Goal: Task Accomplishment & Management: Manage account settings

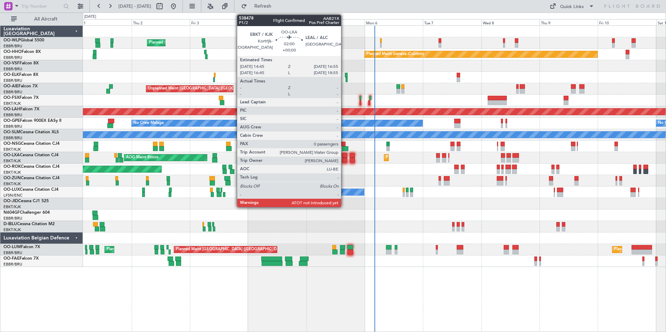
click at [344, 158] on div at bounding box center [345, 160] width 6 height 5
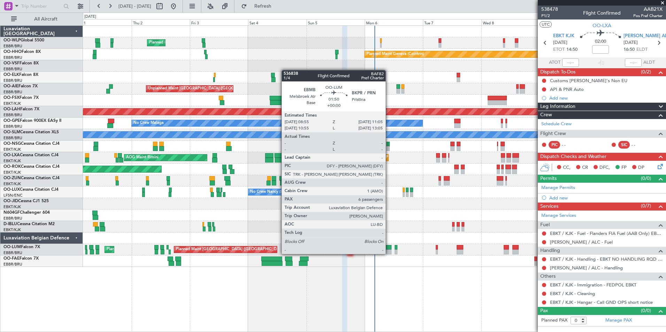
click at [389, 254] on div at bounding box center [389, 252] width 6 height 5
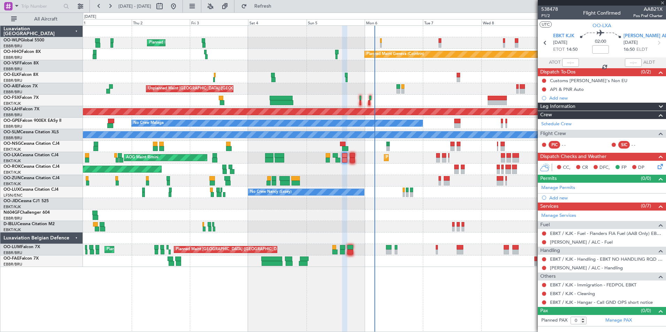
type input "6"
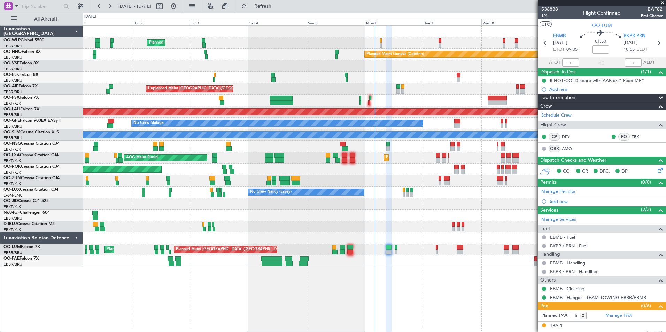
click at [370, 91] on div "Planned Maint Milan (Linate) Planned Maint Geneva ([GEOGRAPHIC_DATA]) Planned M…" at bounding box center [374, 146] width 583 height 241
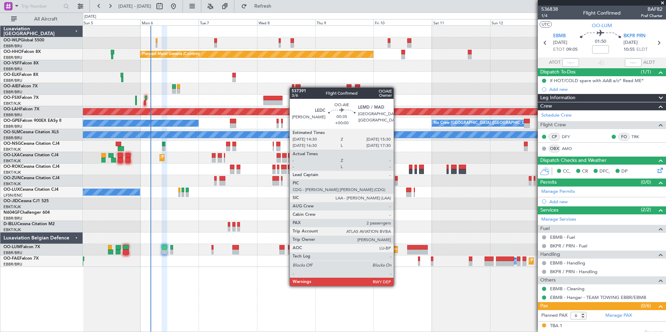
click at [293, 87] on div "Planned Maint Milan (Linate) Planned Maint Geneva ([GEOGRAPHIC_DATA]) LIMZ 07:0…" at bounding box center [374, 146] width 583 height 241
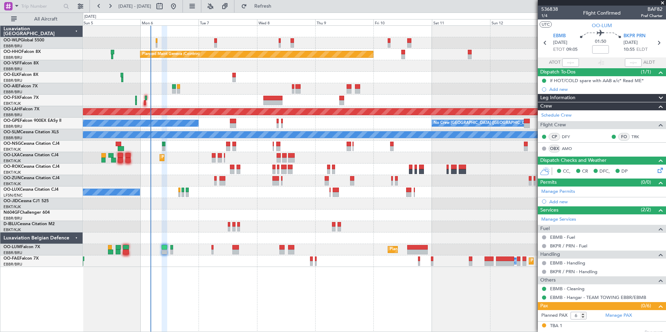
click at [320, 88] on div "Unplanned Maint [GEOGRAPHIC_DATA] ([GEOGRAPHIC_DATA])" at bounding box center [374, 88] width 583 height 11
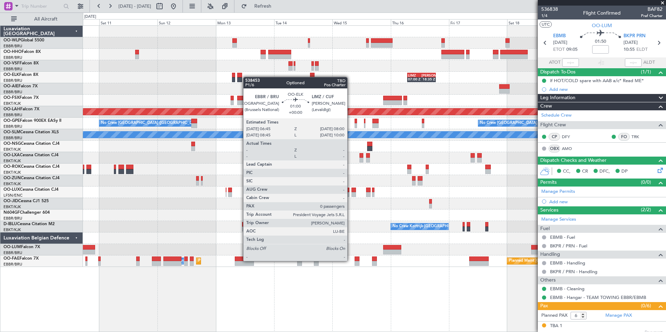
click at [247, 77] on div "Planned Maint Geneva (Cointrin) LIMZ 07:00 Z [PERSON_NAME] 18:35 Z Planned [GEO…" at bounding box center [374, 146] width 583 height 241
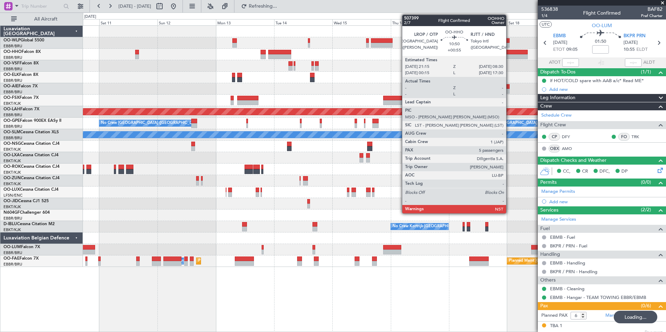
click at [509, 54] on div at bounding box center [514, 56] width 28 height 5
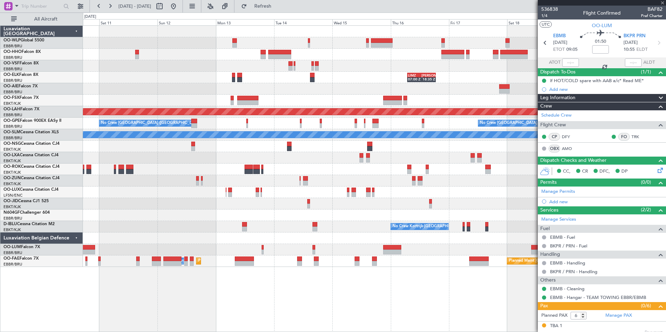
type input "+00:55"
type input "5"
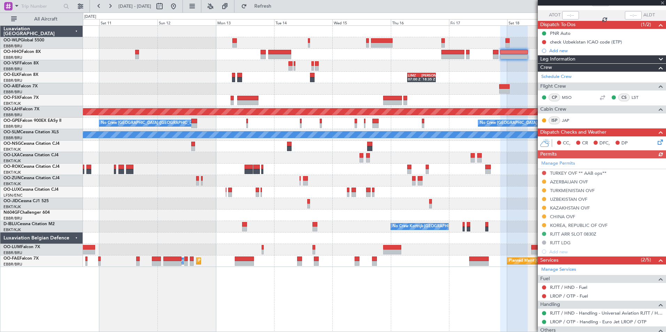
scroll to position [156, 0]
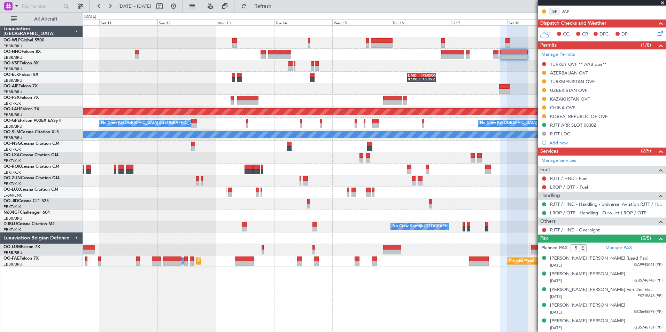
click at [339, 66] on div "Planned Maint Geneva (Cointrin) LIMZ 07:00 Z [PERSON_NAME] 18:35 Z Planned [GEO…" at bounding box center [374, 146] width 583 height 241
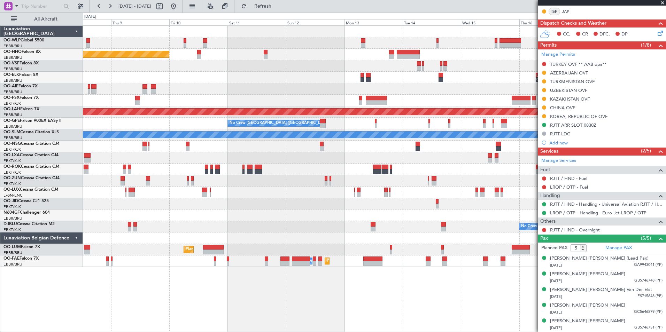
click at [441, 82] on div "LIMZ 07:00 Z [PERSON_NAME] 18:35 Z" at bounding box center [374, 77] width 583 height 11
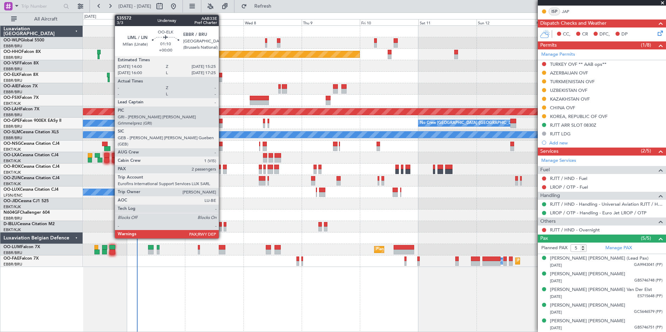
click at [222, 76] on div at bounding box center [220, 75] width 3 height 5
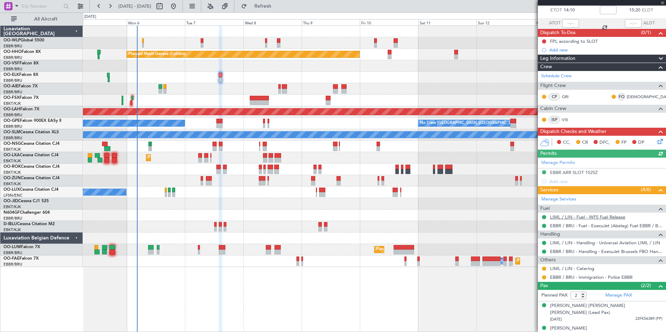
scroll to position [40, 0]
click at [574, 268] on link "LIML / LIN - Catering" at bounding box center [572, 268] width 44 height 6
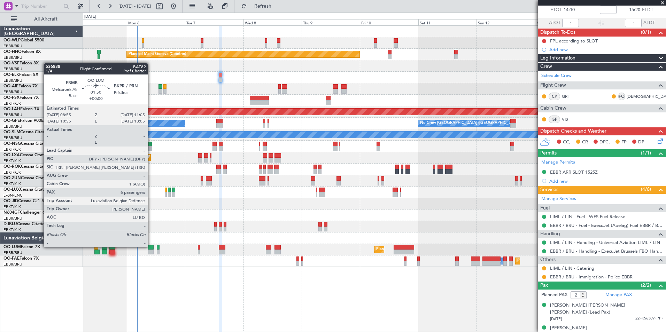
click at [151, 247] on div at bounding box center [151, 247] width 6 height 5
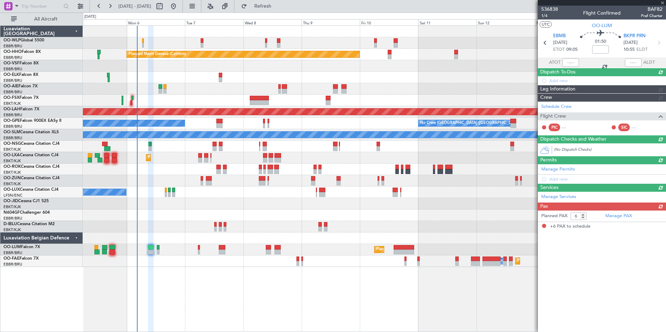
scroll to position [0, 0]
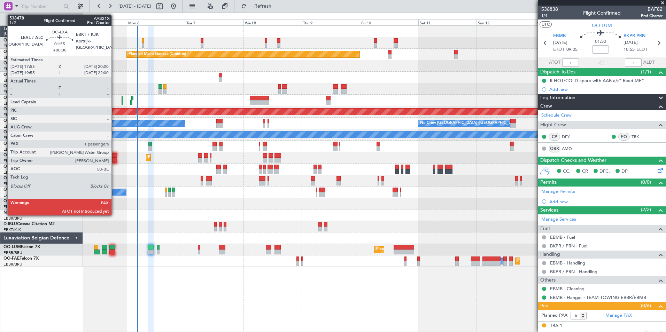
click at [115, 157] on div at bounding box center [114, 155] width 5 height 5
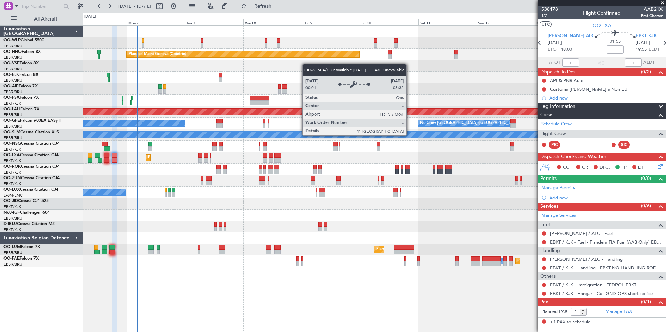
click at [322, 155] on div "Planned Maint Geneva (Cointrin) LIMZ 07:00 Z [PERSON_NAME] 18:35 Z Unplanned Ma…" at bounding box center [374, 146] width 583 height 241
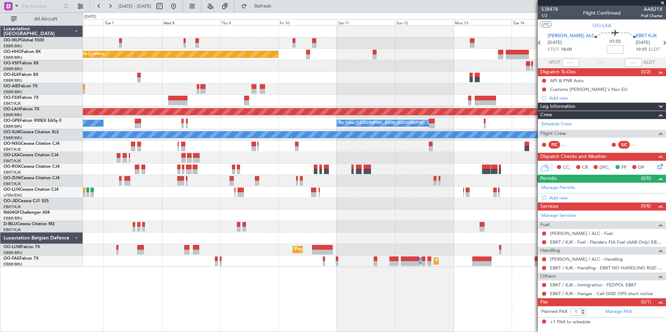
click at [279, 152] on div at bounding box center [374, 146] width 583 height 11
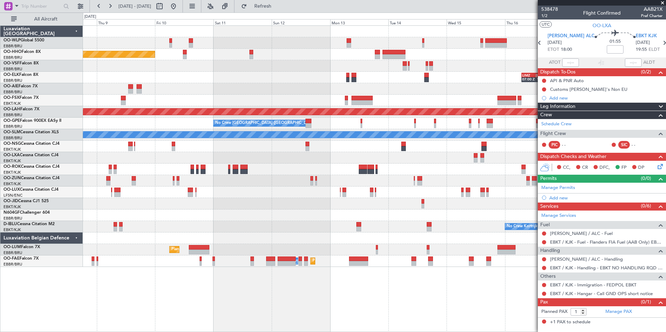
click at [369, 147] on div at bounding box center [374, 146] width 583 height 11
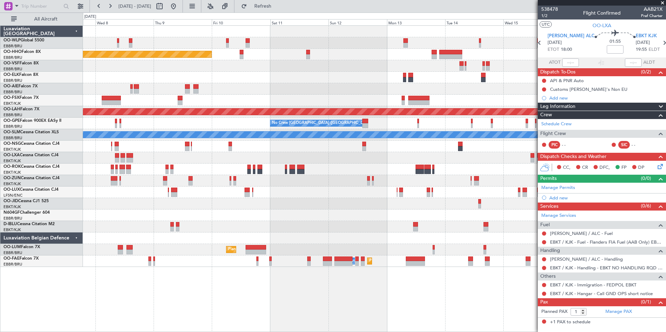
click at [371, 168] on div at bounding box center [374, 169] width 583 height 11
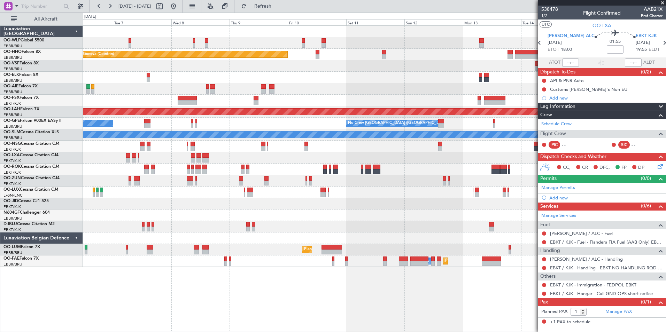
click at [369, 177] on div "Planned Maint Geneva (Cointrin) LIMZ 07:00 Z [PERSON_NAME] 18:35 Z Planned [GEO…" at bounding box center [374, 146] width 583 height 241
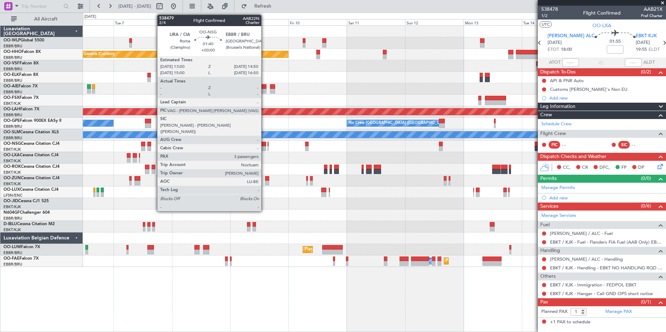
click at [264, 149] on div at bounding box center [264, 148] width 5 height 5
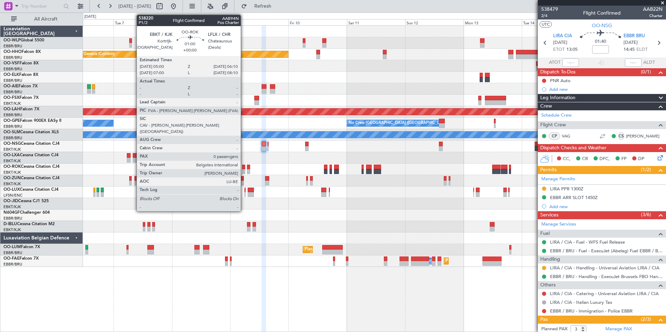
click at [244, 168] on div at bounding box center [243, 167] width 3 height 5
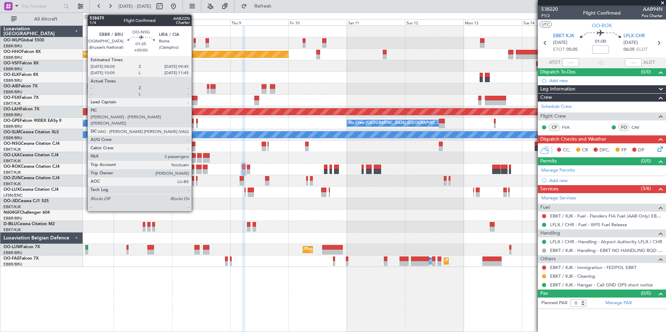
click at [195, 146] on div at bounding box center [193, 144] width 5 height 5
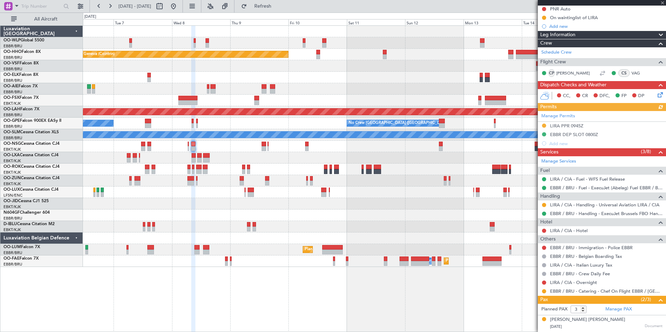
scroll to position [102, 0]
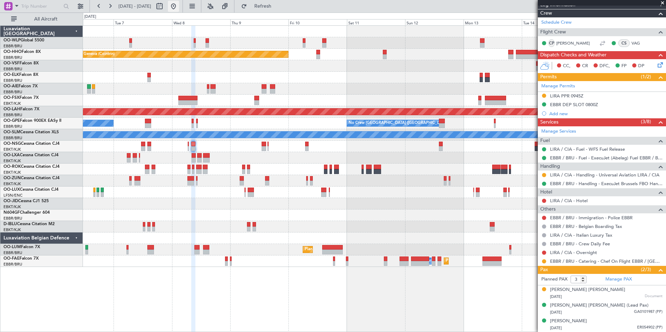
click at [179, 8] on button at bounding box center [173, 6] width 11 height 11
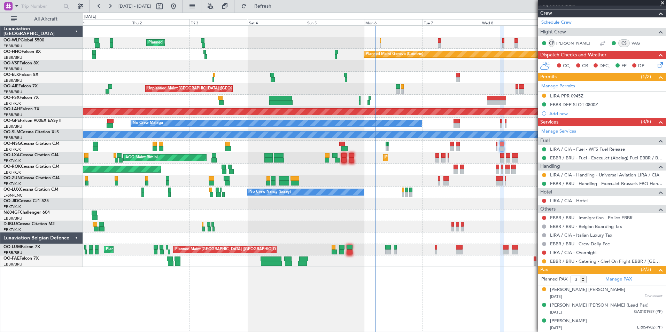
click at [230, 223] on div at bounding box center [374, 226] width 583 height 11
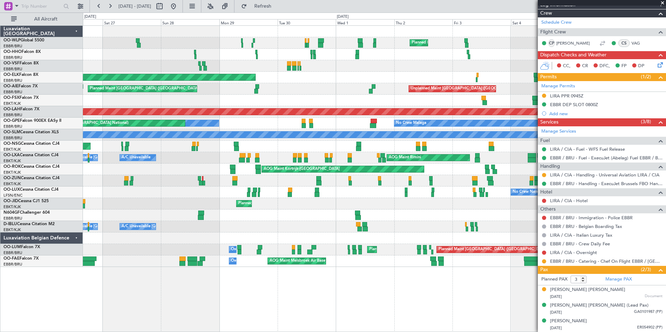
click at [406, 217] on div at bounding box center [374, 215] width 583 height 11
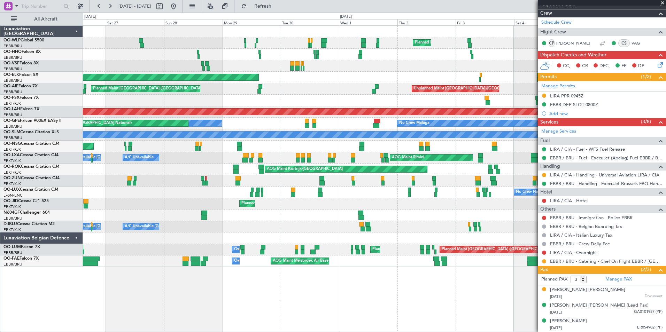
click at [336, 229] on div "A/C Unavailable [GEOGRAPHIC_DATA]-[GEOGRAPHIC_DATA] A/C Unavailable [GEOGRAPHIC…" at bounding box center [374, 226] width 583 height 11
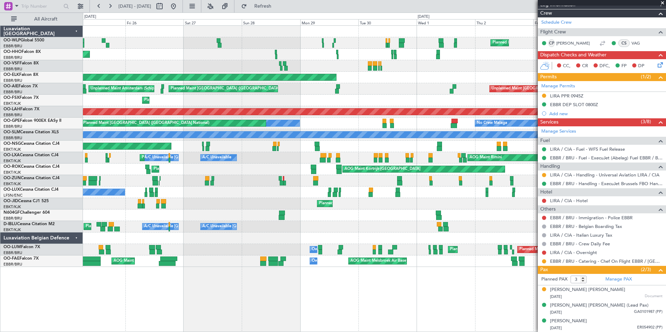
click at [343, 232] on div "Planned Maint Milan (Linate) Planned Maint Geneva ([GEOGRAPHIC_DATA]) Planned M…" at bounding box center [374, 146] width 583 height 241
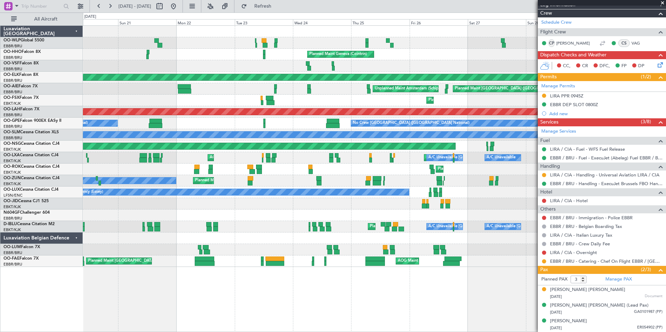
click at [376, 223] on div "Planned Maint Milan (Linate) Planned Maint Liege Planned Maint Geneva ([GEOGRAP…" at bounding box center [374, 146] width 583 height 241
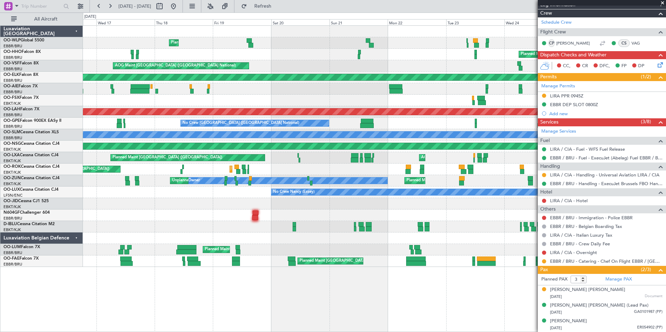
click at [369, 219] on div at bounding box center [374, 215] width 583 height 11
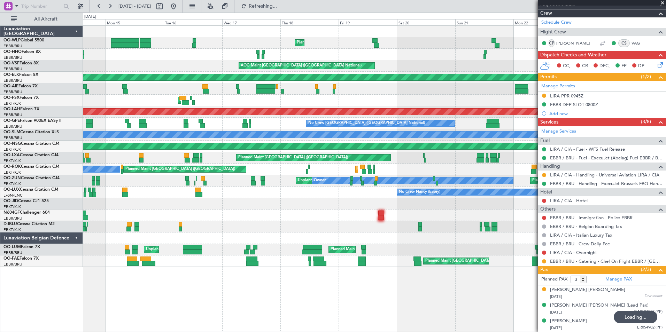
click at [367, 234] on div "Planned Maint Liege Planned Maint Geneva ([GEOGRAPHIC_DATA]) AOG Maint [GEOGRAP…" at bounding box center [374, 146] width 583 height 241
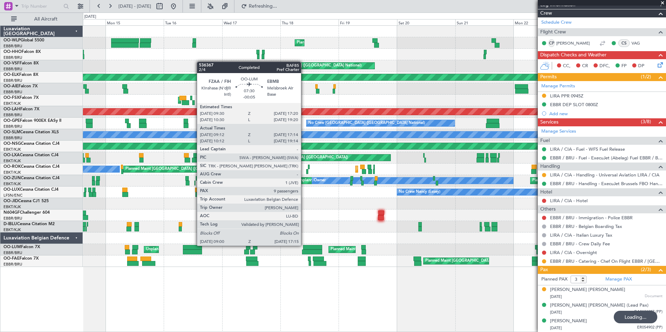
click at [404, 239] on div "Planned Maint Liege Planned Maint Geneva ([GEOGRAPHIC_DATA]) AOG Maint [GEOGRAP…" at bounding box center [374, 146] width 583 height 241
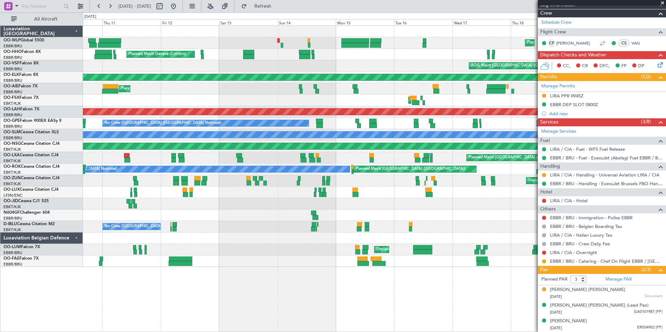
click at [391, 234] on div at bounding box center [374, 238] width 583 height 11
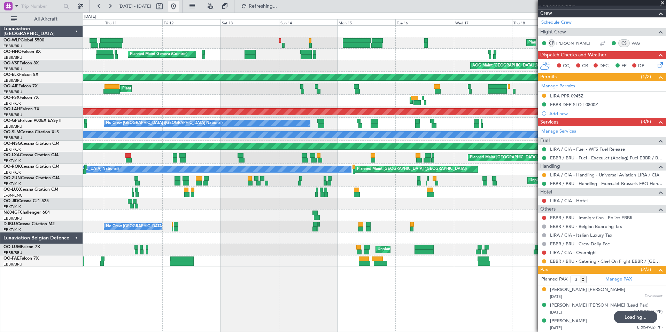
click at [179, 7] on button at bounding box center [173, 6] width 11 height 11
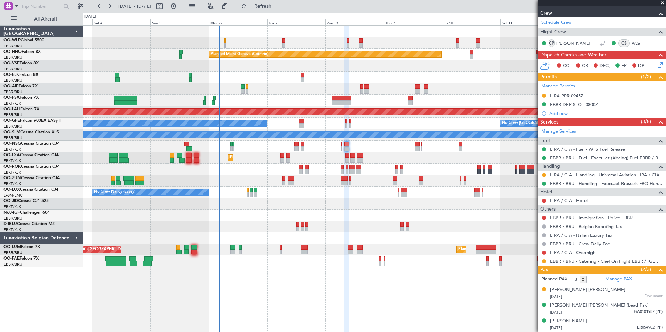
click at [299, 204] on div "Planned Maint Milan (Linate) Planned Maint Geneva ([GEOGRAPHIC_DATA]) LIMZ 07:0…" at bounding box center [374, 146] width 583 height 241
click at [328, 209] on div "Planned Maint Milan (Linate) Planned Maint Geneva ([GEOGRAPHIC_DATA]) LIMZ 07:0…" at bounding box center [374, 146] width 583 height 241
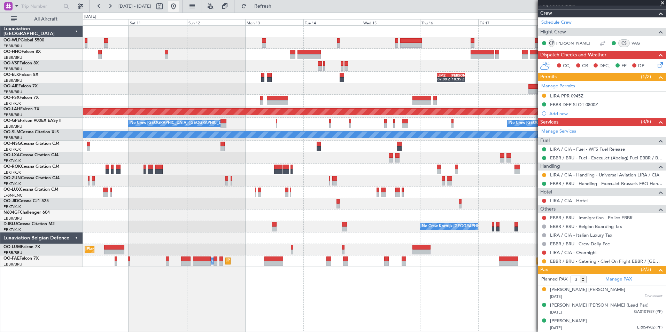
click at [179, 5] on button at bounding box center [173, 6] width 11 height 11
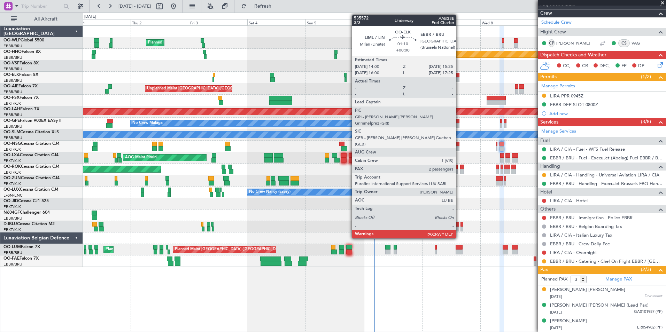
click at [459, 77] on div at bounding box center [457, 75] width 3 height 5
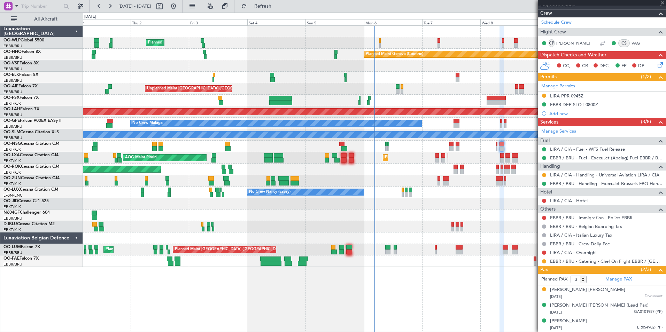
type input "2"
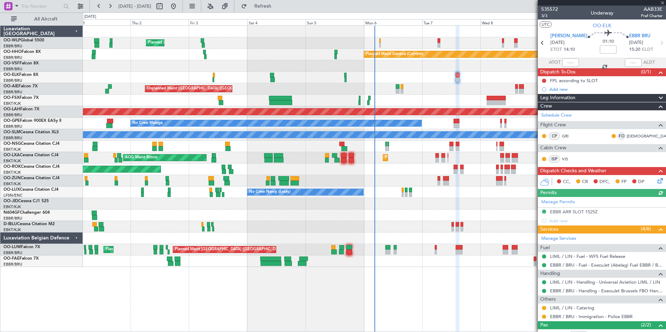
click at [657, 183] on icon at bounding box center [659, 180] width 6 height 6
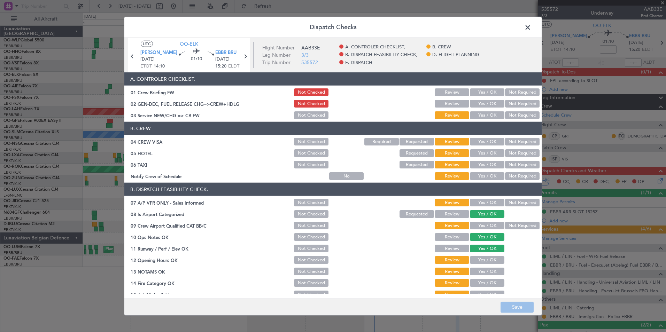
click at [538, 24] on header "Dispatch Checks" at bounding box center [332, 27] width 417 height 21
click at [531, 26] on span at bounding box center [531, 29] width 0 height 14
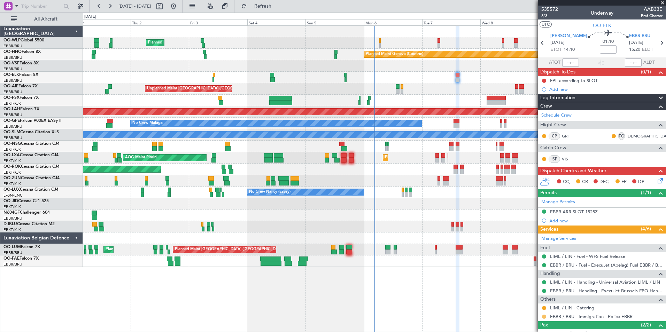
click at [544, 318] on button at bounding box center [544, 317] width 4 height 4
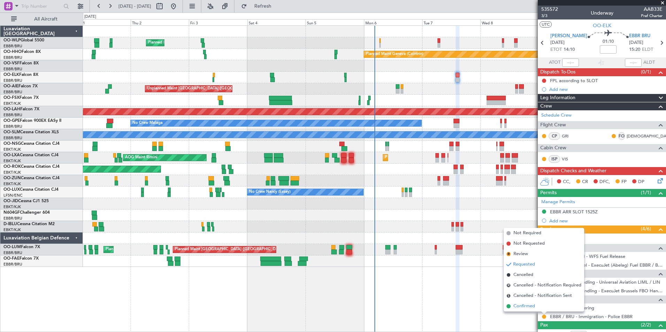
click at [527, 304] on span "Confirmed" at bounding box center [524, 306] width 22 height 7
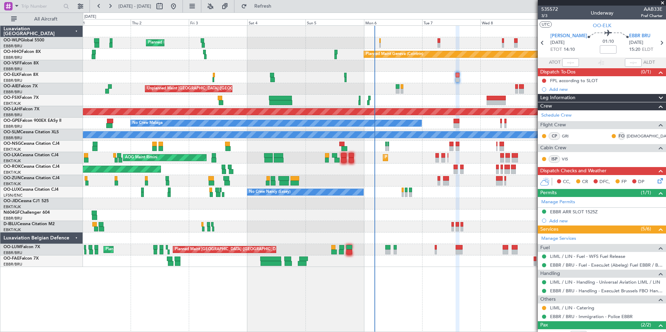
click at [656, 183] on icon at bounding box center [659, 180] width 6 height 6
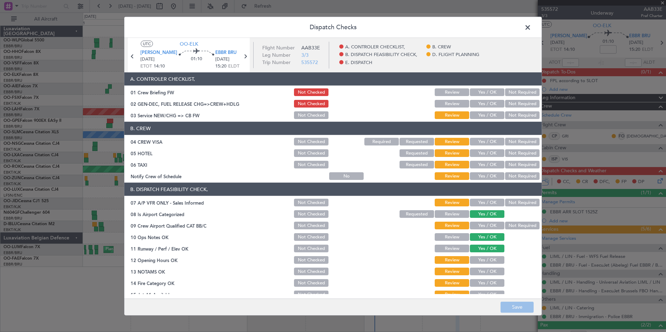
click at [481, 105] on button "Yes / OK" at bounding box center [487, 104] width 34 height 8
click at [481, 112] on button "Yes / OK" at bounding box center [487, 115] width 34 height 8
click at [517, 311] on button "Save" at bounding box center [517, 307] width 33 height 11
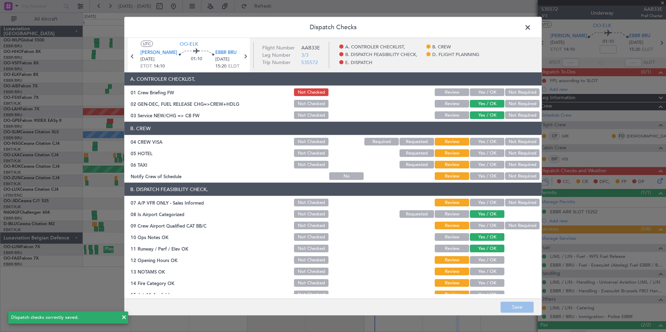
click at [531, 30] on span at bounding box center [531, 29] width 0 height 14
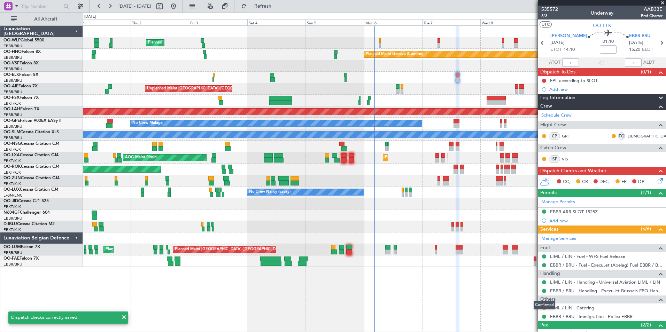
click at [543, 308] on div "Confirmed" at bounding box center [545, 305] width 22 height 9
click at [543, 308] on button at bounding box center [544, 308] width 4 height 4
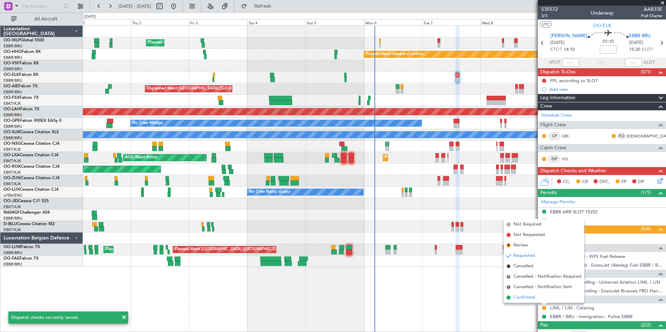
click at [525, 300] on span "Confirmed" at bounding box center [524, 297] width 22 height 7
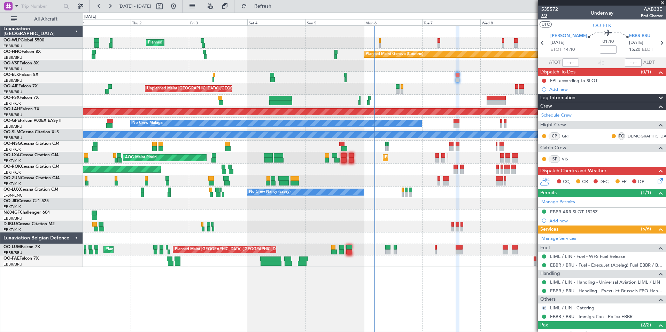
click at [544, 17] on span "3/3" at bounding box center [549, 16] width 17 height 6
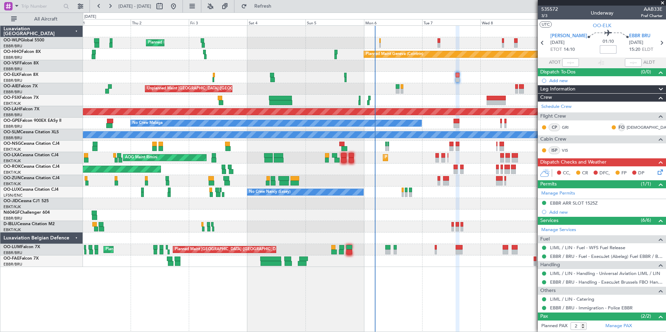
click at [603, 50] on input at bounding box center [608, 49] width 17 height 8
click at [588, 204] on div "EBBR ARR SLOT 1525Z" at bounding box center [574, 203] width 48 height 6
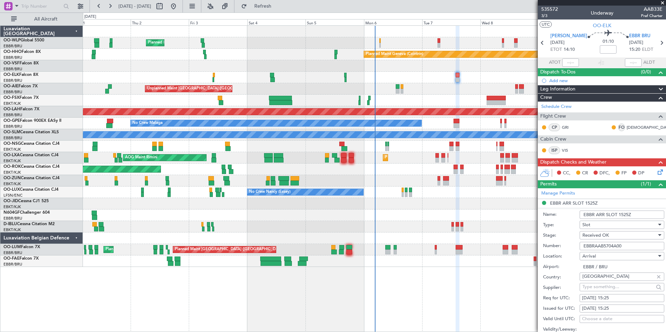
click at [597, 247] on input "EBBRAAB5704A00" at bounding box center [622, 246] width 85 height 8
click at [541, 14] on div "535572 3/3 Underway AAB33E Pref Charter" at bounding box center [602, 13] width 128 height 14
click at [543, 14] on span "3/3" at bounding box center [549, 16] width 17 height 6
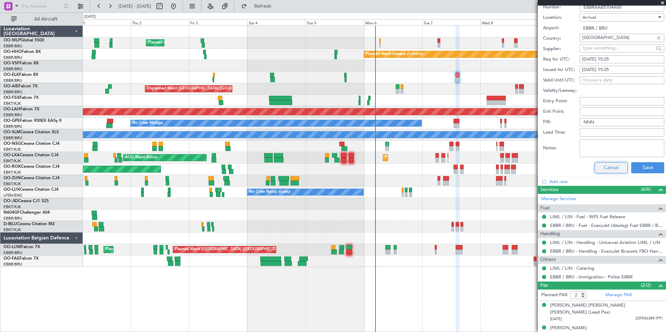
click at [601, 164] on button "Cancel" at bounding box center [611, 167] width 33 height 11
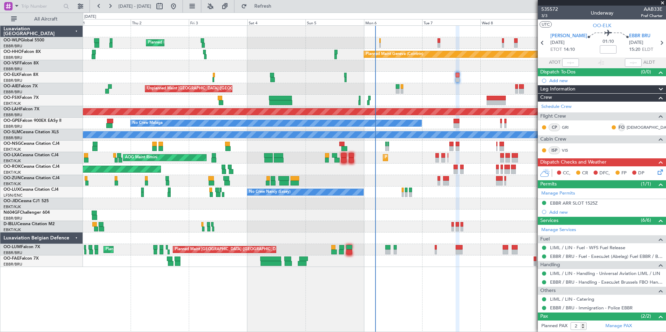
click at [656, 172] on icon at bounding box center [659, 171] width 6 height 6
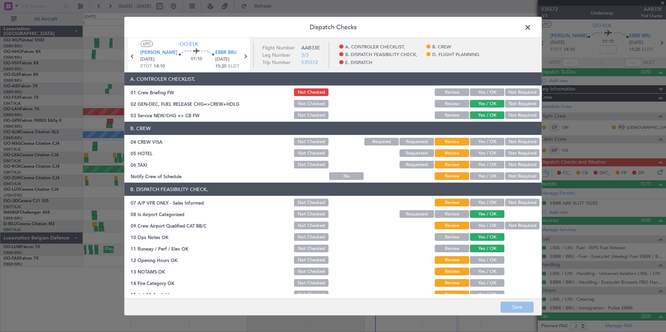
click at [489, 94] on button "Yes / OK" at bounding box center [487, 92] width 34 height 8
click at [511, 139] on button "Not Required" at bounding box center [522, 142] width 34 height 8
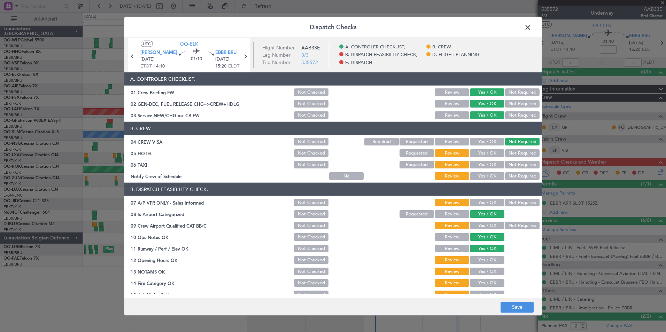
click at [514, 153] on button "Not Required" at bounding box center [522, 153] width 34 height 8
click at [509, 164] on button "Not Required" at bounding box center [522, 165] width 34 height 8
click at [491, 174] on button "Yes / OK" at bounding box center [487, 176] width 34 height 8
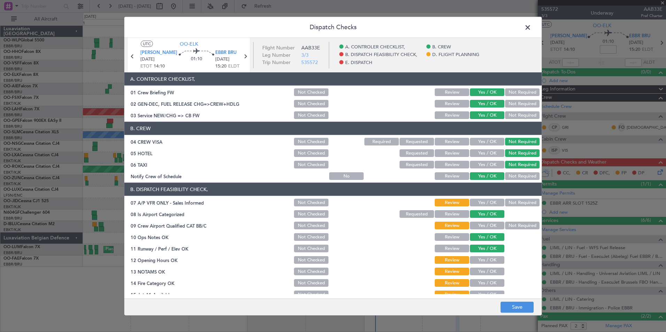
click at [512, 206] on button "Not Required" at bounding box center [522, 203] width 34 height 8
click at [483, 225] on button "Yes / OK" at bounding box center [487, 226] width 34 height 8
click at [478, 258] on section "B. DISPATCH FEASIBILITY CHECK, 07 A/P VFR ONLY - Sales Informed Not Checked Rev…" at bounding box center [332, 258] width 417 height 151
click at [478, 259] on button "Yes / OK" at bounding box center [487, 260] width 34 height 8
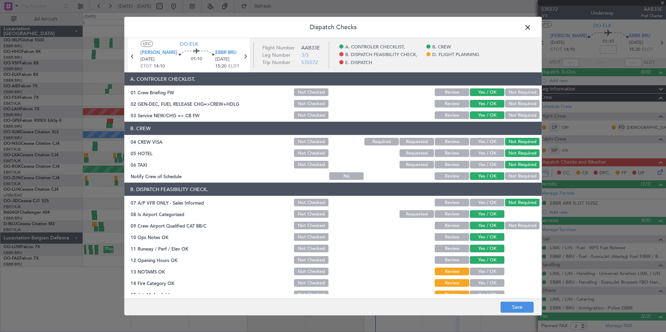
click at [479, 272] on button "Yes / OK" at bounding box center [487, 272] width 34 height 8
drag, startPoint x: 478, startPoint y: 279, endPoint x: 478, endPoint y: 286, distance: 6.3
click at [478, 281] on button "Yes / OK" at bounding box center [487, 283] width 34 height 8
click at [479, 293] on button "Yes / OK" at bounding box center [487, 295] width 34 height 8
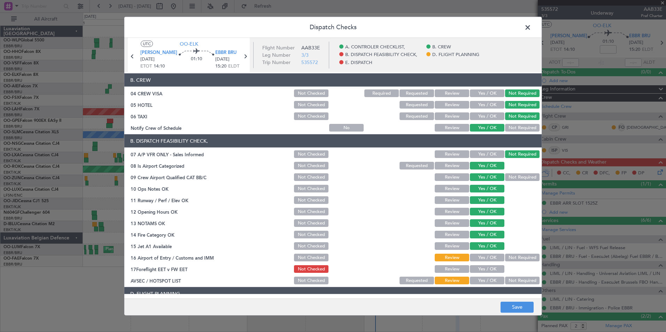
scroll to position [105, 0]
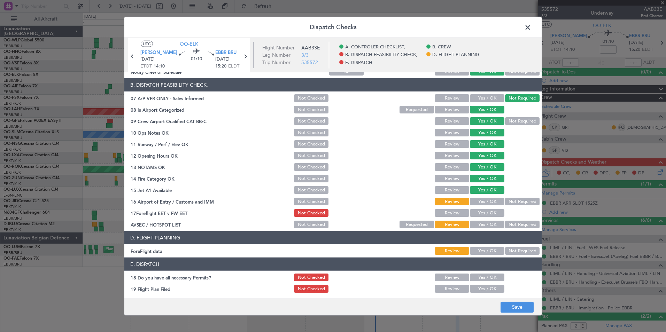
click at [487, 201] on button "Yes / OK" at bounding box center [487, 202] width 34 height 8
drag, startPoint x: 486, startPoint y: 211, endPoint x: 486, endPoint y: 215, distance: 3.8
click at [486, 212] on button "Yes / OK" at bounding box center [487, 213] width 34 height 8
click at [484, 222] on button "Yes / OK" at bounding box center [487, 225] width 34 height 8
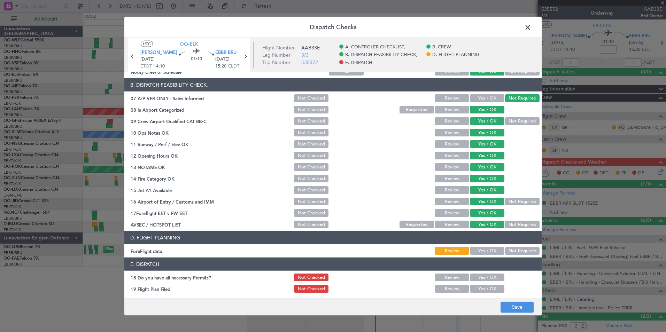
drag, startPoint x: 485, startPoint y: 250, endPoint x: 473, endPoint y: 276, distance: 27.8
click at [484, 250] on button "Yes / OK" at bounding box center [487, 251] width 34 height 8
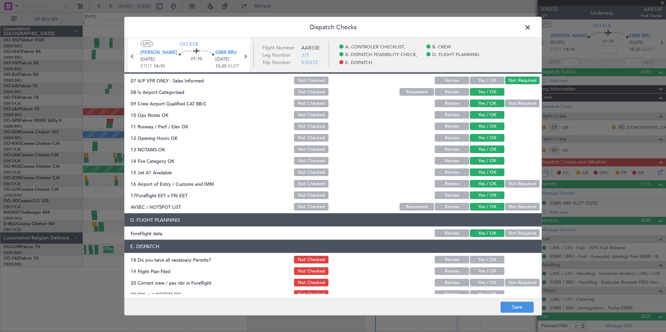
scroll to position [129, 0]
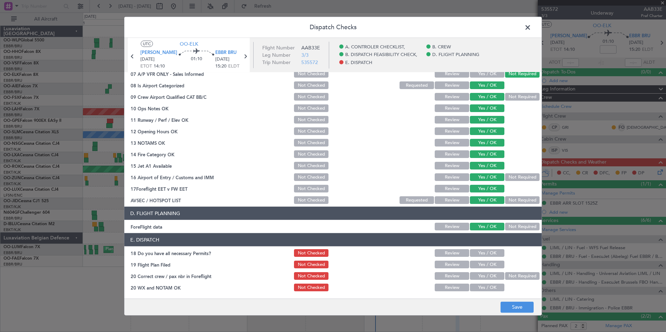
click at [480, 252] on button "Yes / OK" at bounding box center [487, 253] width 34 height 8
click at [480, 267] on button "Yes / OK" at bounding box center [487, 265] width 34 height 8
click at [479, 273] on button "Yes / OK" at bounding box center [487, 276] width 34 height 8
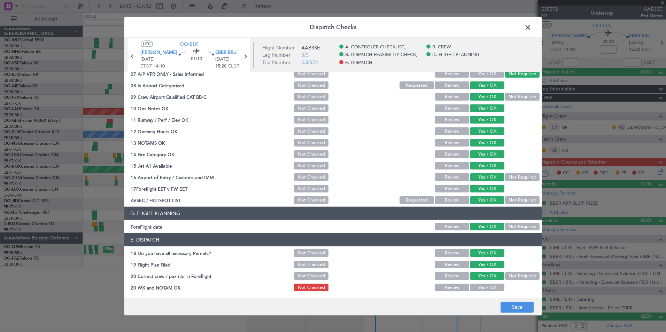
click at [480, 285] on button "Yes / OK" at bounding box center [487, 288] width 34 height 8
click at [508, 306] on button "Save" at bounding box center [517, 307] width 33 height 11
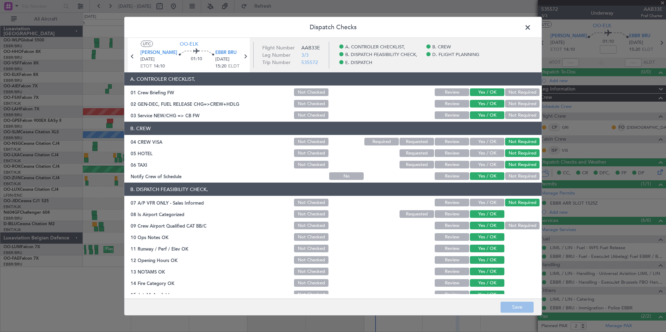
scroll to position [129, 0]
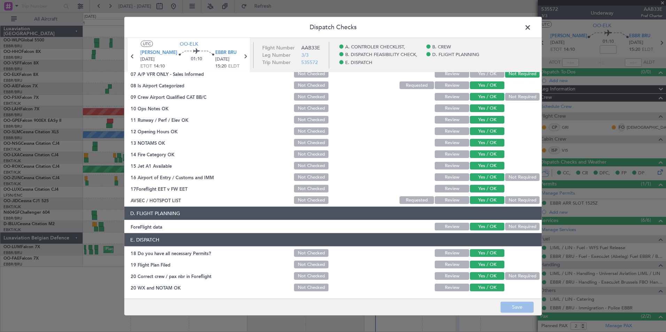
click at [531, 30] on span at bounding box center [531, 29] width 0 height 14
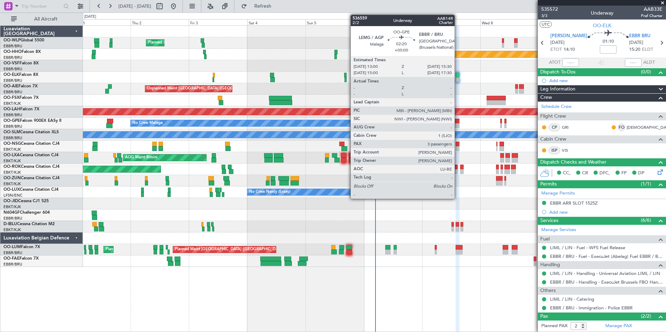
click at [458, 125] on div at bounding box center [457, 125] width 6 height 5
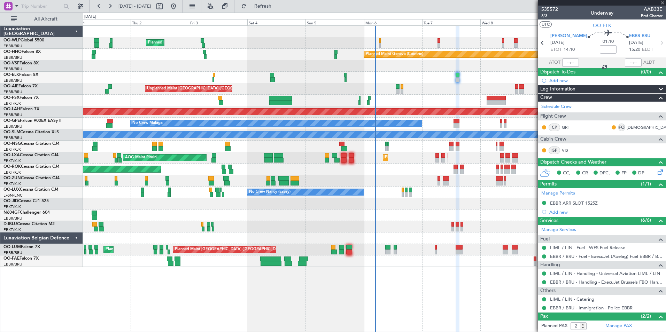
type input "3"
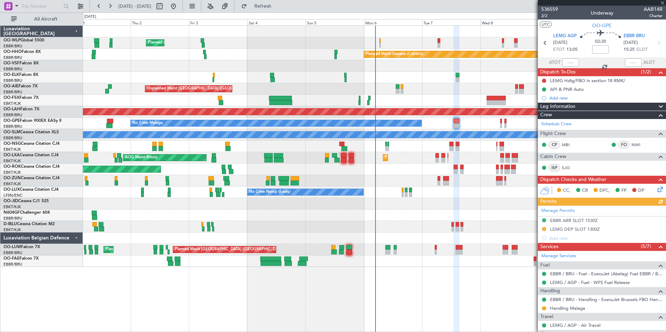
click at [656, 191] on icon at bounding box center [659, 189] width 6 height 6
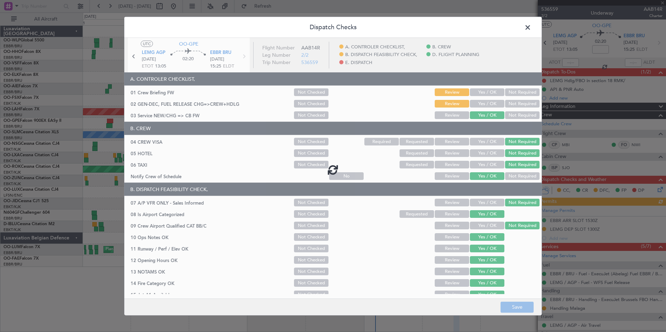
click at [531, 29] on span at bounding box center [531, 29] width 0 height 14
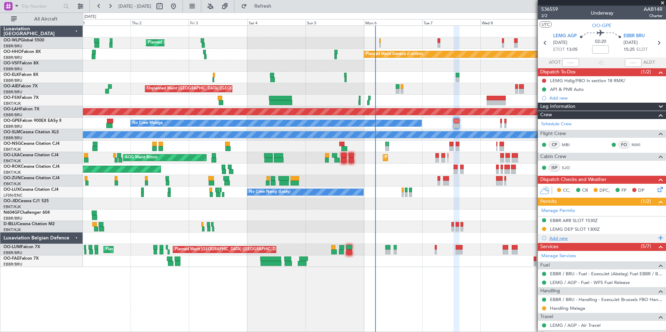
scroll to position [107, 0]
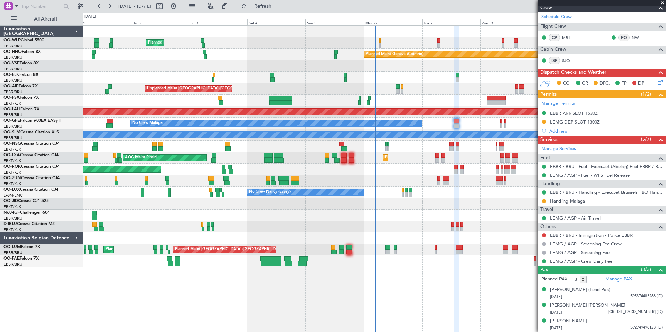
click at [571, 234] on link "EBBR / BRU - Immigration - Police EBBR" at bounding box center [591, 235] width 83 height 6
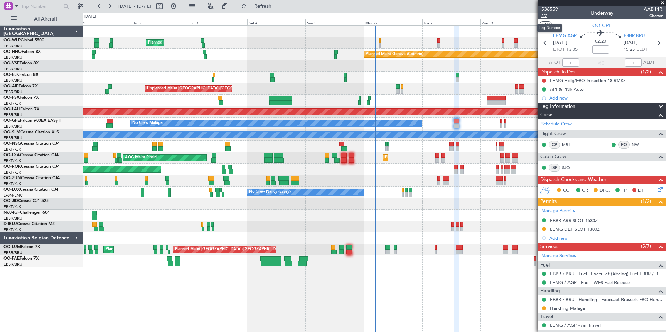
click at [547, 16] on span "2/2" at bounding box center [549, 16] width 17 height 6
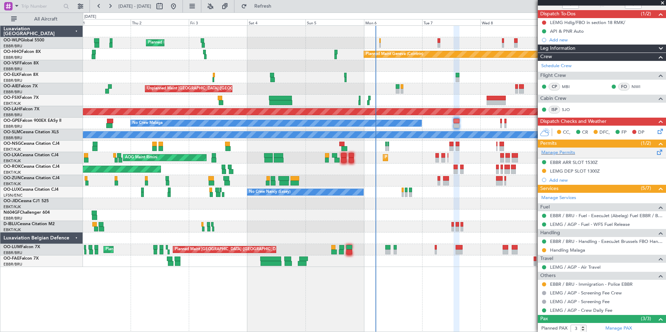
scroll to position [107, 0]
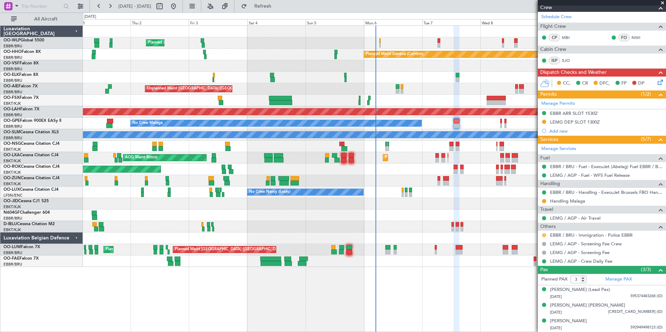
click at [544, 235] on button at bounding box center [544, 235] width 4 height 4
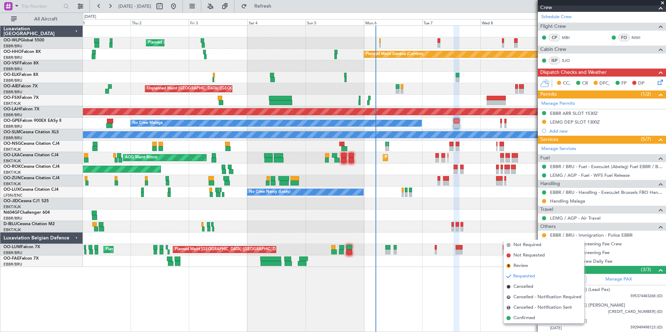
click at [526, 318] on span "Confirmed" at bounding box center [524, 318] width 22 height 7
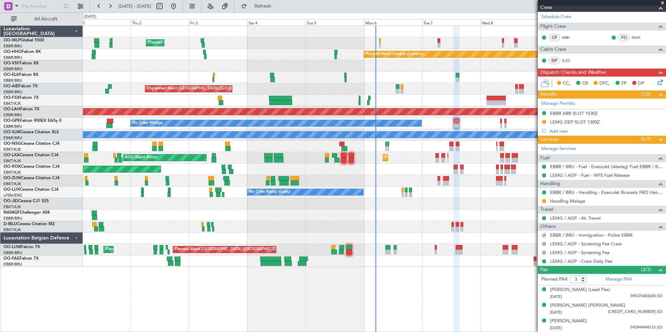
click at [657, 81] on icon at bounding box center [659, 81] width 6 height 6
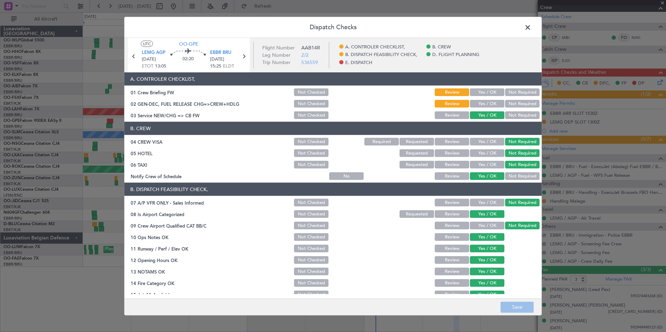
click at [476, 98] on section "A. CONTROLER CHECKLIST, 01 Crew Briefing FW Not Checked Review Yes / OK Not Req…" at bounding box center [332, 96] width 417 height 48
click at [477, 101] on button "Yes / OK" at bounding box center [487, 104] width 34 height 8
click at [521, 310] on button "Save" at bounding box center [517, 307] width 33 height 11
click at [531, 29] on span at bounding box center [531, 29] width 0 height 14
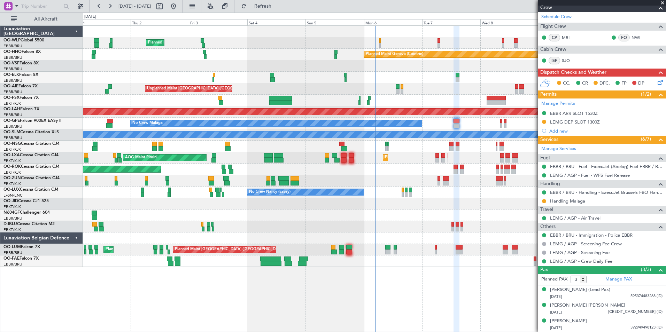
scroll to position [0, 0]
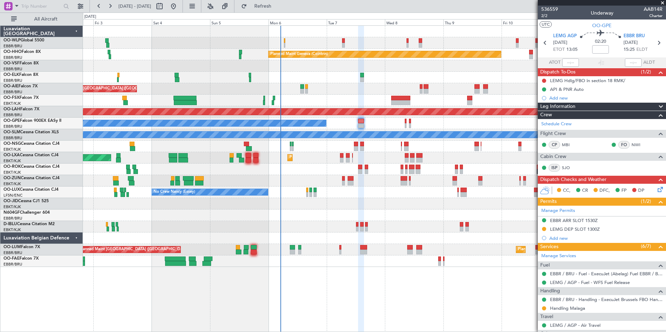
click at [384, 216] on div "Planned Maint Milan (Linate) Planned Maint Geneva (Cointrin) Unplanned Maint Lo…" at bounding box center [374, 146] width 583 height 241
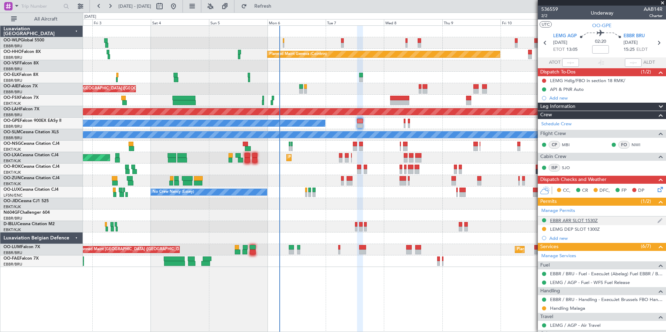
click at [580, 222] on div "EBBR ARR SLOT 1530Z" at bounding box center [574, 221] width 48 height 6
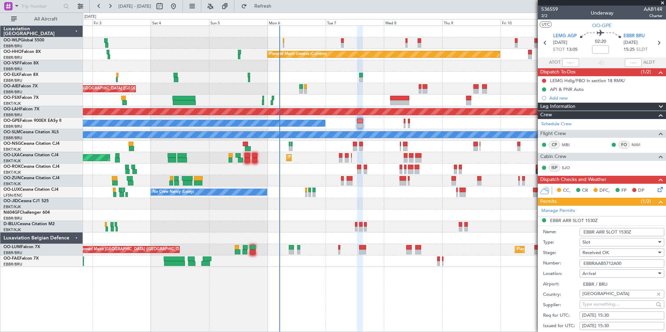
click at [605, 264] on input "EBBRAAB5712A00" at bounding box center [622, 264] width 85 height 8
click at [595, 49] on input at bounding box center [600, 49] width 17 height 8
type input "-00:10"
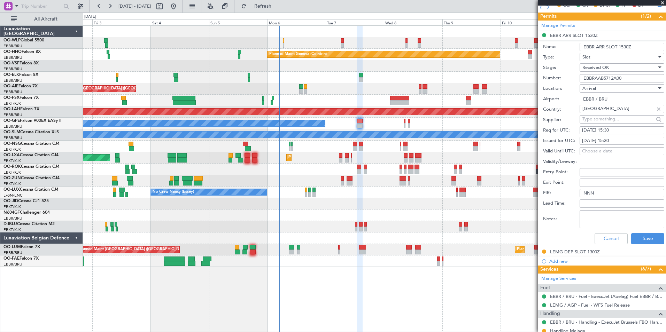
scroll to position [209, 0]
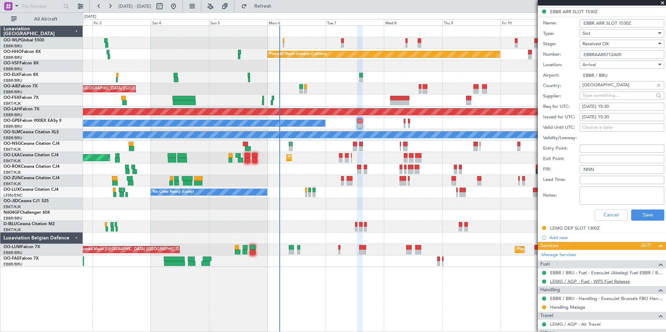
click at [571, 284] on link "LEMG / AGP - Fuel - WFS Fuel Release" at bounding box center [590, 282] width 80 height 6
click at [601, 215] on button "Cancel" at bounding box center [611, 215] width 33 height 11
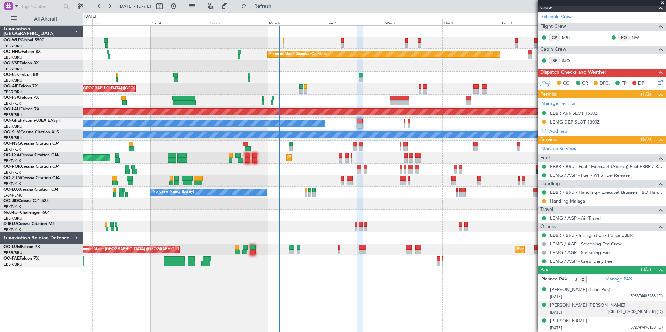
scroll to position [0, 0]
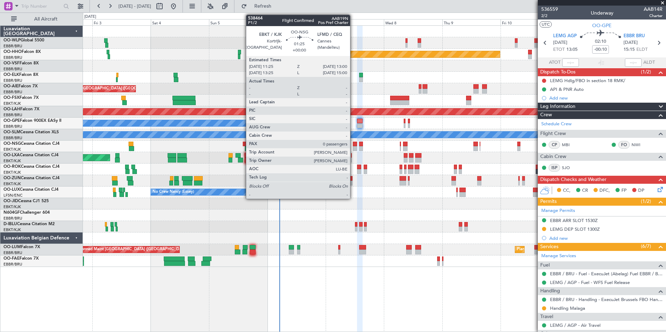
click at [353, 145] on div at bounding box center [355, 144] width 4 height 5
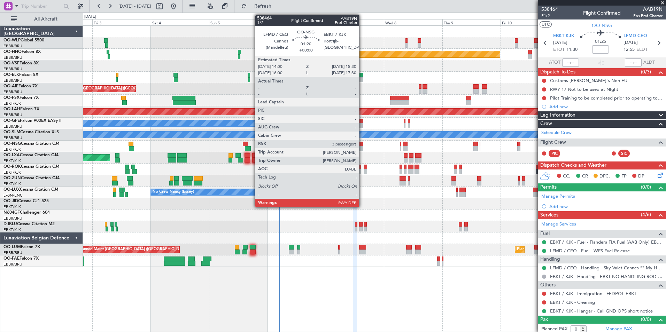
click at [362, 146] on div at bounding box center [361, 144] width 4 height 5
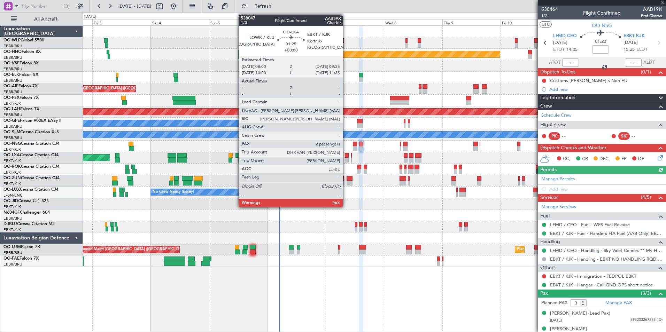
click at [346, 159] on div at bounding box center [347, 160] width 4 height 5
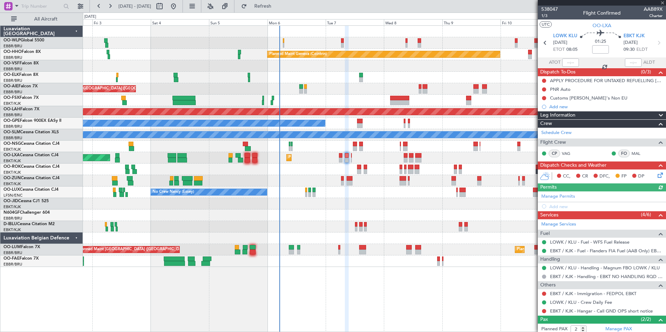
scroll to position [34, 0]
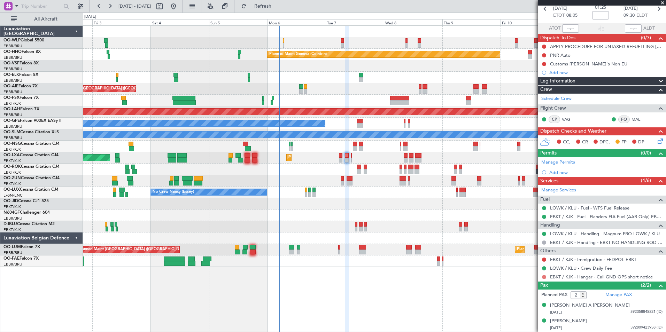
click at [544, 277] on button at bounding box center [544, 277] width 4 height 4
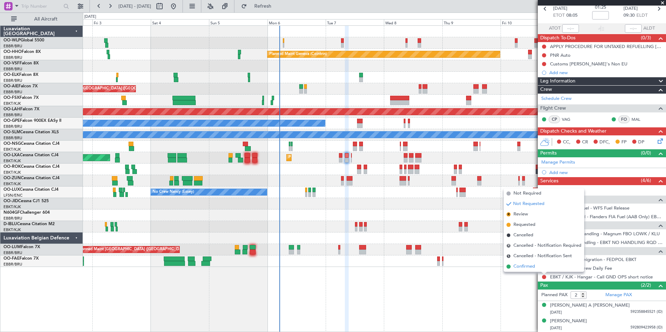
click at [531, 270] on span "Confirmed" at bounding box center [524, 266] width 22 height 7
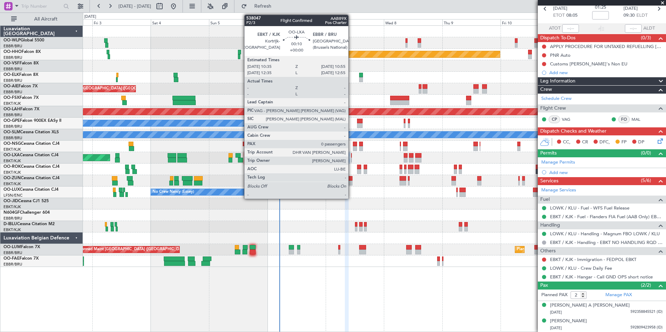
click at [351, 157] on div at bounding box center [351, 155] width 1 height 5
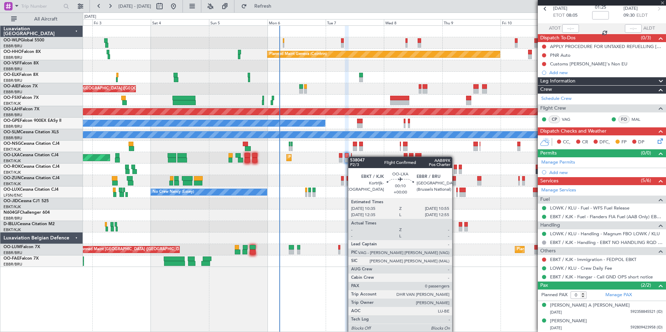
scroll to position [0, 0]
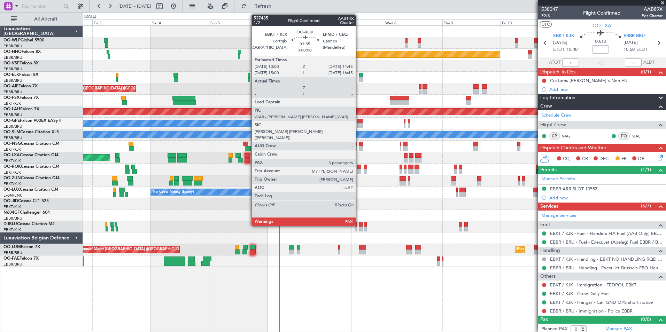
click at [359, 170] on div at bounding box center [359, 171] width 5 height 5
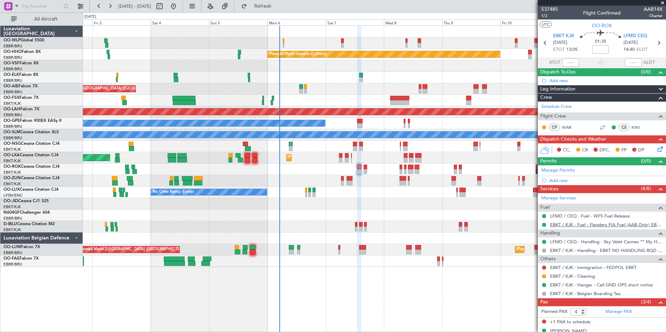
scroll to position [41, 0]
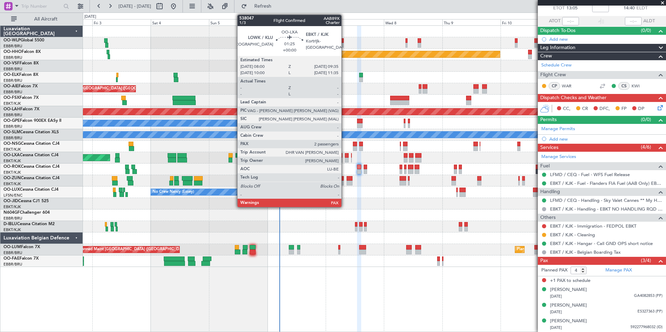
click at [345, 157] on div at bounding box center [347, 155] width 4 height 5
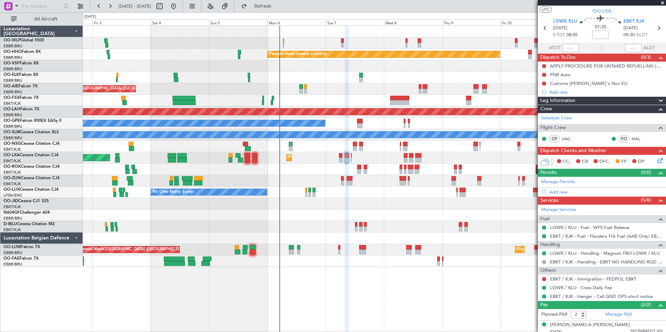
scroll to position [0, 0]
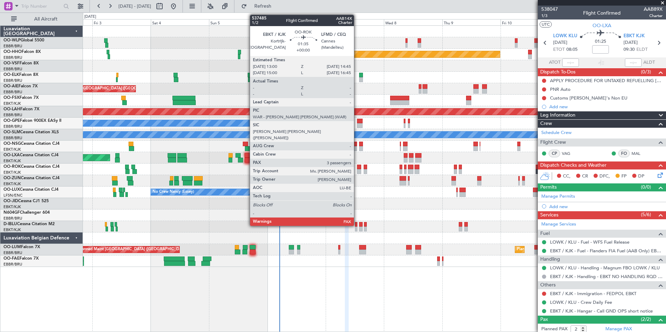
click at [357, 171] on div at bounding box center [359, 171] width 5 height 5
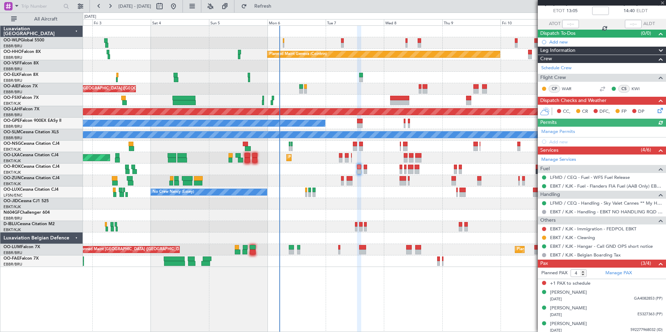
scroll to position [41, 0]
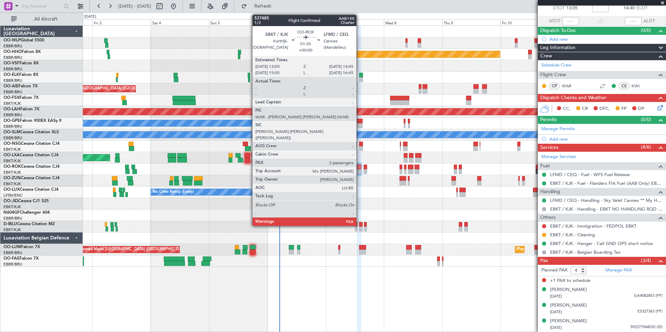
click at [387, 332] on html "02 Oct 2025 - 12 Oct 2025 Refresh Quick Links All Aircraft Planned Maint Milan …" at bounding box center [333, 166] width 666 height 332
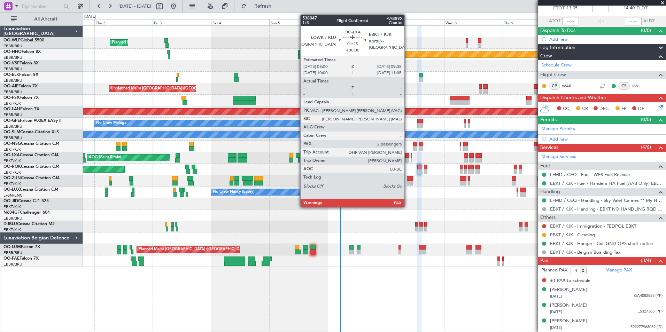
click at [408, 160] on div at bounding box center [407, 160] width 4 height 5
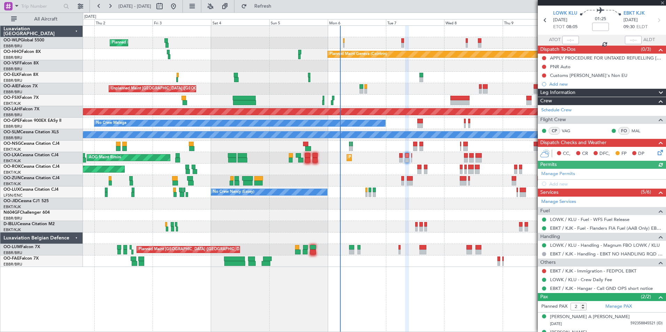
scroll to position [34, 0]
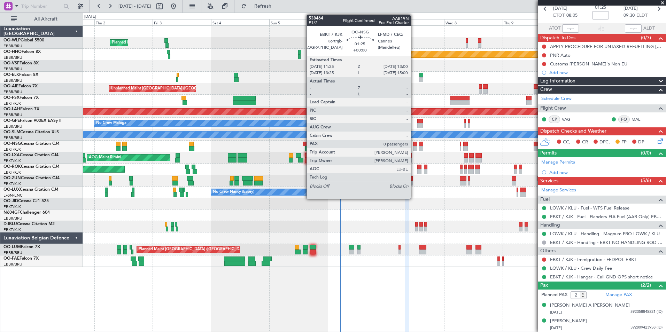
click at [414, 146] on div at bounding box center [415, 144] width 4 height 5
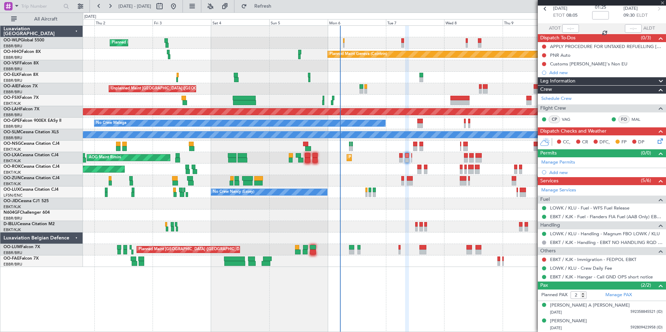
type input "0"
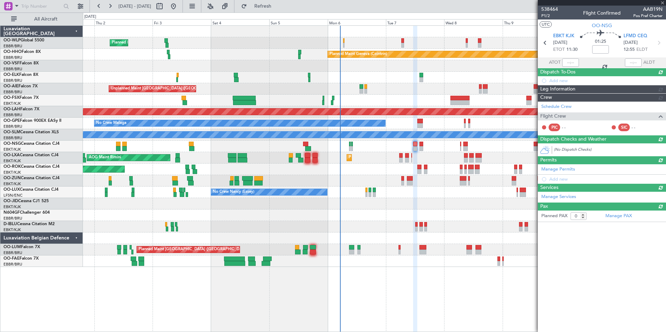
scroll to position [0, 0]
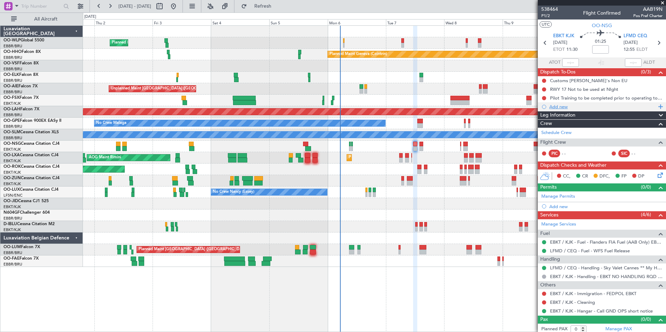
click at [558, 105] on div "Add new" at bounding box center [602, 107] width 107 height 6
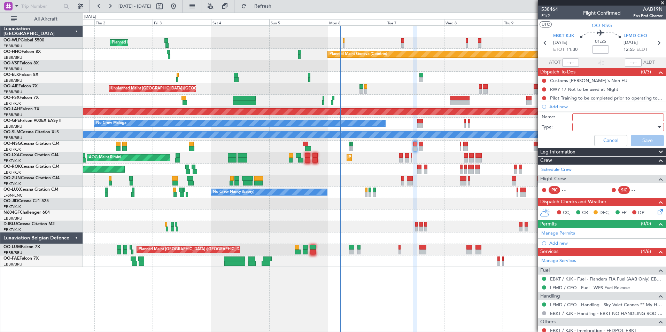
click at [591, 123] on div at bounding box center [615, 127] width 81 height 10
click at [589, 118] on div at bounding box center [333, 166] width 666 height 332
click at [585, 117] on input "Name:" at bounding box center [618, 118] width 92 height 8
type input "FPL in FF"
click at [586, 129] on div at bounding box center [615, 127] width 81 height 10
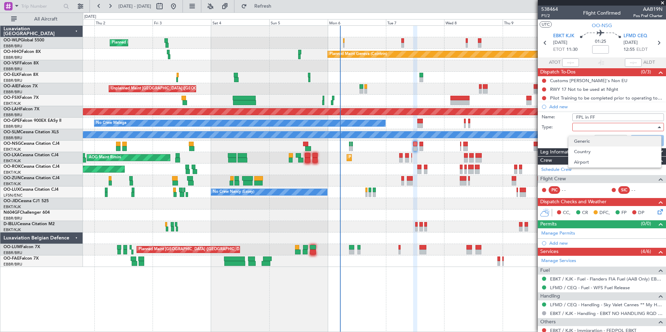
click at [583, 139] on span "Generic" at bounding box center [615, 141] width 82 height 10
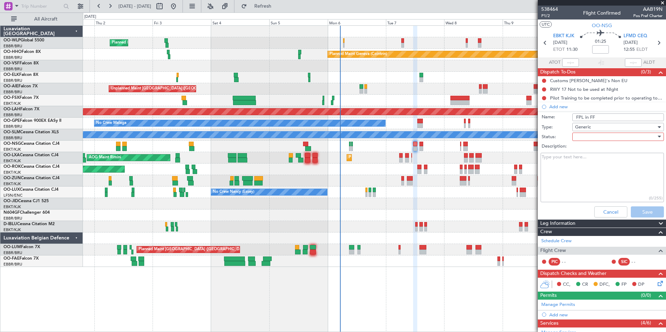
click at [589, 136] on div at bounding box center [615, 137] width 81 height 10
click at [588, 148] on span "Not Started" at bounding box center [615, 151] width 82 height 10
click at [640, 209] on button "Save" at bounding box center [647, 212] width 33 height 11
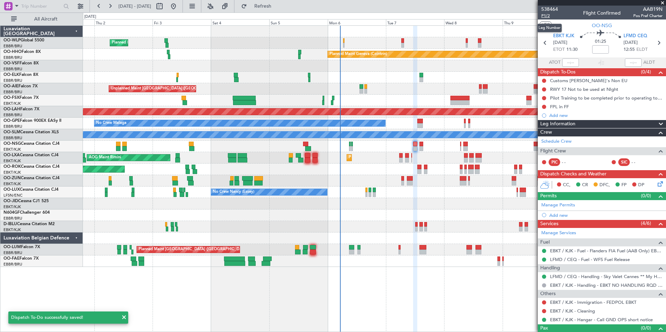
click at [546, 15] on span "P1/2" at bounding box center [549, 16] width 17 height 6
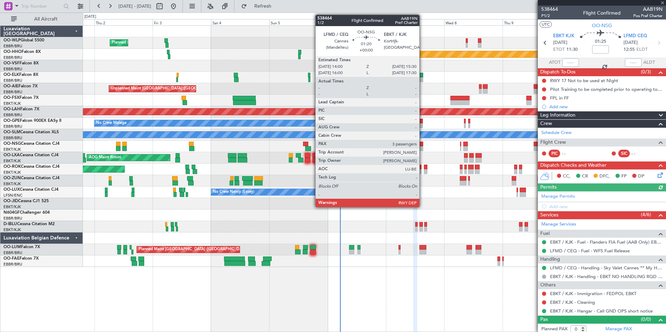
click at [423, 148] on div at bounding box center [421, 148] width 4 height 5
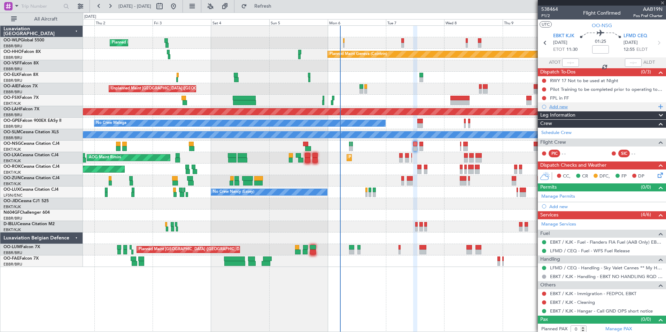
type input "3"
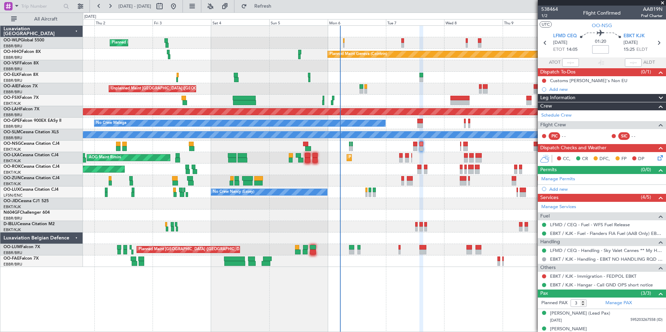
click at [605, 51] on input at bounding box center [600, 49] width 17 height 8
type input "+00:05"
click at [546, 17] on span "1/2" at bounding box center [549, 16] width 17 height 6
click at [564, 90] on div "Add new" at bounding box center [602, 89] width 107 height 6
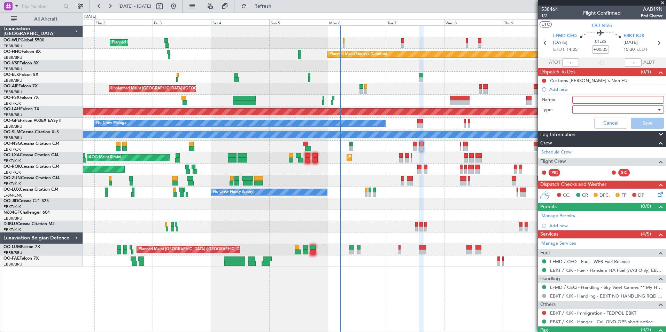
click at [578, 99] on input "Name:" at bounding box center [618, 100] width 92 height 8
type input "FPL in FF"
drag, startPoint x: 579, startPoint y: 100, endPoint x: 585, endPoint y: 108, distance: 10.2
click at [585, 108] on div at bounding box center [615, 110] width 81 height 10
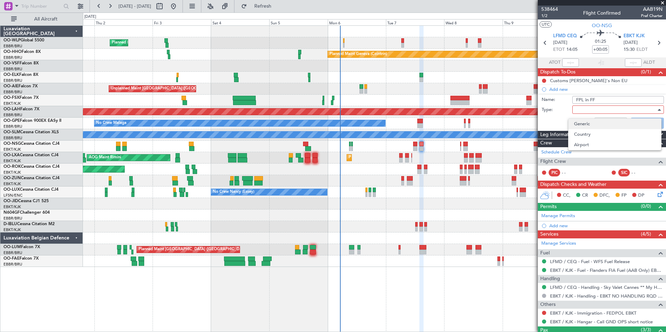
click at [579, 125] on span "Generic" at bounding box center [615, 124] width 82 height 10
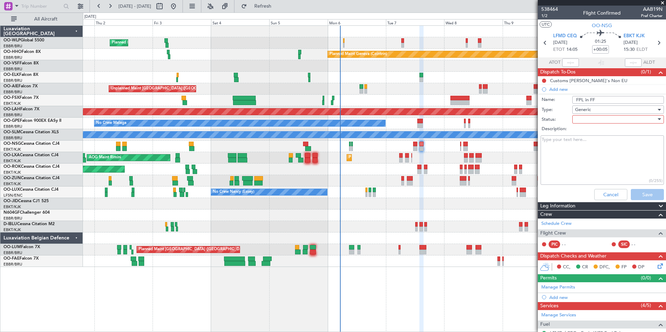
click at [592, 119] on div at bounding box center [615, 119] width 81 height 10
click at [585, 130] on span "Not Started" at bounding box center [615, 133] width 82 height 10
click at [638, 193] on button "Save" at bounding box center [647, 194] width 33 height 11
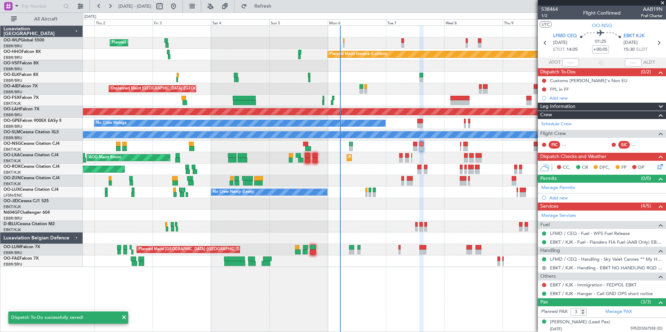
click at [422, 117] on div "Planned Maint [PERSON_NAME]-[GEOGRAPHIC_DATA][PERSON_NAME] ([GEOGRAPHIC_DATA][P…" at bounding box center [374, 111] width 583 height 11
click at [421, 128] on div "No Crew Malaga No Crew Brussels (Brussels National)" at bounding box center [374, 123] width 583 height 11
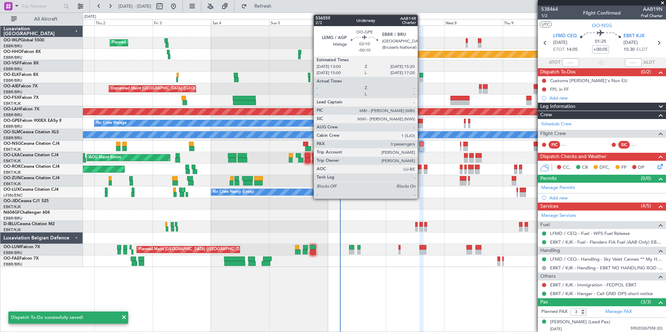
click at [421, 126] on div at bounding box center [420, 125] width 6 height 5
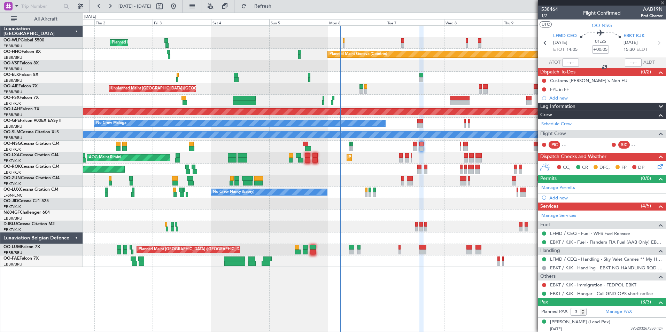
type input "-00:10"
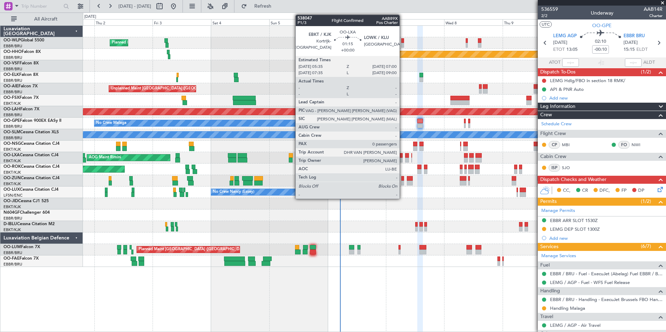
click at [403, 159] on div at bounding box center [400, 160] width 3 height 5
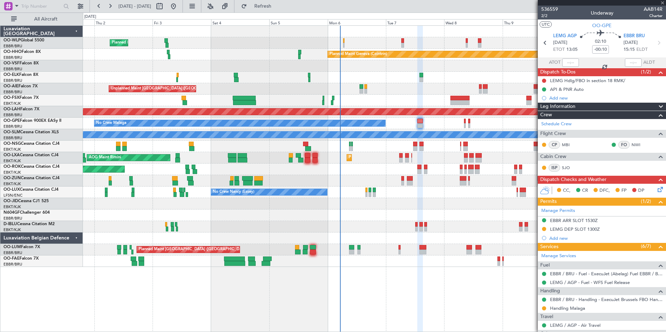
type input "0"
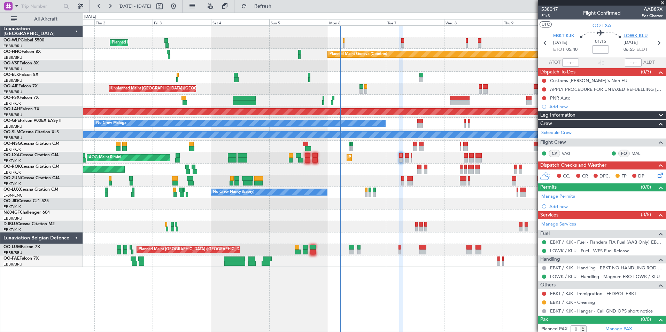
click at [633, 37] on span "LOWK KLU" at bounding box center [636, 36] width 24 height 7
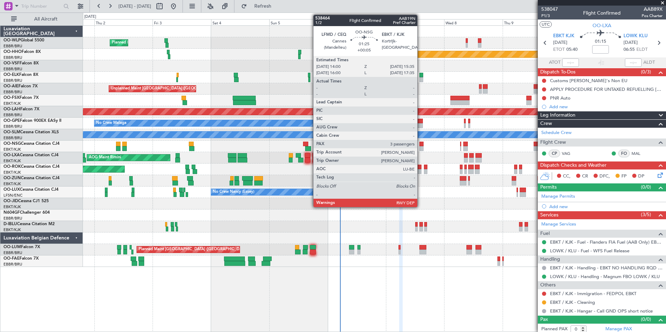
click at [420, 147] on div at bounding box center [421, 148] width 4 height 5
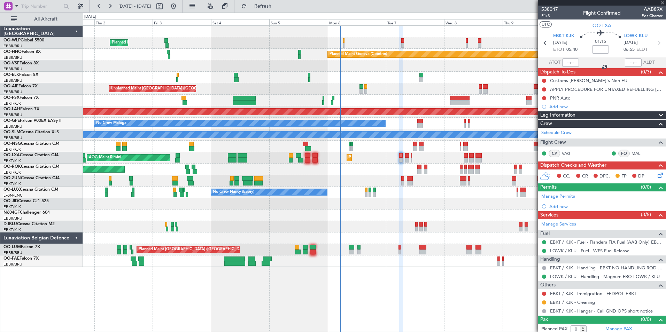
type input "+00:05"
type input "3"
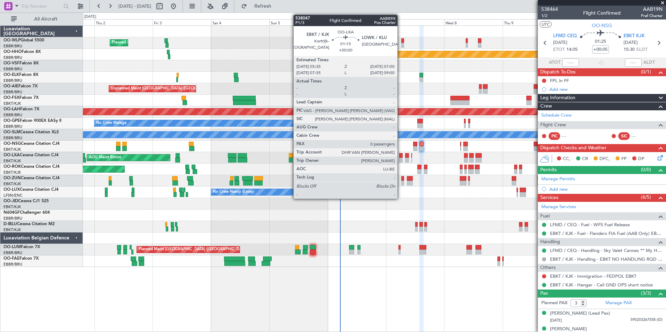
click at [401, 159] on div at bounding box center [400, 160] width 3 height 5
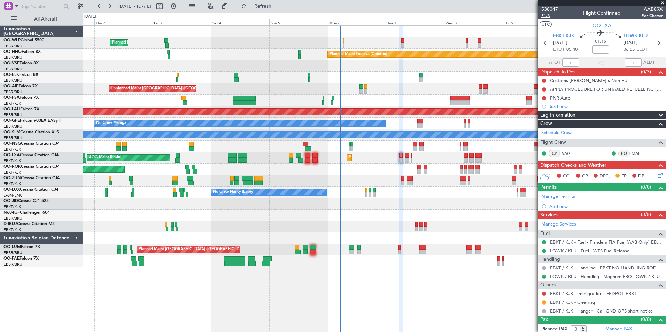
click at [547, 14] on span "P1/3" at bounding box center [549, 16] width 17 height 6
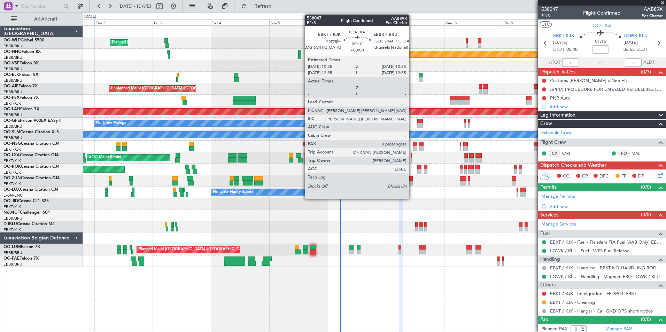
click at [412, 157] on div at bounding box center [411, 155] width 1 height 5
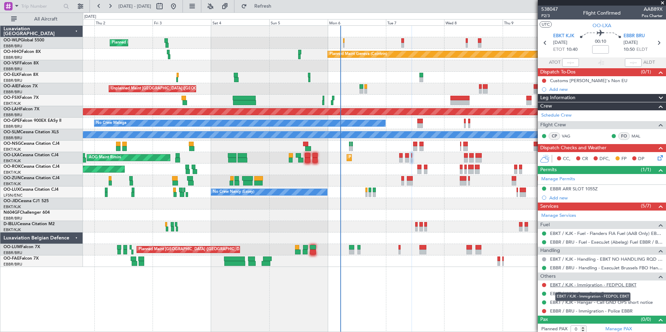
click at [576, 283] on link "EBKT / KJK - Immigration - FEDPOL EBKT" at bounding box center [593, 285] width 86 height 6
click at [570, 310] on link "EBBR / BRU - Immigration - Police EBBR" at bounding box center [591, 311] width 83 height 6
click at [276, 7] on span "Refresh" at bounding box center [262, 6] width 29 height 5
click at [546, 283] on div at bounding box center [544, 286] width 6 height 6
click at [546, 284] on button at bounding box center [544, 285] width 4 height 4
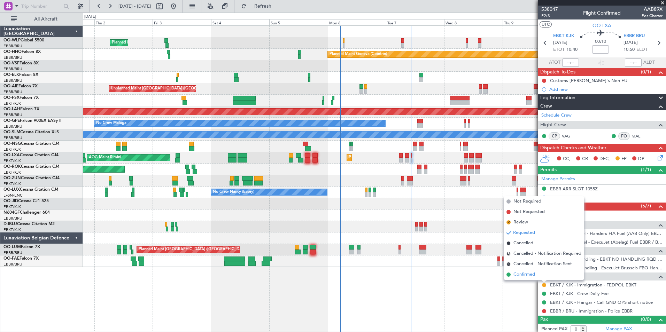
click at [521, 271] on li "Confirmed" at bounding box center [544, 275] width 80 height 10
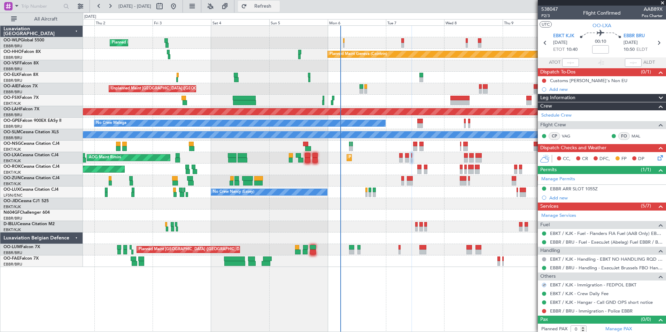
click at [278, 9] on span "Refresh" at bounding box center [262, 6] width 29 height 5
click at [656, 154] on icon at bounding box center [659, 157] width 6 height 6
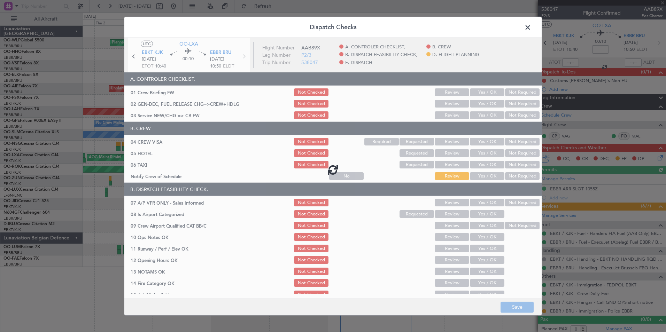
click at [479, 103] on div at bounding box center [332, 170] width 417 height 264
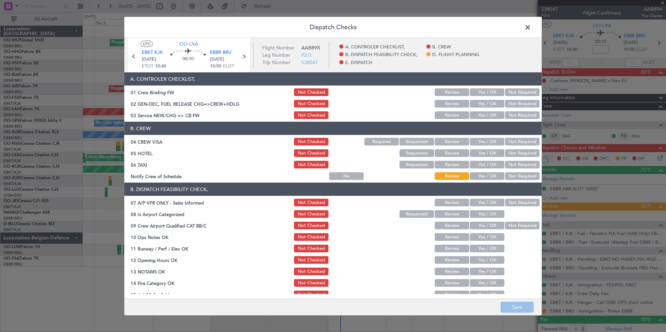
click at [480, 104] on button "Yes / OK" at bounding box center [487, 104] width 34 height 8
click at [531, 30] on span at bounding box center [531, 29] width 0 height 14
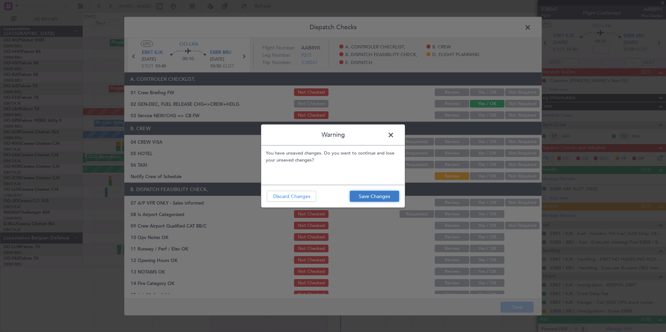
click at [367, 195] on button "Save Changes" at bounding box center [374, 196] width 49 height 11
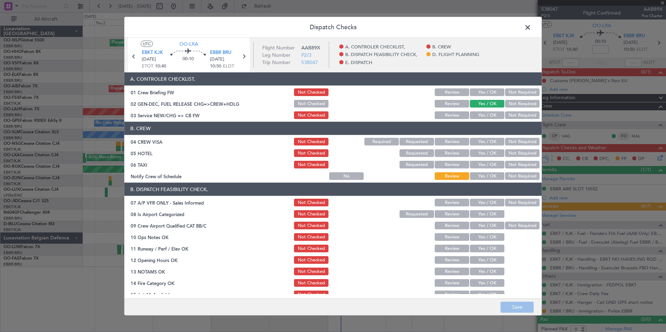
click at [531, 28] on span at bounding box center [531, 29] width 0 height 14
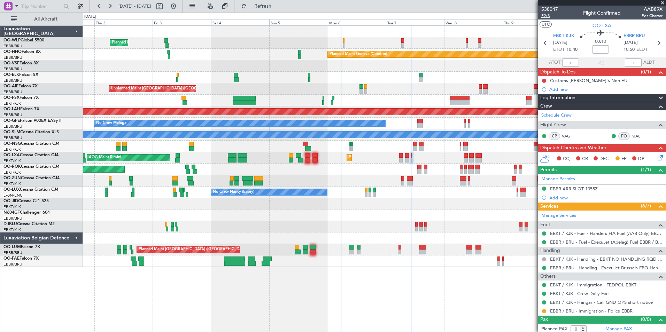
click at [542, 15] on span "P2/3" at bounding box center [549, 16] width 17 height 6
click at [543, 44] on icon at bounding box center [545, 42] width 9 height 9
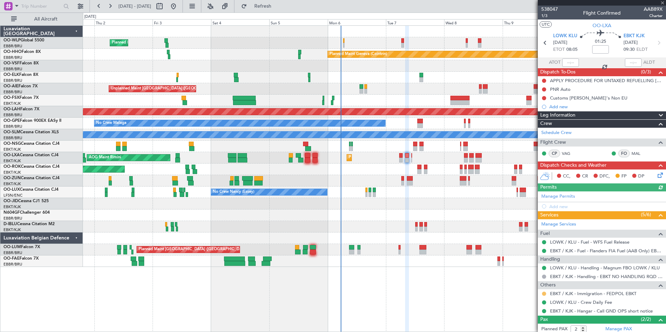
click at [543, 294] on button at bounding box center [544, 294] width 4 height 4
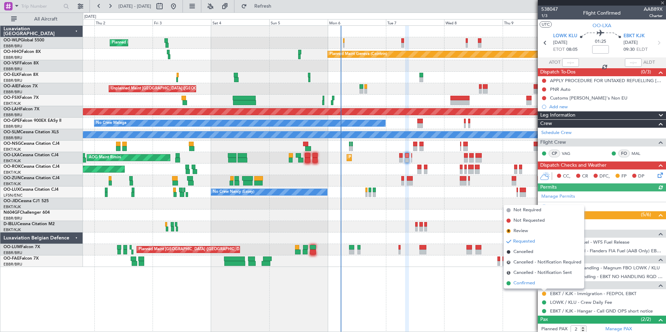
click at [535, 283] on span "Confirmed" at bounding box center [524, 283] width 22 height 7
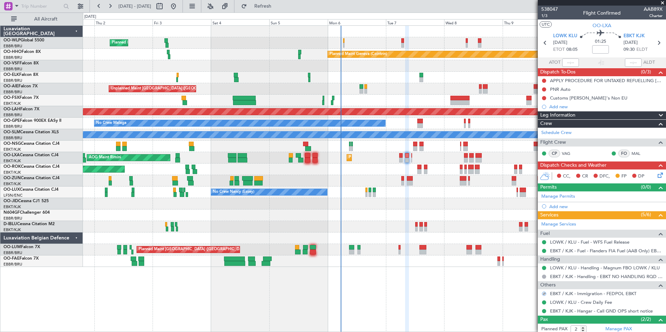
click at [656, 177] on icon at bounding box center [659, 174] width 6 height 6
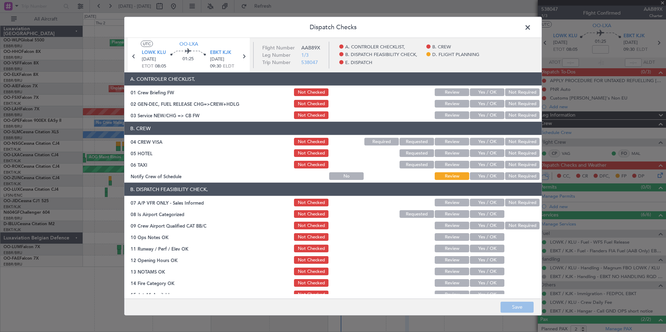
click at [479, 101] on button "Yes / OK" at bounding box center [487, 104] width 34 height 8
click at [524, 308] on button "Save" at bounding box center [517, 307] width 33 height 11
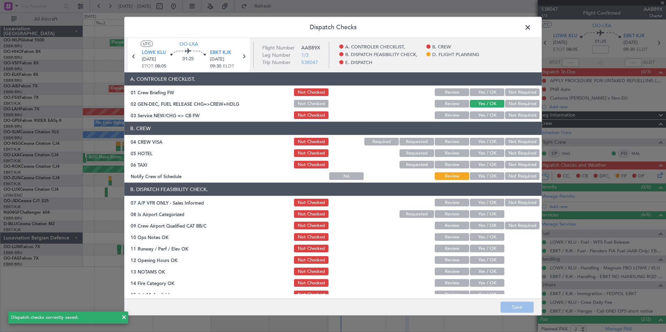
click at [531, 25] on span at bounding box center [531, 29] width 0 height 14
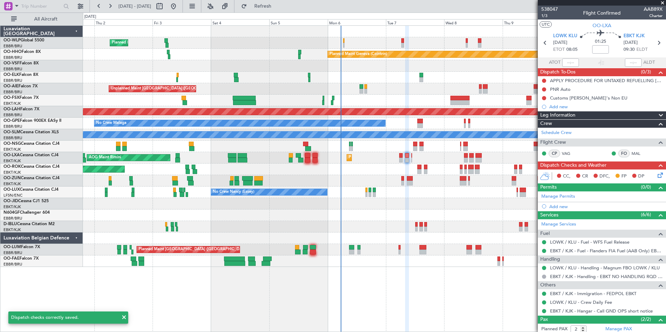
click at [577, 264] on div "LOWK / KLU - Handling - Magnum FBO LOWK / KLU" at bounding box center [602, 268] width 128 height 9
click at [574, 268] on link "LOWK / KLU - Handling - Magnum FBO LOWK / KLU" at bounding box center [605, 268] width 110 height 6
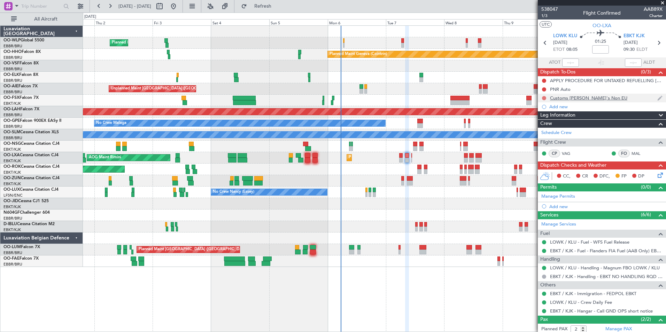
click at [543, 97] on button at bounding box center [544, 98] width 4 height 4
click at [534, 128] on li "Completed" at bounding box center [544, 129] width 37 height 10
click at [543, 45] on icon at bounding box center [545, 42] width 9 height 9
type input "0"
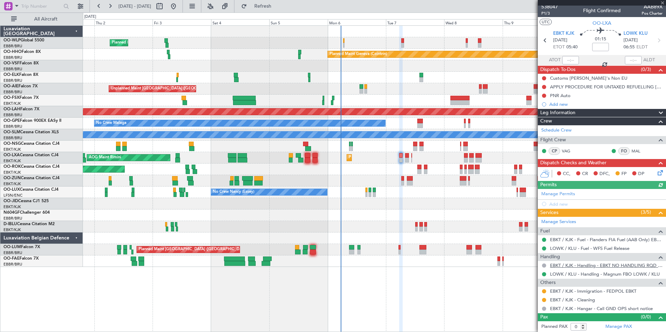
scroll to position [3, 0]
click at [545, 292] on button at bounding box center [544, 291] width 4 height 4
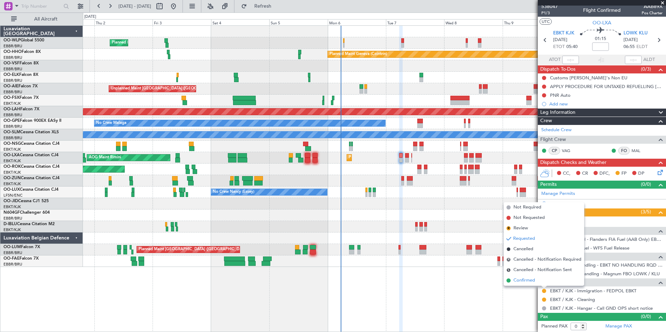
click at [519, 281] on span "Confirmed" at bounding box center [524, 280] width 22 height 7
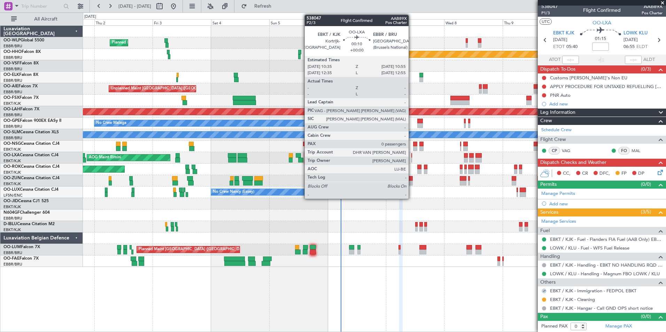
click at [412, 161] on div at bounding box center [411, 160] width 1 height 5
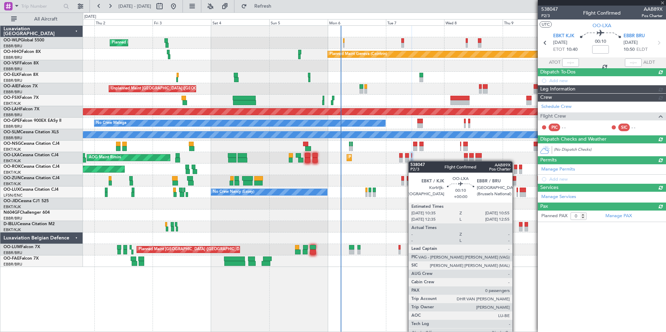
scroll to position [0, 0]
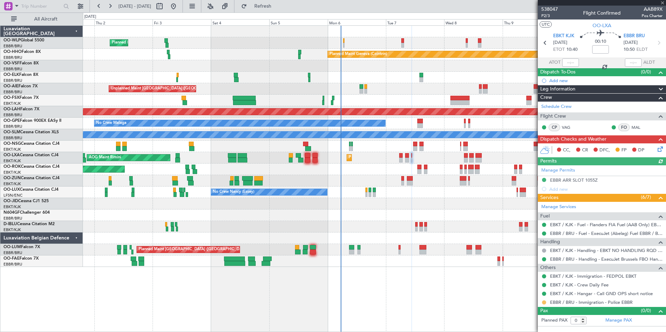
click at [544, 301] on button at bounding box center [544, 303] width 4 height 4
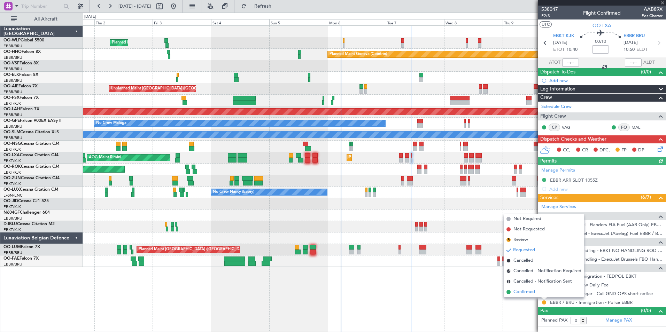
click at [532, 292] on span "Confirmed" at bounding box center [524, 292] width 22 height 7
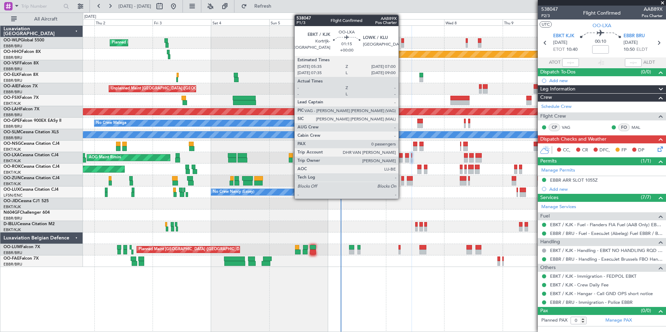
click at [402, 159] on div at bounding box center [400, 160] width 3 height 5
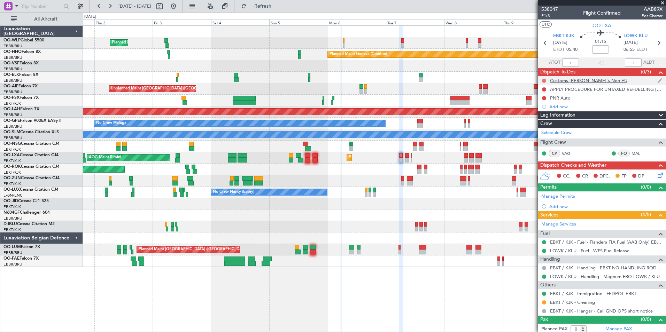
click at [543, 80] on button at bounding box center [544, 81] width 4 height 4
click at [546, 114] on span "Completed" at bounding box center [547, 111] width 23 height 7
click at [552, 106] on div "Add new" at bounding box center [605, 107] width 113 height 6
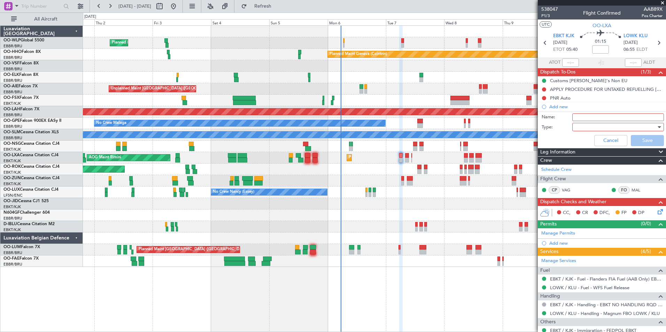
click at [578, 116] on input "Name:" at bounding box center [618, 118] width 92 height 8
type input "FPL in FF"
click at [580, 123] on div at bounding box center [615, 127] width 81 height 10
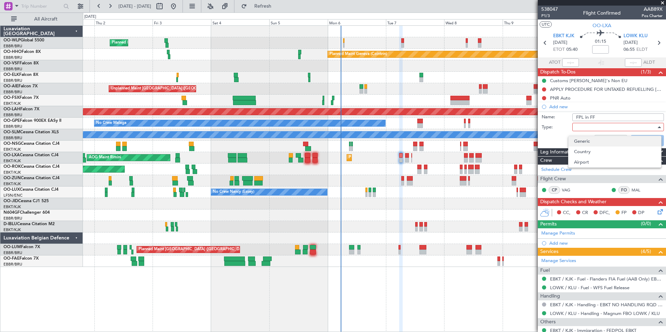
click at [590, 139] on span "Generic" at bounding box center [615, 141] width 82 height 10
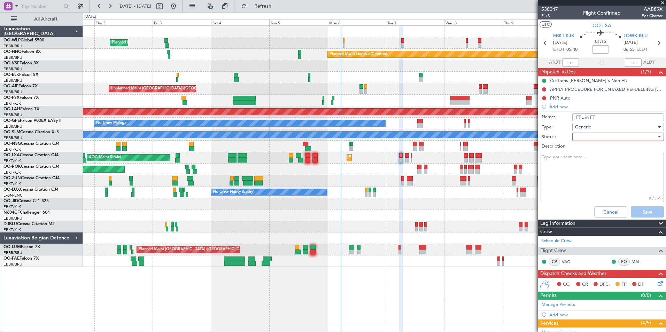
click at [589, 138] on div at bounding box center [615, 137] width 81 height 10
click at [587, 152] on span "Not Started" at bounding box center [615, 151] width 82 height 10
click at [605, 214] on button "Cancel" at bounding box center [610, 212] width 33 height 11
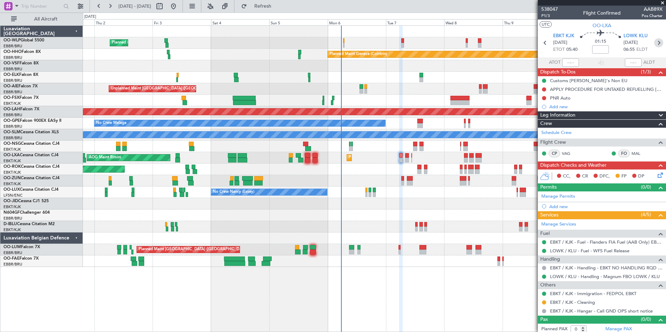
click at [657, 44] on icon at bounding box center [658, 42] width 9 height 9
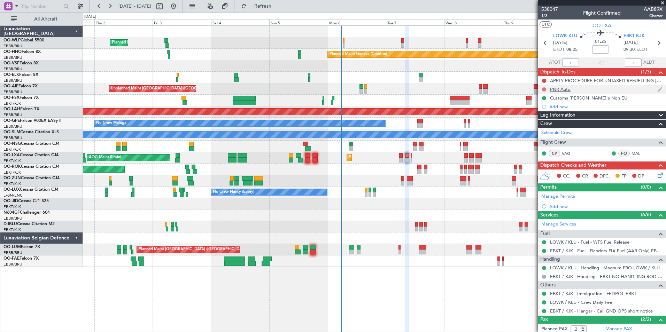
click at [543, 87] on button at bounding box center [544, 89] width 4 height 4
click at [539, 119] on span "Completed" at bounding box center [547, 120] width 23 height 7
click at [654, 41] on icon at bounding box center [658, 42] width 9 height 9
type input "0"
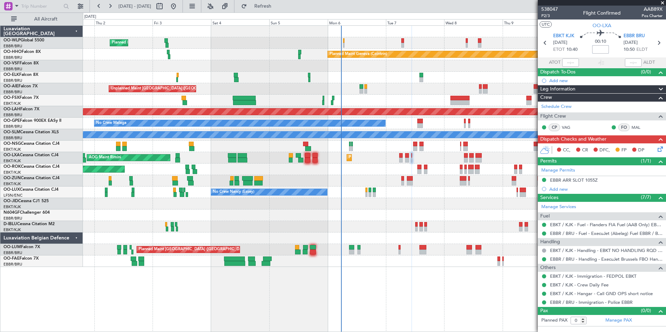
click at [604, 51] on input at bounding box center [600, 49] width 17 height 8
type input "+00:05"
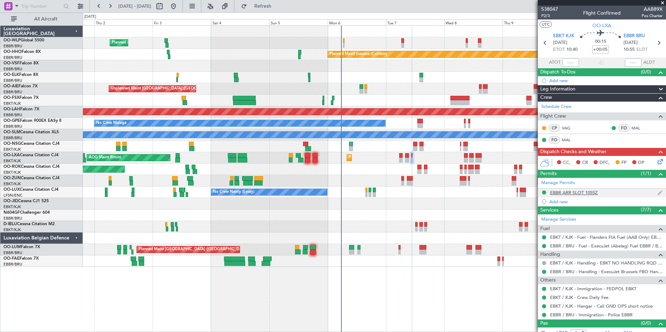
click at [571, 194] on div "EBBR ARR SLOT 1055Z" at bounding box center [574, 193] width 48 height 6
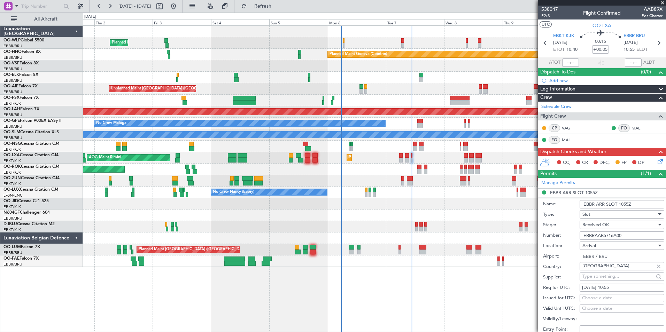
click at [602, 235] on input "EBBRAAB5716A00" at bounding box center [622, 236] width 85 height 8
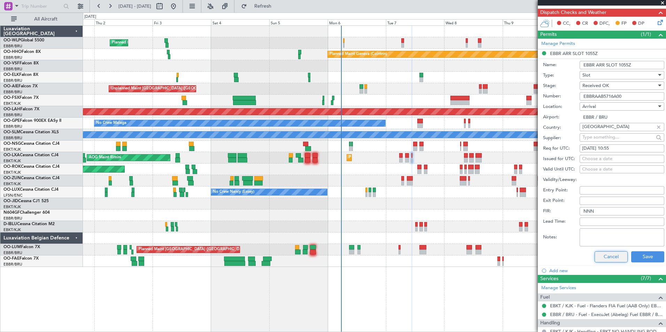
click at [606, 254] on button "Cancel" at bounding box center [611, 257] width 33 height 11
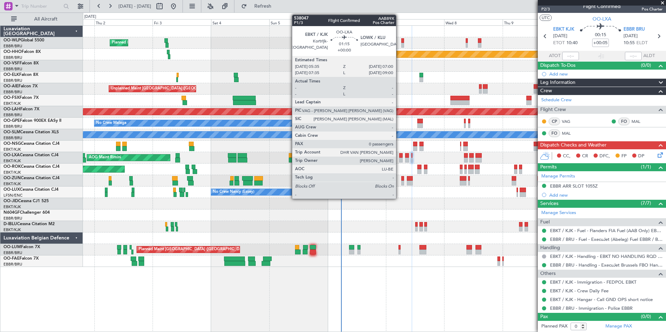
click at [399, 156] on div at bounding box center [400, 155] width 3 height 5
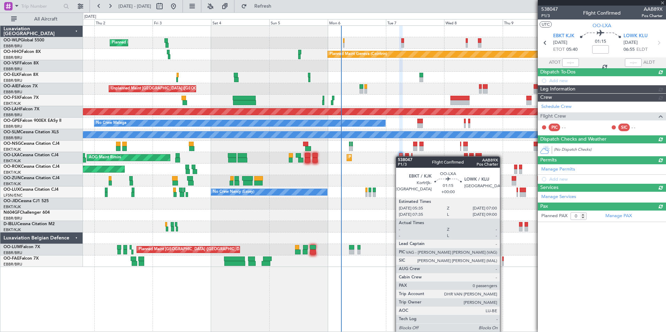
scroll to position [0, 0]
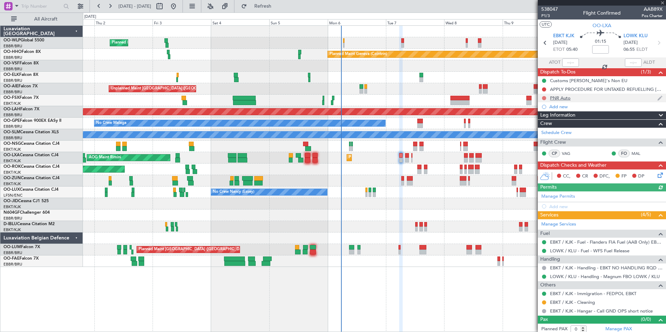
click at [544, 98] on button at bounding box center [544, 98] width 4 height 4
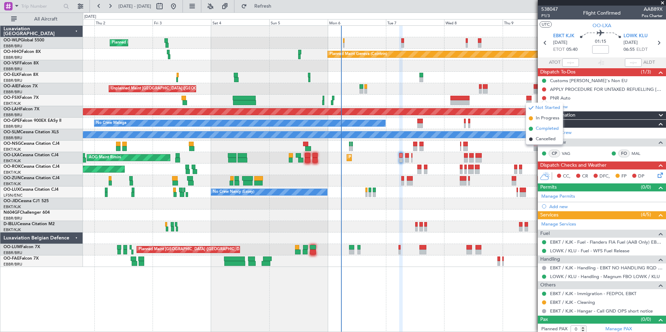
click at [542, 131] on span "Completed" at bounding box center [547, 128] width 23 height 7
click at [543, 14] on span "P1/3" at bounding box center [549, 16] width 17 height 6
click at [277, 10] on button "Refresh" at bounding box center [259, 6] width 42 height 11
click at [656, 180] on div "CC, CR DFC, FP DP" at bounding box center [602, 177] width 128 height 14
click at [656, 174] on icon at bounding box center [659, 174] width 6 height 6
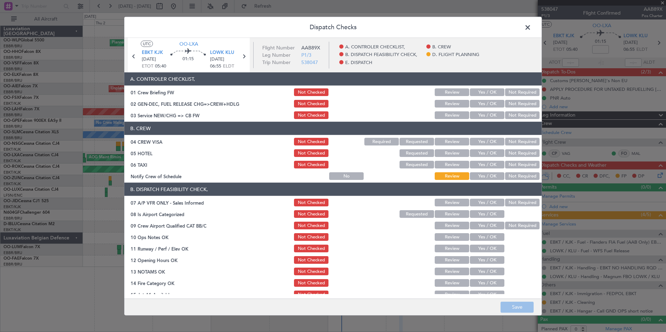
click at [483, 92] on button "Yes / OK" at bounding box center [487, 92] width 34 height 8
click at [481, 104] on button "Yes / OK" at bounding box center [487, 104] width 34 height 8
click at [482, 113] on button "Yes / OK" at bounding box center [487, 115] width 34 height 8
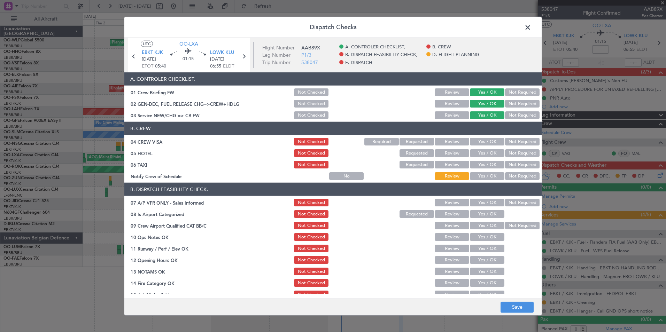
click at [513, 141] on button "Not Required" at bounding box center [522, 142] width 34 height 8
click at [519, 154] on button "Not Required" at bounding box center [522, 153] width 34 height 8
click at [514, 167] on button "Not Required" at bounding box center [522, 165] width 34 height 8
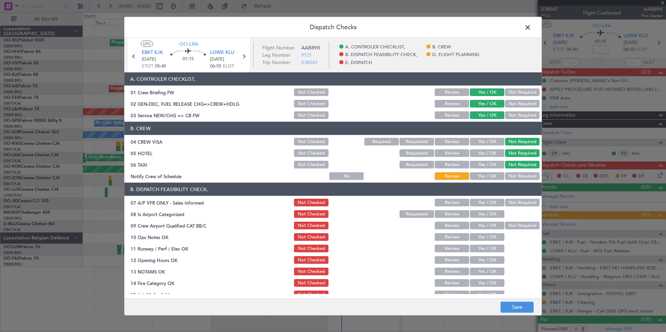
click at [492, 172] on button "Yes / OK" at bounding box center [487, 176] width 34 height 8
click at [518, 204] on button "Not Required" at bounding box center [522, 203] width 34 height 8
click at [502, 209] on section "B. DISPATCH FEASIBILITY CHECK, 07 A/P VFR ONLY - Sales Informed Not Checked Rev…" at bounding box center [332, 258] width 417 height 151
click at [494, 211] on button "Yes / OK" at bounding box center [487, 214] width 34 height 8
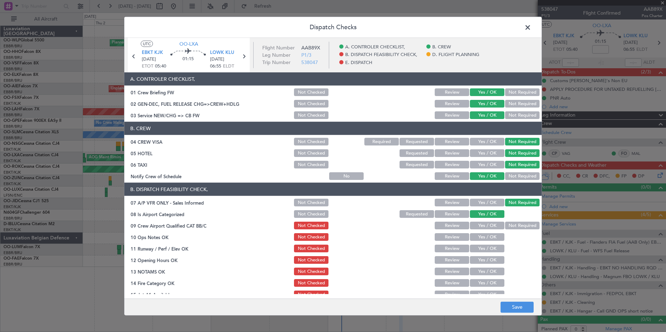
click at [307, 165] on button "Not Checked" at bounding box center [311, 165] width 34 height 8
click at [488, 224] on button "Yes / OK" at bounding box center [487, 226] width 34 height 8
click at [487, 238] on button "Yes / OK" at bounding box center [487, 237] width 34 height 8
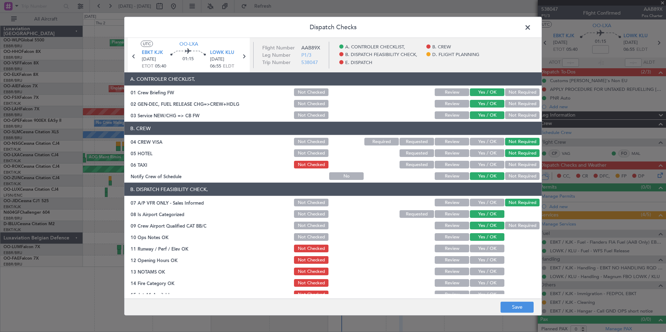
click at [485, 251] on button "Yes / OK" at bounding box center [487, 249] width 34 height 8
click at [483, 262] on button "Yes / OK" at bounding box center [487, 260] width 34 height 8
click at [441, 269] on button "Review" at bounding box center [452, 272] width 34 height 8
click at [477, 284] on button "Yes / OK" at bounding box center [487, 283] width 34 height 8
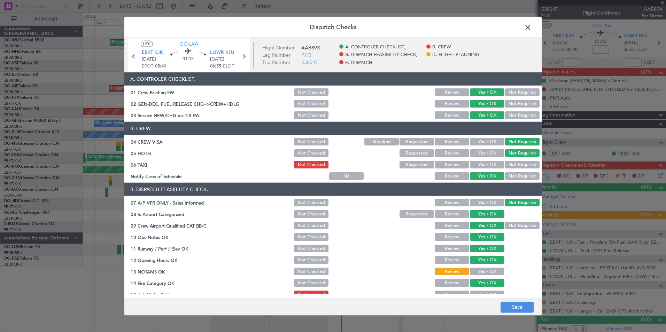
click at [479, 294] on main "UTC OO-LXA EBKT KJK 07/10/2025 ETOT 05:40 01:15 LOWK KLU 07/10/2025 06:55 ELDT …" at bounding box center [332, 170] width 417 height 264
click at [479, 291] on button "Yes / OK" at bounding box center [487, 295] width 34 height 8
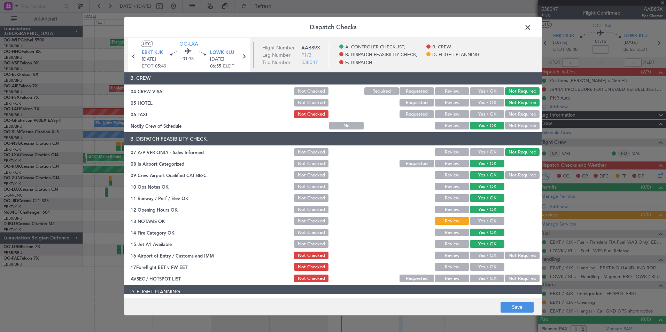
scroll to position [129, 0]
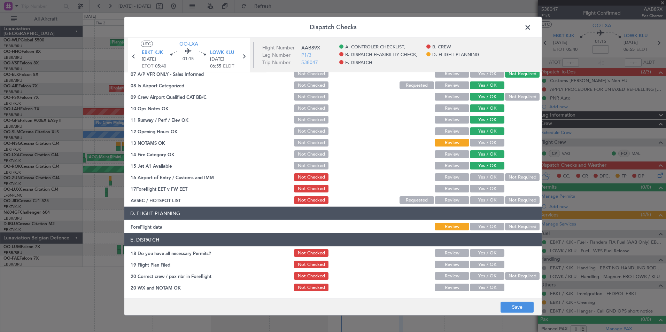
click at [512, 175] on button "Not Required" at bounding box center [522, 177] width 34 height 8
click at [463, 190] on button "Review" at bounding box center [452, 189] width 34 height 8
click at [481, 190] on button "Yes / OK" at bounding box center [487, 189] width 34 height 8
click at [516, 206] on article "A. CONTROLER CHECKLIST, 01 Crew Briefing FW Not Checked Review Yes / OK Not Req…" at bounding box center [332, 183] width 417 height 222
click at [515, 201] on button "Not Required" at bounding box center [522, 200] width 34 height 8
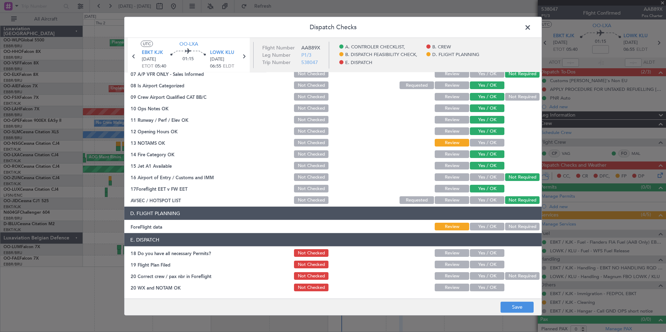
click at [480, 142] on button "Yes / OK" at bounding box center [487, 143] width 34 height 8
click at [486, 231] on div "Yes / OK" at bounding box center [486, 227] width 35 height 10
click at [486, 229] on button "Yes / OK" at bounding box center [487, 227] width 34 height 8
click at [486, 253] on button "Yes / OK" at bounding box center [487, 253] width 34 height 8
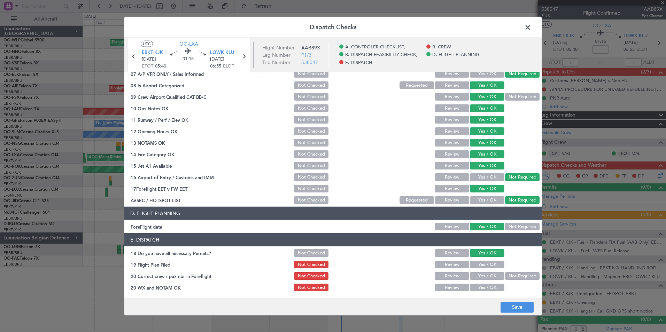
click at [485, 260] on section "E. DISPATCH 18 Do you have all necessary Permits? Not Checked Review Yes / OK 1…" at bounding box center [332, 262] width 417 height 59
click at [486, 264] on button "Yes / OK" at bounding box center [487, 265] width 34 height 8
click at [485, 277] on button "Yes / OK" at bounding box center [487, 276] width 34 height 8
click at [482, 289] on button "Yes / OK" at bounding box center [487, 288] width 34 height 8
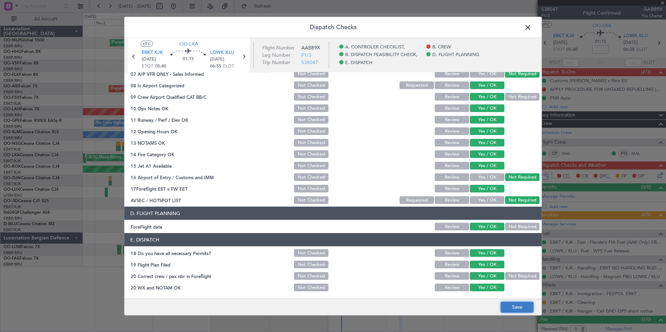
click at [517, 309] on button "Save" at bounding box center [517, 307] width 33 height 11
click at [531, 28] on span at bounding box center [531, 29] width 0 height 14
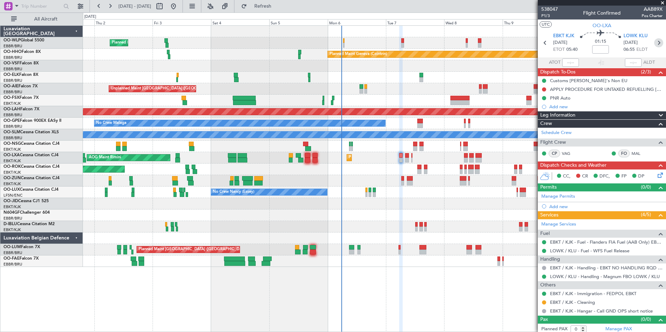
click at [656, 42] on icon at bounding box center [658, 42] width 9 height 9
type input "2"
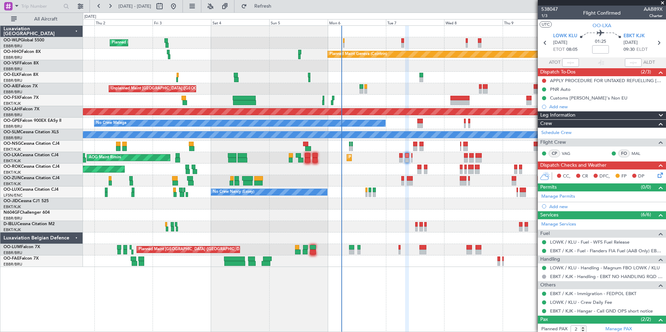
click at [656, 177] on icon at bounding box center [659, 174] width 6 height 6
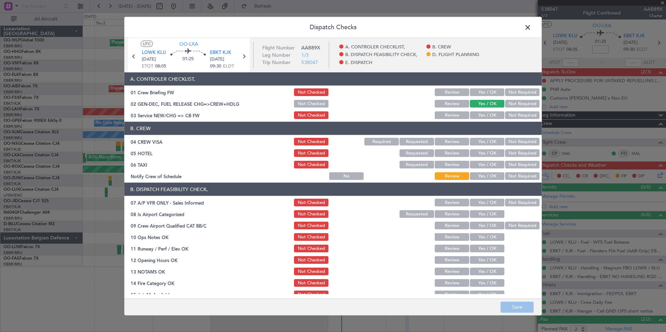
click at [490, 95] on button "Yes / OK" at bounding box center [487, 92] width 34 height 8
click at [486, 112] on button "Yes / OK" at bounding box center [487, 115] width 34 height 8
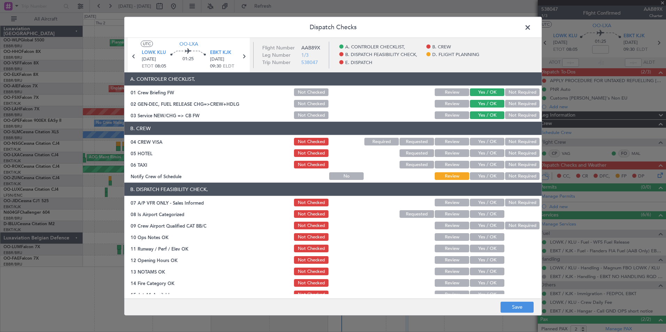
click at [517, 140] on button "Not Required" at bounding box center [522, 142] width 34 height 8
click at [514, 148] on div "Not Required" at bounding box center [521, 153] width 35 height 10
click at [511, 158] on section "B. CREW 04 CREW VISA Not Checked Required Requested Review Yes / OK Not Require…" at bounding box center [332, 151] width 417 height 59
click at [509, 153] on button "Not Required" at bounding box center [522, 153] width 34 height 8
click at [505, 165] on button "Not Required" at bounding box center [522, 165] width 34 height 8
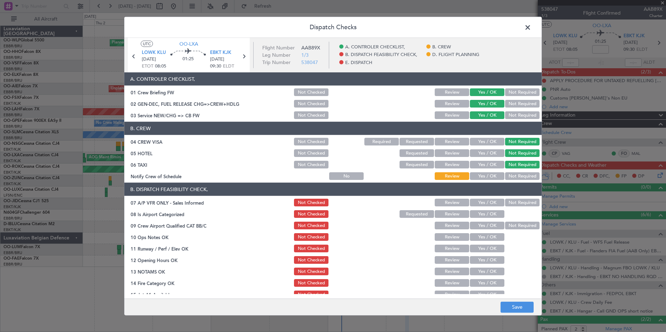
click at [482, 175] on button "Yes / OK" at bounding box center [487, 176] width 34 height 8
click at [512, 201] on div "Not Required" at bounding box center [521, 203] width 35 height 10
click at [512, 203] on button "Not Required" at bounding box center [522, 203] width 34 height 8
click at [482, 214] on button "Yes / OK" at bounding box center [487, 214] width 34 height 8
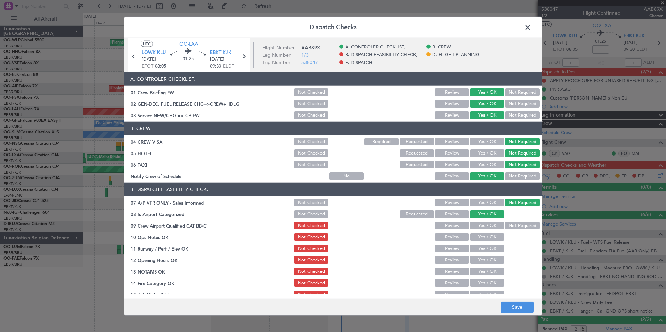
click at [479, 225] on button "Yes / OK" at bounding box center [487, 226] width 34 height 8
click at [479, 237] on button "Yes / OK" at bounding box center [487, 237] width 34 height 8
click at [478, 248] on button "Yes / OK" at bounding box center [487, 249] width 34 height 8
click at [477, 260] on button "Yes / OK" at bounding box center [487, 260] width 34 height 8
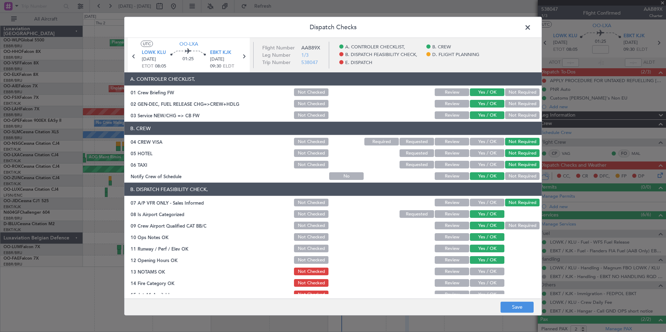
click at [476, 272] on button "Yes / OK" at bounding box center [487, 272] width 34 height 8
click at [474, 283] on button "Yes / OK" at bounding box center [487, 283] width 34 height 8
click at [474, 293] on button "Yes / OK" at bounding box center [487, 295] width 34 height 8
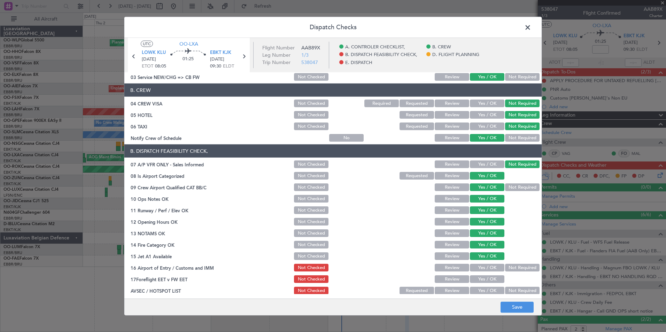
scroll to position [105, 0]
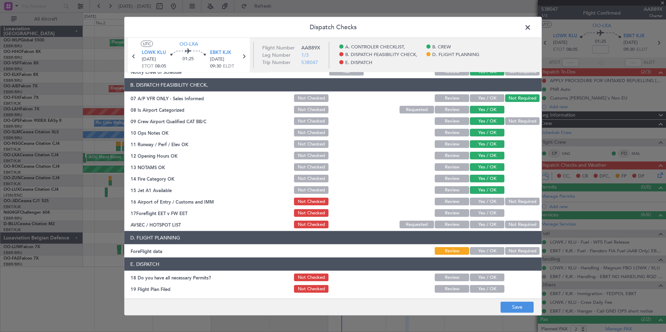
click at [507, 204] on button "Not Required" at bounding box center [522, 202] width 34 height 8
click at [490, 217] on button "Yes / OK" at bounding box center [487, 213] width 34 height 8
click at [513, 223] on button "Not Required" at bounding box center [522, 225] width 34 height 8
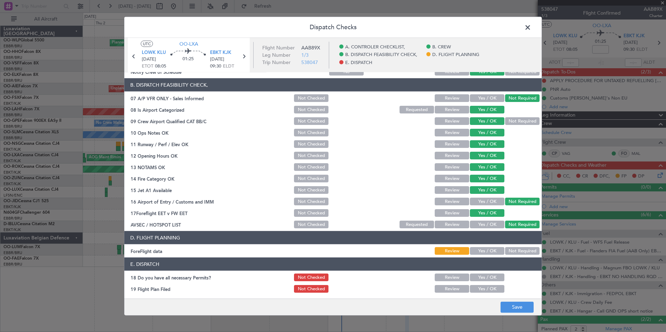
click at [488, 244] on header "D. FLIGHT PLANNING" at bounding box center [332, 237] width 417 height 13
click at [486, 250] on button "Yes / OK" at bounding box center [487, 251] width 34 height 8
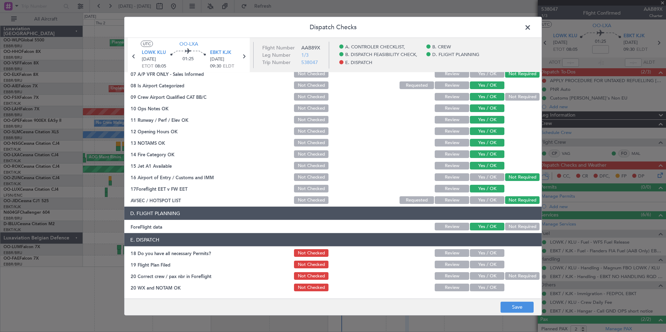
click at [481, 254] on button "Yes / OK" at bounding box center [487, 253] width 34 height 8
click at [484, 266] on button "Yes / OK" at bounding box center [487, 265] width 34 height 8
click at [484, 276] on button "Yes / OK" at bounding box center [487, 276] width 34 height 8
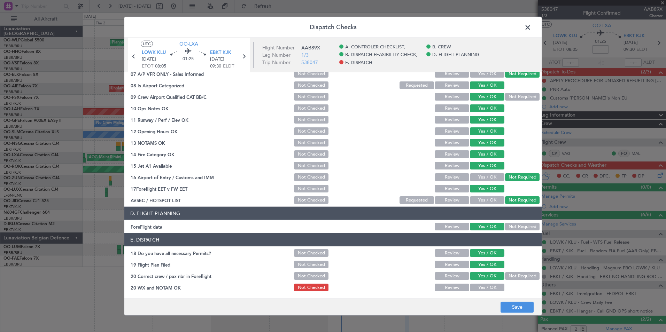
click at [485, 285] on button "Yes / OK" at bounding box center [487, 288] width 34 height 8
click at [516, 314] on footer "Save" at bounding box center [332, 307] width 417 height 17
click at [514, 308] on button "Save" at bounding box center [517, 307] width 33 height 11
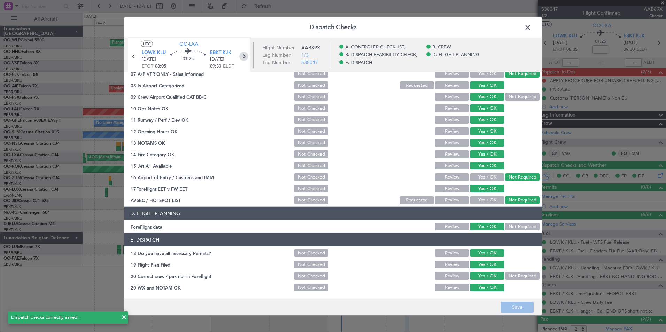
click at [245, 59] on icon at bounding box center [243, 56] width 9 height 9
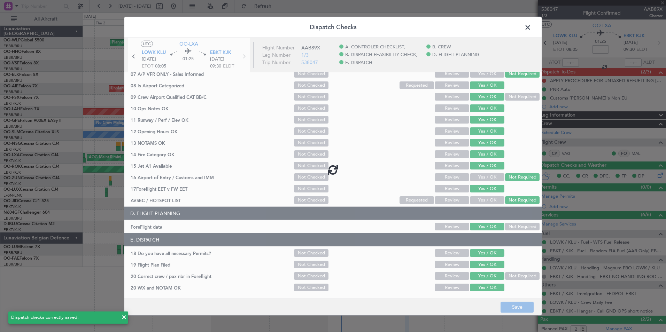
type input "+00:05"
type input "0"
type input "+00:05"
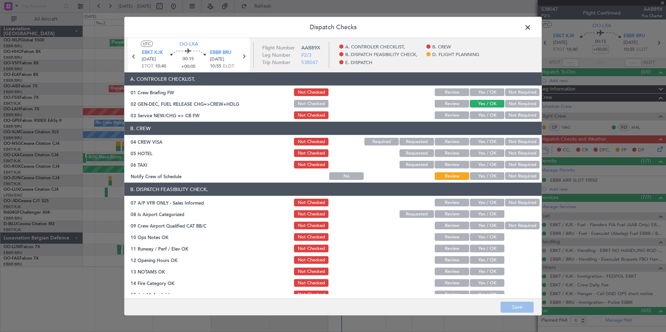
click at [480, 93] on button "Yes / OK" at bounding box center [487, 92] width 34 height 8
click at [484, 114] on button "Yes / OK" at bounding box center [487, 115] width 34 height 8
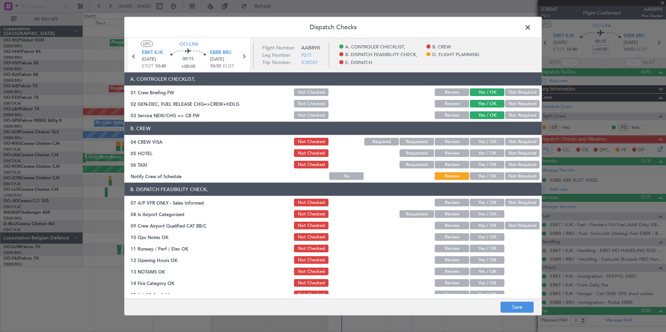
click at [510, 140] on button "Not Required" at bounding box center [522, 142] width 34 height 8
click at [511, 153] on button "Not Required" at bounding box center [522, 153] width 34 height 8
click at [485, 173] on button "Yes / OK" at bounding box center [487, 176] width 34 height 8
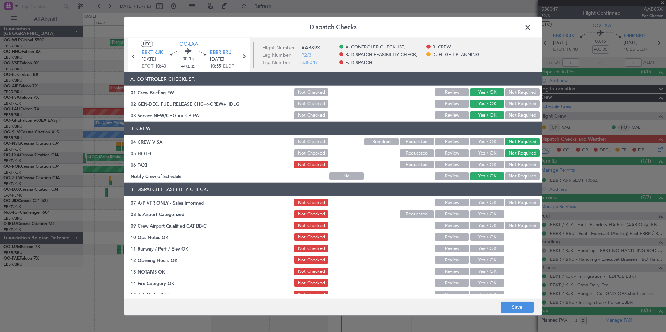
click at [524, 202] on button "Not Required" at bounding box center [522, 203] width 34 height 8
click at [485, 218] on div "Yes / OK" at bounding box center [486, 214] width 35 height 10
click at [482, 213] on button "Yes / OK" at bounding box center [487, 214] width 34 height 8
click at [480, 229] on button "Yes / OK" at bounding box center [487, 226] width 34 height 8
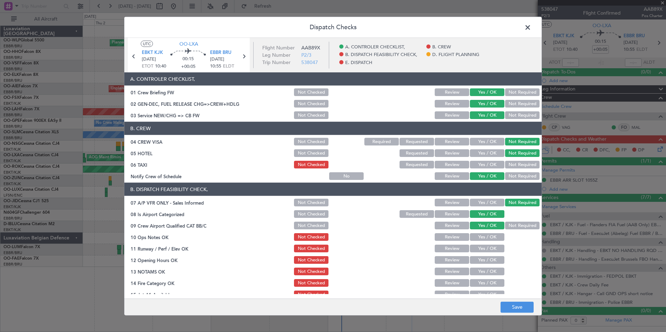
click at [479, 238] on button "Yes / OK" at bounding box center [487, 237] width 34 height 8
click at [481, 253] on div "Yes / OK" at bounding box center [486, 249] width 35 height 10
click at [480, 246] on button "Yes / OK" at bounding box center [487, 249] width 34 height 8
click at [479, 258] on button "Yes / OK" at bounding box center [487, 260] width 34 height 8
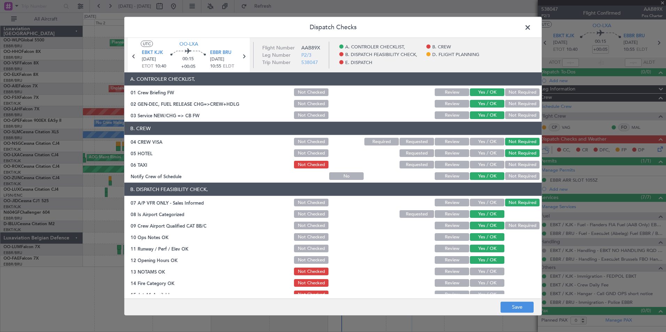
drag, startPoint x: 478, startPoint y: 269, endPoint x: 478, endPoint y: 275, distance: 6.3
click at [478, 269] on button "Yes / OK" at bounding box center [487, 272] width 34 height 8
click at [479, 279] on div "Yes / OK" at bounding box center [486, 283] width 35 height 10
drag, startPoint x: 479, startPoint y: 285, endPoint x: 472, endPoint y: 263, distance: 22.3
click at [479, 285] on button "Yes / OK" at bounding box center [487, 283] width 34 height 8
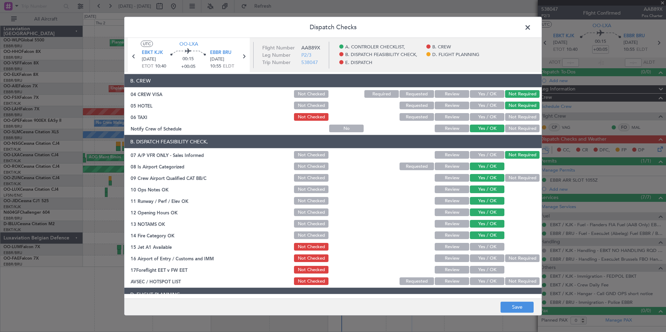
scroll to position [105, 0]
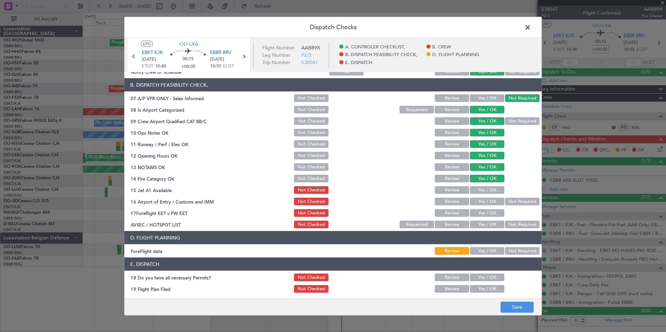
click at [480, 194] on button "Yes / OK" at bounding box center [487, 190] width 34 height 8
drag, startPoint x: 504, startPoint y: 196, endPoint x: 505, endPoint y: 208, distance: 11.9
click at [505, 198] on section "B. DISPATCH FEASIBILITY CHECK, 07 A/P VFR ONLY - Sales Informed Not Checked Rev…" at bounding box center [332, 153] width 417 height 151
click at [505, 208] on div at bounding box center [521, 213] width 35 height 10
click at [506, 202] on button "Not Required" at bounding box center [522, 202] width 34 height 8
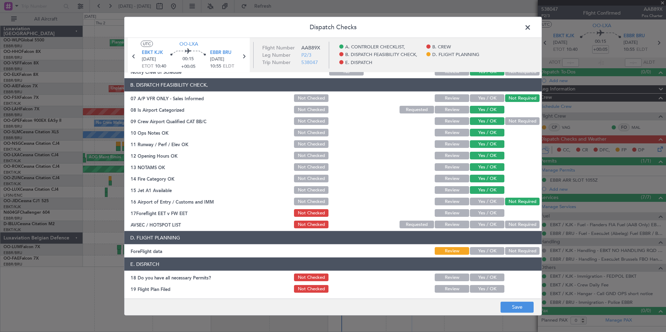
click at [484, 215] on button "Yes / OK" at bounding box center [487, 213] width 34 height 8
click at [505, 220] on div "Not Required" at bounding box center [521, 225] width 35 height 10
click at [505, 227] on button "Not Required" at bounding box center [522, 225] width 34 height 8
click at [481, 257] on article "A. CONTROLER CHECKLIST, 01 Crew Briefing FW Not Checked Review Yes / OK Not Req…" at bounding box center [332, 183] width 417 height 222
click at [480, 251] on button "Yes / OK" at bounding box center [487, 251] width 34 height 8
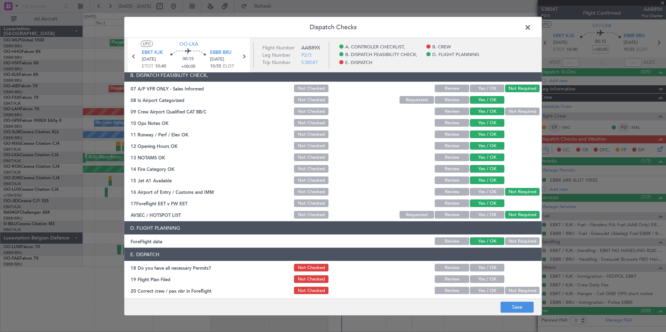
scroll to position [129, 0]
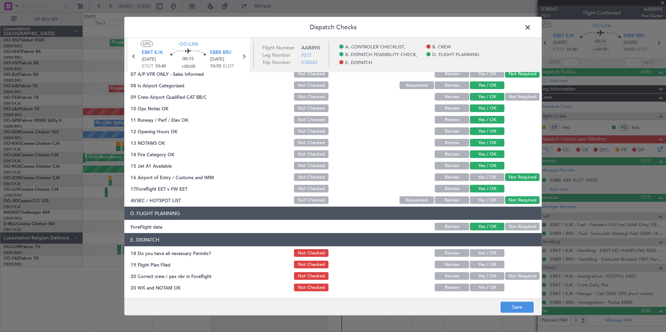
click at [485, 257] on div "Yes / OK" at bounding box center [486, 253] width 35 height 10
click at [492, 250] on button "Yes / OK" at bounding box center [487, 253] width 34 height 8
click at [489, 264] on button "Yes / OK" at bounding box center [487, 265] width 34 height 8
click at [489, 281] on section "E. DISPATCH 18 Do you have all necessary Permits? Not Checked Review Yes / OK 1…" at bounding box center [332, 262] width 417 height 59
click at [488, 279] on button "Yes / OK" at bounding box center [487, 276] width 34 height 8
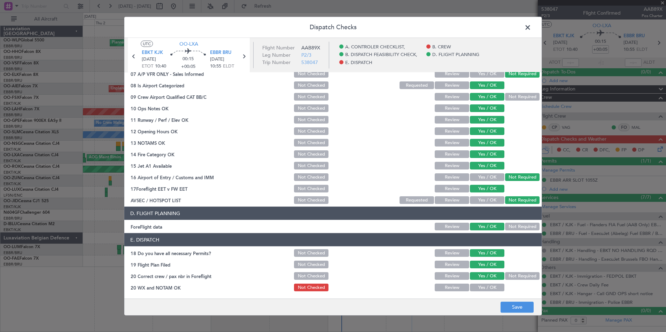
click at [489, 287] on button "Yes / OK" at bounding box center [487, 288] width 34 height 8
click at [528, 311] on button "Save" at bounding box center [517, 307] width 33 height 11
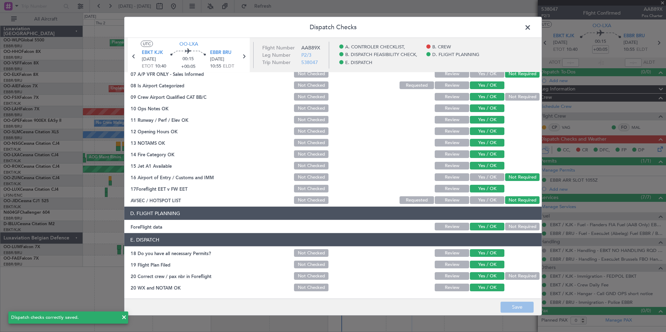
click at [531, 31] on span at bounding box center [531, 29] width 0 height 14
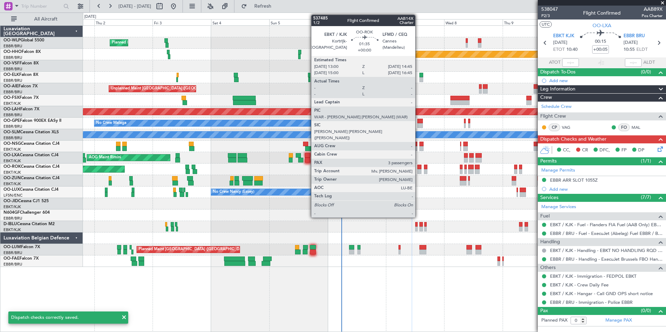
click at [418, 168] on div at bounding box center [419, 167] width 5 height 5
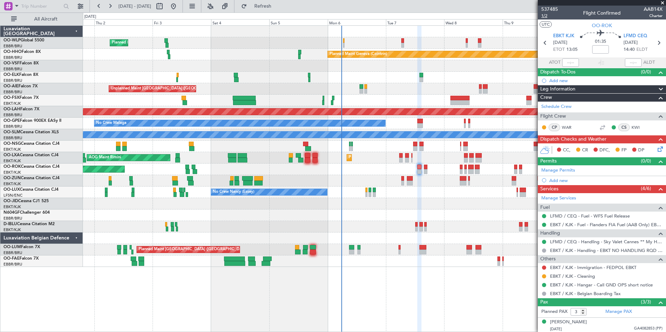
click at [545, 18] on span "1/2" at bounding box center [549, 16] width 17 height 6
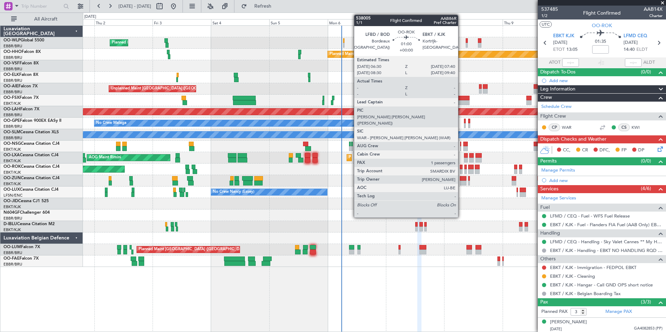
click at [461, 169] on div at bounding box center [461, 171] width 3 height 5
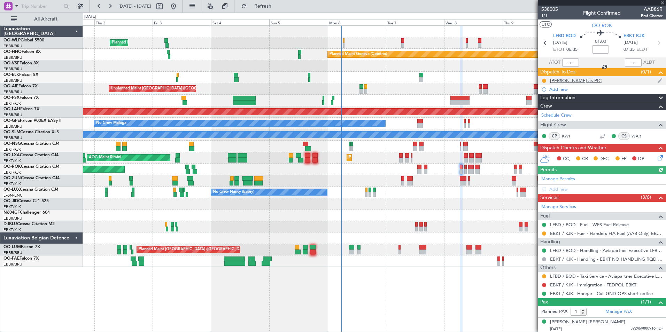
click at [564, 80] on div "Karel as PIC" at bounding box center [576, 81] width 52 height 6
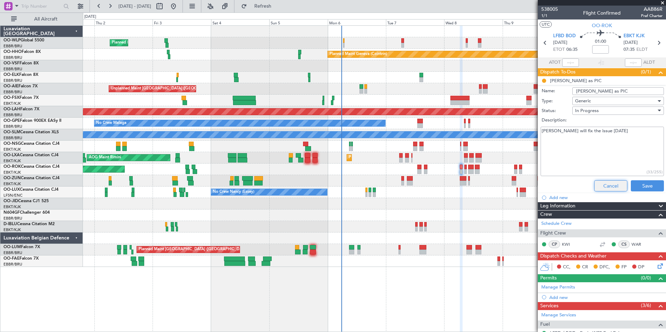
click at [601, 186] on button "Cancel" at bounding box center [610, 185] width 33 height 11
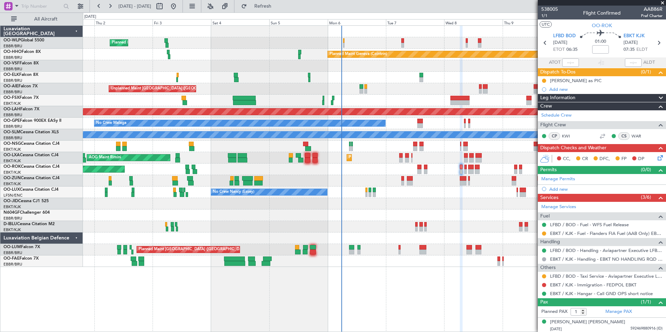
scroll to position [1, 0]
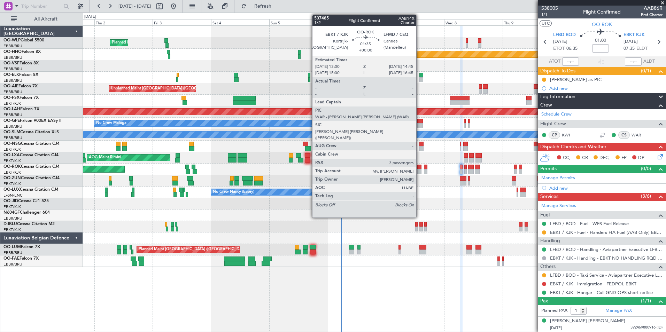
click at [419, 169] on div at bounding box center [419, 167] width 5 height 5
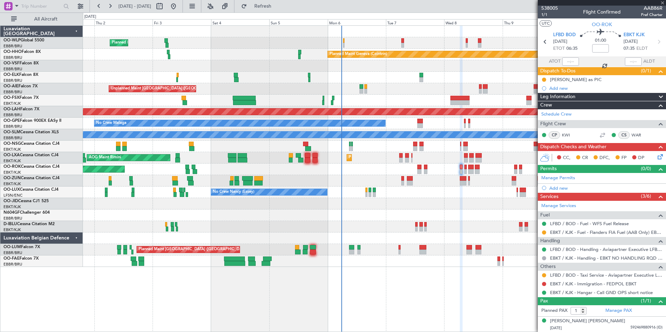
type input "3"
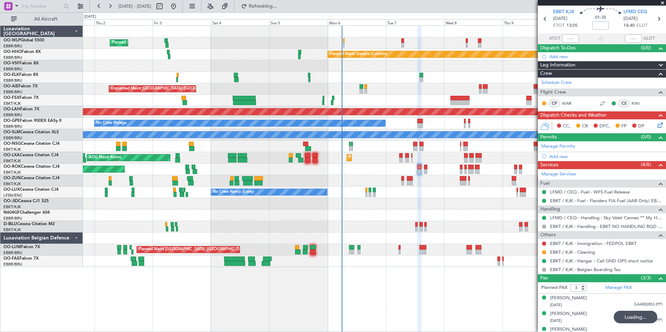
scroll to position [32, 0]
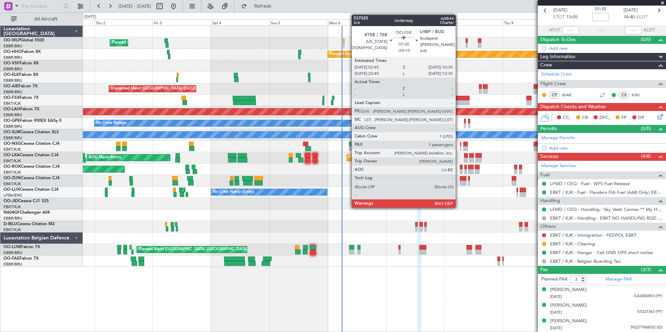
click at [459, 100] on div at bounding box center [459, 98] width 19 height 5
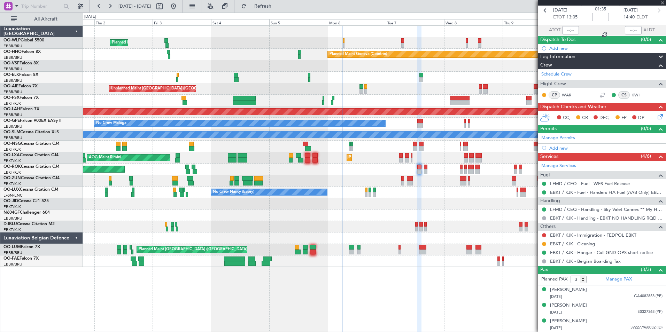
type input "-00:10"
type input "1"
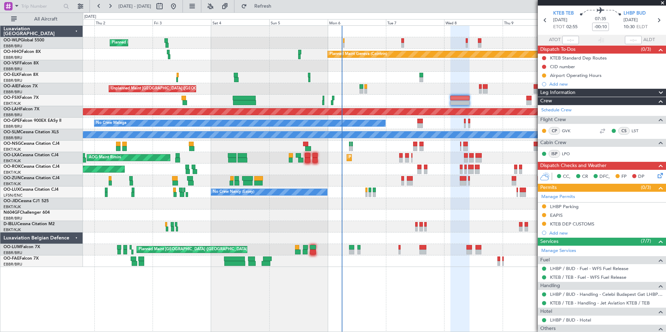
scroll to position [0, 0]
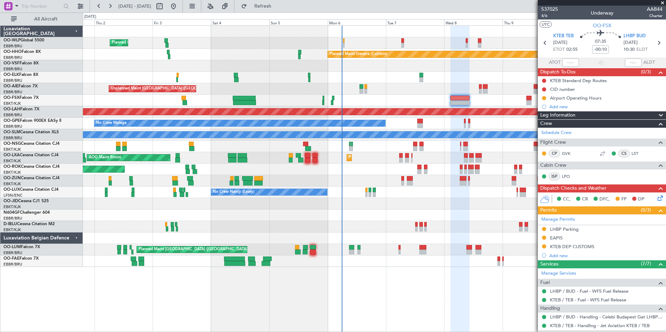
click at [542, 15] on mat-tooltip-component "Trip Number" at bounding box center [549, 22] width 34 height 18
click at [546, 14] on span "4/6" at bounding box center [549, 16] width 17 height 6
click at [547, 16] on span "4/6" at bounding box center [549, 16] width 17 height 6
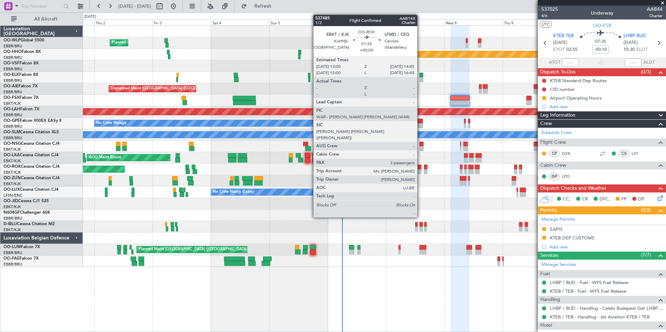
click at [420, 170] on div at bounding box center [419, 171] width 5 height 5
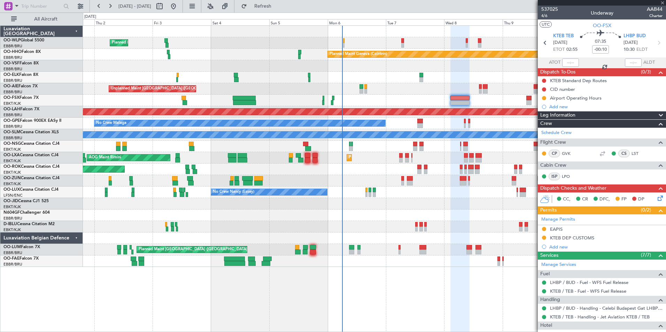
type input "3"
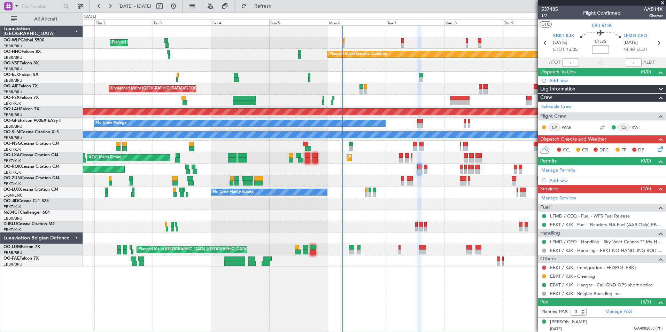
click at [599, 51] on input at bounding box center [600, 49] width 17 height 8
click at [474, 68] on div at bounding box center [374, 65] width 583 height 11
type input "-00:05"
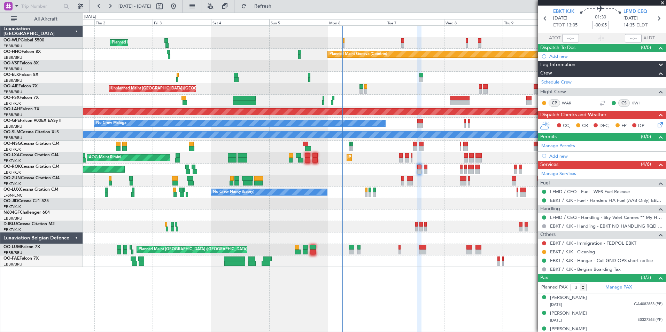
scroll to position [32, 0]
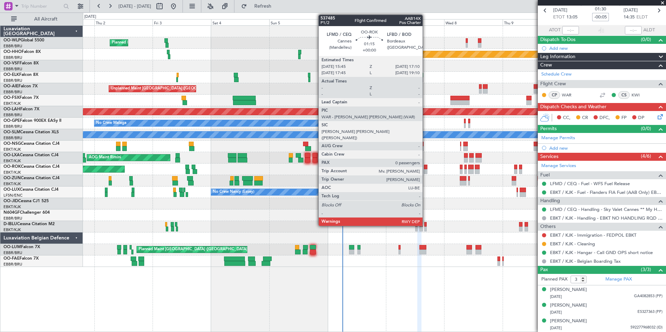
click at [426, 168] on div at bounding box center [425, 167] width 3 height 5
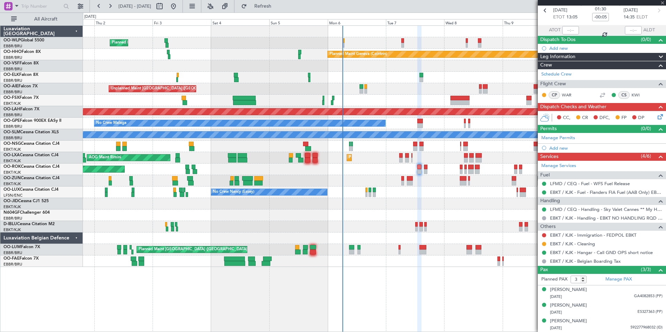
type input "0"
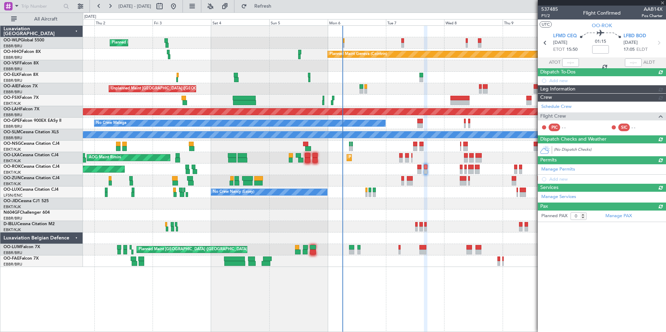
scroll to position [0, 0]
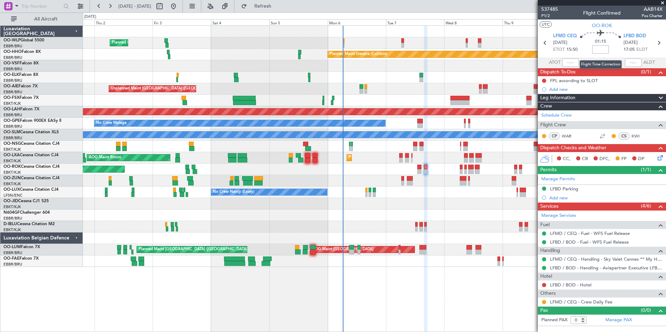
click at [603, 50] on input at bounding box center [600, 49] width 17 height 8
click at [456, 70] on div at bounding box center [374, 65] width 583 height 11
click at [550, 15] on span "P1/2" at bounding box center [549, 16] width 17 height 6
click at [544, 38] on section "LFMD CEQ 07/10/2025 ETOT 15:50 01:00 -00:15 LFBD BOD 07/10/2025 16:50 ELDT" at bounding box center [602, 44] width 128 height 28
click at [545, 44] on icon at bounding box center [545, 42] width 9 height 9
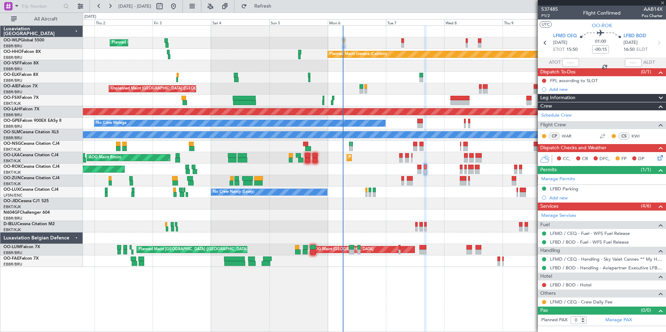
type input "-00:05"
type input "3"
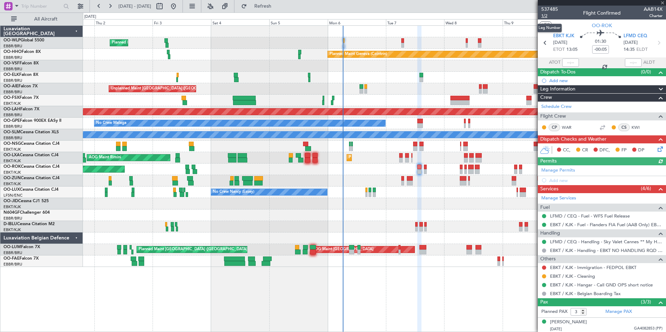
click at [547, 17] on span "1/2" at bounding box center [549, 16] width 17 height 6
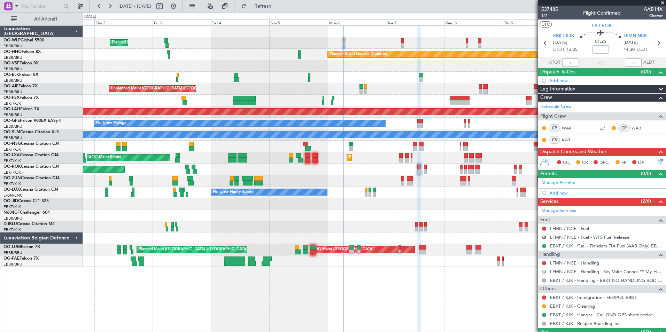
click at [546, 271] on button "R" at bounding box center [544, 272] width 4 height 4
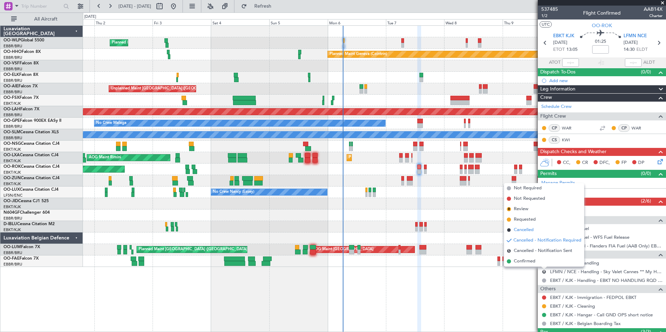
click at [523, 230] on span "Cancelled" at bounding box center [524, 230] width 20 height 7
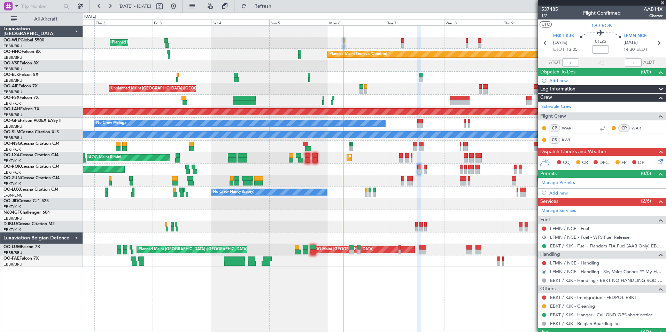
click at [544, 238] on button "R" at bounding box center [544, 237] width 4 height 4
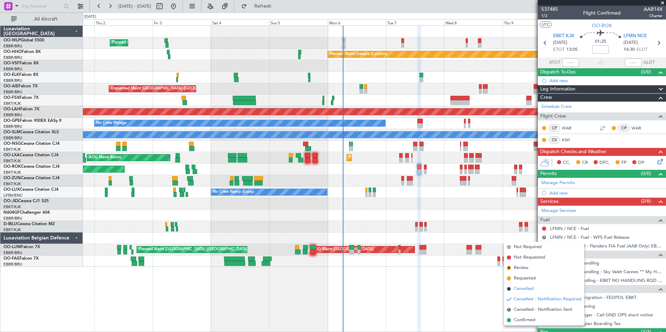
click at [530, 286] on span "Cancelled" at bounding box center [524, 289] width 20 height 7
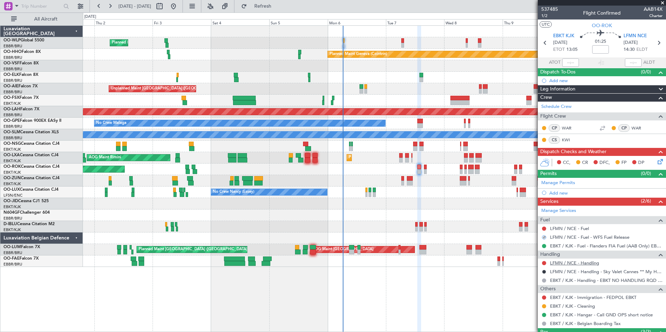
click at [566, 262] on link "LFMN / NCE - Handling" at bounding box center [574, 263] width 49 height 6
click at [562, 193] on div "Add new" at bounding box center [605, 193] width 113 height 6
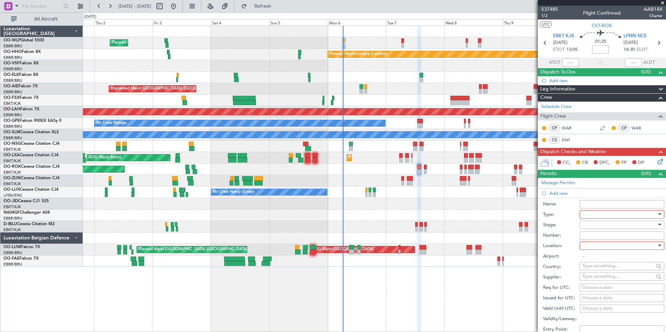
click at [584, 214] on div at bounding box center [619, 214] width 74 height 10
click at [592, 279] on span "Slot" at bounding box center [619, 280] width 73 height 10
click at [586, 226] on div at bounding box center [619, 225] width 74 height 10
click at [601, 276] on span "Received OK" at bounding box center [619, 281] width 73 height 10
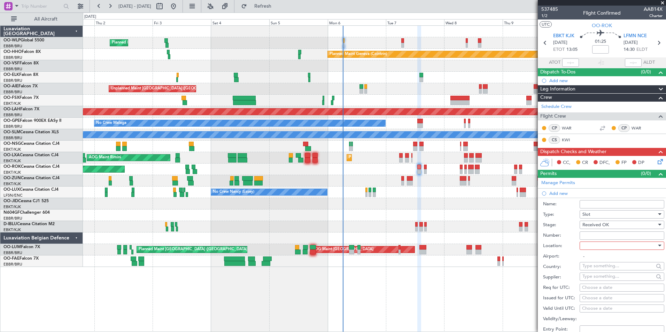
click at [595, 234] on input "Number:" at bounding box center [622, 236] width 85 height 8
paste input "LFMNA000095443"
type input "LFMNA000095443"
click at [595, 244] on div at bounding box center [619, 246] width 74 height 10
click at [596, 283] on span "Arrival" at bounding box center [619, 281] width 73 height 10
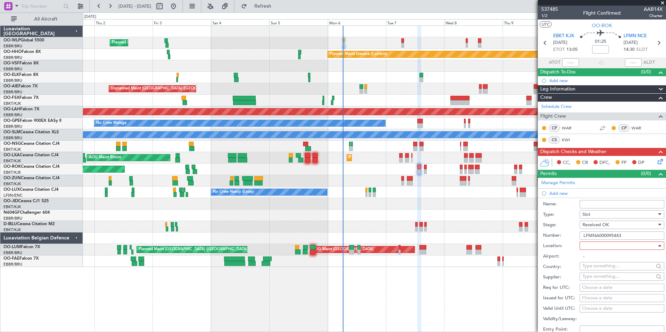
type input "LFMN / NCE"
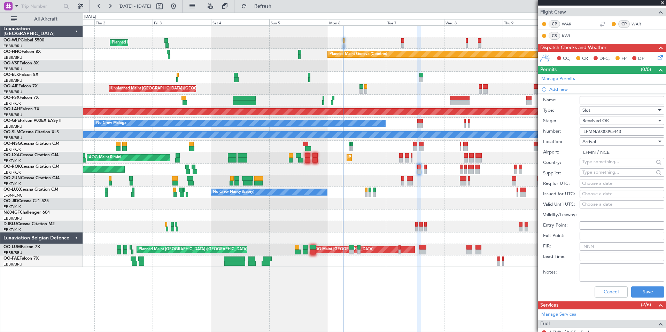
scroll to position [105, 0]
click at [606, 181] on div "Choose a date" at bounding box center [622, 183] width 80 height 7
select select "10"
select select "2025"
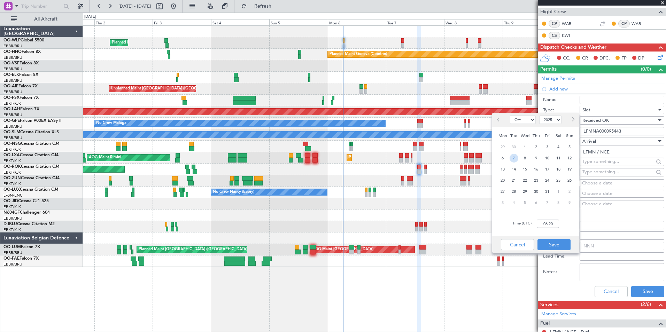
click at [513, 156] on span "7" at bounding box center [514, 158] width 9 height 9
click at [539, 218] on div "Time (UTC): 00:00" at bounding box center [535, 223] width 87 height 25
click at [543, 224] on input "00:00" at bounding box center [548, 224] width 22 height 8
type input "14:45"
click at [544, 243] on button "Save" at bounding box center [554, 244] width 33 height 11
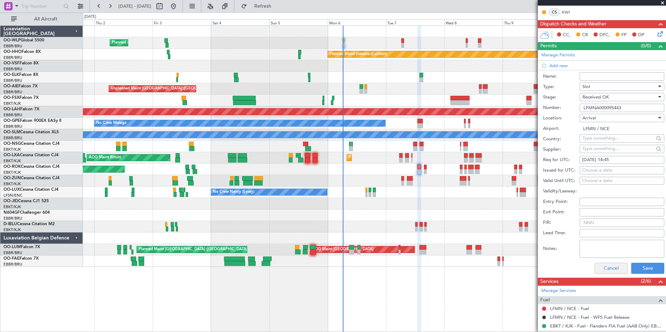
scroll to position [139, 0]
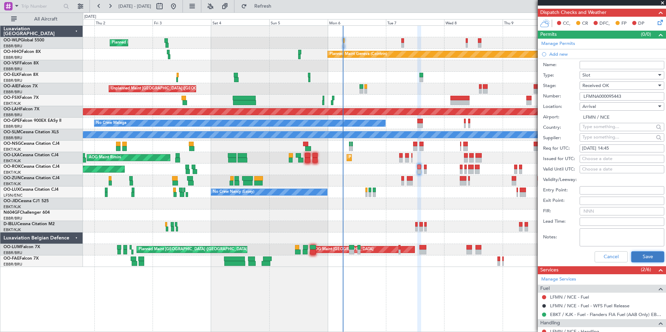
click at [634, 254] on button "Save" at bounding box center [647, 257] width 33 height 11
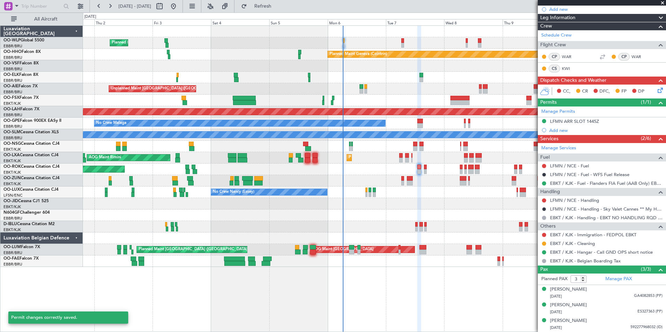
scroll to position [71, 0]
click at [573, 167] on link "LFMN / NCE - Fuel" at bounding box center [569, 166] width 39 height 6
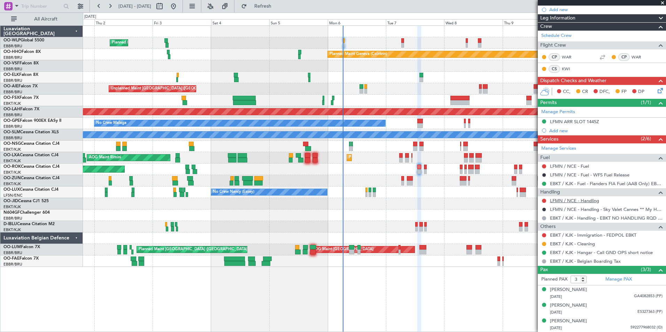
click at [573, 201] on link "LFMN / NCE - Handling" at bounding box center [574, 201] width 49 height 6
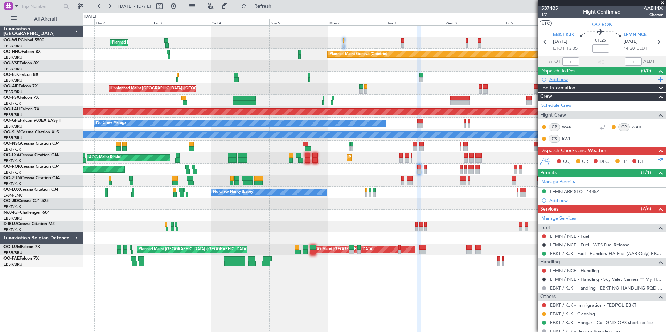
scroll to position [0, 0]
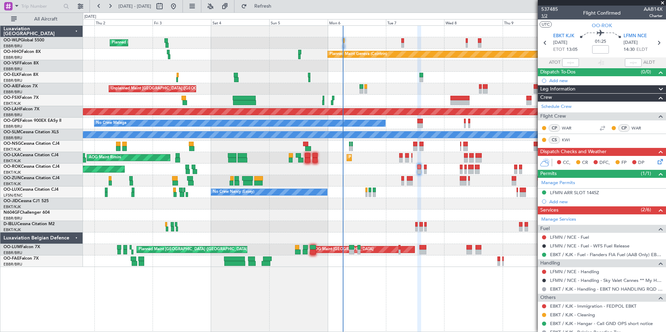
click at [545, 14] on span "1/2" at bounding box center [549, 16] width 17 height 6
click at [278, 7] on span "Refresh" at bounding box center [262, 6] width 29 height 5
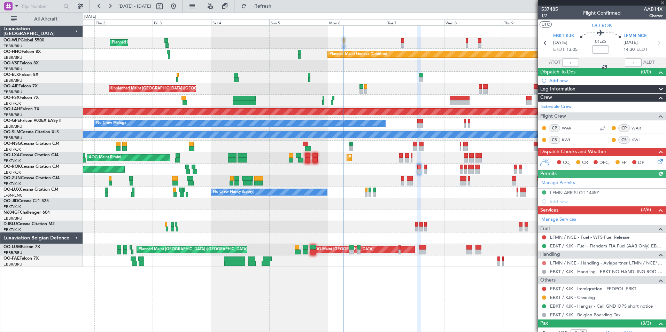
click at [544, 263] on button at bounding box center [544, 263] width 4 height 4
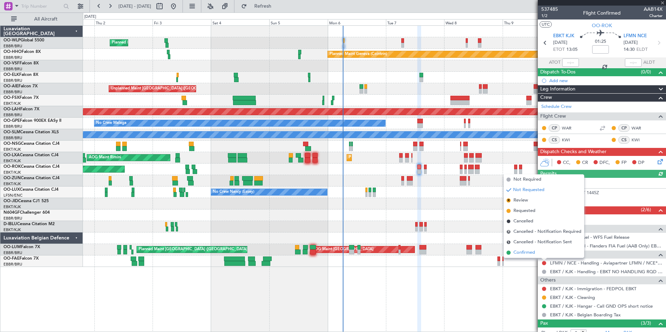
click at [521, 251] on span "Confirmed" at bounding box center [524, 252] width 22 height 7
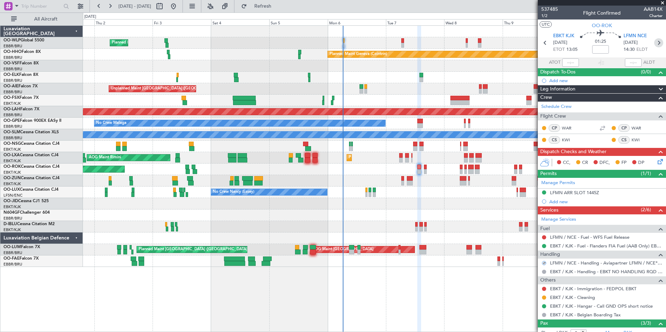
click at [655, 44] on icon at bounding box center [658, 42] width 9 height 9
type input "0"
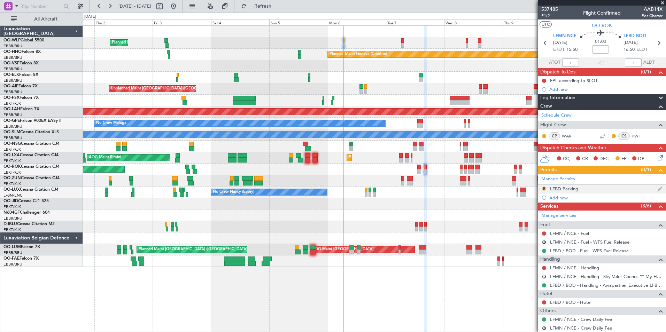
click at [543, 190] on button "R" at bounding box center [544, 189] width 4 height 4
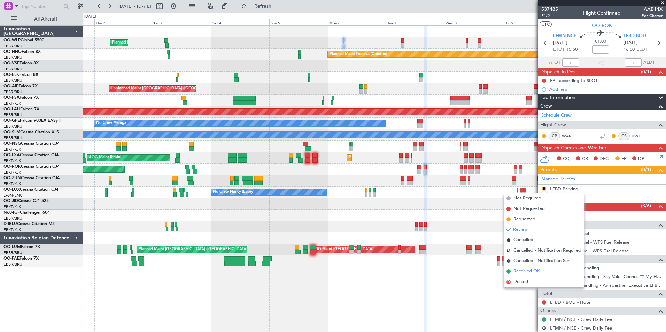
click at [539, 271] on span "Received OK" at bounding box center [526, 271] width 26 height 7
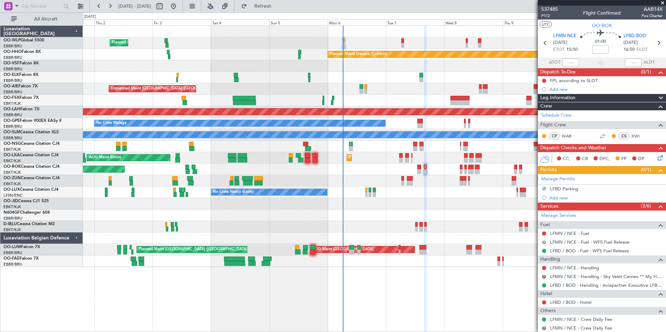
click at [543, 241] on button "R" at bounding box center [544, 242] width 4 height 4
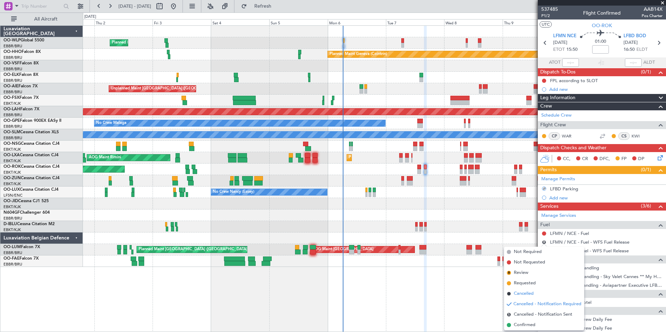
click at [518, 295] on span "Cancelled" at bounding box center [524, 294] width 20 height 7
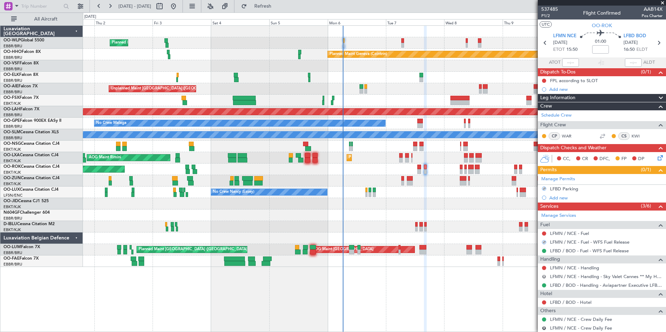
click at [544, 277] on button "R" at bounding box center [544, 277] width 4 height 4
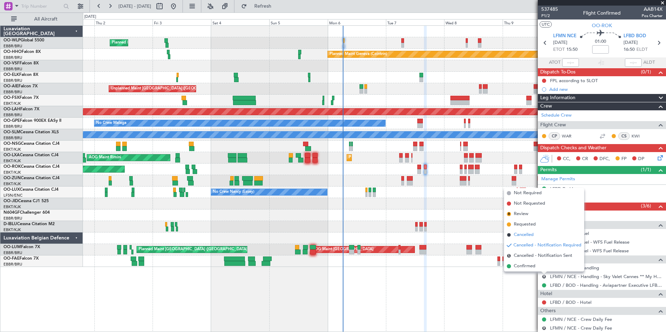
click at [524, 237] on span "Cancelled" at bounding box center [524, 235] width 20 height 7
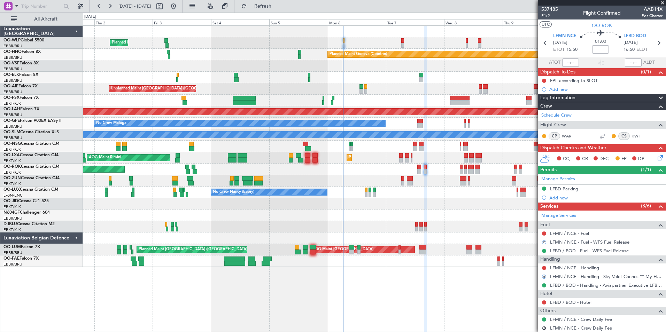
click at [562, 270] on link "LFMN / NCE - Handling" at bounding box center [574, 268] width 49 height 6
click at [561, 233] on link "LFMN / NCE - Fuel" at bounding box center [569, 234] width 39 height 6
click at [546, 16] on span "P1/2" at bounding box center [549, 16] width 17 height 6
click at [278, 9] on span "Refresh" at bounding box center [262, 6] width 29 height 5
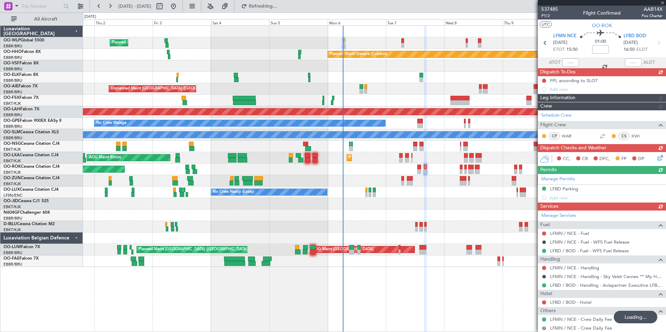
click at [555, 200] on div "Manage Permits LFBD Parking Add new" at bounding box center [602, 188] width 128 height 28
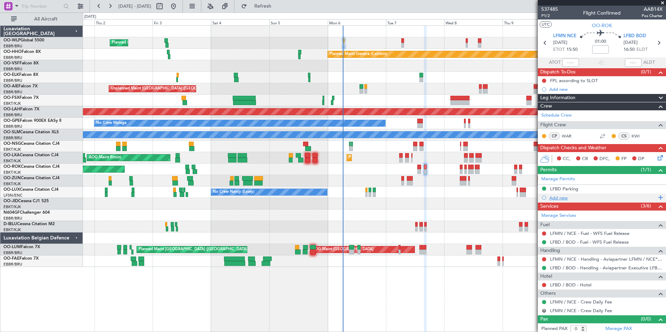
click at [563, 200] on div "Add new" at bounding box center [602, 198] width 107 height 6
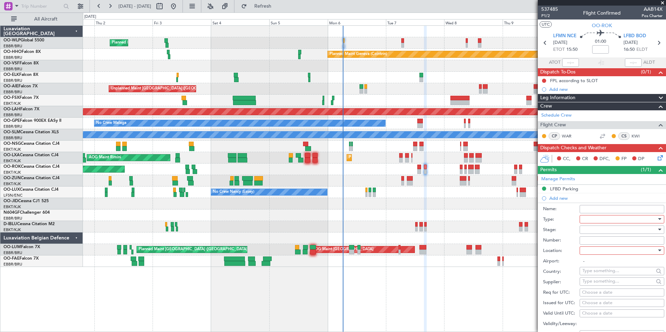
click at [597, 220] on div at bounding box center [619, 219] width 74 height 10
click at [597, 286] on span "Slot" at bounding box center [619, 285] width 73 height 10
click at [587, 227] on div at bounding box center [619, 230] width 74 height 10
click at [594, 283] on span "Received OK" at bounding box center [619, 285] width 73 height 10
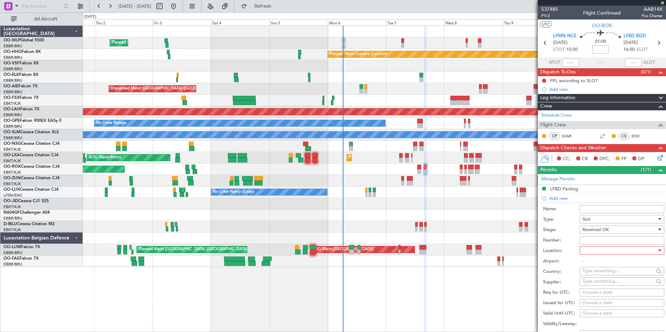
click at [592, 238] on input "Number:" at bounding box center [622, 241] width 85 height 8
paste input "LFMND000095444"
type input "LFMND000095444"
click at [599, 249] on div at bounding box center [619, 251] width 74 height 10
click at [596, 267] on span "Departure" at bounding box center [619, 265] width 73 height 10
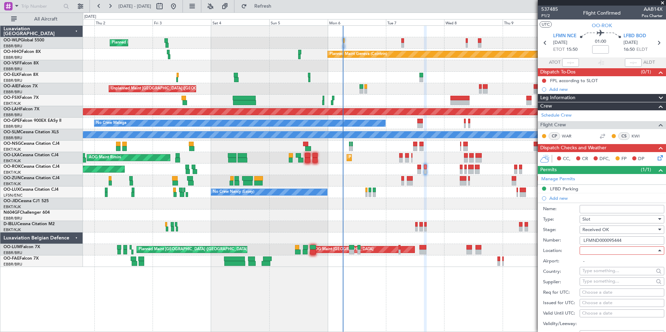
type input "LFMN / NCE"
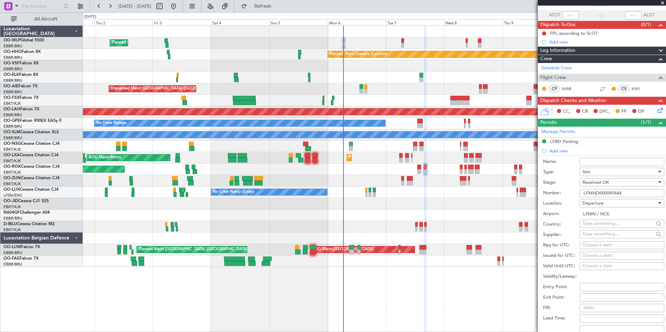
scroll to position [105, 0]
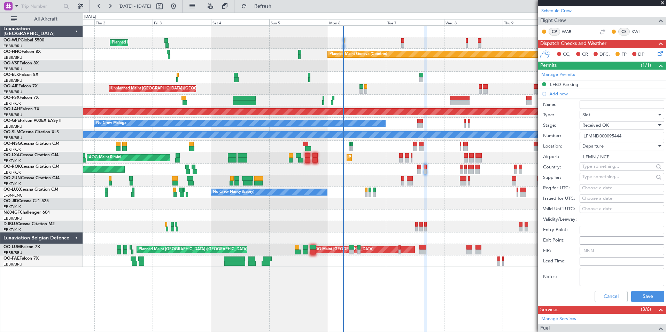
click at [602, 189] on div "Choose a date" at bounding box center [622, 188] width 80 height 7
select select "10"
select select "2025"
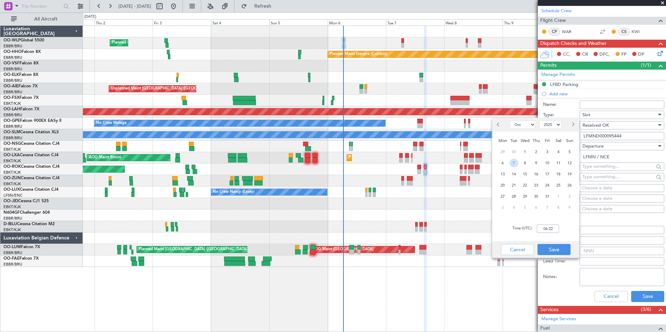
click at [515, 163] on span "7" at bounding box center [514, 163] width 9 height 9
click at [553, 231] on input "00:00" at bounding box center [548, 229] width 22 height 8
type input "15:45"
click at [554, 247] on button "Save" at bounding box center [554, 249] width 33 height 11
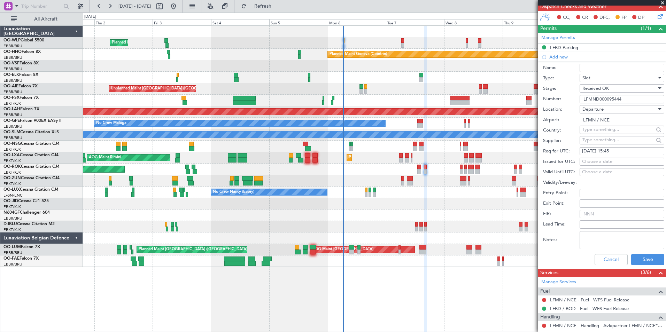
scroll to position [174, 0]
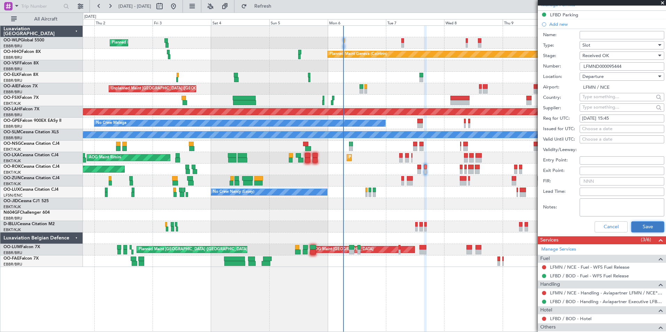
click at [641, 225] on button "Save" at bounding box center [647, 227] width 33 height 11
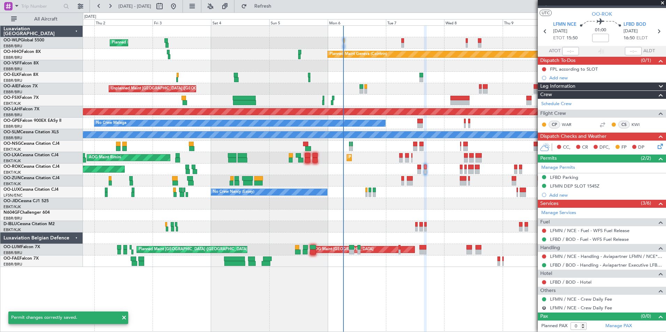
scroll to position [11, 0]
click at [545, 257] on button at bounding box center [544, 257] width 4 height 4
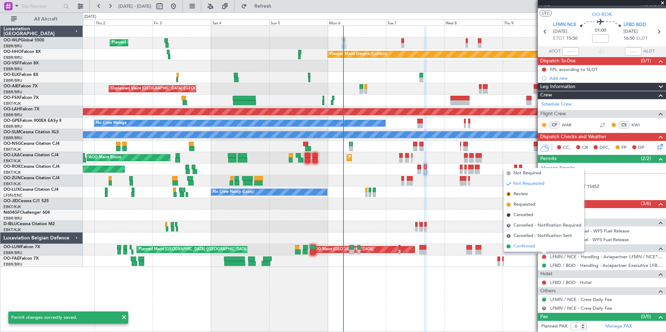
click at [520, 242] on li "Confirmed" at bounding box center [544, 246] width 80 height 10
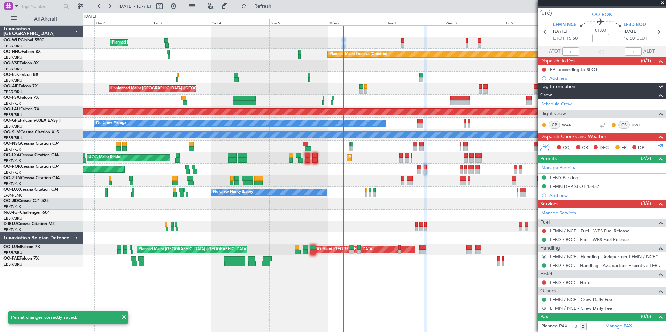
click at [543, 308] on button "R" at bounding box center [544, 309] width 4 height 4
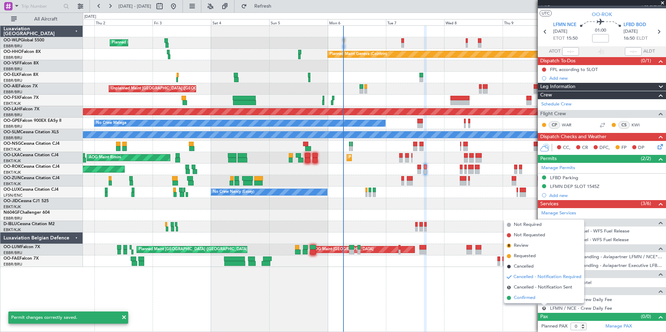
click at [526, 295] on span "Confirmed" at bounding box center [525, 298] width 22 height 7
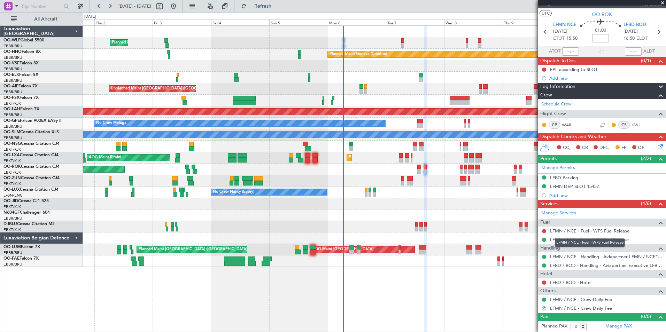
click at [558, 229] on link "LFMN / NCE - Fuel - WFS Fuel Release" at bounding box center [589, 231] width 79 height 6
click at [547, 32] on icon at bounding box center [545, 31] width 9 height 9
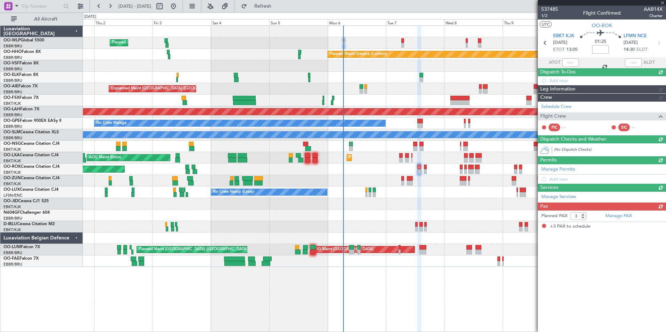
scroll to position [0, 0]
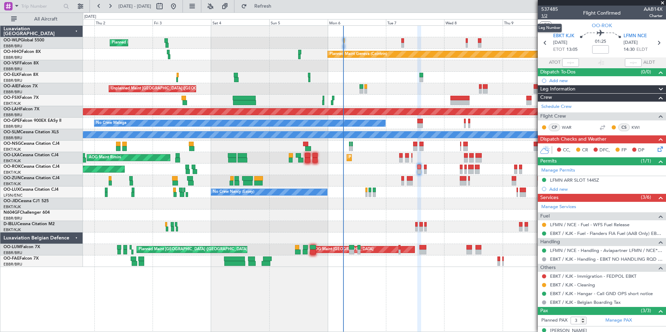
click at [544, 17] on span "1/2" at bounding box center [549, 16] width 17 height 6
click at [568, 276] on link "EBKT / KJK - Immigration - FEDPOL EBKT" at bounding box center [593, 276] width 86 height 6
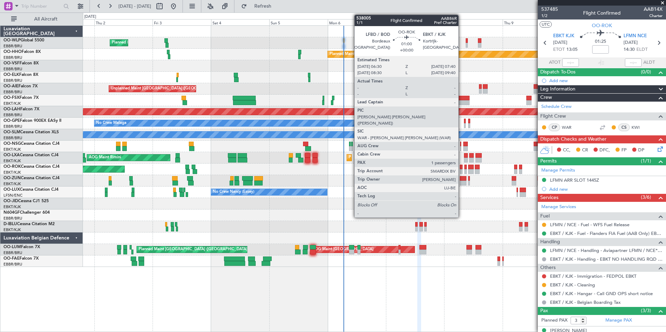
click at [461, 169] on div at bounding box center [461, 171] width 3 height 5
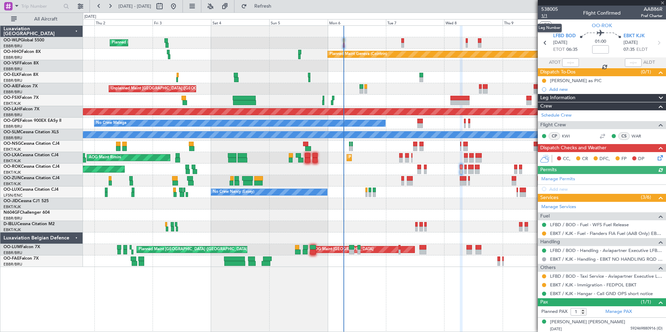
click at [547, 17] on span "1/1" at bounding box center [549, 16] width 17 height 6
click at [598, 134] on div at bounding box center [602, 136] width 8 height 8
click at [568, 80] on div "Karel as PIC" at bounding box center [576, 81] width 52 height 6
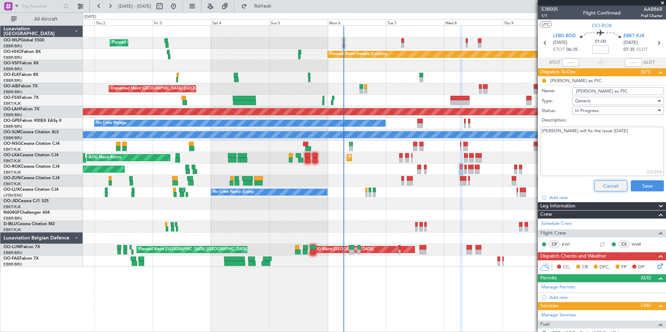
click at [610, 189] on button "Cancel" at bounding box center [610, 185] width 33 height 11
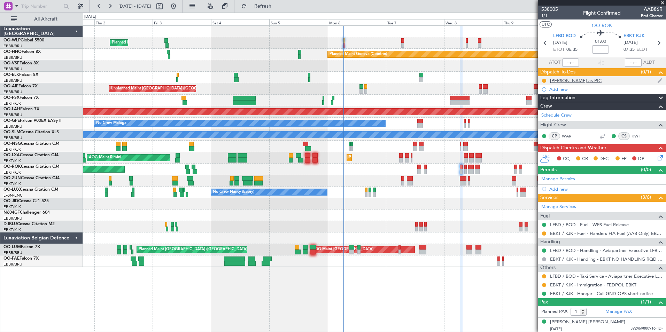
click at [566, 76] on div "Karel as PIC" at bounding box center [602, 80] width 128 height 9
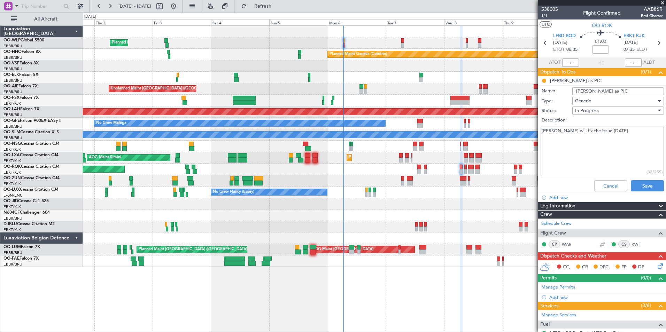
click at [602, 178] on div "Cancel Save" at bounding box center [599, 186] width 131 height 17
click at [603, 184] on button "Cancel" at bounding box center [610, 185] width 33 height 11
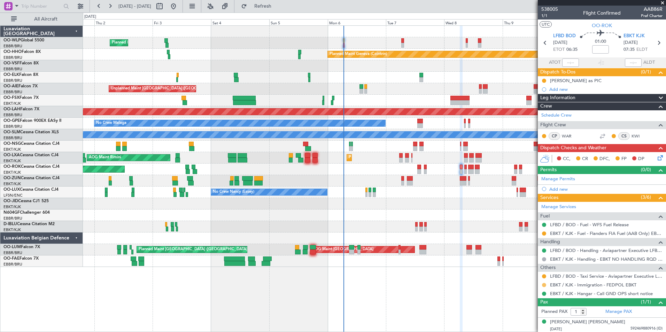
click at [544, 284] on button at bounding box center [544, 285] width 4 height 4
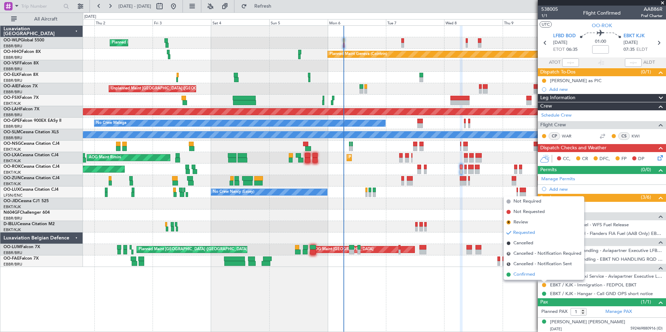
click at [526, 273] on span "Confirmed" at bounding box center [524, 274] width 22 height 7
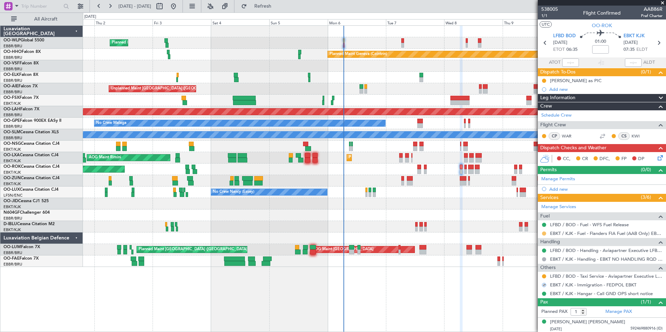
click at [545, 234] on button at bounding box center [544, 234] width 4 height 4
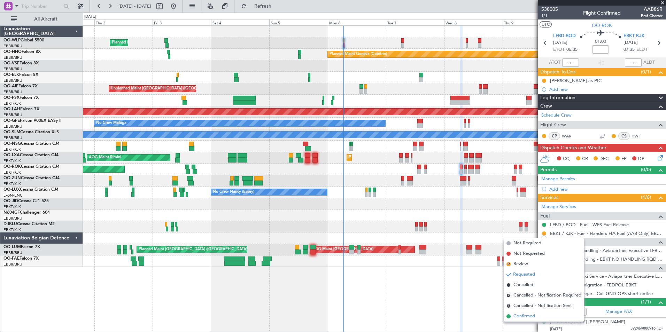
click at [530, 316] on span "Confirmed" at bounding box center [524, 316] width 22 height 7
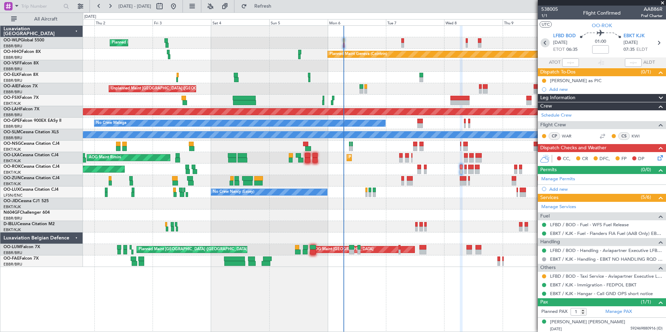
click at [541, 46] on icon at bounding box center [545, 42] width 9 height 9
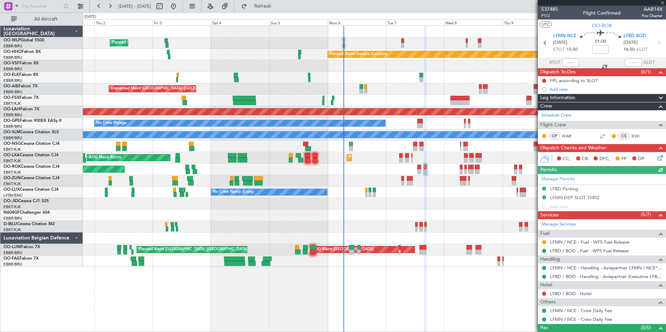
click at [544, 244] on div at bounding box center [544, 243] width 6 height 6
click at [544, 242] on button at bounding box center [544, 242] width 4 height 4
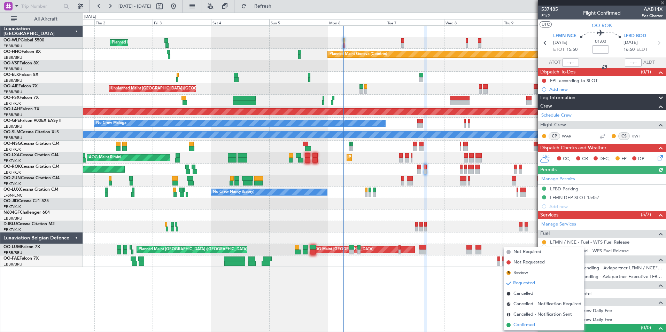
click at [528, 326] on span "Confirmed" at bounding box center [524, 325] width 22 height 7
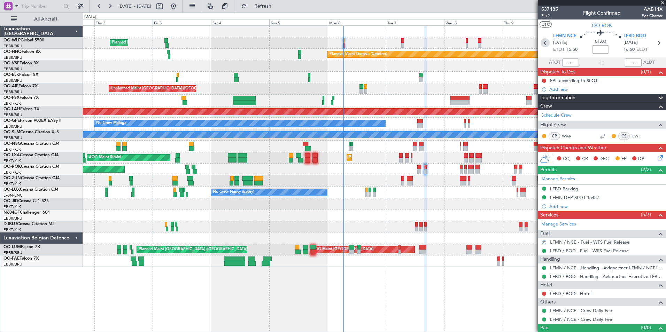
click at [543, 44] on icon at bounding box center [545, 42] width 9 height 9
type input "3"
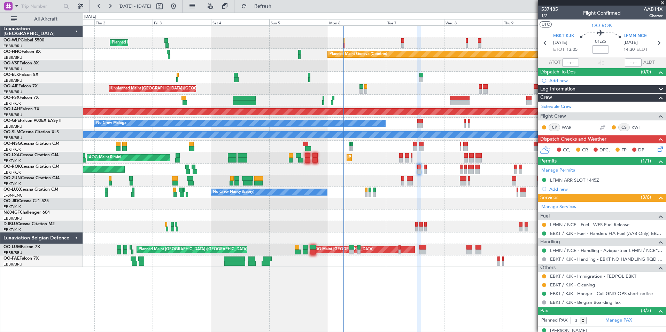
click at [544, 225] on button at bounding box center [544, 225] width 4 height 4
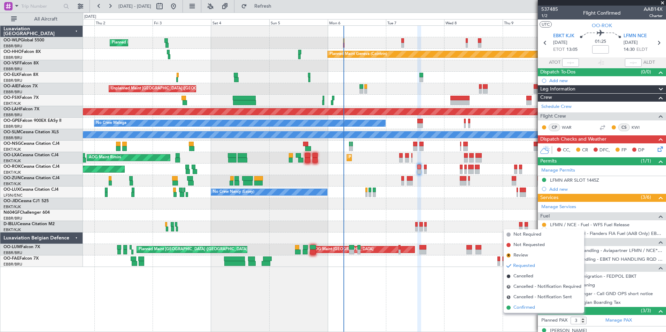
click at [534, 306] on span "Confirmed" at bounding box center [524, 307] width 22 height 7
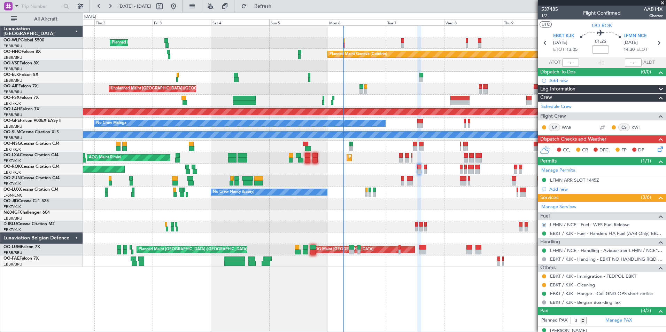
click at [546, 277] on div at bounding box center [544, 277] width 6 height 6
click at [544, 277] on button at bounding box center [544, 277] width 4 height 4
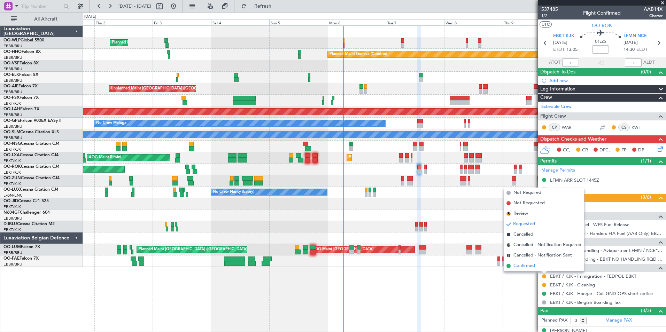
click at [522, 266] on span "Confirmed" at bounding box center [524, 266] width 22 height 7
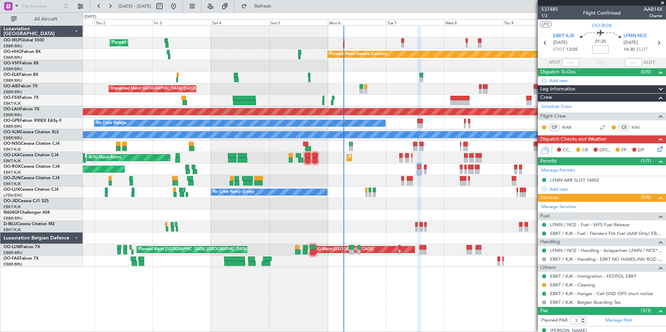
click at [597, 50] on mat-tooltip-component "Flight Time" at bounding box center [599, 54] width 32 height 18
click at [604, 46] on input at bounding box center [600, 49] width 17 height 8
type input "+00:05"
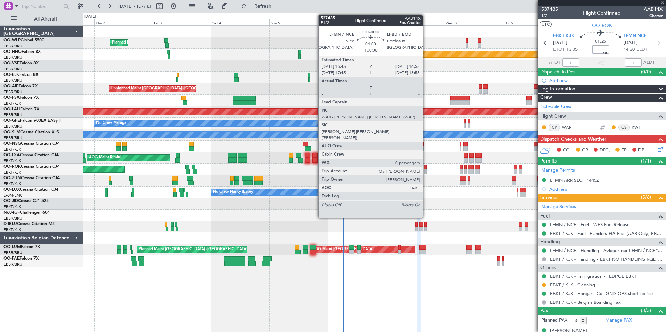
click at [426, 172] on div at bounding box center [425, 171] width 3 height 5
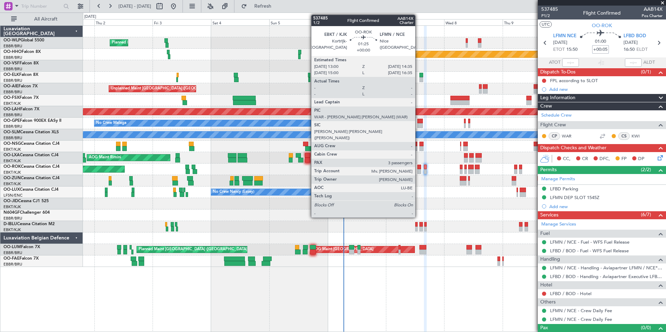
click at [418, 172] on div at bounding box center [419, 171] width 4 height 5
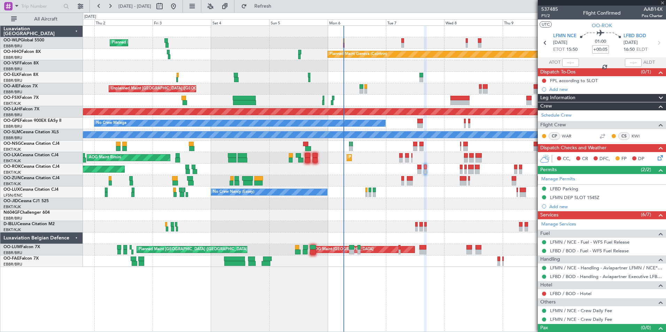
type input "3"
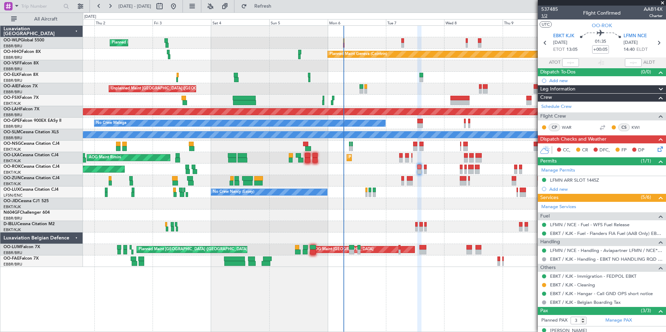
click at [547, 15] on span "1/2" at bounding box center [549, 16] width 17 height 6
click at [600, 127] on div at bounding box center [602, 127] width 8 height 8
click at [654, 47] on icon at bounding box center [658, 42] width 9 height 9
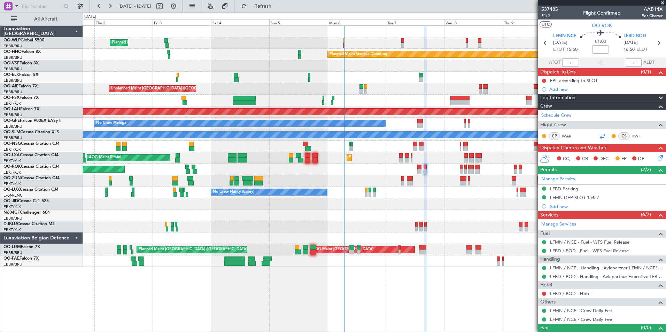
click at [598, 137] on div at bounding box center [602, 136] width 8 height 8
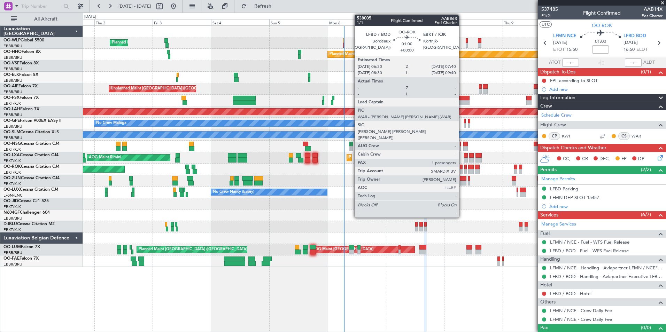
click at [462, 169] on div at bounding box center [461, 167] width 3 height 5
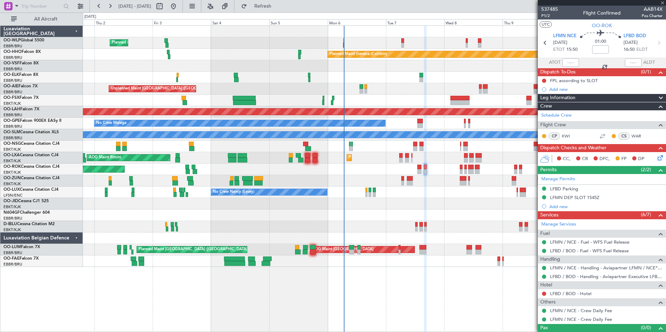
type input "1"
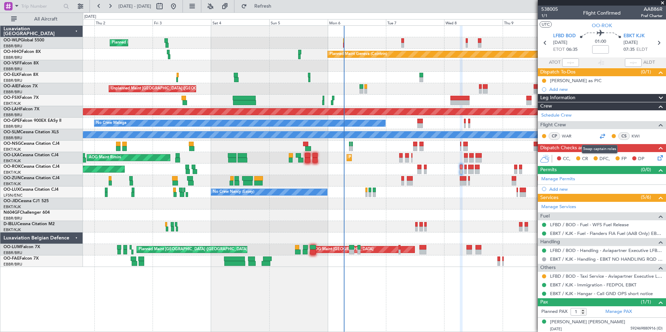
click at [599, 138] on div at bounding box center [602, 136] width 8 height 8
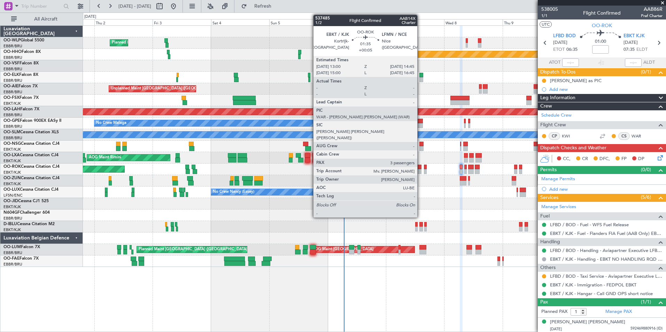
click at [420, 172] on div at bounding box center [419, 171] width 5 height 5
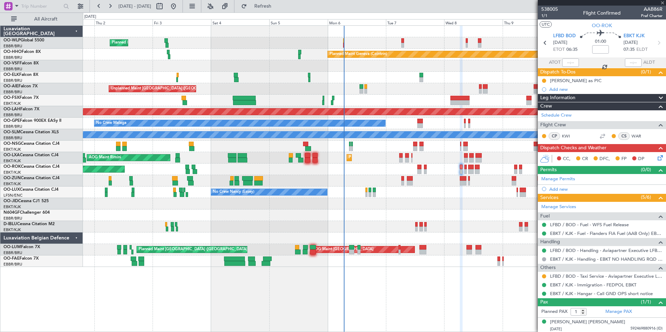
type input "+00:05"
type input "3"
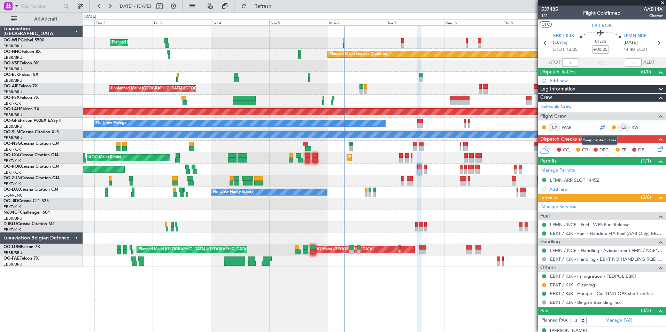
click at [600, 130] on div at bounding box center [602, 127] width 8 height 8
click at [597, 48] on input "+00:05" at bounding box center [600, 49] width 17 height 8
type input "+00:00"
click at [657, 45] on icon at bounding box center [658, 42] width 9 height 9
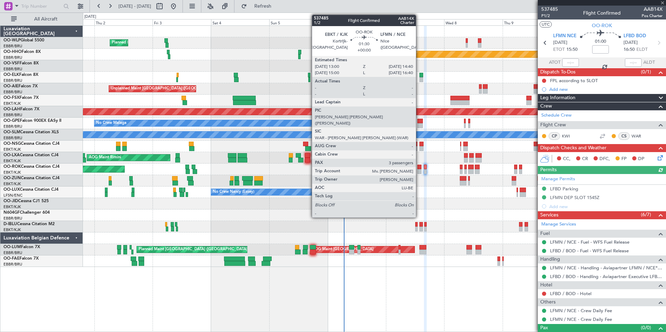
click at [419, 172] on div at bounding box center [419, 171] width 4 height 5
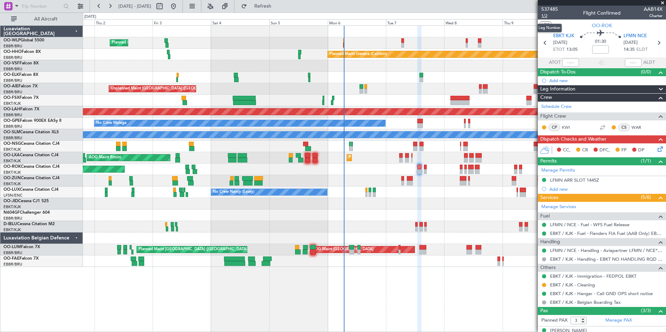
click at [545, 17] on span "1/2" at bounding box center [549, 16] width 17 height 6
click at [546, 17] on span "1/2" at bounding box center [549, 16] width 17 height 6
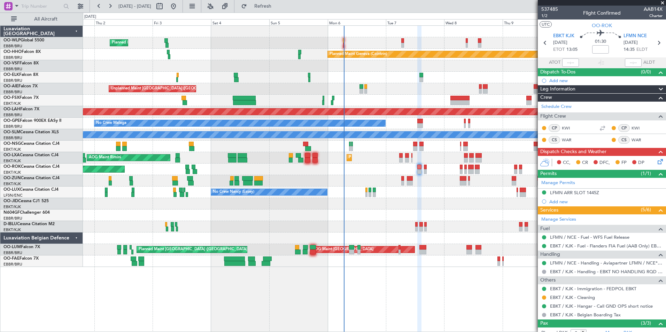
click at [438, 188] on div "No Crew Nancy (Essey)" at bounding box center [374, 192] width 583 height 11
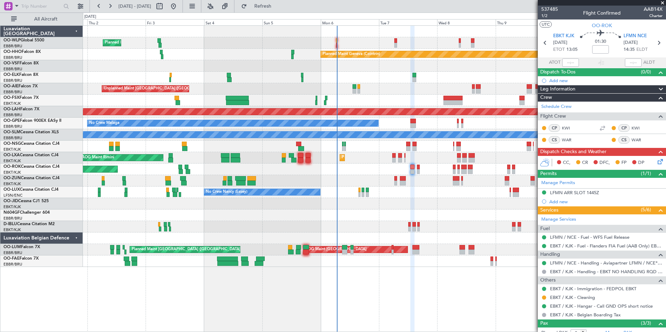
click at [431, 190] on div "No Crew Nancy (Essey)" at bounding box center [374, 192] width 583 height 11
click at [656, 163] on icon at bounding box center [659, 161] width 6 height 6
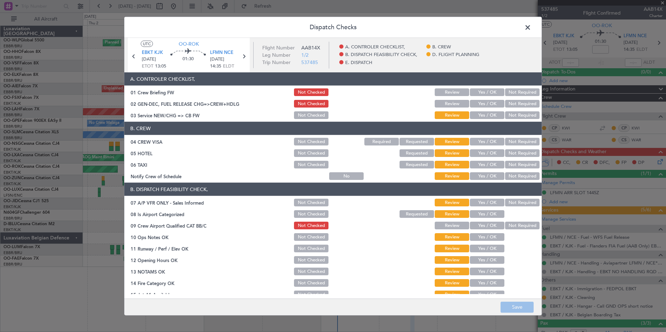
click at [481, 87] on div "Yes / OK" at bounding box center [486, 92] width 35 height 10
click at [479, 95] on button "Yes / OK" at bounding box center [487, 92] width 34 height 8
click at [479, 105] on button "Yes / OK" at bounding box center [487, 104] width 34 height 8
click at [480, 114] on button "Yes / OK" at bounding box center [487, 115] width 34 height 8
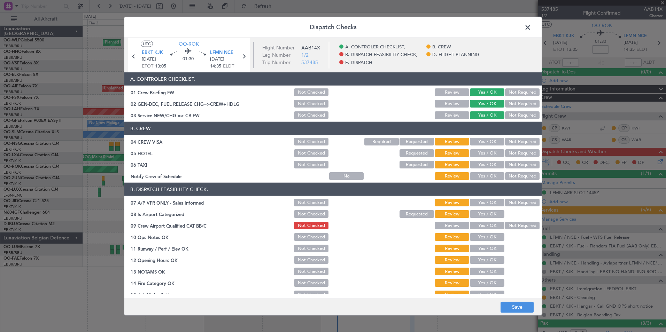
click at [514, 139] on button "Not Required" at bounding box center [522, 142] width 34 height 8
click at [511, 154] on button "Not Required" at bounding box center [522, 153] width 34 height 8
drag, startPoint x: 509, startPoint y: 166, endPoint x: 506, endPoint y: 170, distance: 5.0
click at [508, 168] on button "Not Required" at bounding box center [522, 165] width 34 height 8
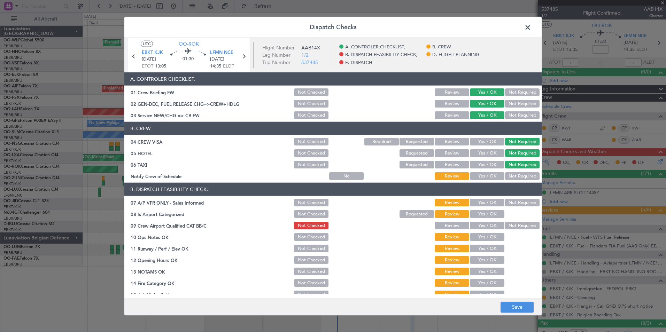
click at [486, 179] on button "Yes / OK" at bounding box center [487, 176] width 34 height 8
click at [512, 204] on button "Not Required" at bounding box center [522, 203] width 34 height 8
click at [493, 215] on button "Yes / OK" at bounding box center [487, 214] width 34 height 8
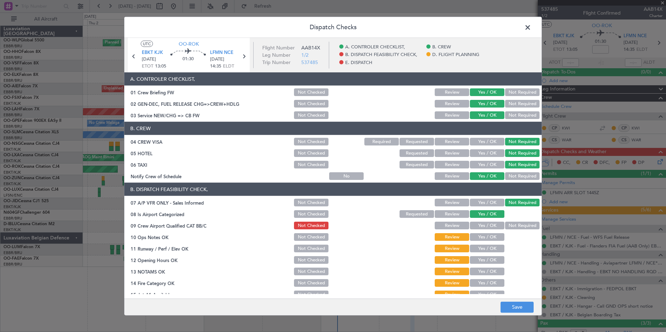
click at [489, 225] on button "Yes / OK" at bounding box center [487, 226] width 34 height 8
click at [488, 237] on button "Yes / OK" at bounding box center [487, 237] width 34 height 8
click at [486, 250] on button "Yes / OK" at bounding box center [487, 249] width 34 height 8
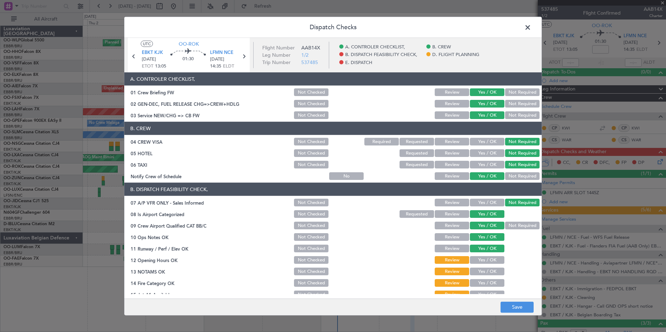
drag, startPoint x: 486, startPoint y: 262, endPoint x: 484, endPoint y: 267, distance: 5.7
click at [485, 262] on button "Yes / OK" at bounding box center [487, 260] width 34 height 8
click at [484, 276] on div "Yes / OK" at bounding box center [486, 272] width 35 height 10
click at [484, 273] on button "Yes / OK" at bounding box center [487, 272] width 34 height 8
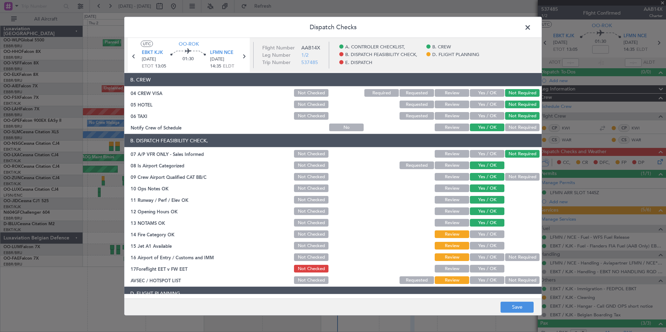
scroll to position [105, 0]
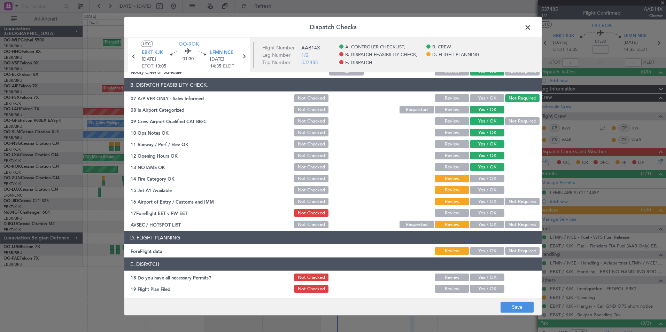
click at [476, 176] on button "Yes / OK" at bounding box center [487, 179] width 34 height 8
click at [478, 194] on div "Yes / OK" at bounding box center [486, 190] width 35 height 10
drag, startPoint x: 485, startPoint y: 189, endPoint x: 506, endPoint y: 200, distance: 23.7
click at [485, 191] on button "Yes / OK" at bounding box center [487, 190] width 34 height 8
click at [508, 201] on button "Not Required" at bounding box center [522, 202] width 34 height 8
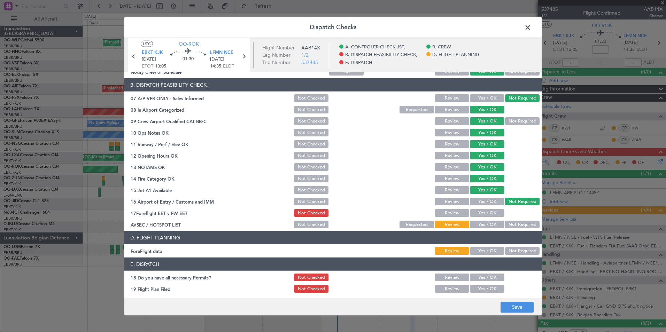
click at [480, 216] on button "Yes / OK" at bounding box center [487, 213] width 34 height 8
click at [504, 221] on div "Not Required" at bounding box center [521, 225] width 35 height 10
click at [505, 224] on button "Not Required" at bounding box center [522, 225] width 34 height 8
click at [486, 250] on button "Yes / OK" at bounding box center [487, 251] width 34 height 8
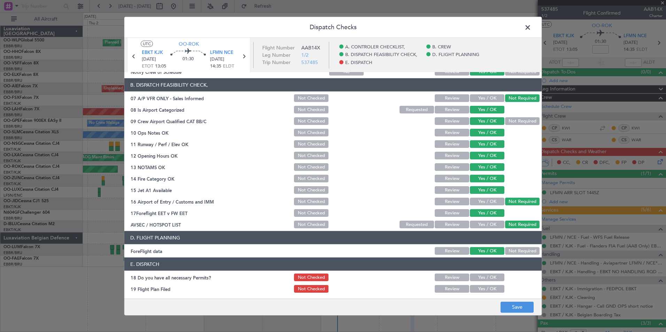
scroll to position [129, 0]
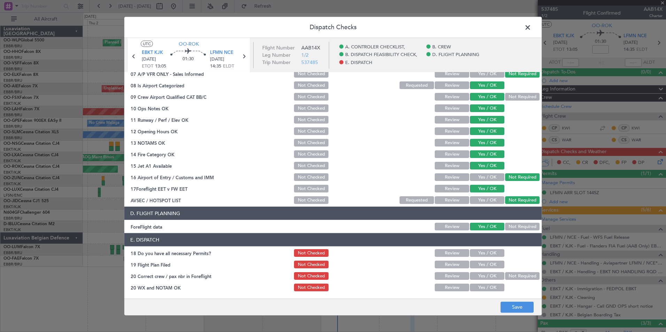
click at [485, 254] on button "Yes / OK" at bounding box center [487, 253] width 34 height 8
click at [486, 266] on button "Yes / OK" at bounding box center [487, 265] width 34 height 8
drag, startPoint x: 487, startPoint y: 275, endPoint x: 487, endPoint y: 281, distance: 6.3
click at [487, 276] on button "Yes / OK" at bounding box center [487, 276] width 34 height 8
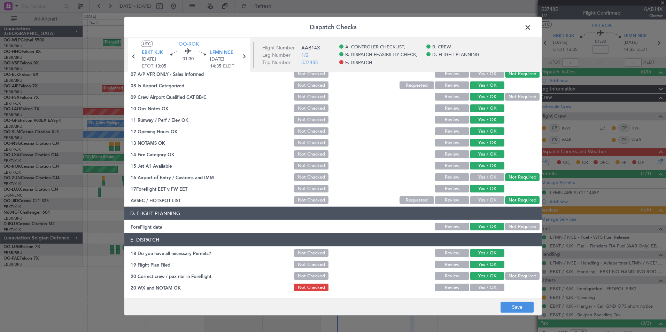
click at [487, 287] on button "Yes / OK" at bounding box center [487, 288] width 34 height 8
click at [516, 306] on button "Save" at bounding box center [517, 307] width 33 height 11
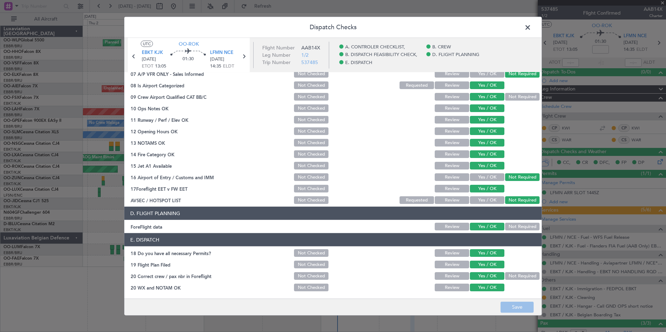
click at [531, 29] on span at bounding box center [531, 29] width 0 height 14
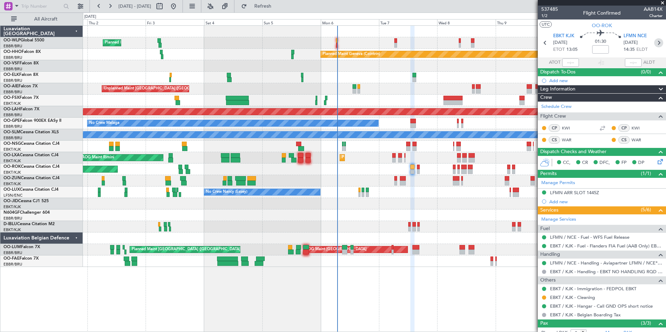
click at [656, 45] on icon at bounding box center [658, 42] width 9 height 9
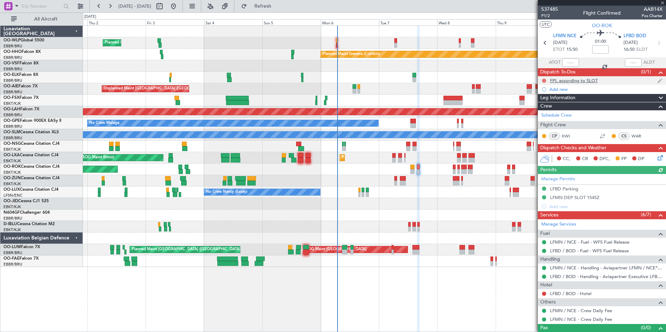
click at [543, 80] on button at bounding box center [544, 81] width 4 height 4
click at [548, 111] on span "Completed" at bounding box center [547, 111] width 23 height 7
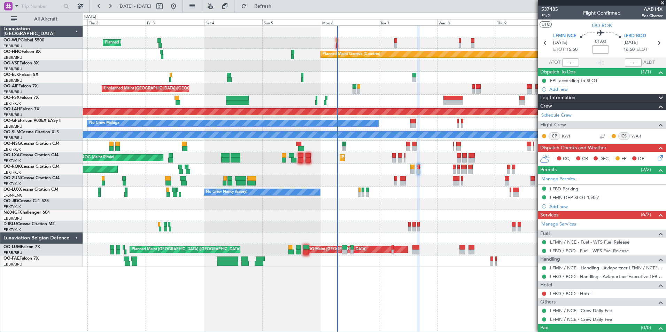
click at [656, 157] on icon at bounding box center [659, 157] width 6 height 6
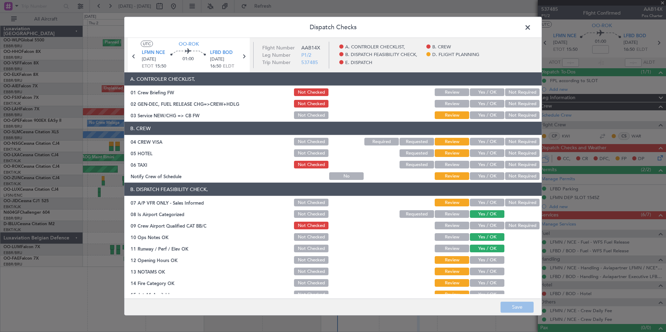
click at [482, 90] on button "Yes / OK" at bounding box center [487, 92] width 34 height 8
click at [480, 100] on button "Yes / OK" at bounding box center [487, 104] width 34 height 8
click at [482, 115] on button "Yes / OK" at bounding box center [487, 115] width 34 height 8
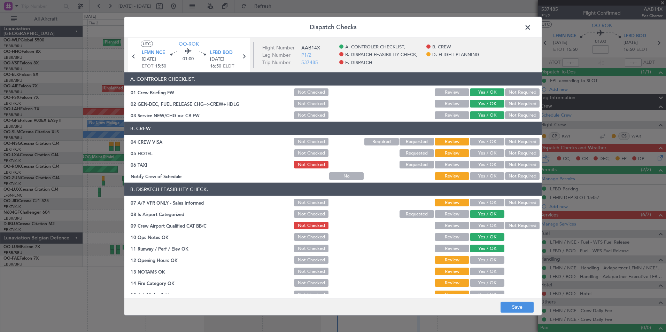
drag, startPoint x: 508, startPoint y: 136, endPoint x: 509, endPoint y: 141, distance: 5.0
click at [509, 139] on section "B. CREW 04 CREW VISA Not Checked Required Requested Review Yes / OK Not Require…" at bounding box center [332, 151] width 417 height 59
click at [509, 141] on button "Not Required" at bounding box center [522, 142] width 34 height 8
click at [512, 152] on button "Not Required" at bounding box center [522, 153] width 34 height 8
click at [510, 167] on button "Not Required" at bounding box center [522, 165] width 34 height 8
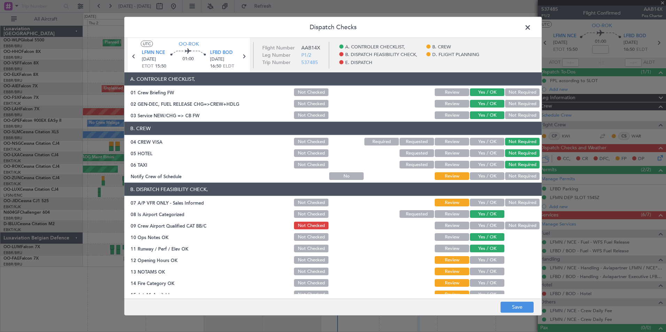
click at [490, 173] on button "Yes / OK" at bounding box center [487, 176] width 34 height 8
click at [403, 155] on button "Requested" at bounding box center [417, 153] width 34 height 8
click at [512, 205] on button "Not Required" at bounding box center [522, 203] width 34 height 8
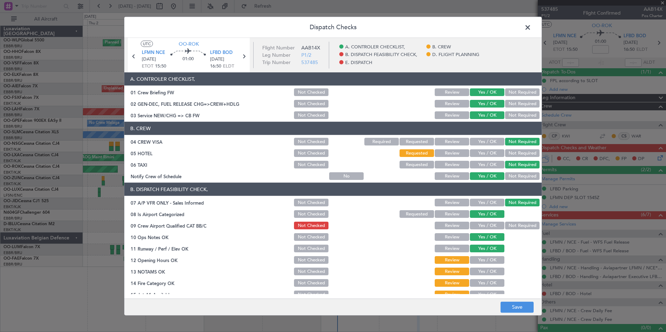
click at [488, 224] on button "Yes / OK" at bounding box center [487, 226] width 34 height 8
click at [482, 256] on div "Yes / OK" at bounding box center [486, 260] width 35 height 10
click at [485, 265] on section "B. DISPATCH FEASIBILITY CHECK, 07 A/P VFR ONLY - Sales Informed Not Checked Rev…" at bounding box center [332, 258] width 417 height 151
click at [484, 260] on button "Yes / OK" at bounding box center [487, 260] width 34 height 8
click at [482, 270] on button "Yes / OK" at bounding box center [487, 272] width 34 height 8
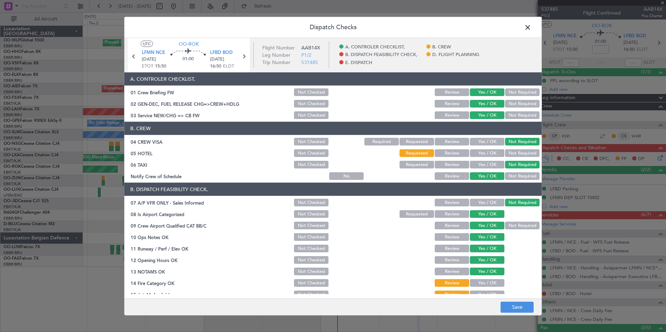
click at [481, 288] on div "Yes / OK" at bounding box center [486, 283] width 35 height 10
click at [482, 283] on button "Yes / OK" at bounding box center [487, 283] width 34 height 8
click at [482, 291] on button "Yes / OK" at bounding box center [487, 295] width 34 height 8
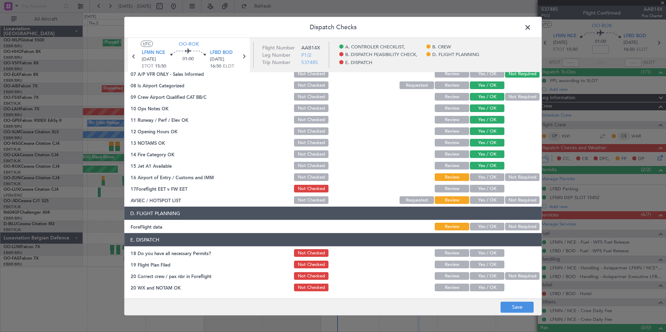
drag, startPoint x: 477, startPoint y: 176, endPoint x: 525, endPoint y: 178, distance: 48.5
click at [479, 176] on button "Yes / OK" at bounding box center [487, 177] width 34 height 8
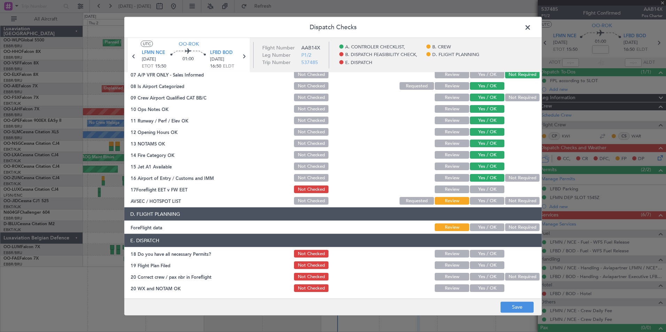
click at [513, 177] on button "Not Required" at bounding box center [522, 178] width 34 height 8
click at [484, 193] on button "Yes / OK" at bounding box center [487, 190] width 34 height 8
click at [505, 201] on button "Not Required" at bounding box center [522, 201] width 34 height 8
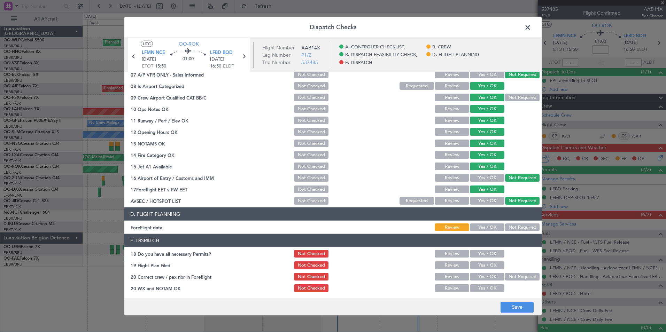
click at [482, 229] on button "Yes / OK" at bounding box center [487, 228] width 34 height 8
click at [481, 254] on button "Yes / OK" at bounding box center [487, 254] width 34 height 8
drag, startPoint x: 480, startPoint y: 263, endPoint x: 480, endPoint y: 272, distance: 9.1
click at [480, 264] on button "Yes / OK" at bounding box center [487, 266] width 34 height 8
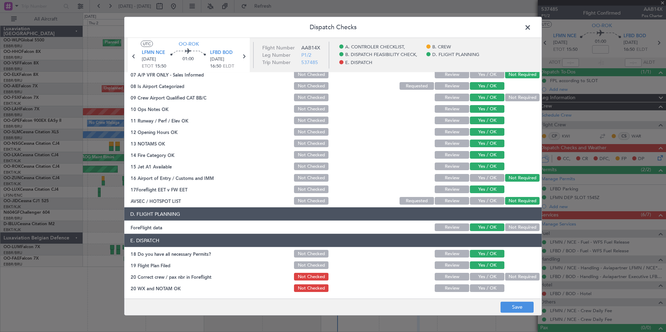
click at [481, 276] on button "Yes / OK" at bounding box center [487, 277] width 34 height 8
click at [482, 288] on button "Yes / OK" at bounding box center [487, 289] width 34 height 8
click at [511, 304] on button "Save" at bounding box center [517, 307] width 33 height 11
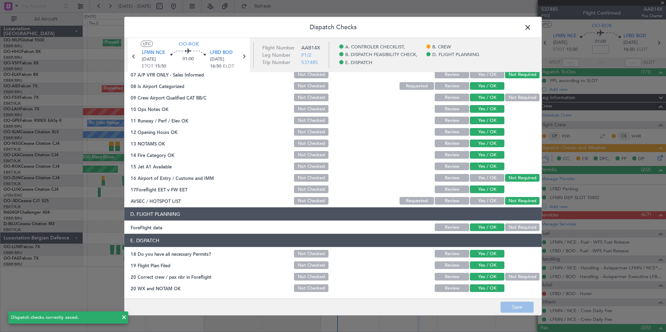
click at [531, 31] on span at bounding box center [531, 29] width 0 height 14
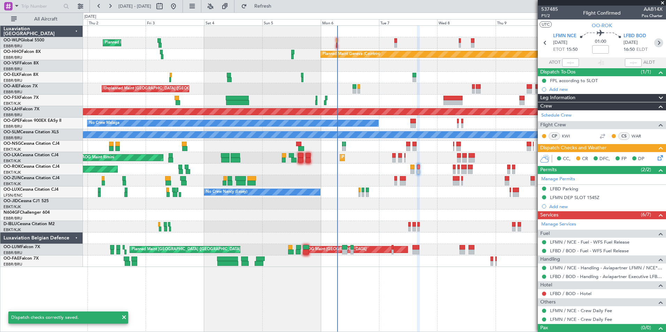
click at [654, 44] on icon at bounding box center [658, 42] width 9 height 9
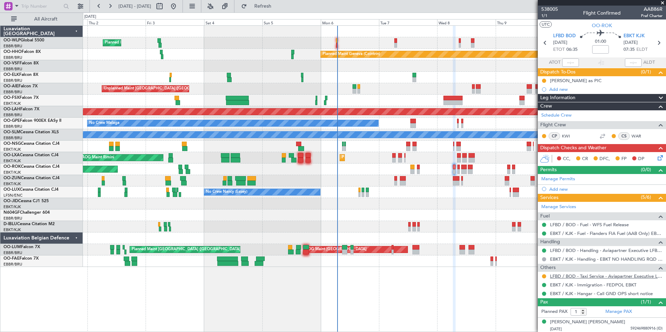
click at [583, 275] on link "LFBD / BOD - Taxi Service - Aviapartner Executive LFBD****MYhandling*** / BOD" at bounding box center [606, 276] width 113 height 6
click at [543, 79] on button at bounding box center [544, 81] width 4 height 4
click at [544, 111] on span "Completed" at bounding box center [546, 111] width 23 height 7
click at [648, 159] on div "CC, CR DFC, FP DP" at bounding box center [605, 159] width 102 height 10
click at [657, 159] on icon at bounding box center [659, 157] width 6 height 6
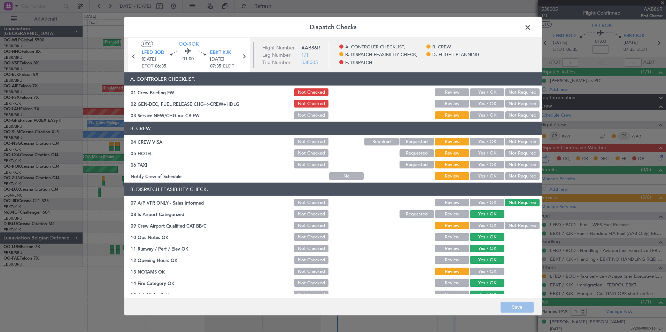
drag, startPoint x: 480, startPoint y: 92, endPoint x: 483, endPoint y: 101, distance: 9.5
click at [480, 93] on button "Yes / OK" at bounding box center [487, 92] width 34 height 8
click at [484, 105] on button "Yes / OK" at bounding box center [487, 104] width 34 height 8
click at [487, 116] on button "Yes / OK" at bounding box center [487, 115] width 34 height 8
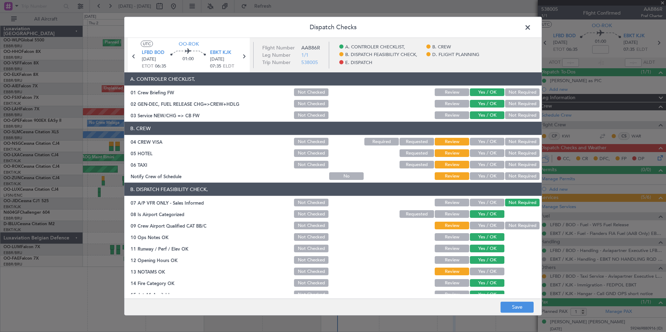
click at [509, 139] on button "Not Required" at bounding box center [522, 142] width 34 height 8
click at [510, 153] on button "Not Required" at bounding box center [522, 153] width 34 height 8
click at [507, 164] on button "Not Required" at bounding box center [522, 165] width 34 height 8
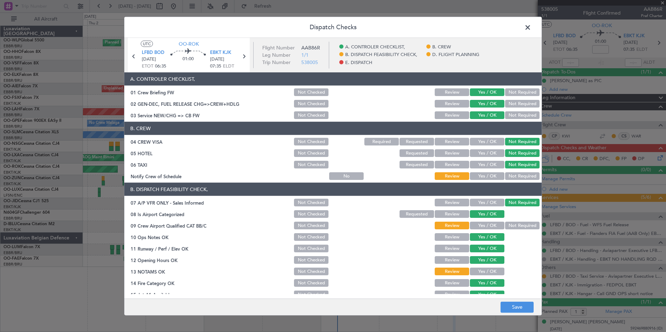
click at [487, 176] on button "Yes / OK" at bounding box center [487, 176] width 34 height 8
click at [481, 223] on button "Yes / OK" at bounding box center [487, 226] width 34 height 8
click at [484, 275] on button "Yes / OK" at bounding box center [487, 272] width 34 height 8
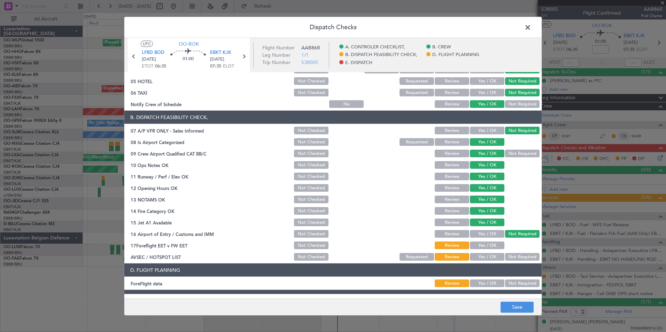
scroll to position [129, 0]
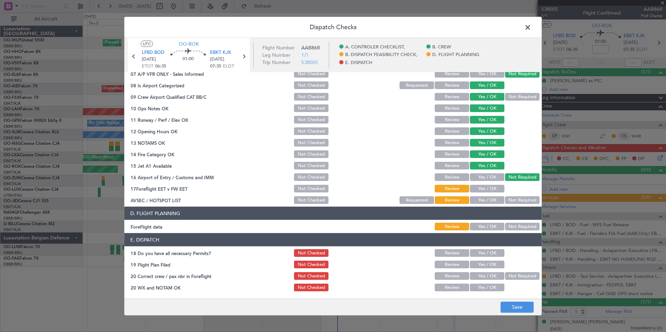
drag, startPoint x: 481, startPoint y: 188, endPoint x: 521, endPoint y: 210, distance: 46.0
click at [481, 188] on button "Yes / OK" at bounding box center [487, 189] width 34 height 8
click at [513, 198] on button "Not Required" at bounding box center [522, 200] width 34 height 8
click at [491, 227] on button "Yes / OK" at bounding box center [487, 227] width 34 height 8
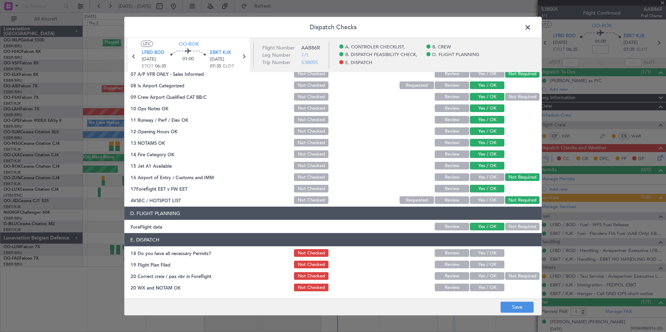
click at [489, 253] on button "Yes / OK" at bounding box center [487, 253] width 34 height 8
click at [489, 268] on button "Yes / OK" at bounding box center [487, 265] width 34 height 8
click at [489, 278] on button "Yes / OK" at bounding box center [487, 276] width 34 height 8
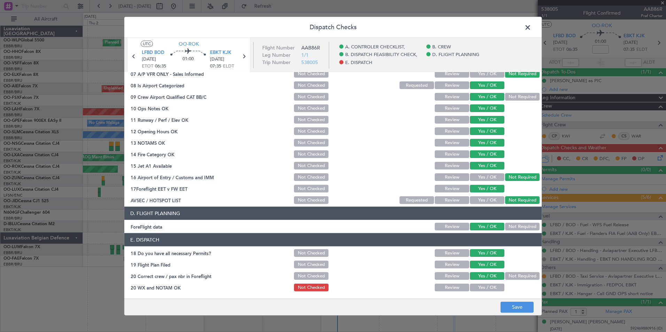
click at [489, 291] on button "Yes / OK" at bounding box center [487, 288] width 34 height 8
click at [513, 309] on button "Save" at bounding box center [517, 307] width 33 height 11
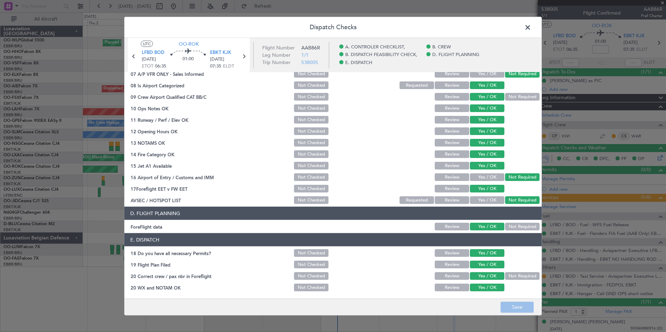
click at [531, 30] on span at bounding box center [531, 29] width 0 height 14
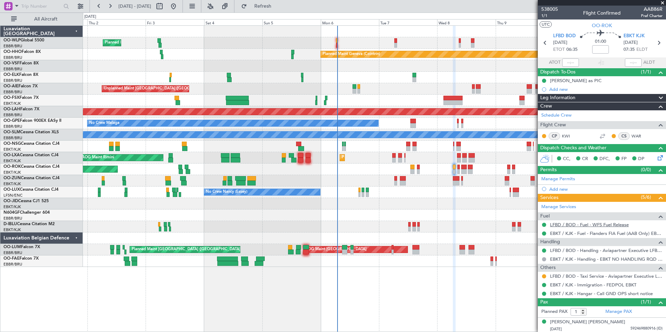
scroll to position [1, 0]
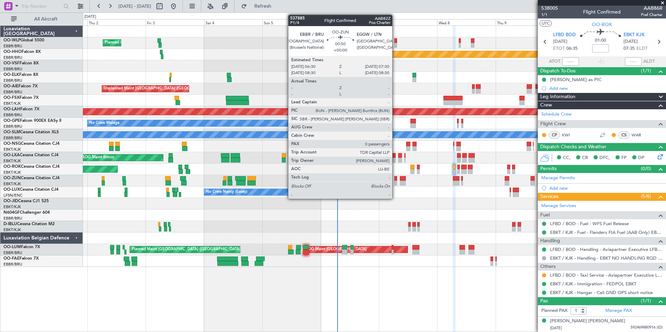
click at [395, 179] on div at bounding box center [395, 178] width 2 height 5
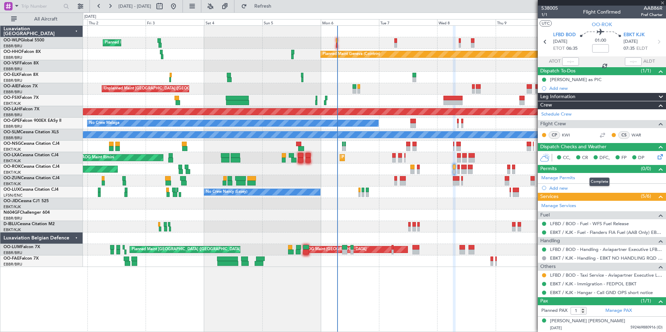
type input "0"
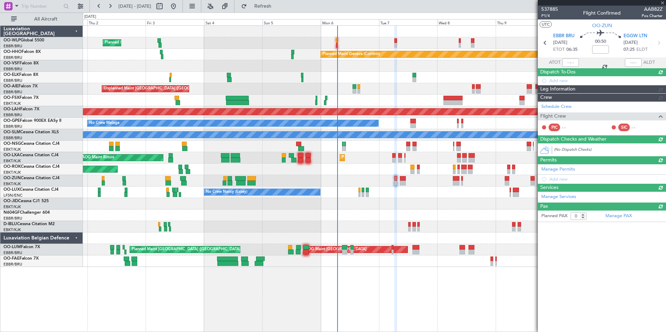
scroll to position [0, 0]
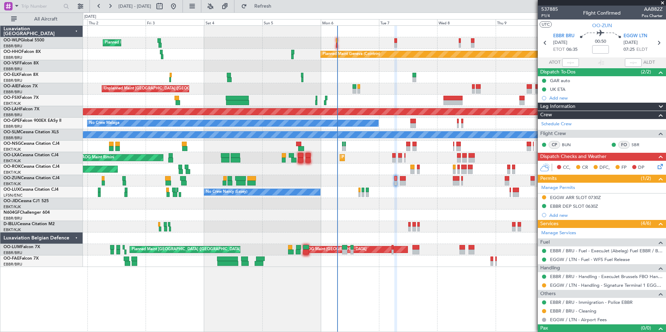
click at [215, 64] on div at bounding box center [374, 65] width 583 height 11
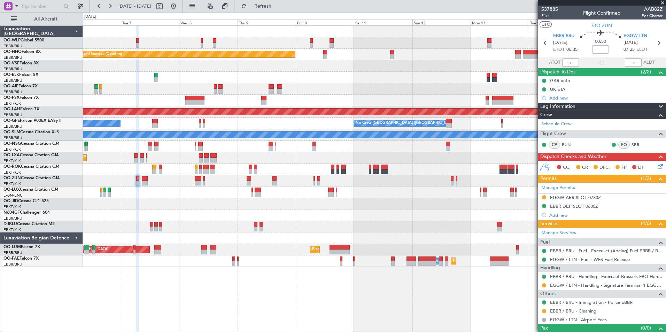
click at [265, 74] on div "Planned Maint Geneva (Cointrin) LIMZ 07:00 Z [PERSON_NAME] 18:35 Z Planned [GEO…" at bounding box center [374, 146] width 583 height 241
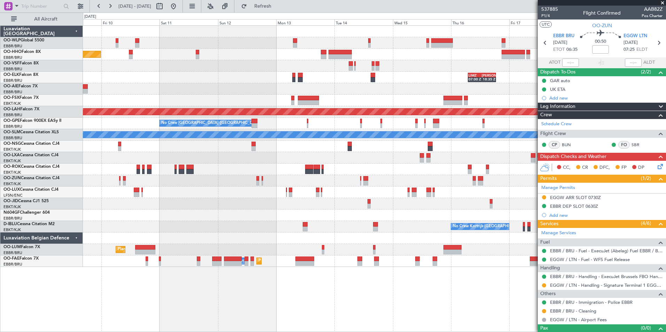
click at [287, 74] on div "Planned Maint Geneva (Cointrin) LIMZ 07:00 Z [PERSON_NAME] 18:35 Z Planned [GEO…" at bounding box center [374, 146] width 583 height 241
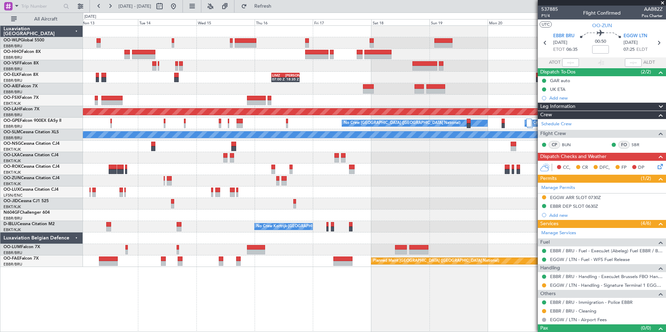
click at [296, 40] on div at bounding box center [374, 42] width 583 height 11
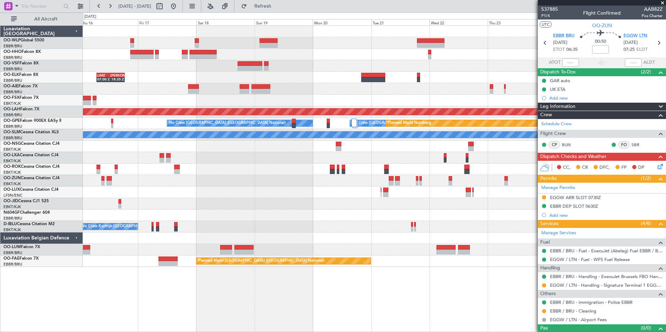
click at [293, 45] on div "- - FIMP 17:00 Z EBLG 05:10 Z" at bounding box center [374, 42] width 583 height 11
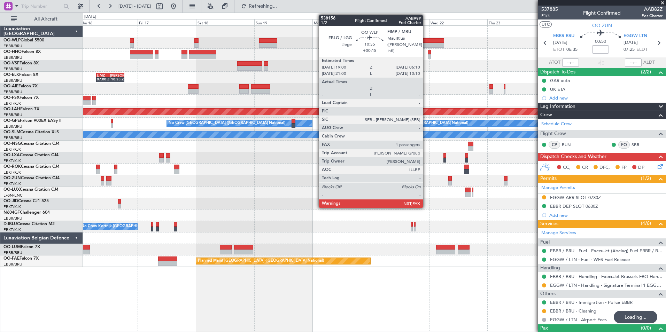
click at [426, 42] on div at bounding box center [430, 40] width 27 height 5
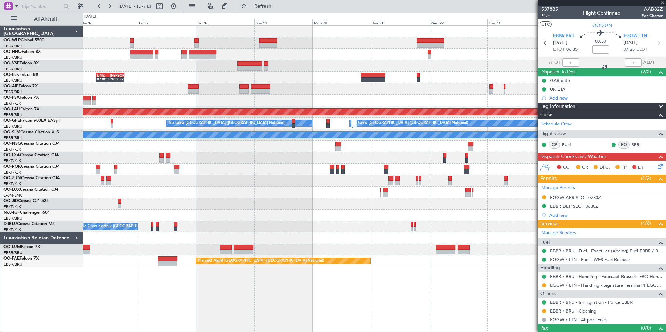
type input "+00:15"
type input "5"
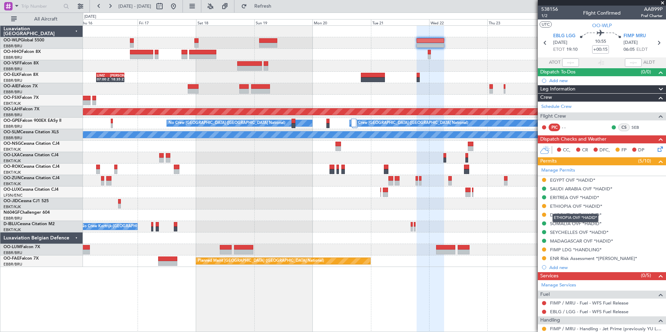
click at [562, 206] on div "ETHIOPIA OVF *HADID*" at bounding box center [576, 206] width 52 height 6
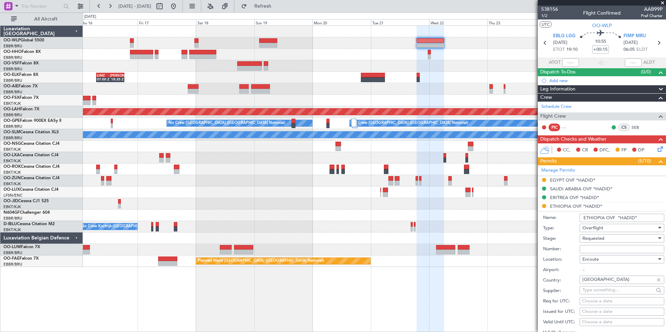
click at [589, 251] on input "Number:" at bounding box center [622, 249] width 85 height 8
paste input "ECAA_13526_2025"
type input "ECAA_13526_2025"
click at [593, 239] on span "Requested" at bounding box center [593, 238] width 22 height 6
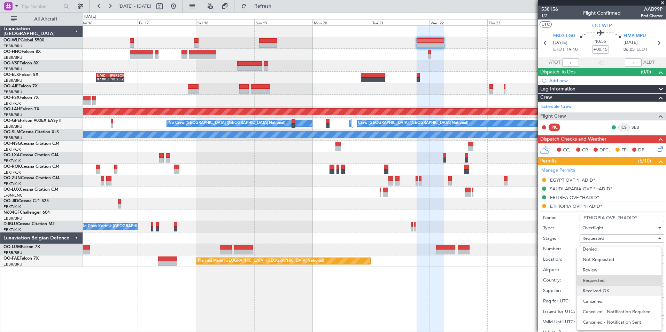
click at [600, 290] on span "Received OK" at bounding box center [619, 291] width 73 height 10
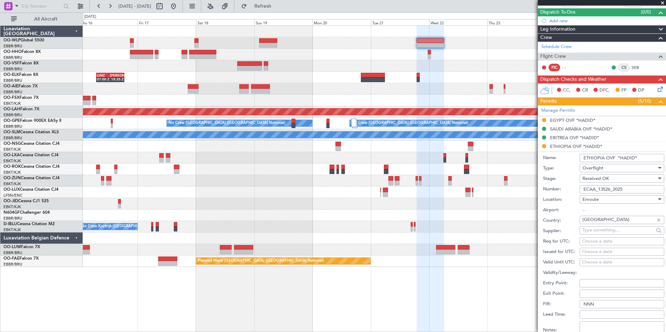
scroll to position [139, 0]
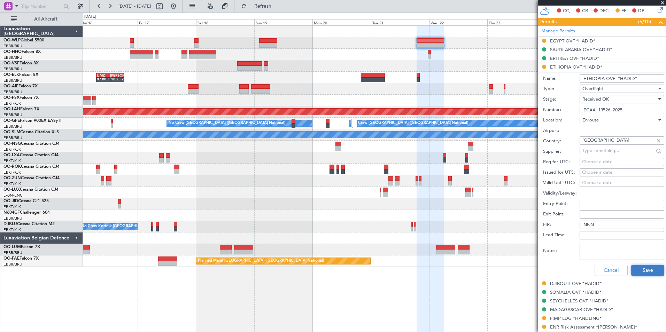
click at [639, 271] on button "Save" at bounding box center [647, 270] width 33 height 11
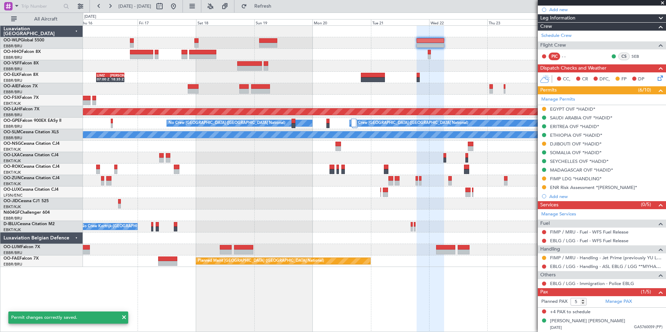
scroll to position [0, 0]
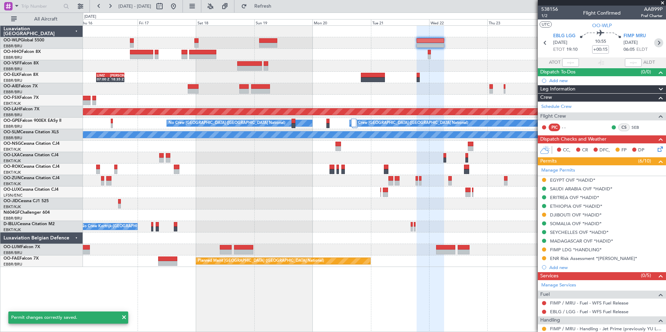
click at [654, 44] on icon at bounding box center [658, 42] width 9 height 9
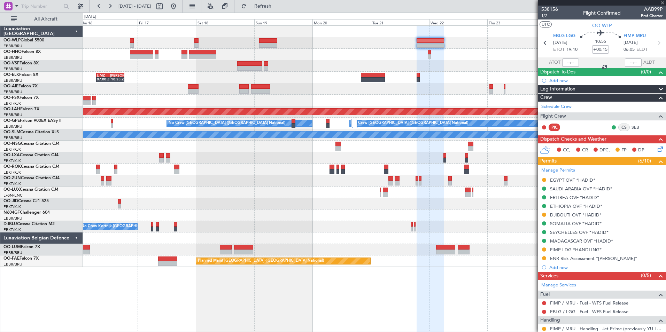
type input "+00:50"
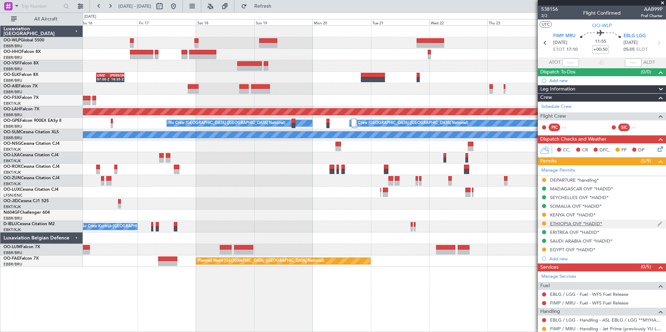
click at [572, 225] on div "ETHIOPIA OVF *HADID*" at bounding box center [576, 224] width 52 height 6
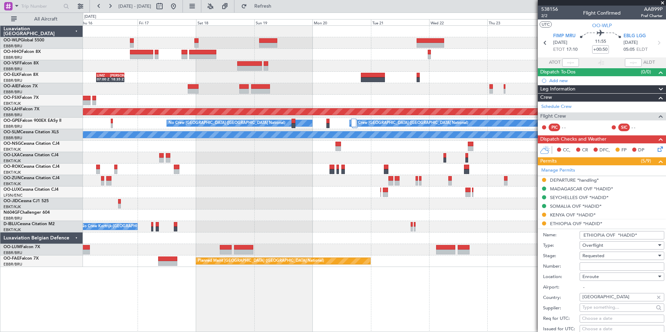
click at [603, 265] on input "Number:" at bounding box center [622, 267] width 85 height 8
paste input "ECAA_13526_2025"
type input "ECAA_13526_2025"
click at [598, 255] on span "Requested" at bounding box center [593, 256] width 22 height 6
click at [593, 311] on span "Received OK" at bounding box center [619, 312] width 73 height 10
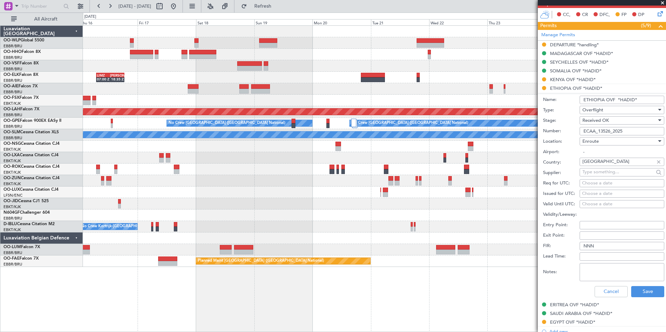
scroll to position [139, 0]
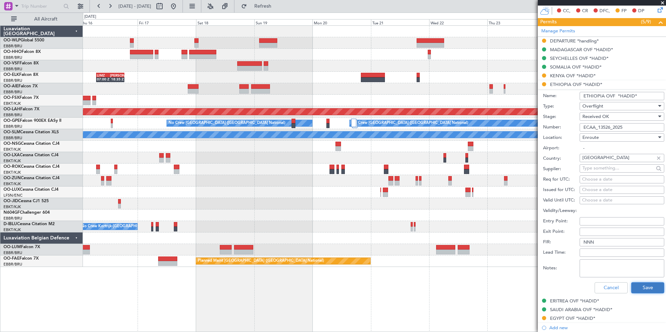
click at [647, 292] on button "Save" at bounding box center [647, 288] width 33 height 11
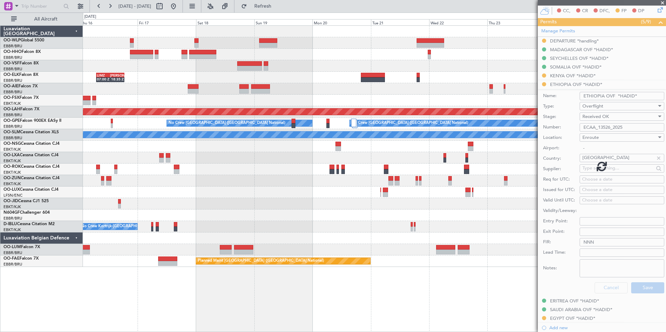
scroll to position [62, 0]
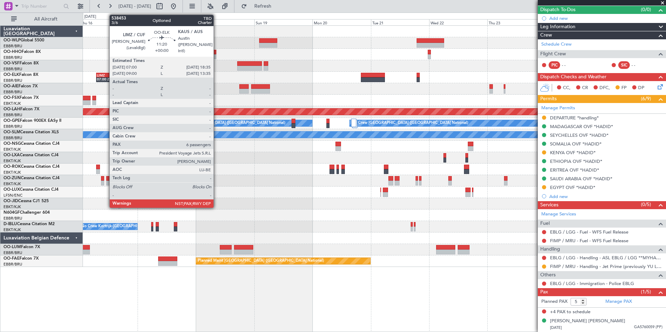
click at [106, 77] on div "LIMZ" at bounding box center [104, 75] width 14 height 4
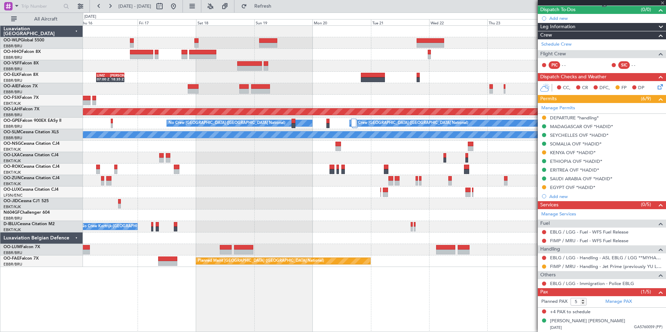
type input "6"
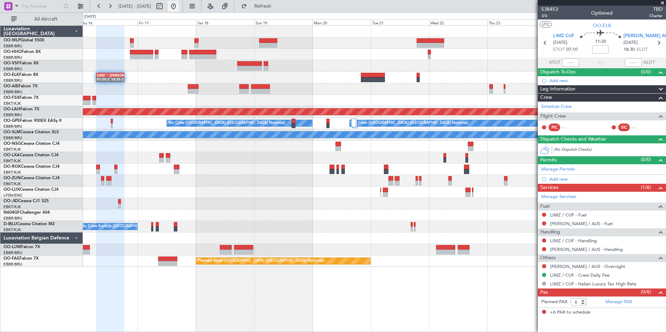
click at [179, 8] on button at bounding box center [173, 6] width 11 height 11
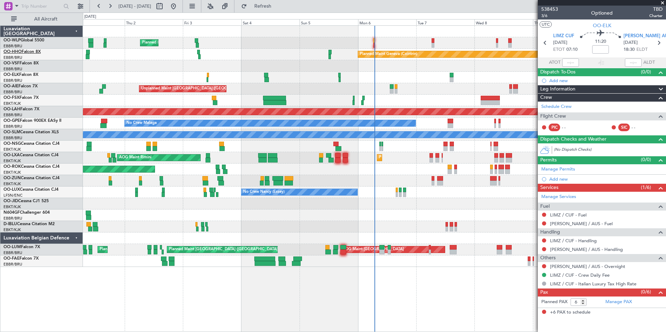
click at [25, 53] on link "OO-HHO Falcon 8X" at bounding box center [21, 52] width 37 height 4
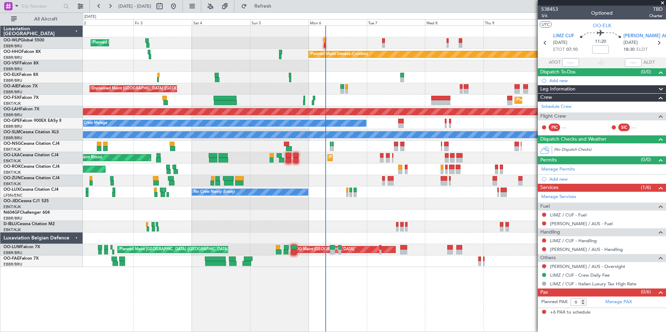
click at [410, 178] on div at bounding box center [374, 180] width 583 height 11
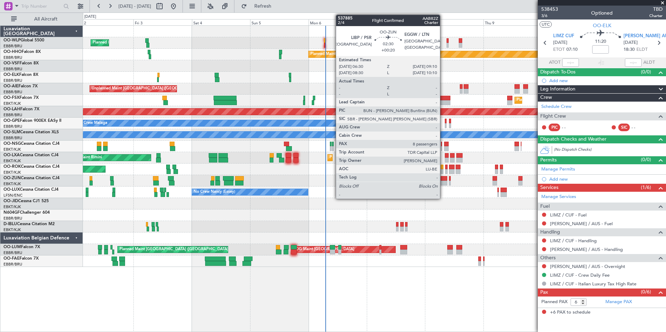
click at [443, 180] on div at bounding box center [444, 178] width 7 height 5
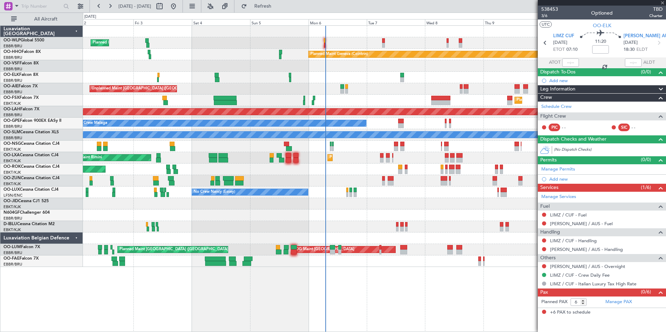
type input "+00:20"
type input "8"
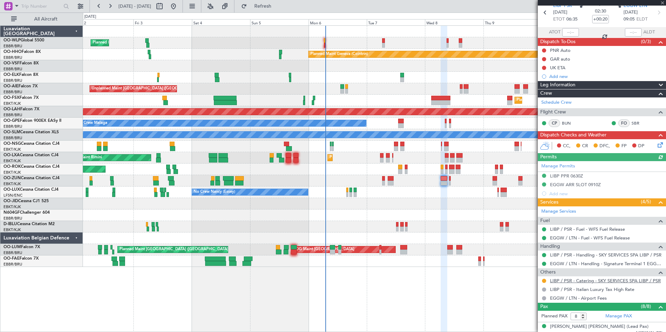
scroll to position [70, 0]
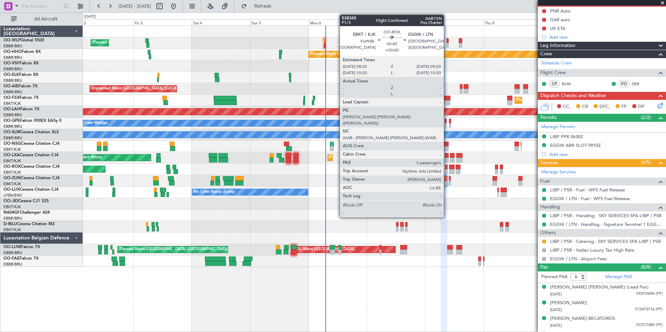
click at [447, 169] on div at bounding box center [446, 171] width 2 height 5
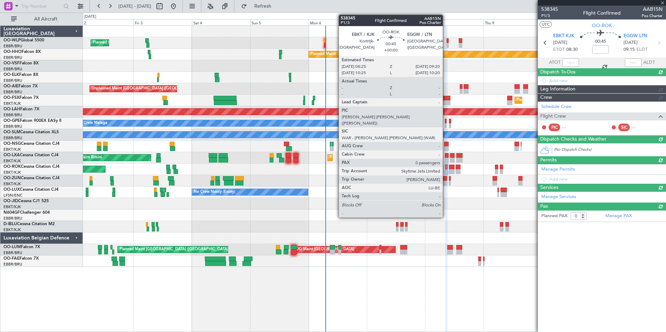
scroll to position [0, 0]
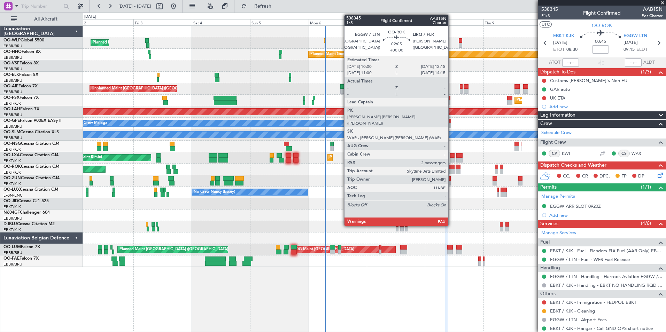
click at [451, 170] on div at bounding box center [452, 171] width 6 height 5
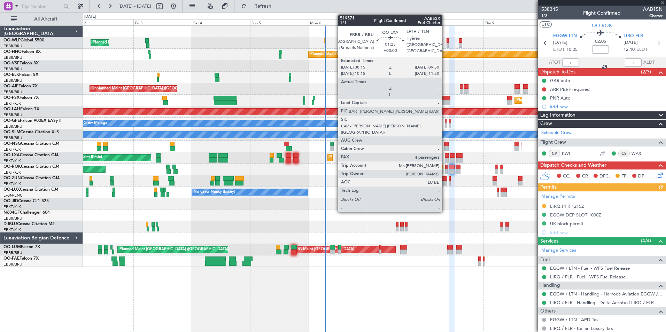
click at [445, 157] on div at bounding box center [447, 155] width 4 height 5
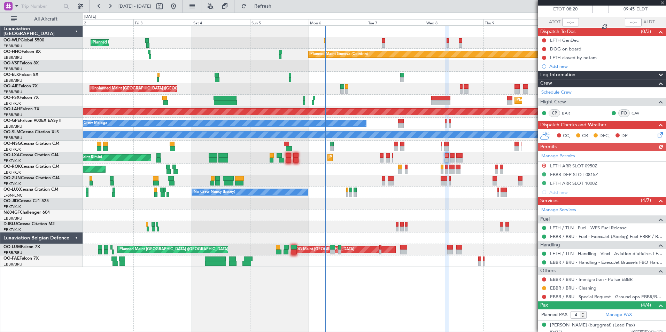
scroll to position [99, 0]
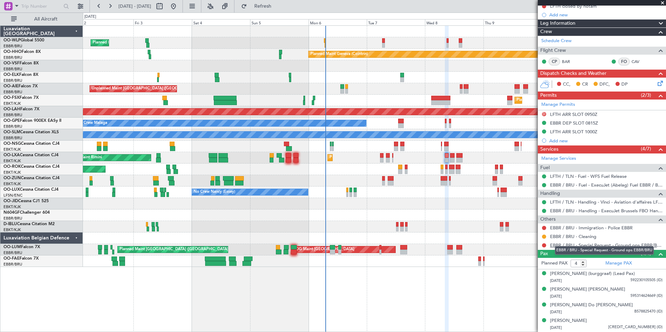
click at [602, 242] on link "EBBR / BRU - Special Request - Ground ops EBBR/BRU" at bounding box center [606, 245] width 113 height 6
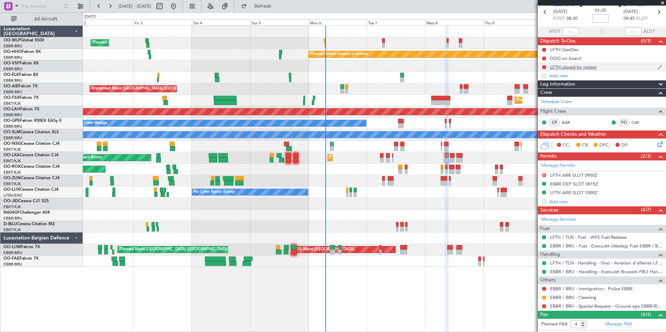
scroll to position [29, 0]
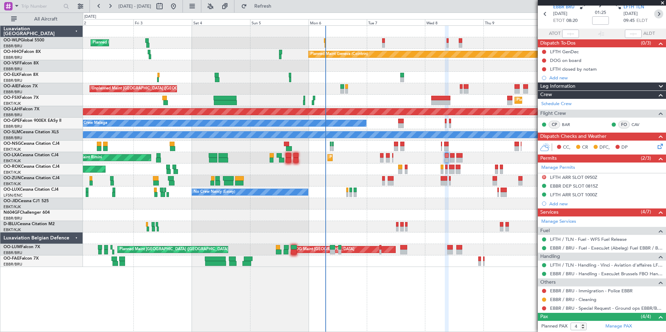
click at [654, 15] on icon at bounding box center [658, 13] width 9 height 9
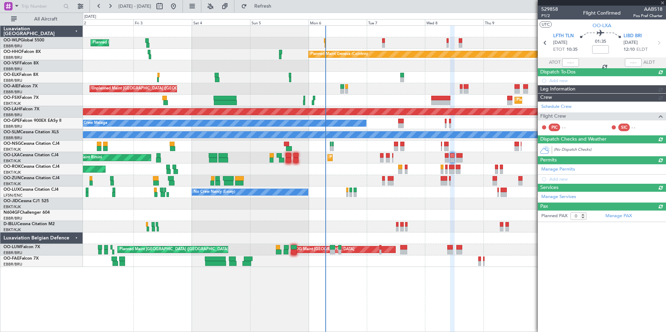
scroll to position [0, 0]
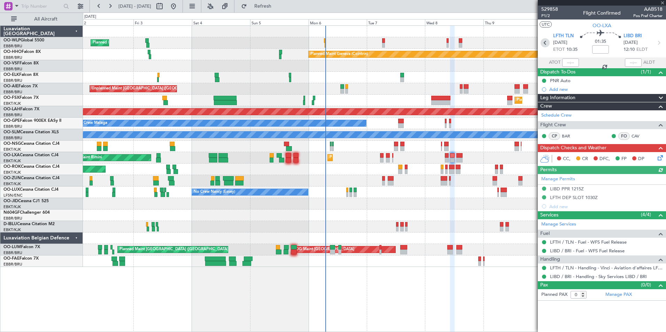
click at [546, 44] on icon at bounding box center [545, 42] width 9 height 9
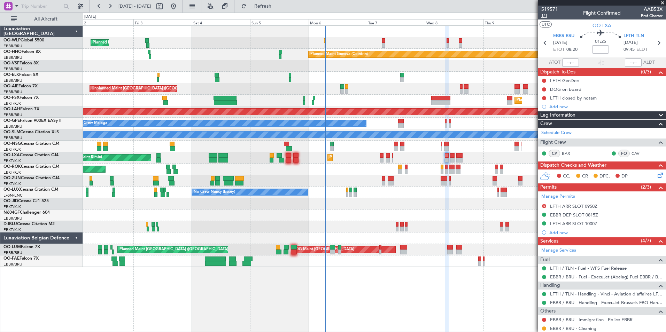
click at [547, 17] on span "1/1" at bounding box center [549, 16] width 17 height 6
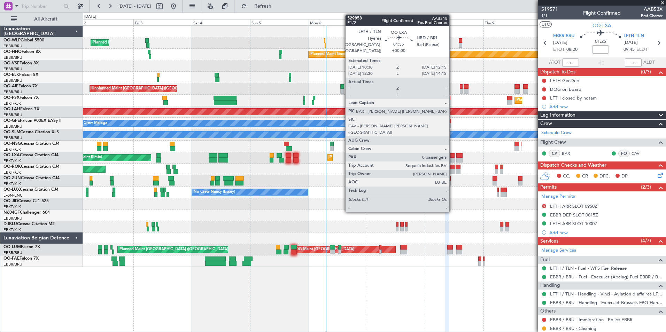
click at [453, 158] on div at bounding box center [452, 160] width 5 height 5
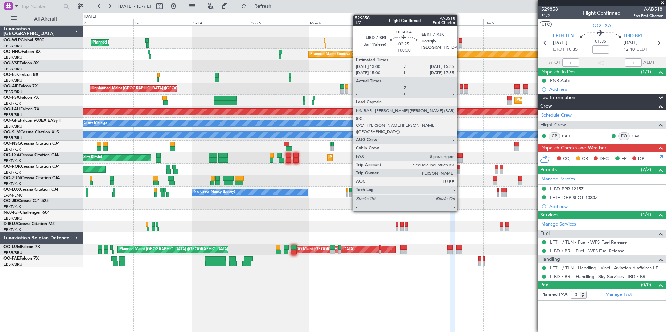
click at [460, 159] on div at bounding box center [459, 160] width 7 height 5
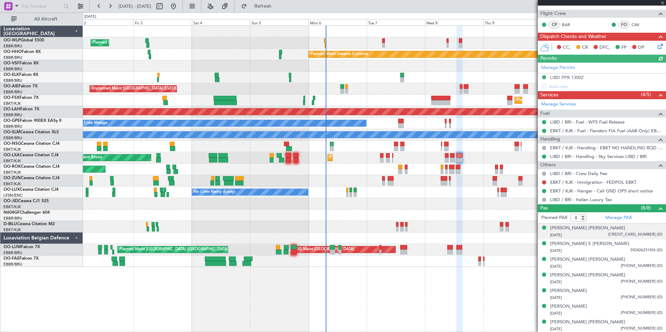
scroll to position [139, 0]
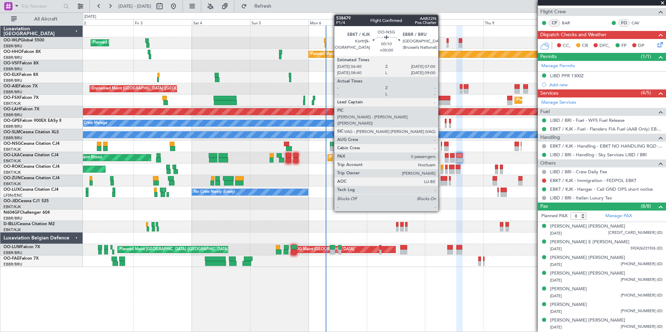
click at [441, 145] on div at bounding box center [441, 144] width 1 height 5
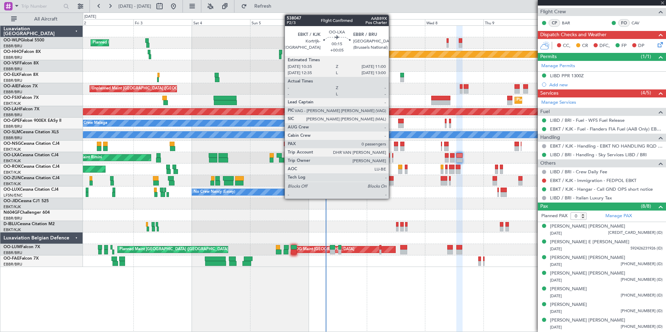
scroll to position [0, 0]
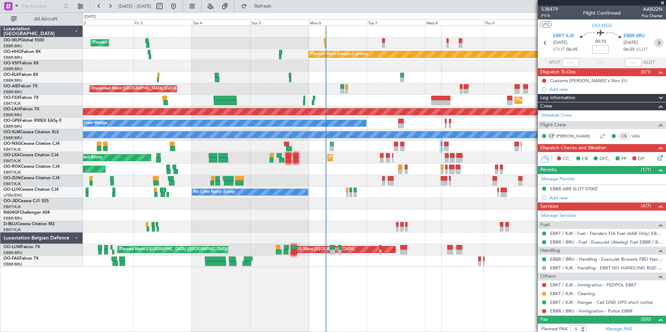
click at [654, 41] on icon at bounding box center [658, 42] width 9 height 9
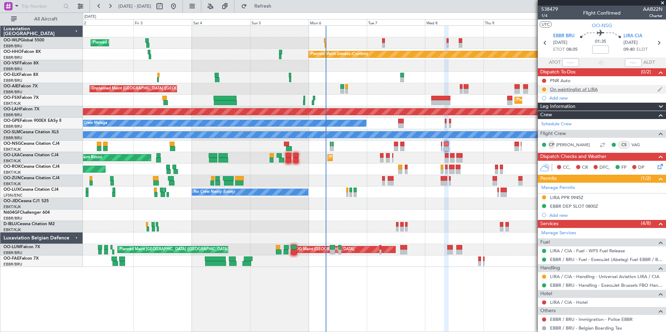
click at [587, 91] on div "On waintinglist of LIRA" at bounding box center [574, 89] width 48 height 6
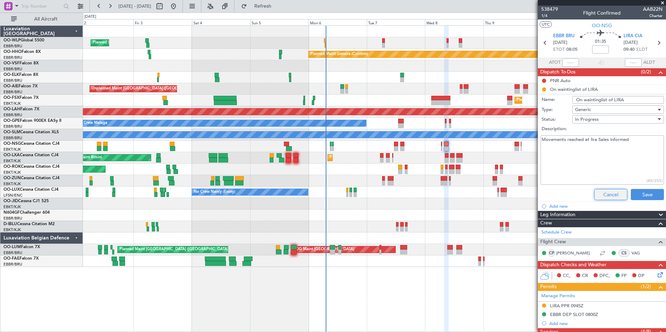
click at [599, 193] on button "Cancel" at bounding box center [610, 194] width 33 height 11
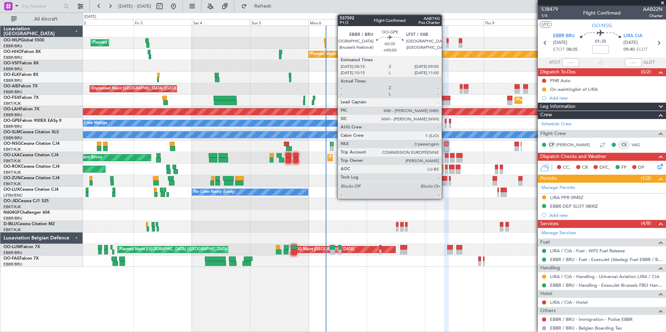
click at [445, 123] on div at bounding box center [446, 121] width 2 height 5
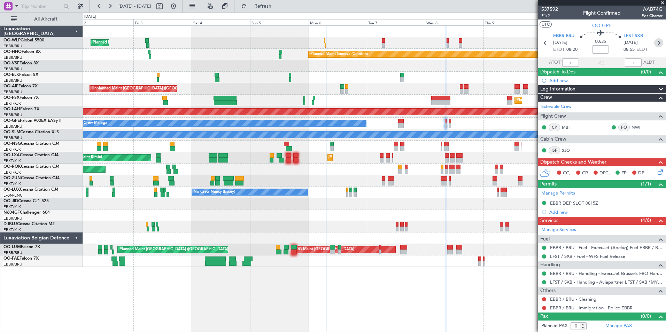
click at [657, 43] on icon at bounding box center [658, 42] width 9 height 9
type input "10"
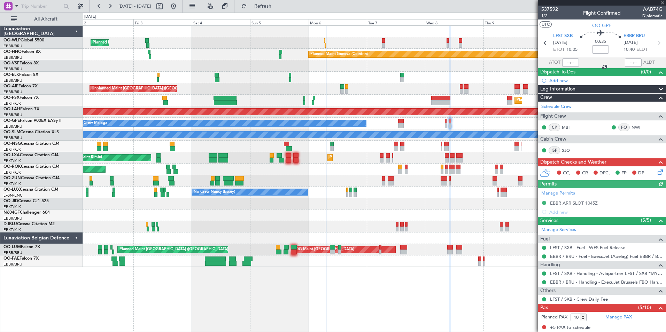
scroll to position [78, 0]
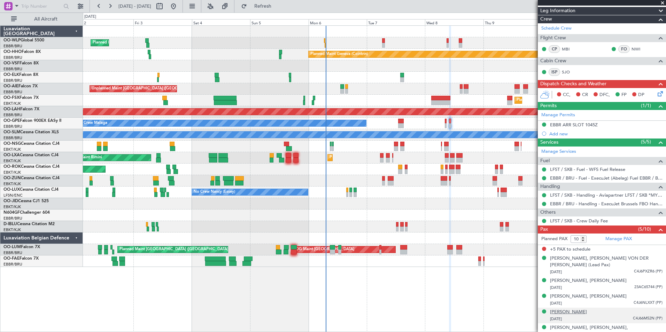
click at [581, 309] on div "[PERSON_NAME]" at bounding box center [568, 312] width 37 height 7
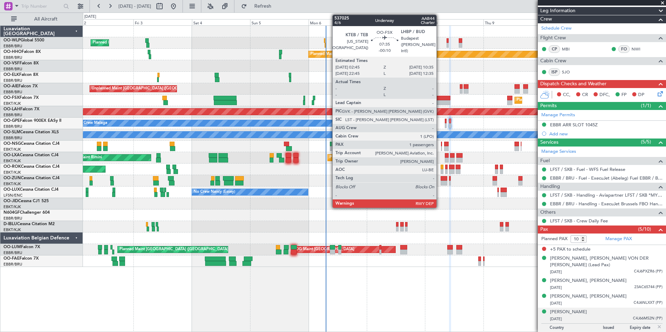
click at [440, 101] on div at bounding box center [440, 102] width 19 height 5
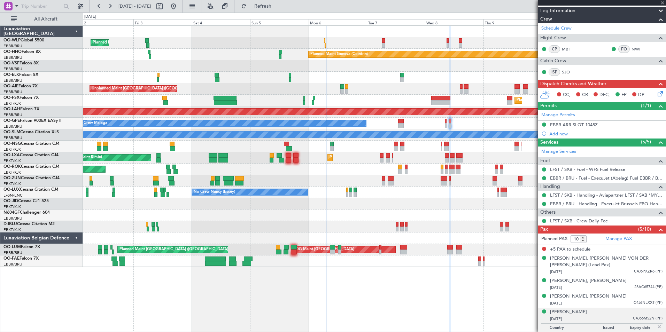
type input "-00:10"
type input "1"
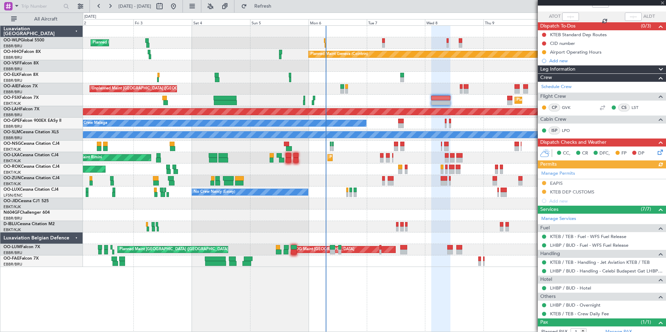
scroll to position [67, 0]
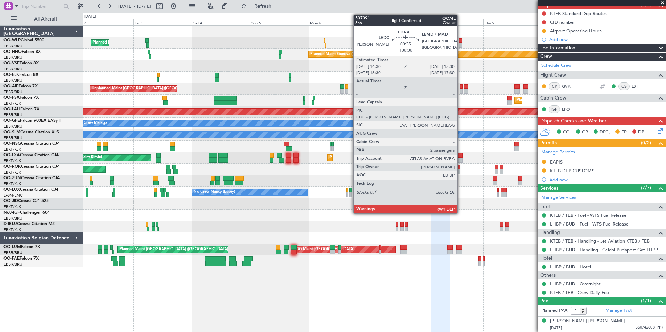
click at [461, 90] on div at bounding box center [461, 91] width 2 height 5
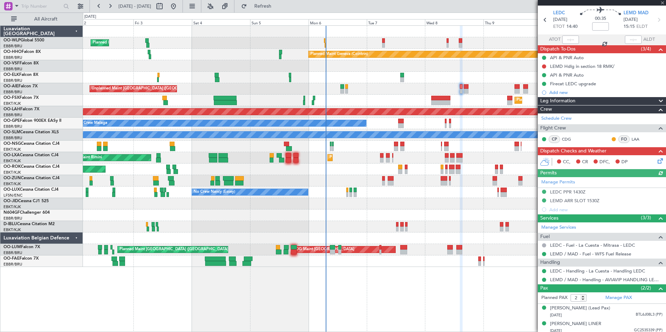
scroll to position [33, 0]
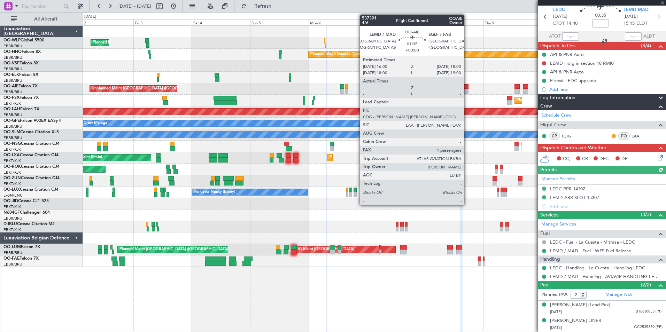
click at [467, 89] on div at bounding box center [466, 91] width 5 height 5
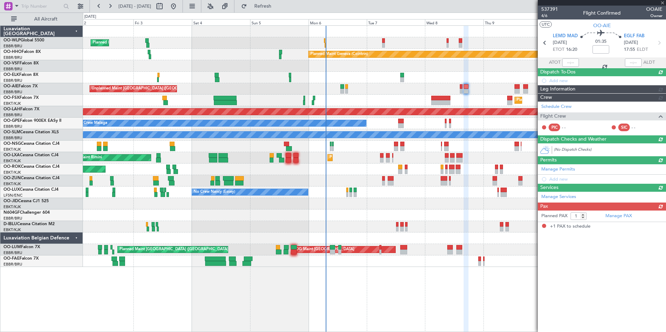
scroll to position [0, 0]
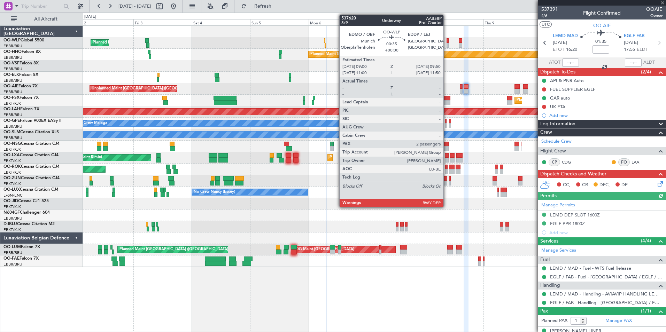
click at [447, 41] on div at bounding box center [448, 40] width 2 height 5
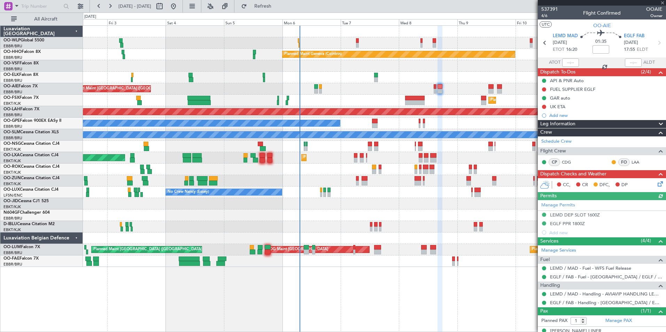
click at [467, 74] on div "Planned Maint Milan (Linate) Planned Maint Geneva (Cointrin) Unplanned Maint Lo…" at bounding box center [374, 146] width 583 height 241
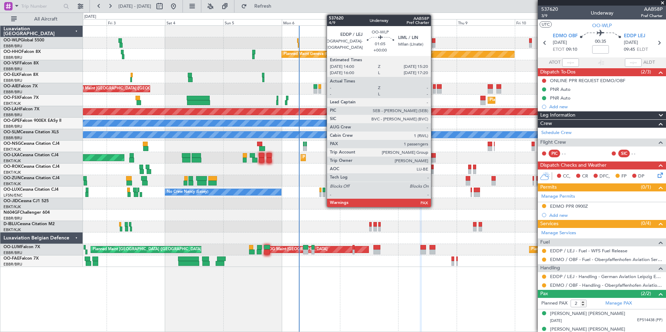
click at [434, 43] on div at bounding box center [433, 45] width 3 height 5
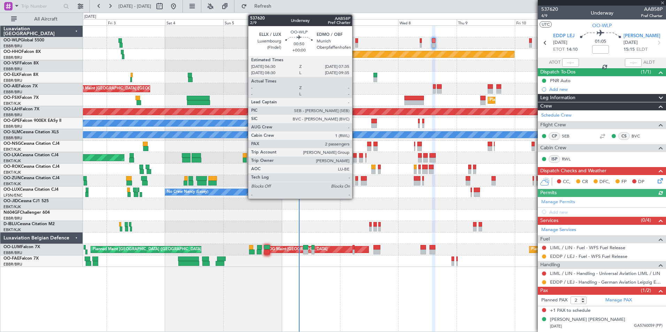
click at [355, 44] on div at bounding box center [356, 45] width 3 height 5
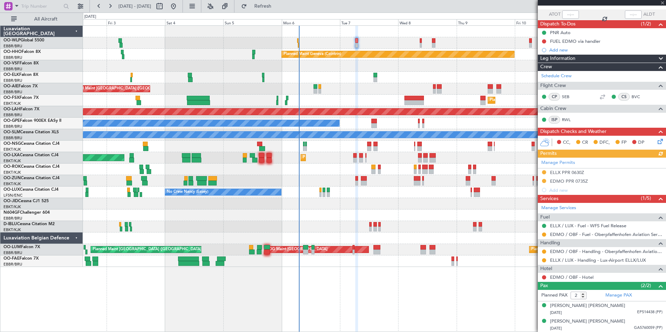
scroll to position [48, 0]
click at [581, 275] on link "EDMO / OBF - Hotel" at bounding box center [572, 277] width 44 height 6
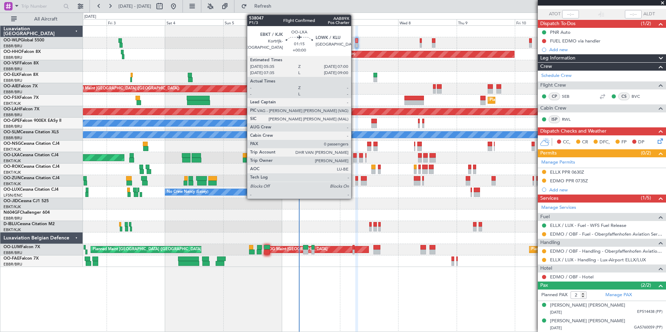
click at [354, 160] on div at bounding box center [354, 160] width 3 height 5
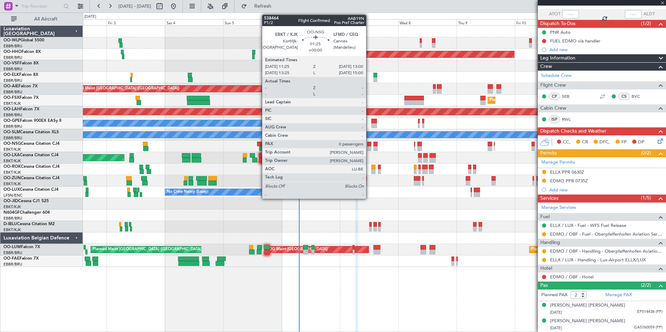
type input "0"
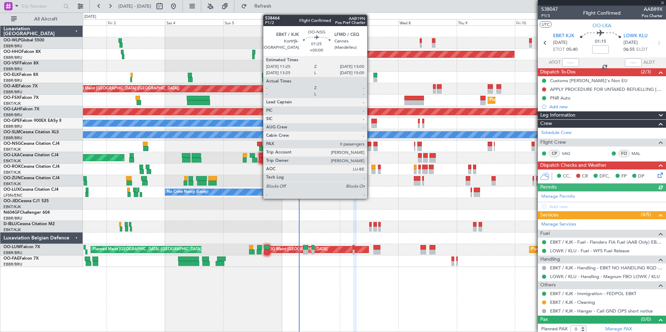
click at [370, 147] on div at bounding box center [369, 148] width 4 height 5
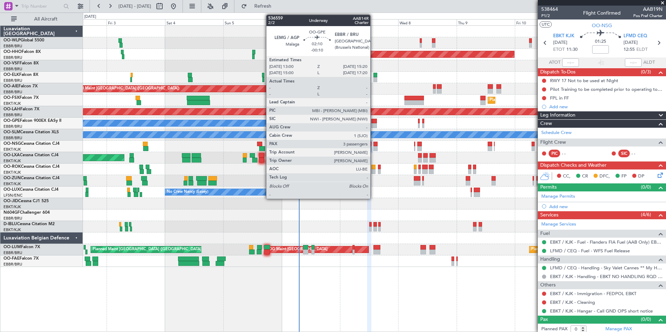
click at [373, 121] on div at bounding box center [374, 121] width 6 height 5
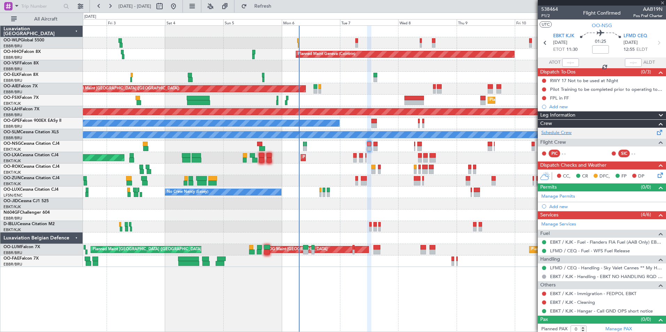
type input "-00:10"
type input "3"
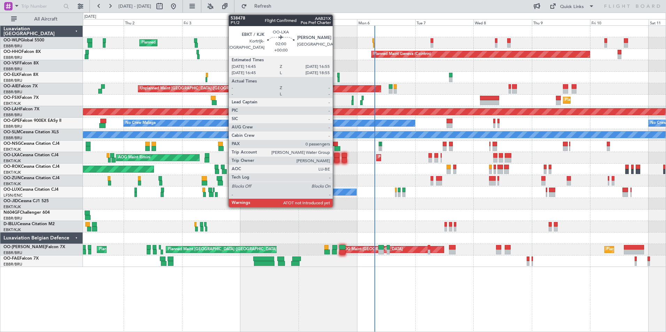
click at [336, 156] on div at bounding box center [337, 155] width 6 height 5
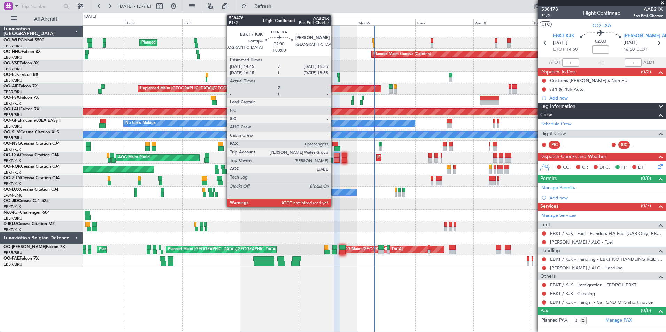
click at [334, 159] on div at bounding box center [337, 160] width 6 height 5
click at [335, 158] on div at bounding box center [337, 160] width 6 height 5
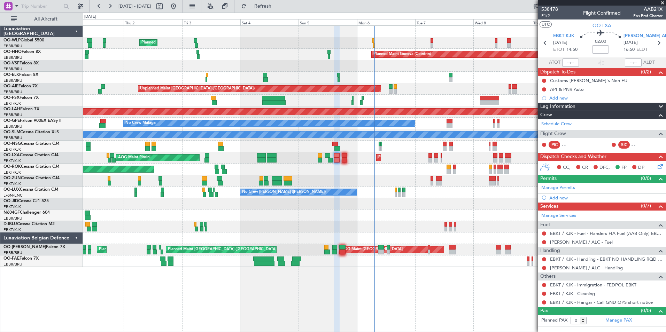
click at [157, 69] on div at bounding box center [374, 65] width 583 height 11
click at [423, 96] on div "Planned Maint Kortrijk-[GEOGRAPHIC_DATA]" at bounding box center [374, 100] width 583 height 11
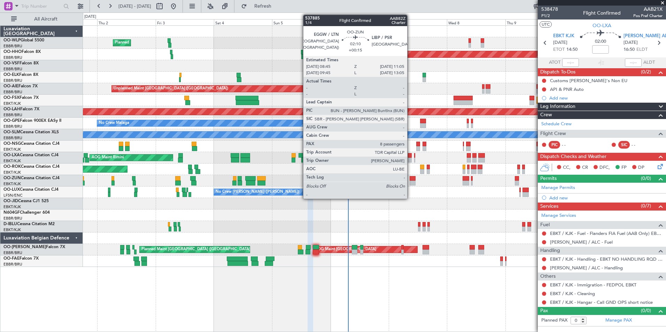
click at [410, 181] on div at bounding box center [413, 183] width 6 height 5
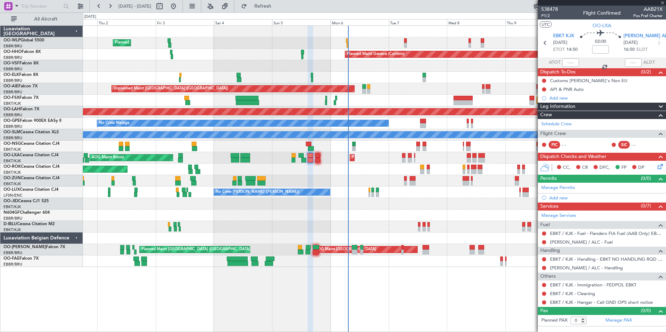
type input "+00:15"
type input "8"
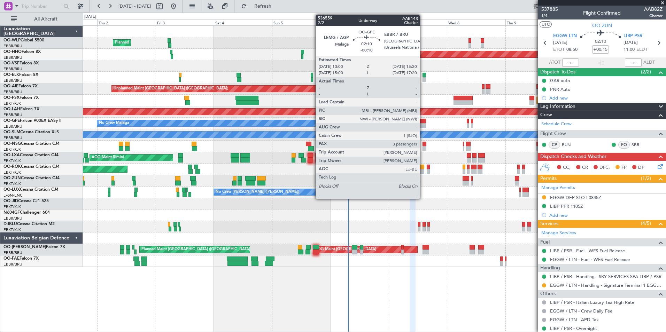
click at [423, 125] on div at bounding box center [423, 125] width 6 height 5
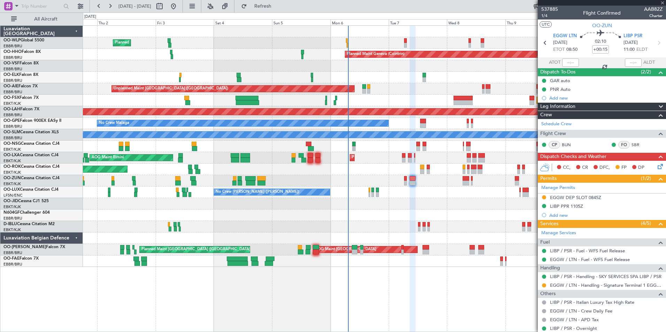
type input "-00:10"
type input "3"
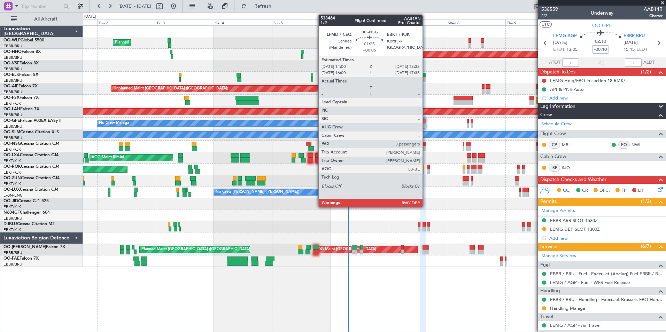
click at [426, 148] on div at bounding box center [425, 148] width 4 height 5
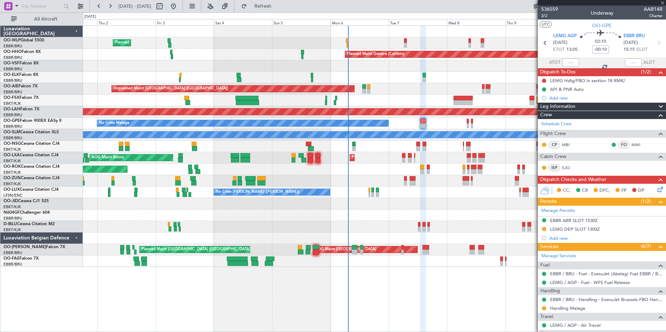
type input "+00:05"
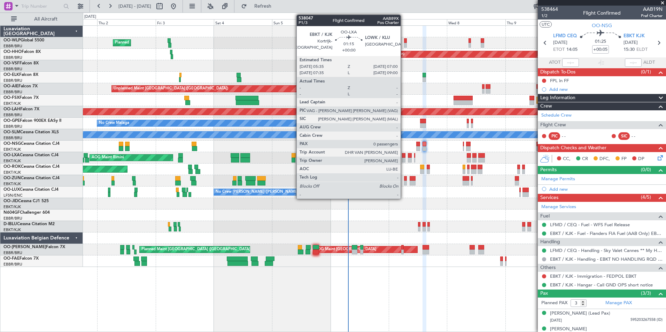
click at [404, 159] on div at bounding box center [403, 160] width 3 height 5
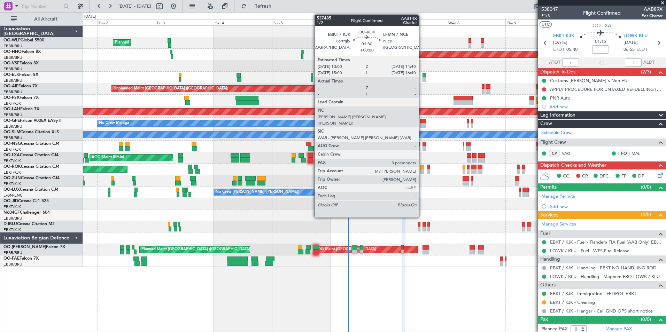
click at [422, 171] on div at bounding box center [422, 171] width 4 height 5
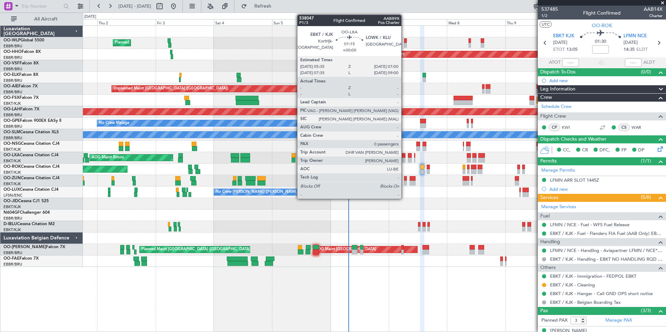
click at [404, 158] on div at bounding box center [403, 160] width 3 height 5
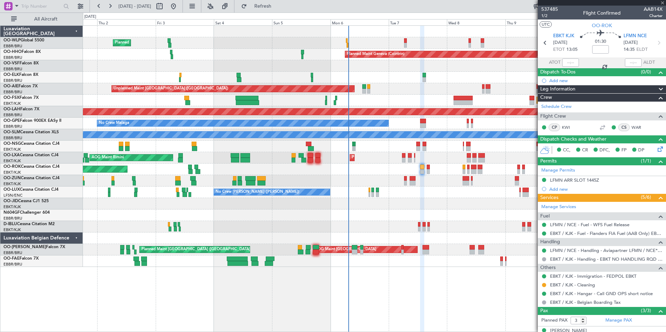
type input "0"
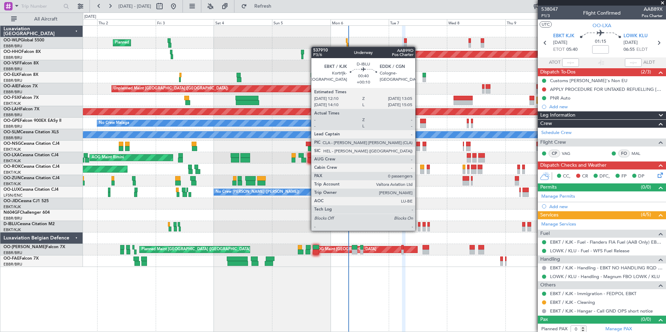
click at [418, 230] on div at bounding box center [419, 229] width 2 height 5
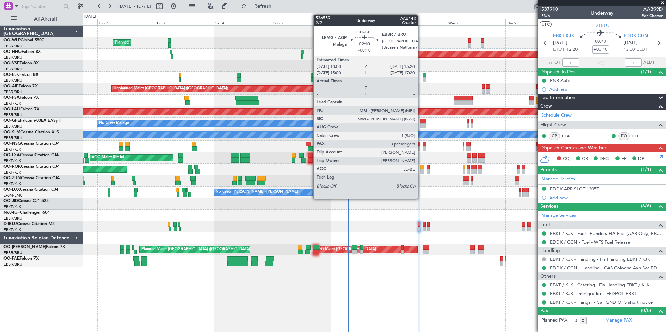
click at [421, 124] on div at bounding box center [423, 125] width 6 height 5
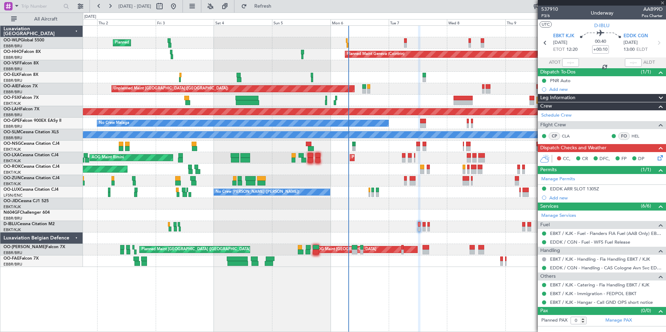
type input "-00:10"
type input "3"
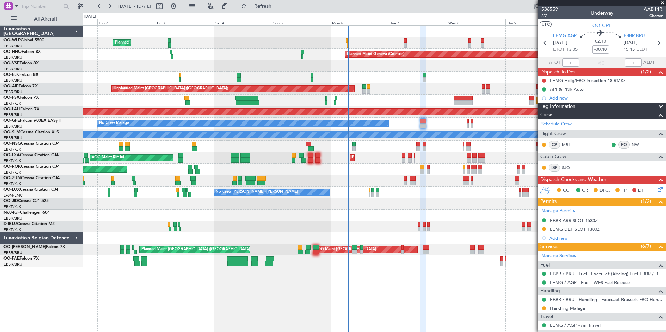
click at [338, 151] on div at bounding box center [374, 146] width 583 height 11
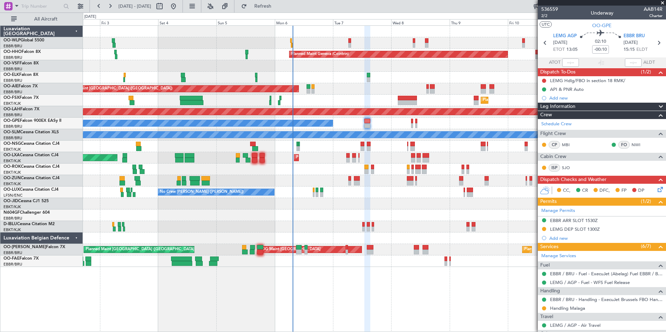
click at [421, 147] on div at bounding box center [374, 146] width 583 height 11
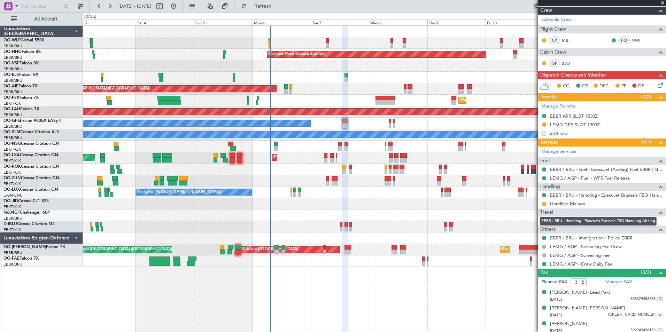
scroll to position [107, 0]
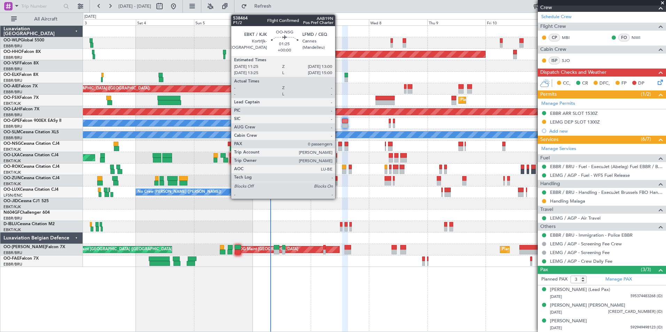
click at [338, 146] on div at bounding box center [340, 144] width 4 height 5
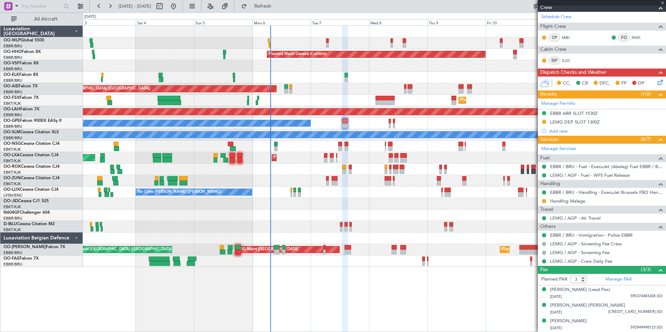
type input "0"
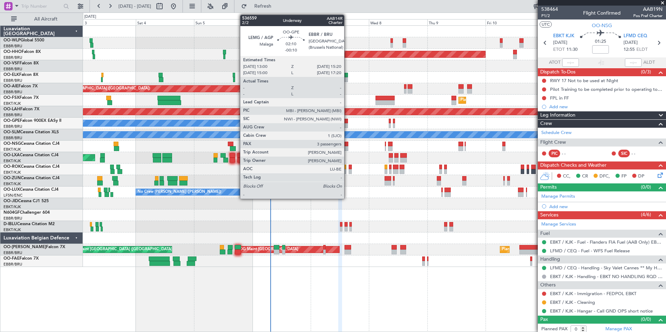
click at [346, 123] on div at bounding box center [345, 121] width 6 height 5
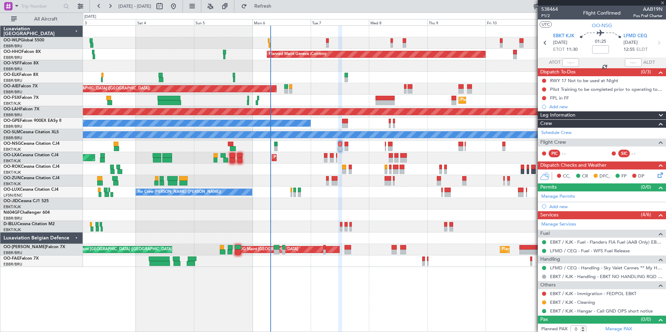
type input "-00:10"
type input "3"
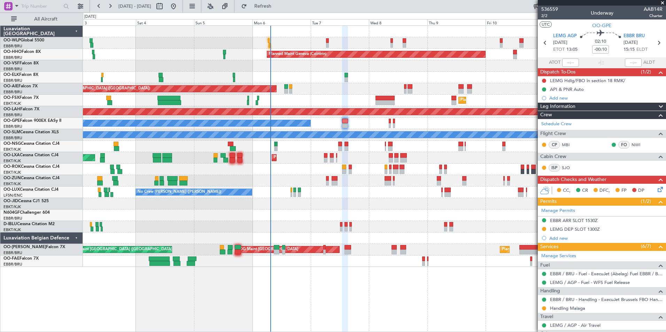
click at [582, 230] on div "LEMG DEP SLOT 1300Z" at bounding box center [575, 229] width 50 height 6
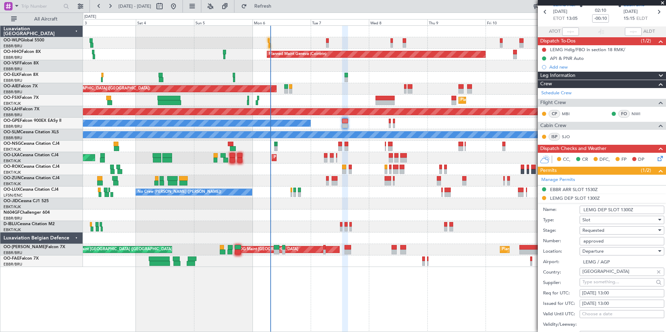
scroll to position [105, 0]
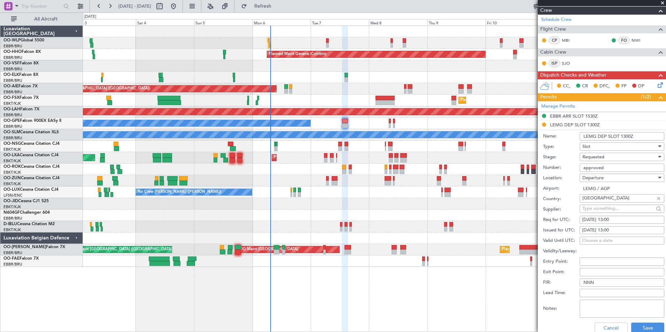
click at [592, 152] on div "Requested" at bounding box center [619, 157] width 74 height 10
click at [599, 211] on span "Received OK" at bounding box center [619, 209] width 73 height 10
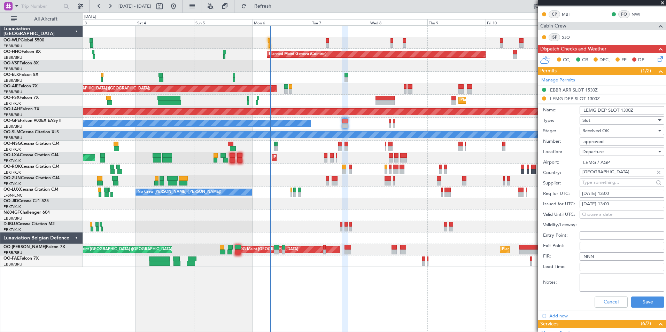
scroll to position [244, 0]
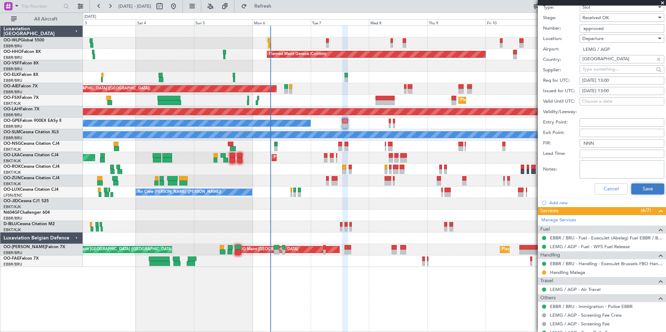
click at [641, 184] on button "Save" at bounding box center [647, 189] width 33 height 11
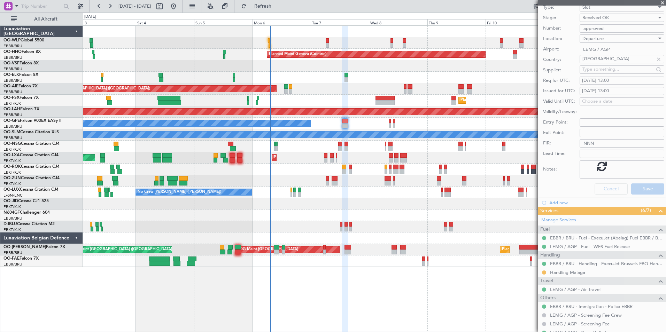
scroll to position [36, 0]
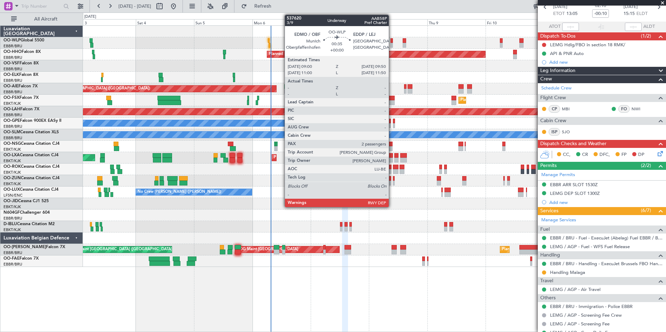
click at [392, 43] on div at bounding box center [392, 45] width 2 height 5
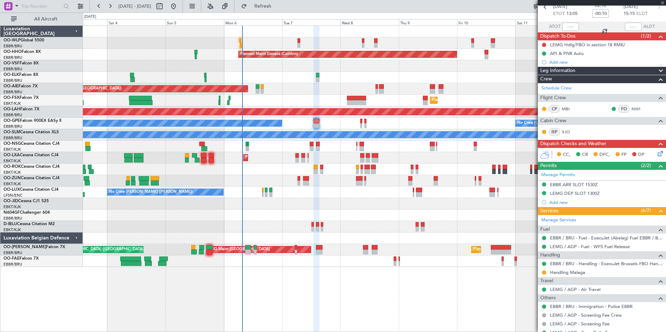
click at [413, 41] on div "Planned Maint Milan (Linate)" at bounding box center [374, 42] width 583 height 11
type input "2"
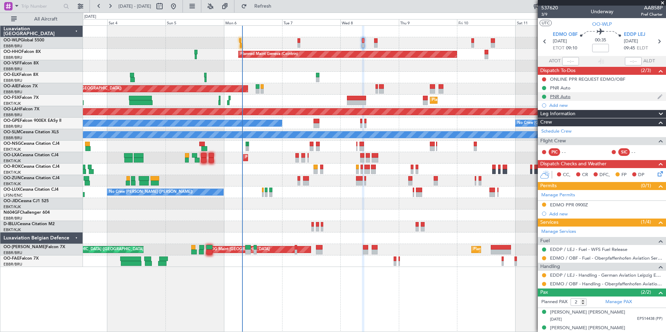
scroll to position [0, 0]
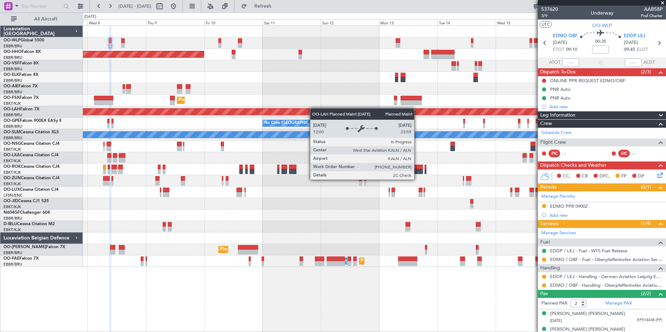
click at [201, 111] on div "Planned Maint Geneva (Cointrin) LIMZ 07:00 Z KAUS 18:35 Z Unplanned Maint Londo…" at bounding box center [374, 146] width 583 height 241
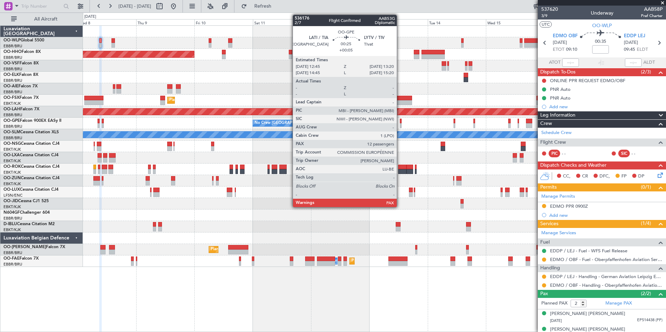
click at [400, 123] on div at bounding box center [401, 125] width 2 height 5
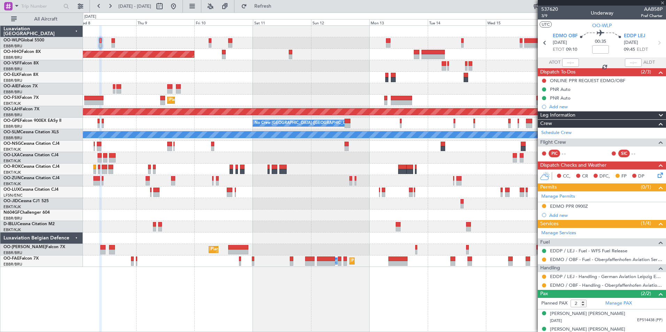
type input "+00:05"
type input "12"
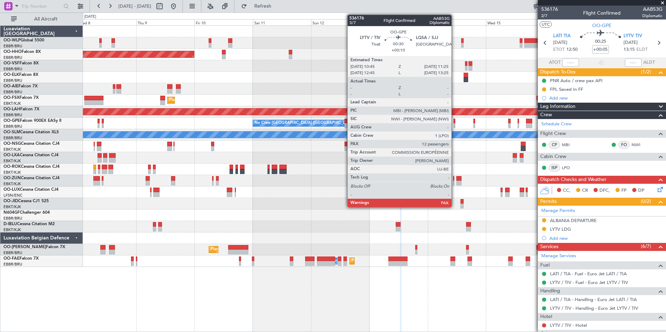
click at [455, 124] on div at bounding box center [455, 125] width 2 height 5
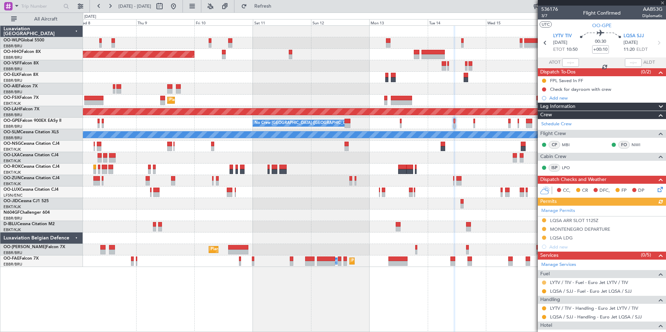
click at [543, 282] on button at bounding box center [544, 283] width 4 height 4
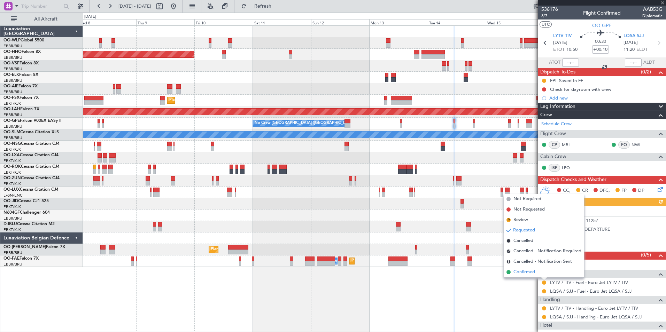
click at [526, 268] on li "Confirmed" at bounding box center [544, 272] width 80 height 10
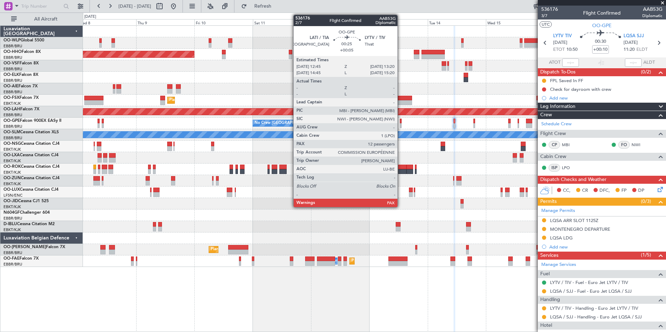
click at [401, 125] on div at bounding box center [401, 125] width 2 height 5
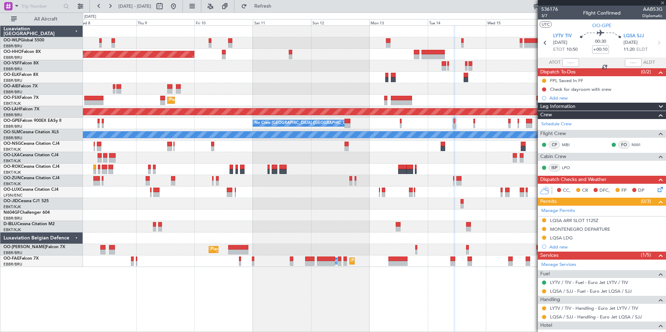
type input "+00:05"
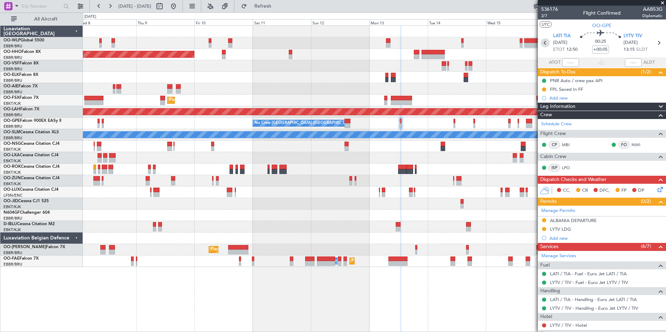
click at [547, 42] on icon at bounding box center [545, 42] width 9 height 9
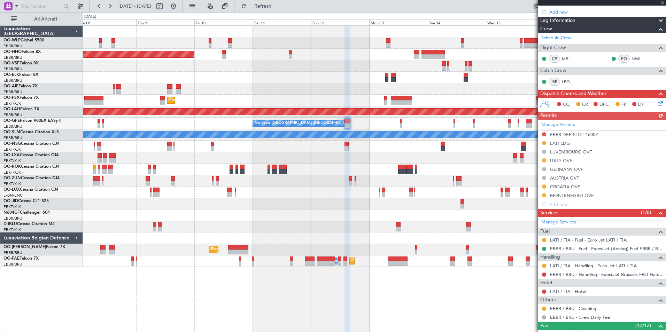
scroll to position [105, 0]
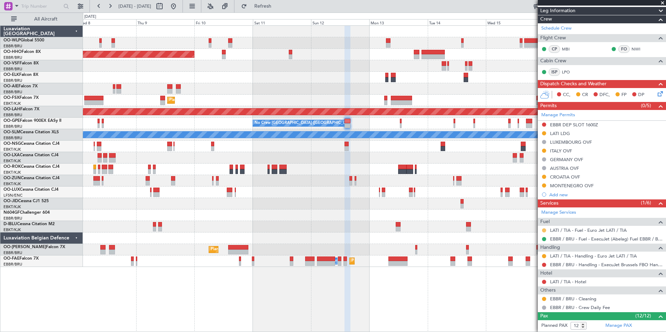
click at [544, 229] on button at bounding box center [544, 231] width 4 height 4
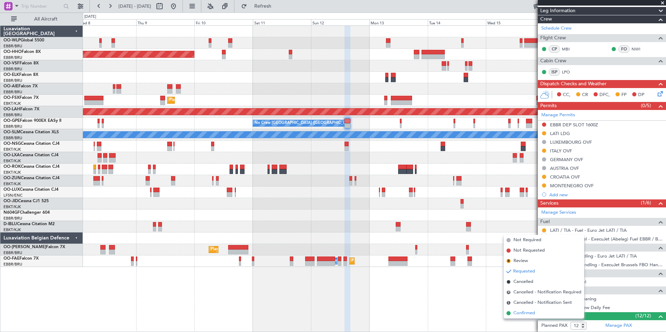
click at [522, 315] on span "Confirmed" at bounding box center [524, 313] width 22 height 7
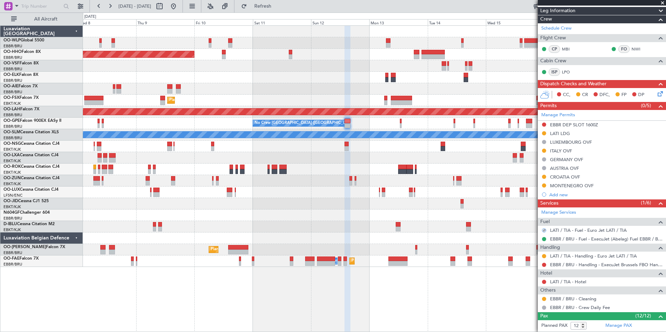
scroll to position [35, 0]
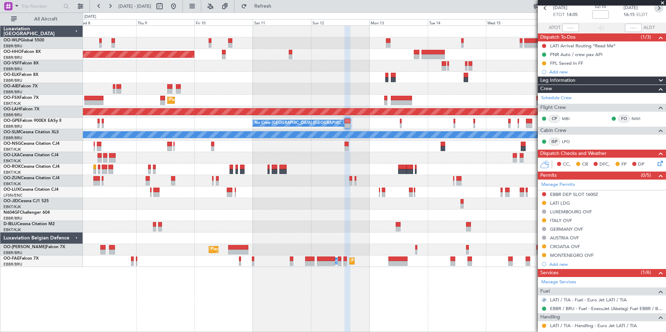
click at [656, 11] on icon at bounding box center [658, 7] width 9 height 9
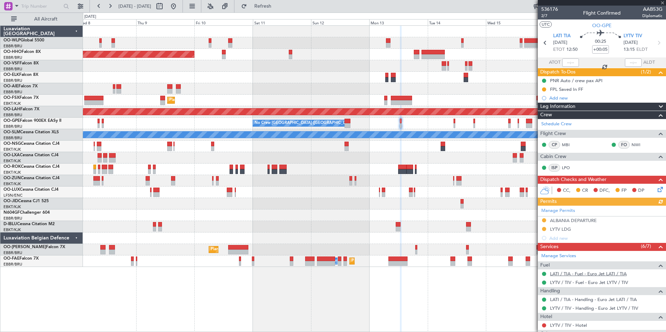
click at [558, 272] on link "LATI / TIA - Fuel - Euro Jet LATI / TIA" at bounding box center [588, 274] width 77 height 6
click at [655, 41] on icon at bounding box center [658, 42] width 9 height 9
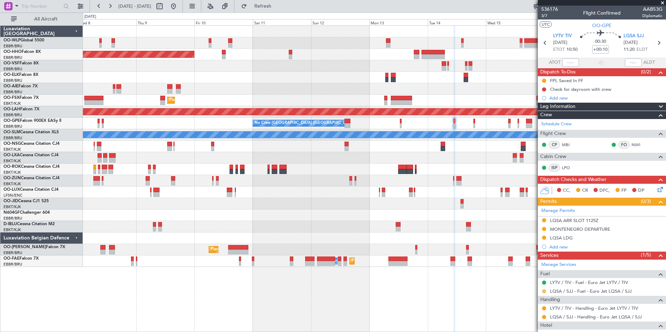
click at [544, 292] on button at bounding box center [544, 291] width 4 height 4
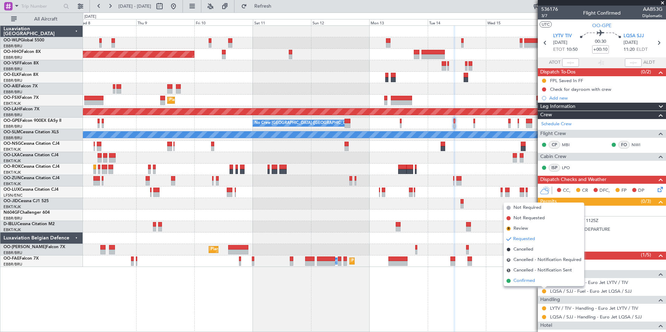
click at [528, 281] on span "Confirmed" at bounding box center [524, 281] width 22 height 7
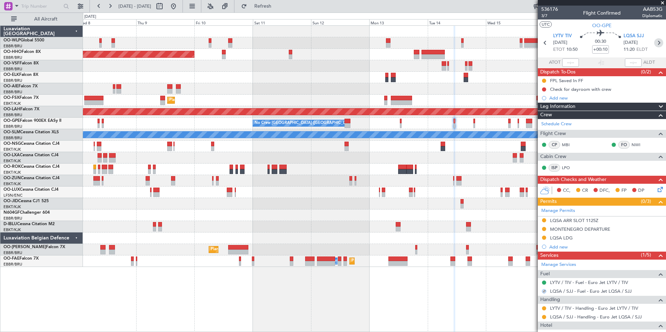
click at [654, 42] on icon at bounding box center [658, 42] width 9 height 9
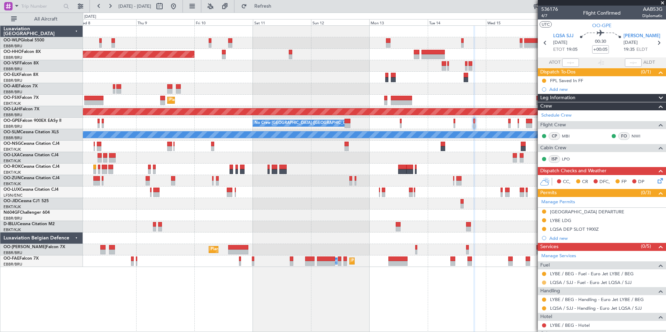
click at [542, 284] on button at bounding box center [544, 283] width 4 height 4
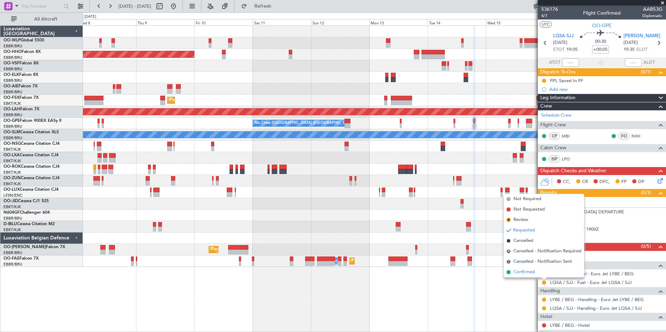
click at [523, 271] on span "Confirmed" at bounding box center [524, 272] width 22 height 7
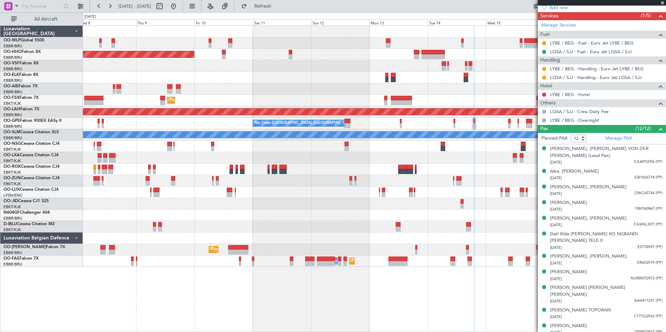
scroll to position [196, 0]
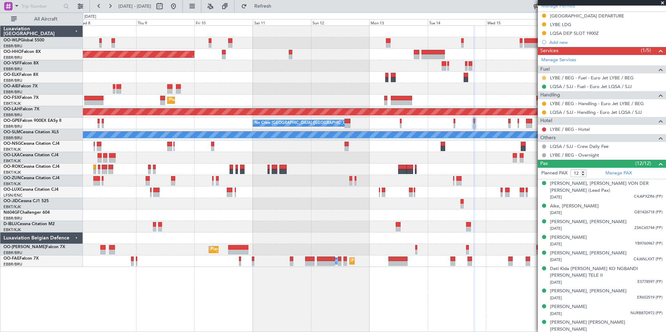
click at [544, 77] on button at bounding box center [544, 78] width 4 height 4
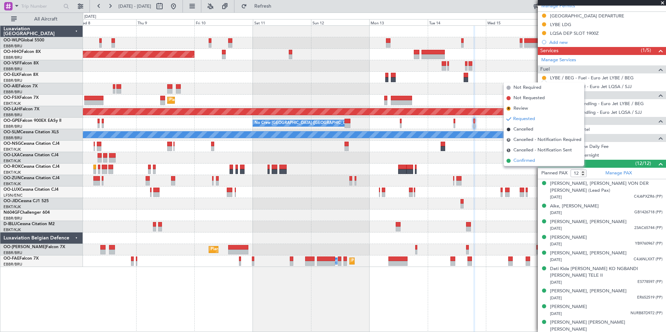
click at [529, 163] on span "Confirmed" at bounding box center [524, 160] width 22 height 7
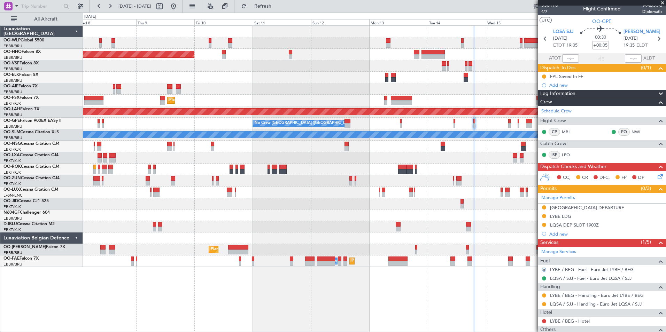
scroll to position [0, 0]
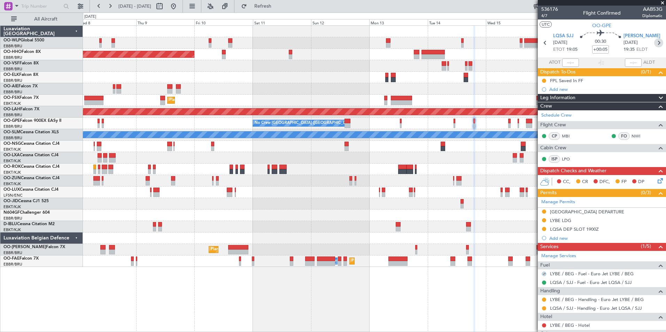
click at [655, 45] on icon at bounding box center [658, 42] width 9 height 9
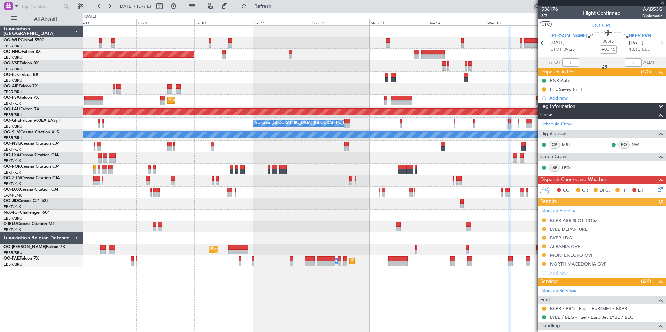
scroll to position [105, 0]
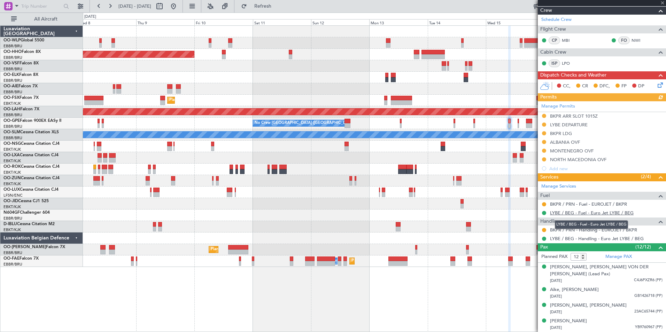
click at [563, 212] on link "LYBE / BEG - Fuel - Euro Jet LYBE / BEG" at bounding box center [592, 213] width 84 height 6
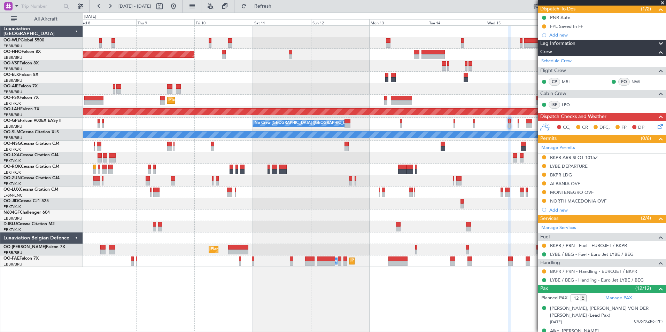
scroll to position [0, 0]
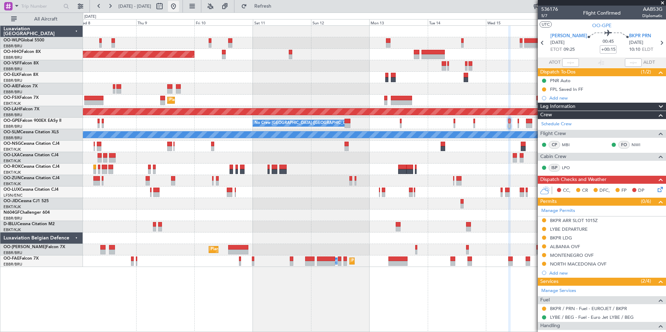
click at [179, 9] on button at bounding box center [173, 6] width 11 height 11
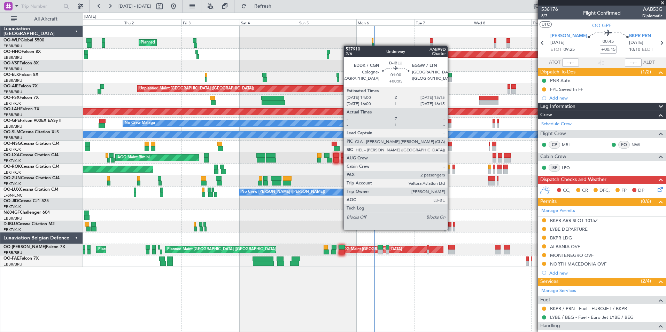
click at [451, 229] on div at bounding box center [449, 229] width 3 height 5
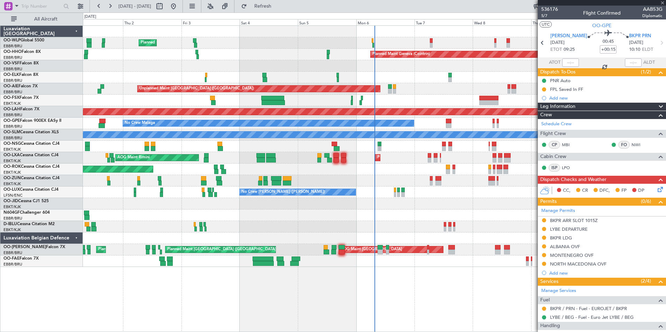
type input "+00:05"
type input "2"
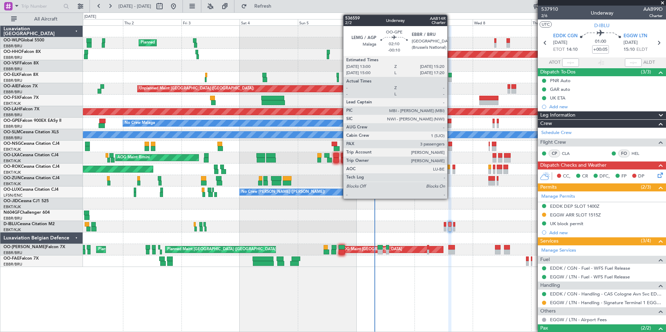
click at [450, 123] on div at bounding box center [449, 121] width 6 height 5
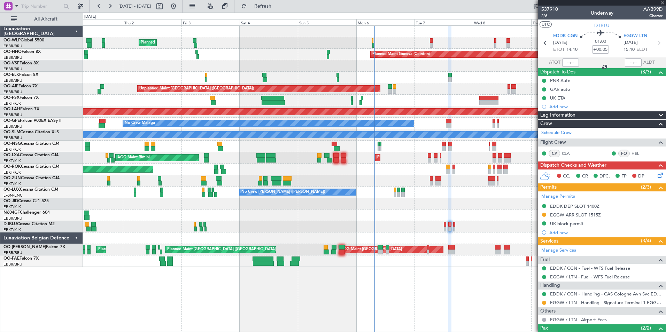
type input "-00:10"
type input "3"
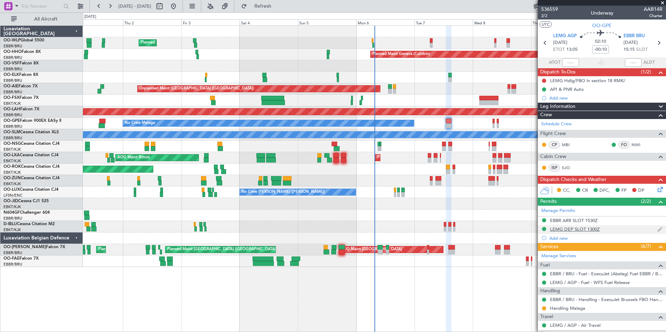
click at [566, 229] on div "LEMG DEP SLOT 1300Z" at bounding box center [575, 229] width 50 height 6
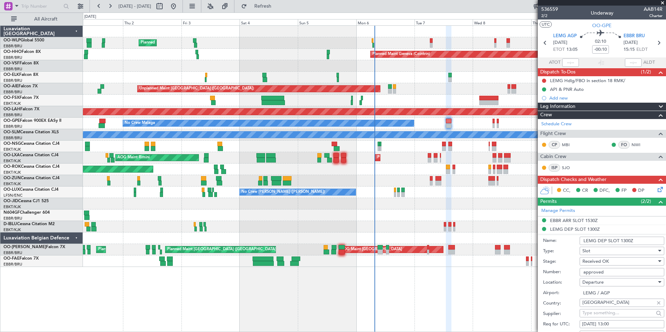
scroll to position [174, 0]
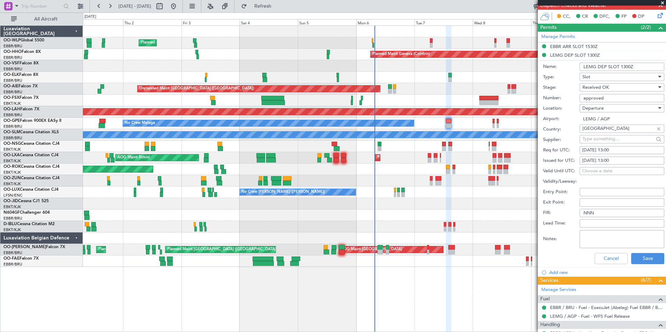
click at [614, 147] on div "07/10/2025 13:00" at bounding box center [622, 150] width 80 height 7
select select "10"
select select "2025"
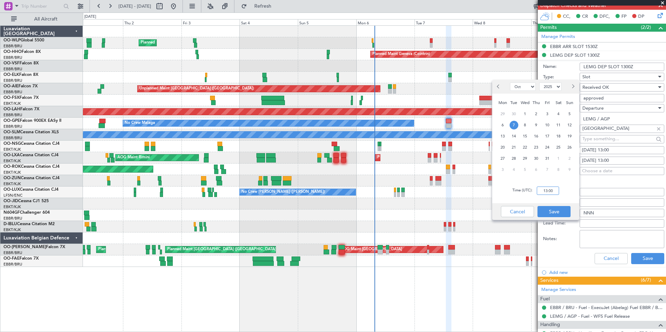
click at [548, 187] on input "13:00" at bounding box center [548, 191] width 22 height 8
type input "13:10"
click at [560, 212] on button "Save" at bounding box center [554, 211] width 33 height 11
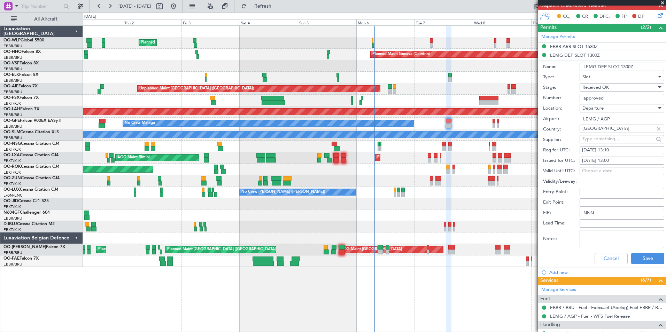
click at [610, 157] on div "07/10/2025 13:00" at bounding box center [622, 160] width 80 height 7
select select "10"
select select "2025"
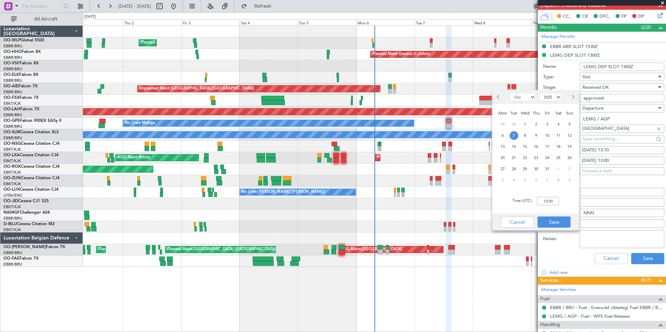
click at [541, 206] on div "Time (UTC): 13:00" at bounding box center [535, 201] width 87 height 25
click at [543, 203] on input "13:00" at bounding box center [548, 201] width 22 height 8
type input "13:10"
click at [556, 219] on button "Save" at bounding box center [554, 222] width 33 height 11
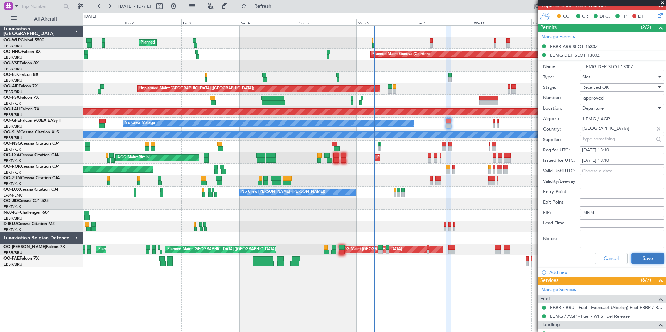
click at [646, 258] on button "Save" at bounding box center [647, 258] width 33 height 11
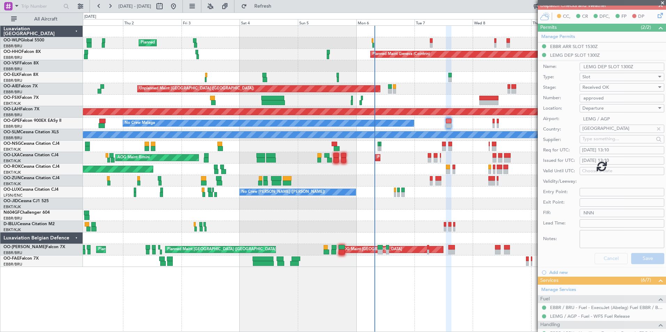
scroll to position [107, 0]
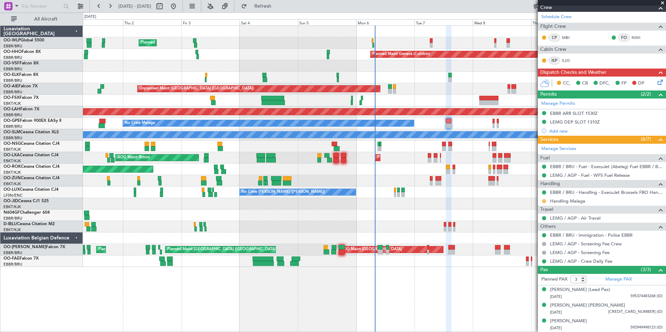
click at [545, 200] on button at bounding box center [544, 201] width 4 height 4
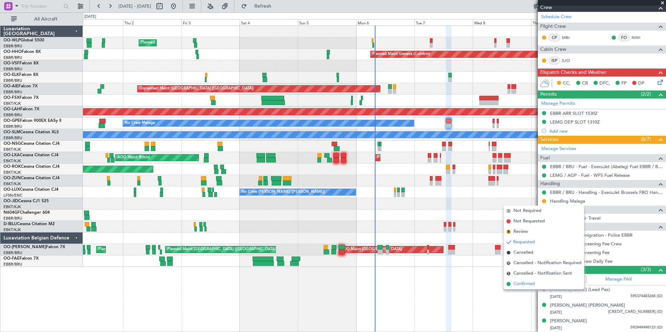
click at [531, 282] on span "Confirmed" at bounding box center [524, 284] width 22 height 7
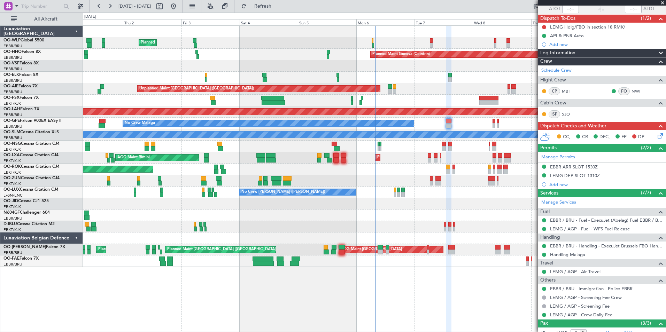
scroll to position [0, 0]
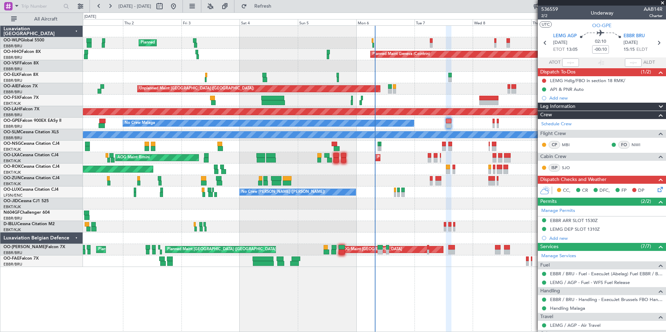
click at [570, 310] on mat-tooltip-component "EBBR / BRU - Handling - ExecuJet Brussels FBO Handling Abelag" at bounding box center [598, 311] width 126 height 18
click at [565, 308] on link "Handling Malaga" at bounding box center [567, 309] width 35 height 6
click at [543, 18] on span "2/2" at bounding box center [549, 16] width 17 height 6
click at [399, 311] on div "Planned Maint Milan (Linate) Planned Maint Geneva (Cointrin) Planned Maint Kort…" at bounding box center [374, 178] width 583 height 307
click at [358, 285] on div "Planned Maint Milan (Linate) Planned Maint Geneva (Cointrin) Planned Maint Kort…" at bounding box center [374, 178] width 583 height 307
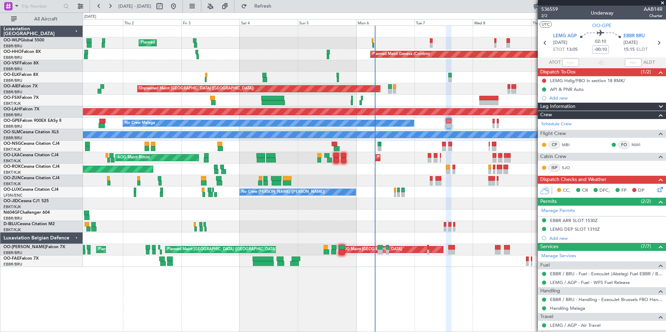
click at [269, 121] on div "Planned Maint Milan (Linate) Planned Maint Geneva (Cointrin) Planned Maint Kort…" at bounding box center [374, 146] width 583 height 241
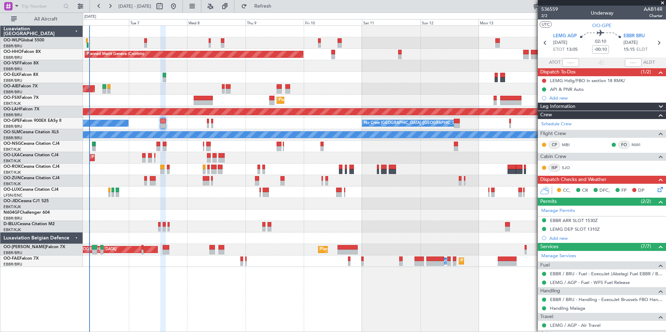
click at [241, 120] on div "Planned Maint Geneva (Cointrin) LIMZ 07:00 Z KAUS 18:35 Z Unplanned Maint Londo…" at bounding box center [374, 146] width 583 height 241
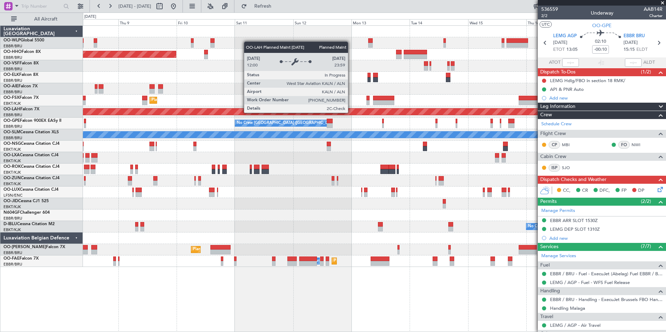
click at [230, 114] on div "Planned Maint [PERSON_NAME]-[GEOGRAPHIC_DATA][PERSON_NAME] ([GEOGRAPHIC_DATA][P…" at bounding box center [374, 112] width 1748 height 6
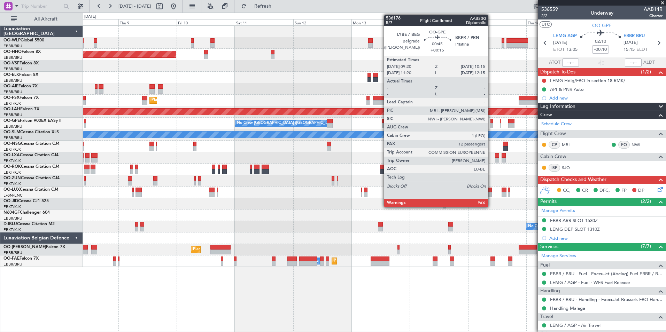
click at [491, 119] on div at bounding box center [491, 121] width 2 height 5
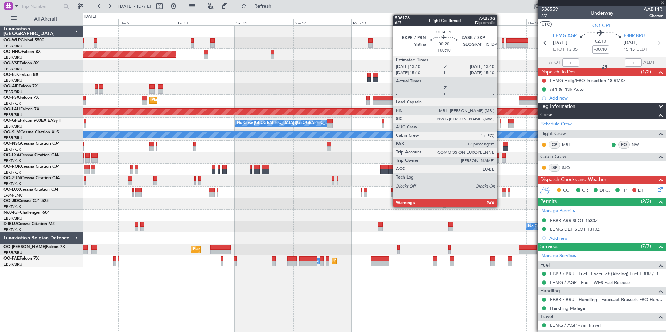
type input "+00:15"
type input "12"
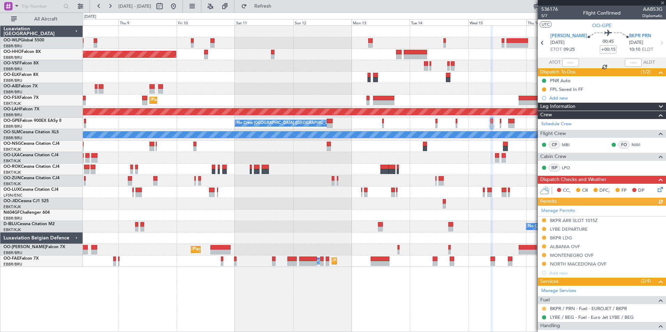
click at [545, 308] on button at bounding box center [544, 309] width 4 height 4
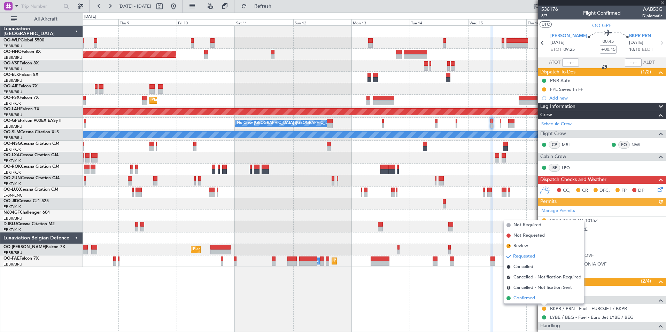
click at [520, 296] on span "Confirmed" at bounding box center [524, 298] width 22 height 7
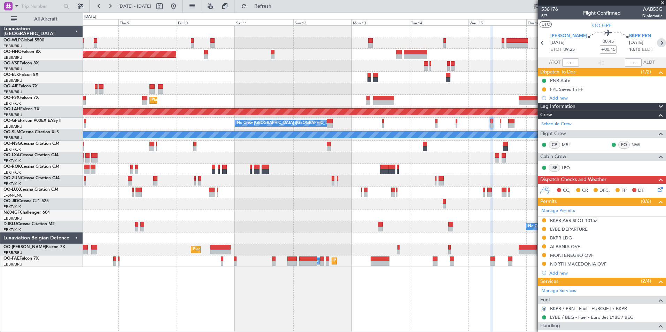
click at [657, 43] on icon at bounding box center [661, 42] width 9 height 9
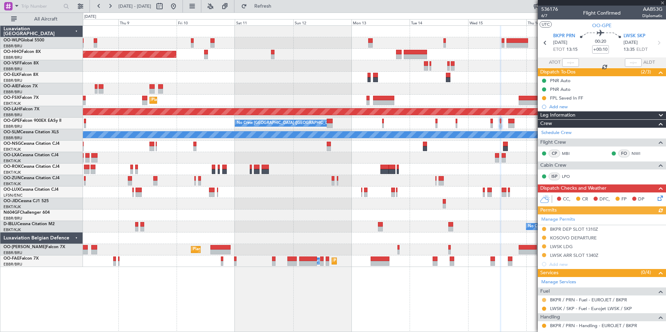
click at [543, 301] on button at bounding box center [544, 300] width 4 height 4
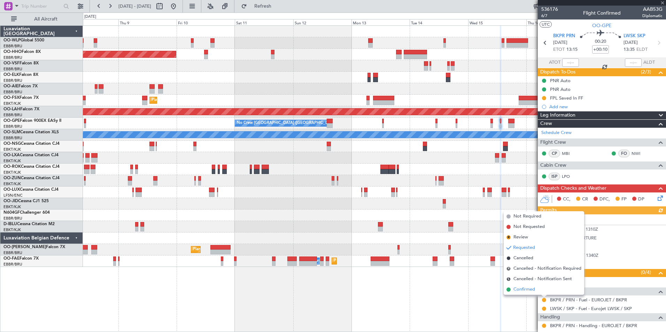
click at [527, 292] on span "Confirmed" at bounding box center [524, 289] width 22 height 7
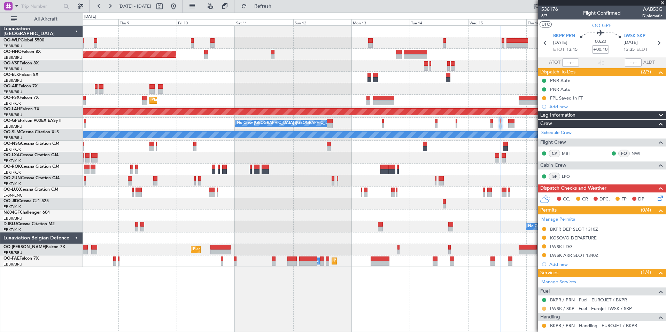
click at [544, 309] on button at bounding box center [544, 309] width 4 height 4
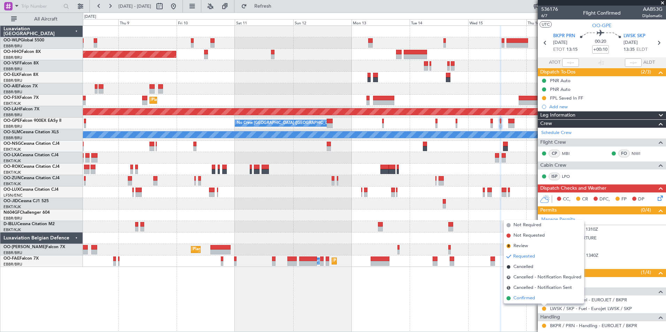
click at [526, 299] on span "Confirmed" at bounding box center [524, 298] width 22 height 7
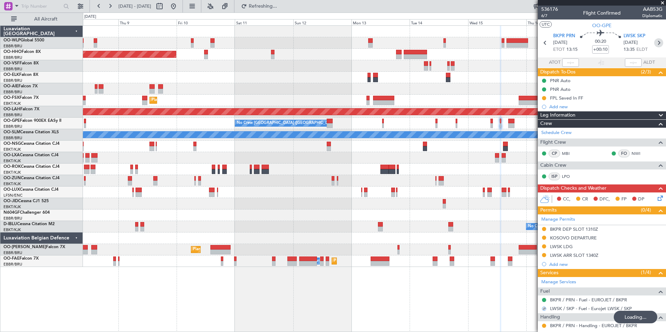
click at [654, 45] on icon at bounding box center [658, 42] width 9 height 9
type input "+00:05"
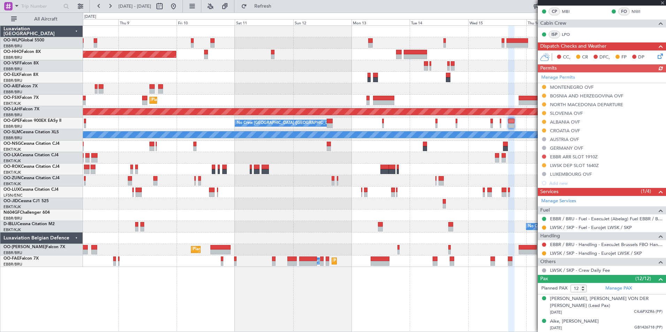
scroll to position [139, 0]
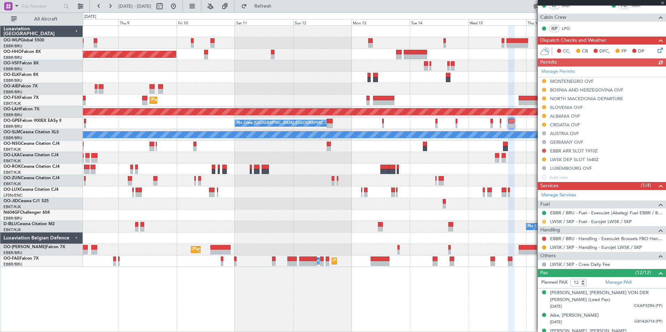
click at [545, 221] on button at bounding box center [544, 222] width 4 height 4
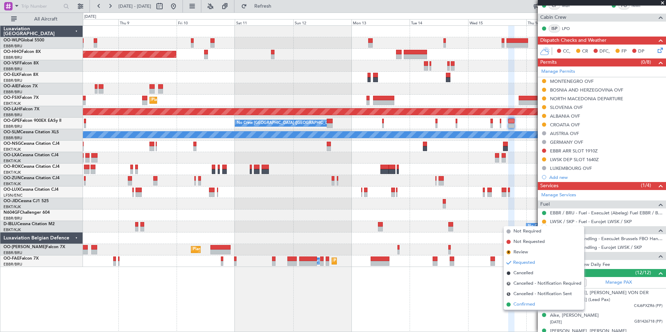
click at [525, 303] on span "Confirmed" at bounding box center [524, 304] width 22 height 7
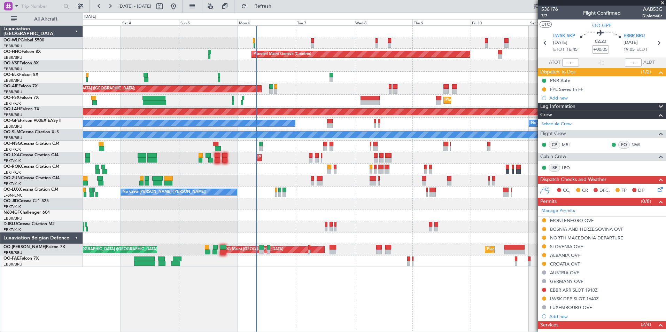
scroll to position [139, 0]
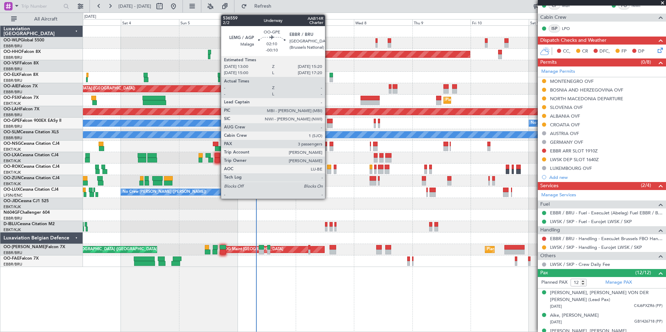
click at [328, 123] on div at bounding box center [330, 121] width 6 height 5
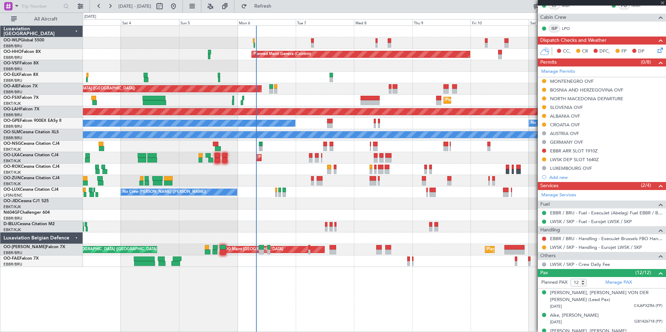
type input "-00:10"
type input "3"
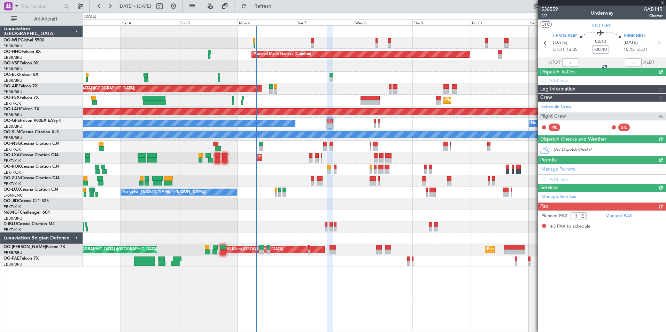
scroll to position [0, 0]
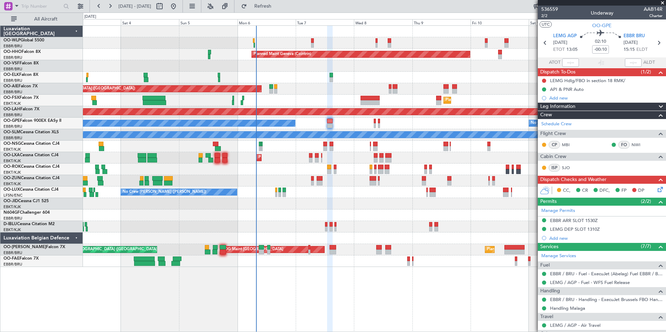
click at [656, 191] on icon at bounding box center [659, 189] width 6 height 6
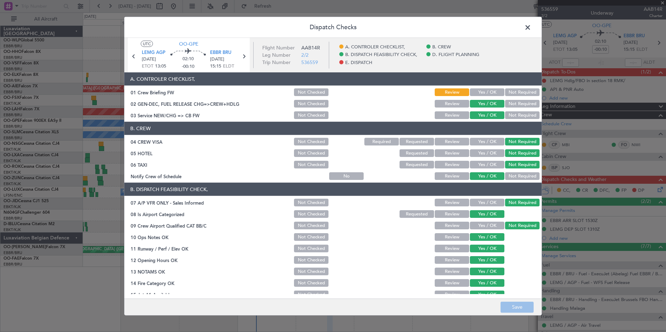
click at [470, 92] on button "Yes / OK" at bounding box center [487, 92] width 34 height 8
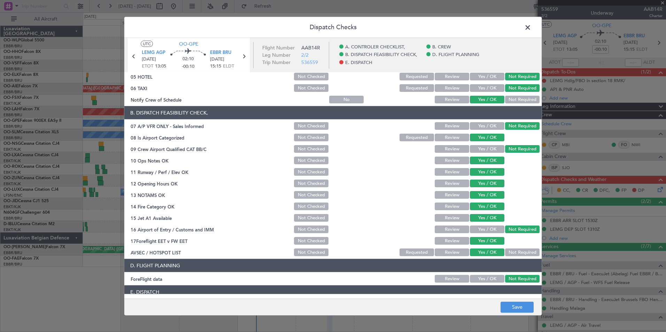
scroll to position [129, 0]
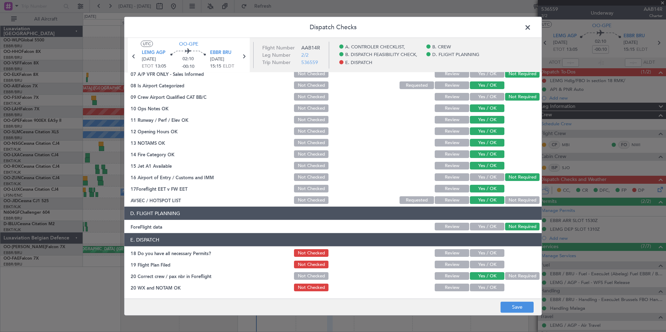
click at [479, 252] on button "Yes / OK" at bounding box center [487, 253] width 34 height 8
click at [480, 264] on button "Yes / OK" at bounding box center [487, 265] width 34 height 8
drag, startPoint x: 485, startPoint y: 284, endPoint x: 486, endPoint y: 288, distance: 4.6
click at [485, 285] on div "Yes / OK" at bounding box center [486, 288] width 35 height 10
click at [486, 288] on button "Yes / OK" at bounding box center [487, 288] width 34 height 8
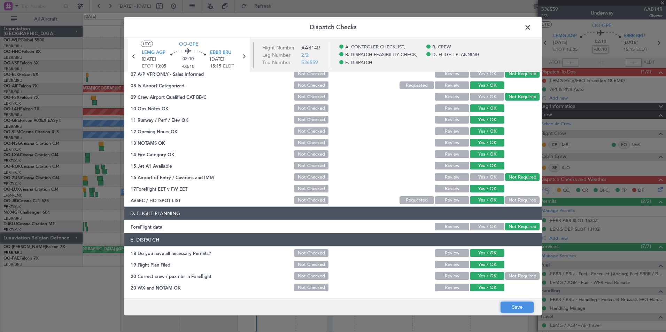
click at [520, 312] on button "Save" at bounding box center [517, 307] width 33 height 11
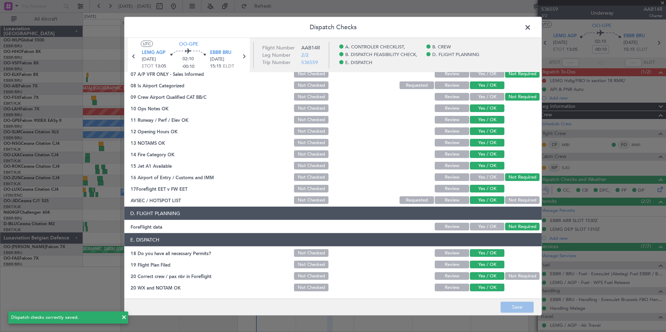
click at [531, 28] on span at bounding box center [531, 29] width 0 height 14
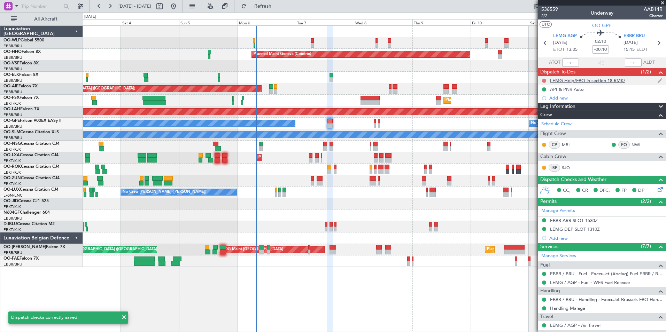
click at [543, 81] on button at bounding box center [544, 81] width 4 height 4
click at [536, 111] on span "Completed" at bounding box center [547, 111] width 23 height 7
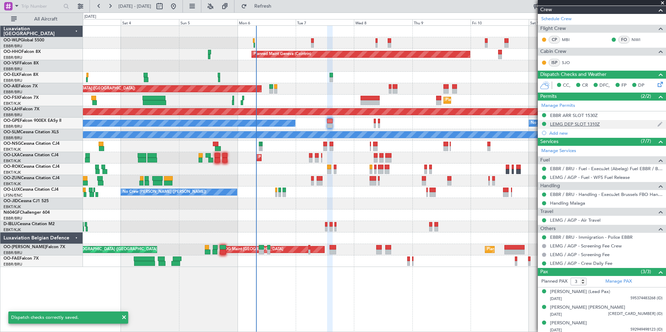
scroll to position [107, 0]
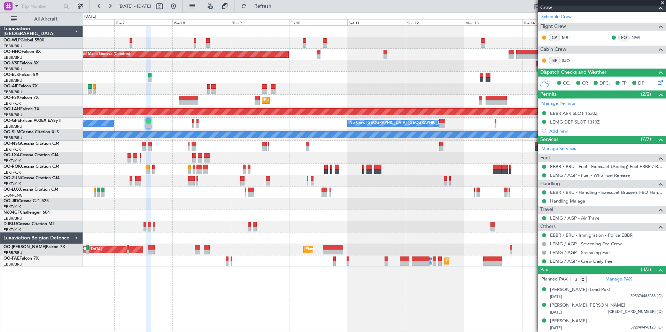
click at [259, 127] on div "Planned Maint Geneva (Cointrin) LIMZ 07:00 Z [PERSON_NAME] 18:35 Z Unplanned Ma…" at bounding box center [374, 146] width 583 height 241
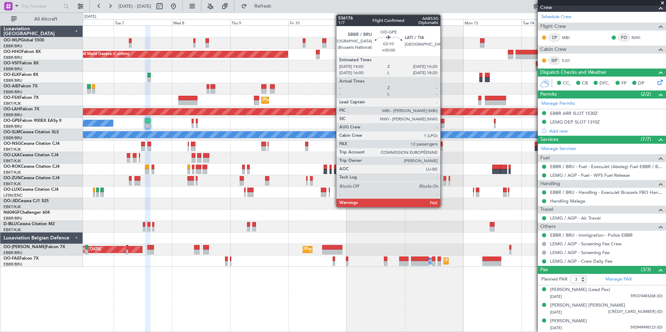
click at [443, 121] on div at bounding box center [442, 121] width 6 height 5
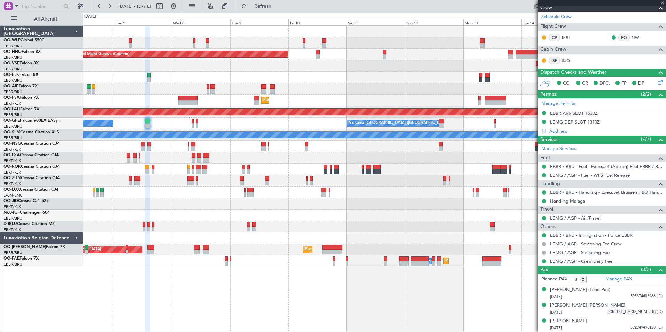
type input "12"
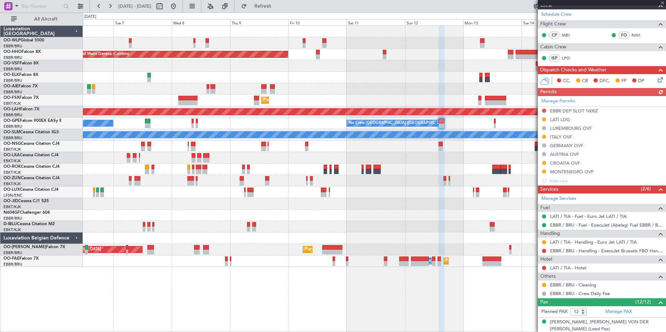
scroll to position [139, 0]
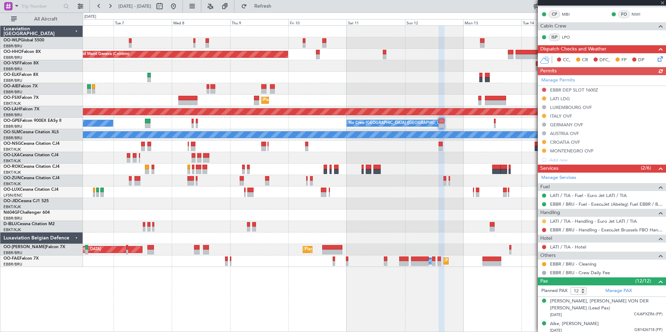
click at [545, 220] on button at bounding box center [544, 221] width 4 height 4
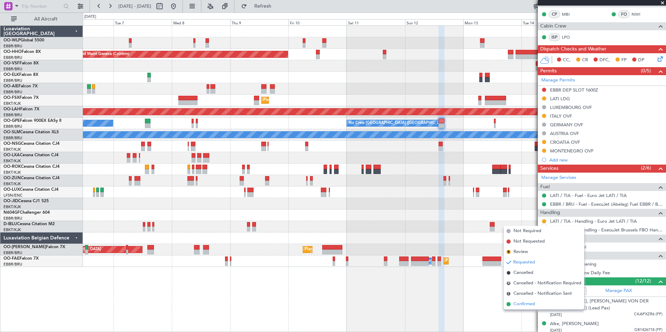
click at [534, 304] on span "Confirmed" at bounding box center [524, 304] width 22 height 7
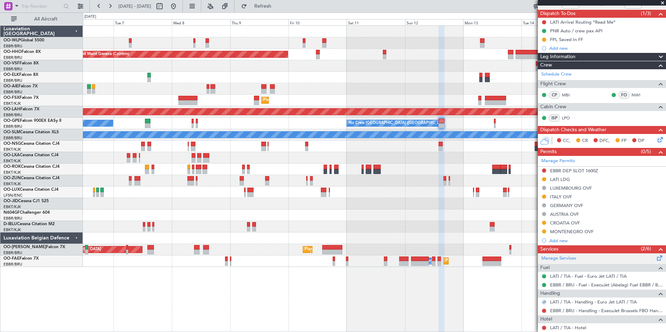
scroll to position [35, 0]
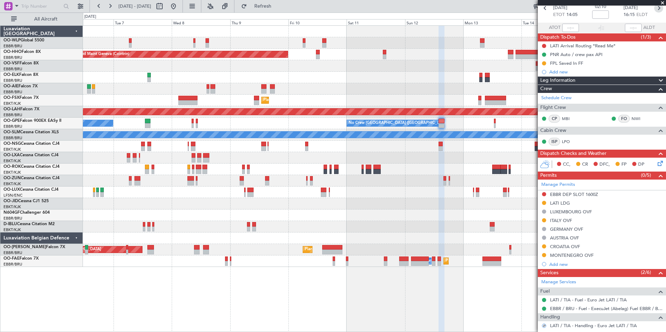
click at [656, 8] on icon at bounding box center [658, 7] width 9 height 9
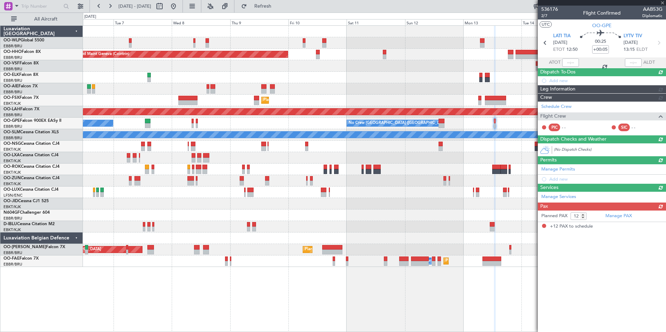
scroll to position [0, 0]
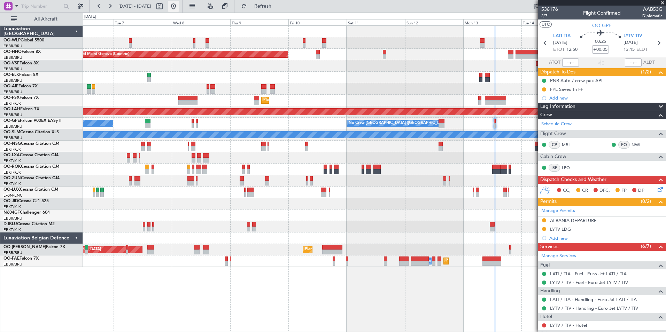
click at [179, 8] on button at bounding box center [173, 6] width 11 height 11
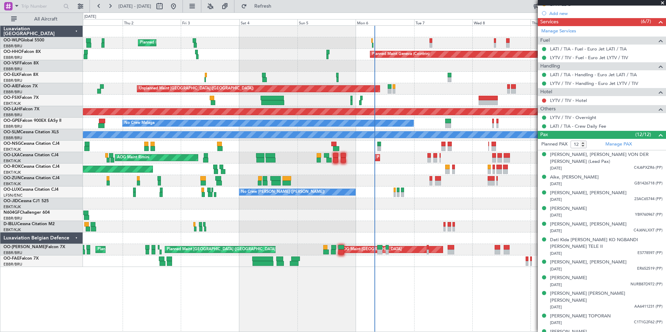
scroll to position [231, 0]
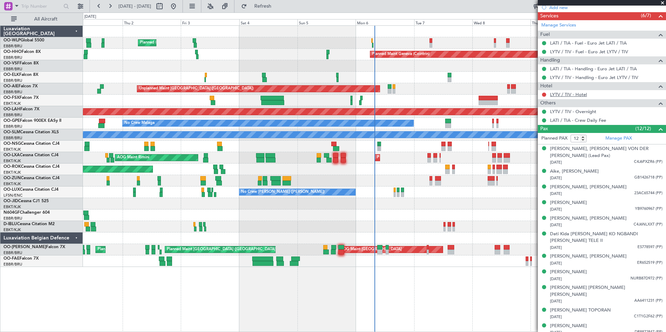
click at [574, 94] on link "LYTV / TIV - Hotel" at bounding box center [568, 95] width 37 height 6
click at [580, 71] on link "LATI / TIA - Handling - Euro Jet LATI / TIA" at bounding box center [593, 69] width 87 height 6
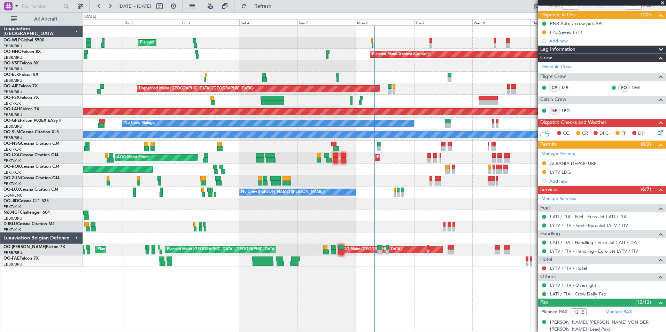
scroll to position [57, 0]
click at [347, 89] on div "Unplanned Maint [GEOGRAPHIC_DATA] ([GEOGRAPHIC_DATA])" at bounding box center [374, 88] width 583 height 11
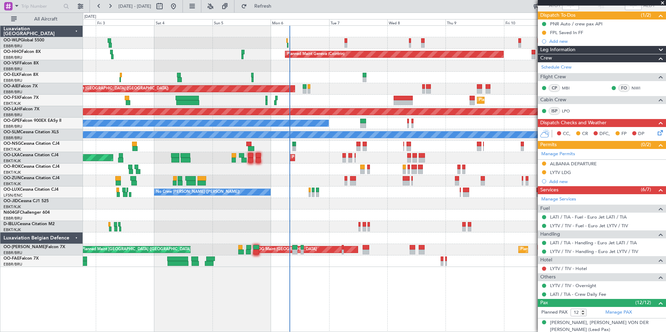
click at [414, 101] on div "Planned Maint Kortrijk-[GEOGRAPHIC_DATA]" at bounding box center [374, 100] width 583 height 11
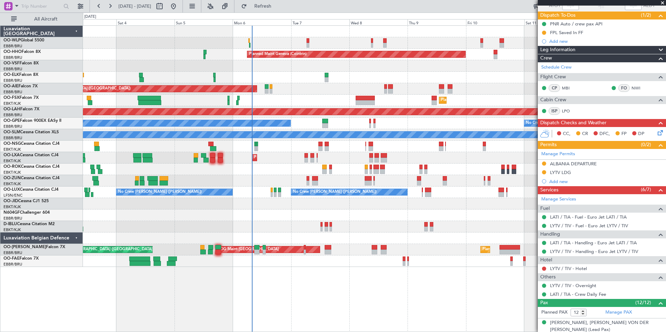
click at [313, 110] on div "Planned Maint [PERSON_NAME]-[GEOGRAPHIC_DATA][PERSON_NAME] ([GEOGRAPHIC_DATA][P…" at bounding box center [374, 112] width 1748 height 6
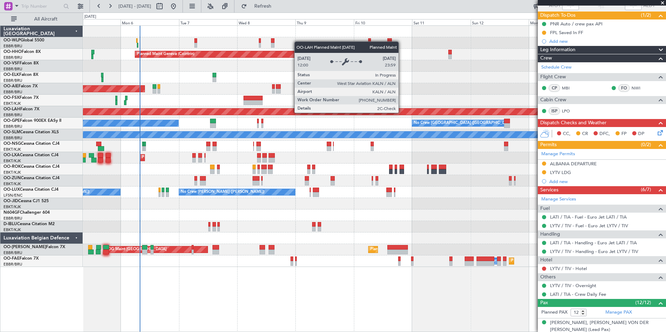
click at [263, 111] on div "Planned Maint [PERSON_NAME]-[GEOGRAPHIC_DATA][PERSON_NAME] ([GEOGRAPHIC_DATA][P…" at bounding box center [374, 112] width 1748 height 6
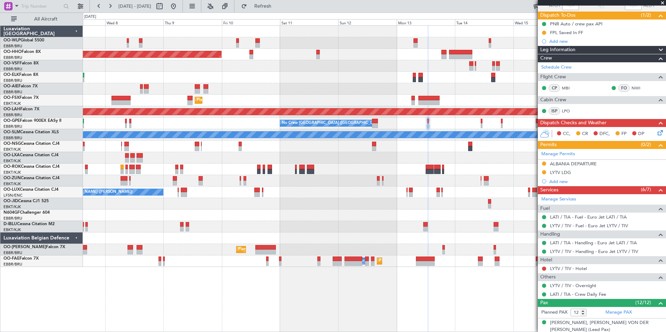
click at [222, 118] on div "No Crew [GEOGRAPHIC_DATA] ([GEOGRAPHIC_DATA] National) No Crew [GEOGRAPHIC_DATA…" at bounding box center [374, 123] width 583 height 11
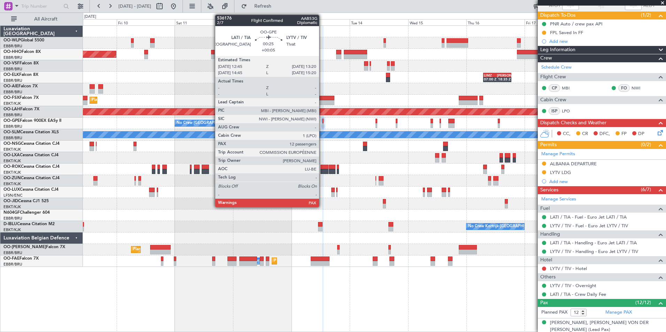
click at [322, 125] on div at bounding box center [323, 125] width 2 height 5
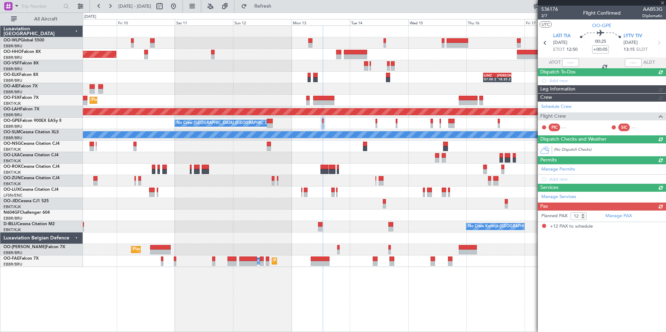
scroll to position [0, 0]
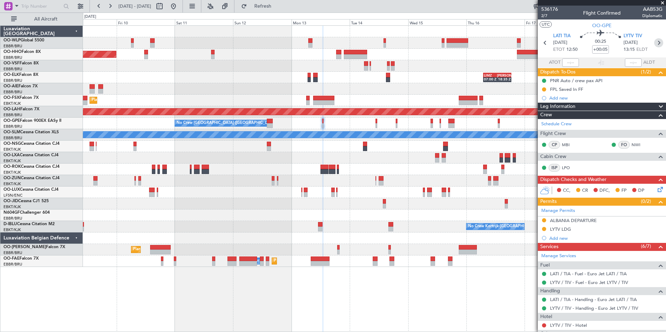
click at [654, 46] on icon at bounding box center [658, 42] width 9 height 9
type input "+00:10"
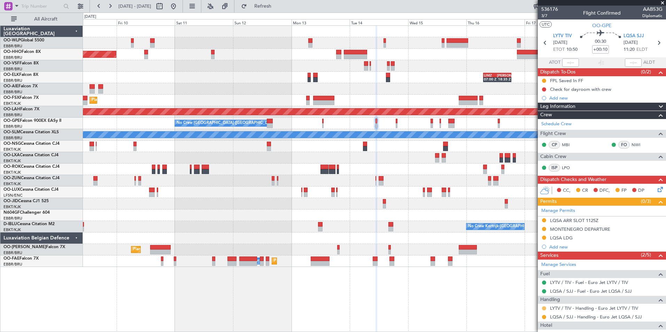
click at [545, 308] on button at bounding box center [544, 309] width 4 height 4
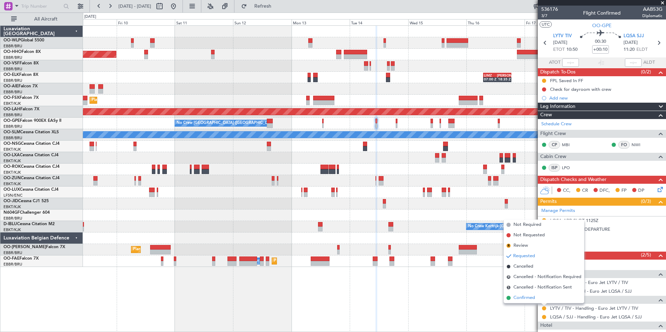
click at [518, 296] on span "Confirmed" at bounding box center [524, 298] width 22 height 7
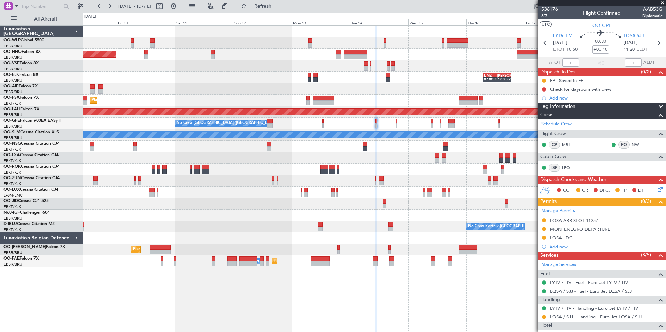
click at [446, 81] on div "Planned Maint Geneva (Cointrin) LIMZ 07:00 Z [PERSON_NAME] 18:35 Z Planned Main…" at bounding box center [374, 146] width 583 height 241
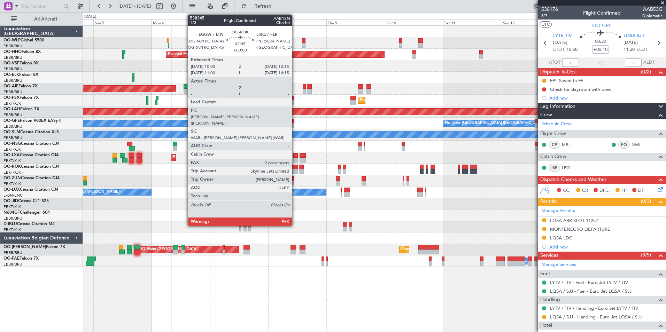
click at [295, 172] on div at bounding box center [295, 171] width 6 height 5
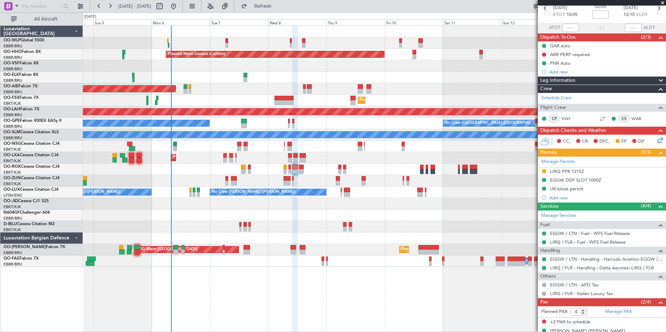
scroll to position [61, 0]
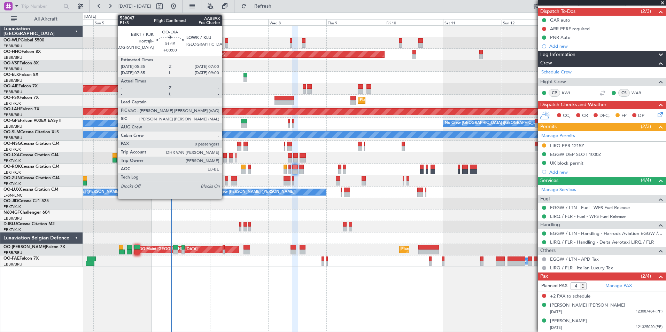
click at [225, 157] on div at bounding box center [224, 155] width 3 height 5
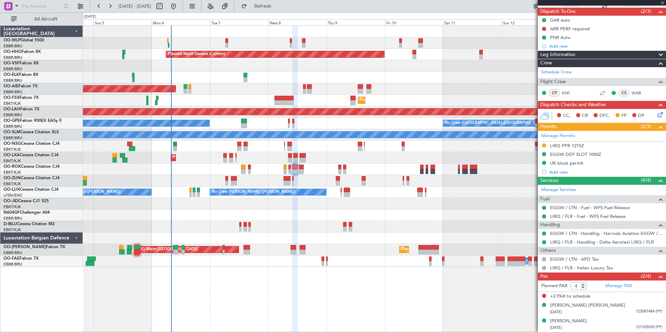
type input "0"
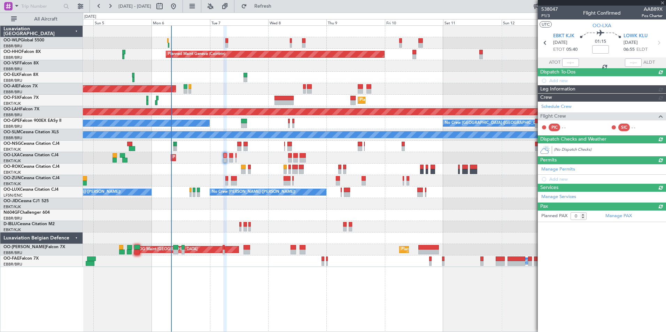
scroll to position [0, 0]
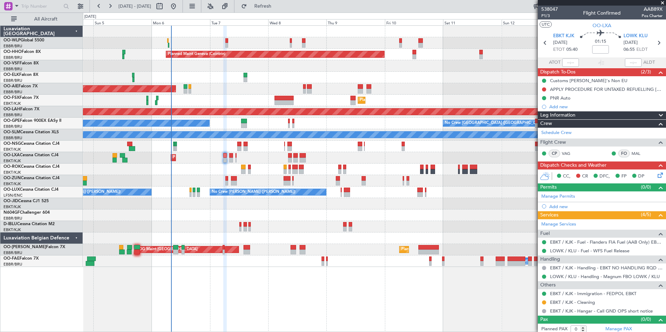
click at [331, 103] on div "Planned Maint Kortrijk-[GEOGRAPHIC_DATA]" at bounding box center [374, 100] width 583 height 11
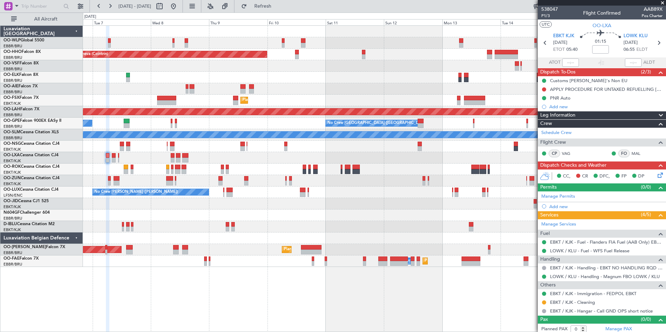
click at [310, 106] on div "Planned Maint Kortrijk-[GEOGRAPHIC_DATA]" at bounding box center [374, 100] width 583 height 11
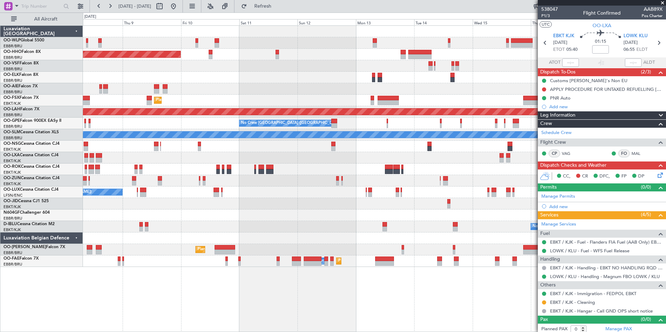
click at [323, 118] on div "No Crew [GEOGRAPHIC_DATA] ([GEOGRAPHIC_DATA] National) No Crew [GEOGRAPHIC_DATA…" at bounding box center [374, 123] width 583 height 11
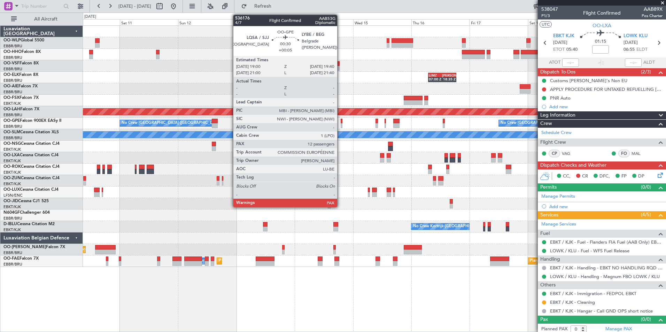
click at [341, 124] on div at bounding box center [342, 125] width 2 height 5
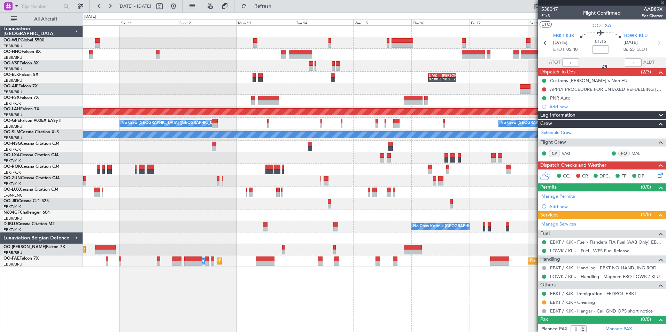
type input "+00:05"
type input "12"
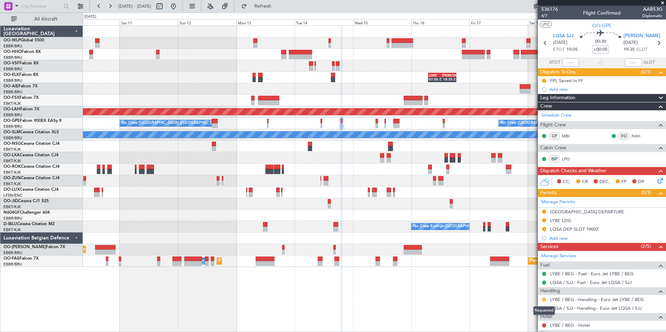
click at [543, 301] on button at bounding box center [544, 300] width 4 height 4
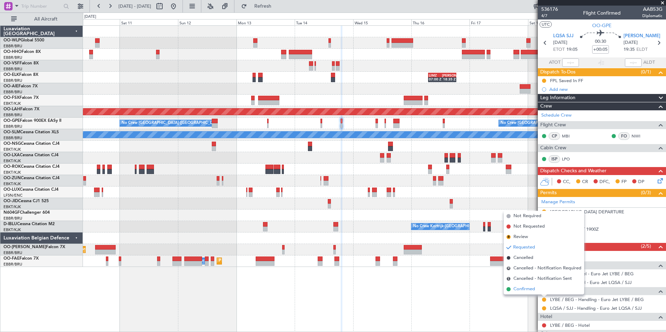
click at [533, 288] on span "Confirmed" at bounding box center [524, 289] width 22 height 7
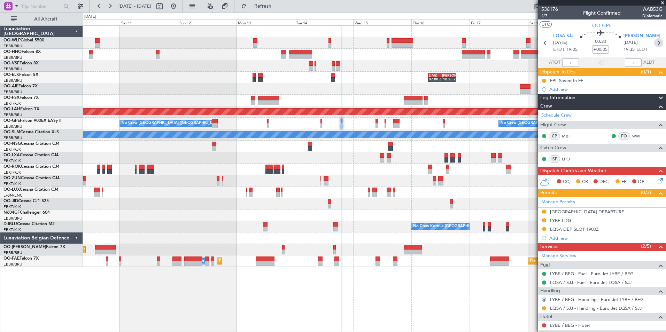
click at [654, 43] on icon at bounding box center [658, 42] width 9 height 9
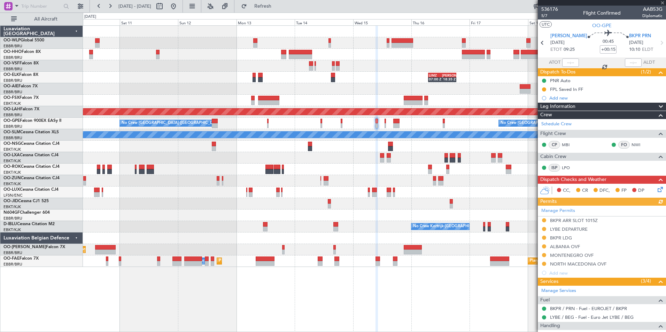
type input "+00:05"
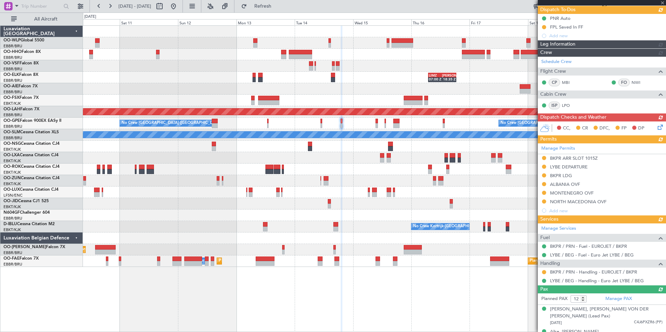
scroll to position [70, 0]
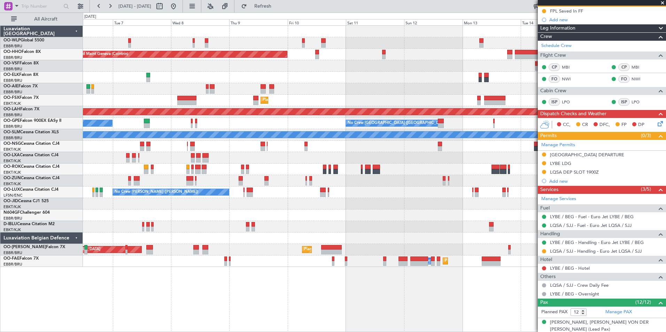
click at [396, 159] on div "Planned Maint Geneva (Cointrin) LIMZ 07:00 Z [PERSON_NAME] 18:35 Z Unplanned Ma…" at bounding box center [374, 146] width 583 height 241
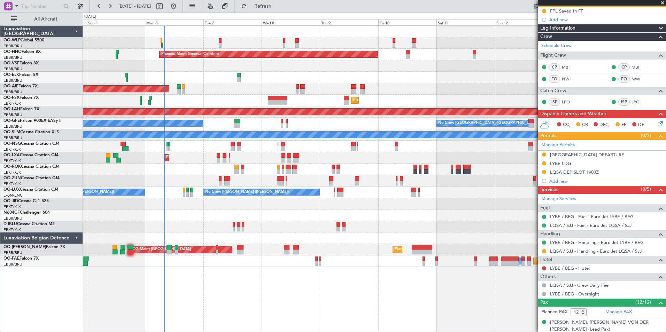
click at [316, 180] on div at bounding box center [374, 180] width 583 height 11
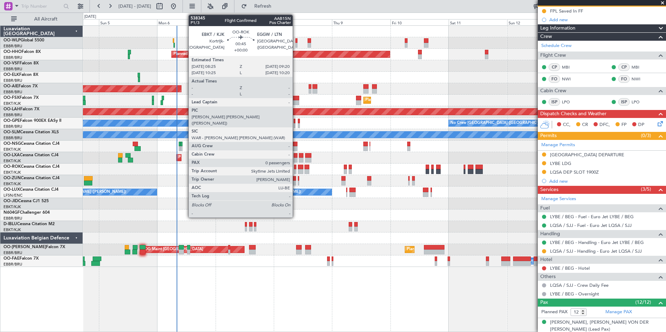
click at [296, 169] on div at bounding box center [295, 167] width 2 height 5
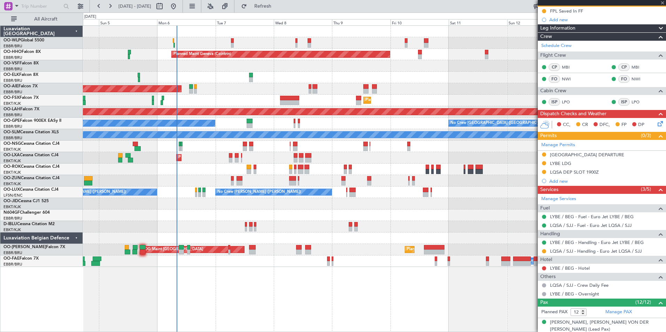
type input "0"
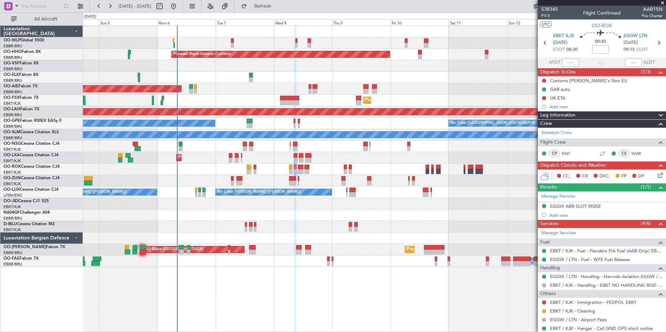
click at [295, 301] on div at bounding box center [295, 179] width 2 height 307
click at [444, 46] on div "Planned Maint Milan (Linate)" at bounding box center [374, 42] width 583 height 11
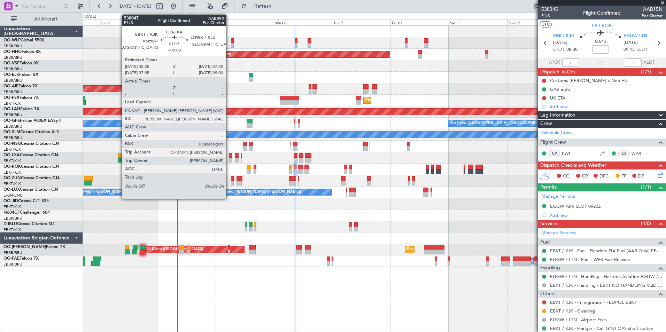
click at [229, 160] on div at bounding box center [230, 160] width 3 height 5
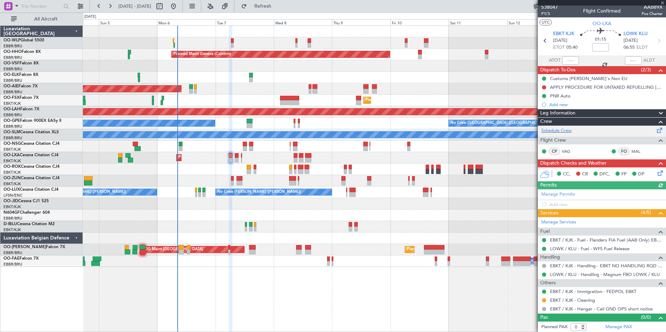
scroll to position [3, 0]
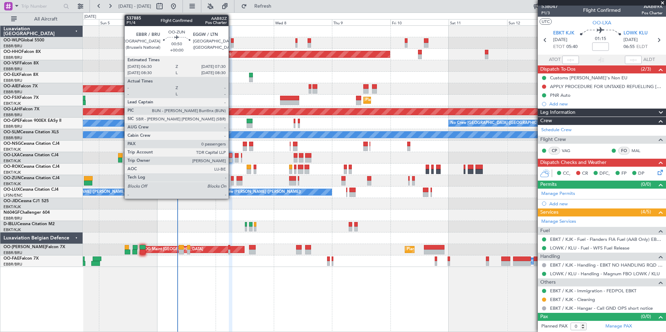
click at [232, 183] on div at bounding box center [232, 183] width 2 height 5
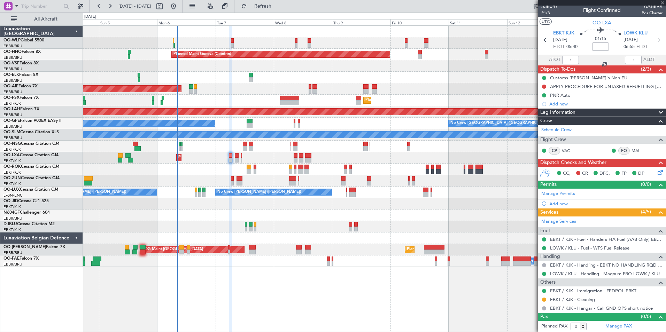
scroll to position [0, 0]
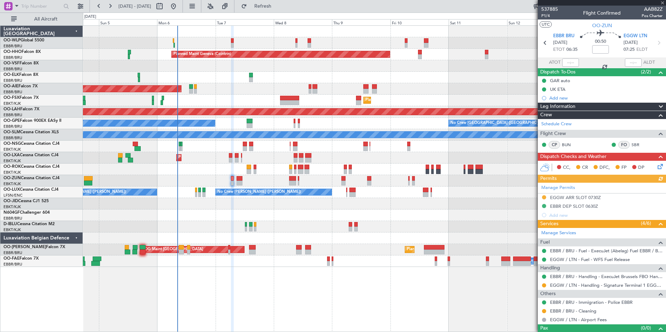
click at [276, 77] on div "Planned Maint Milan (Linate) Planned Maint Geneva ([GEOGRAPHIC_DATA]) LIMZ 07:0…" at bounding box center [374, 146] width 583 height 241
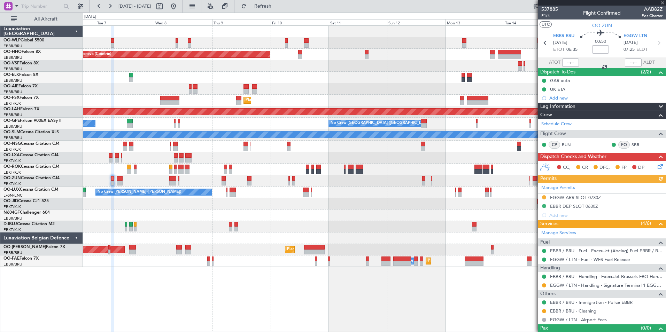
click at [234, 73] on div "Planned Maint Geneva (Cointrin) LIMZ 07:00 Z [PERSON_NAME] 18:35 Z Unplanned Ma…" at bounding box center [374, 146] width 583 height 241
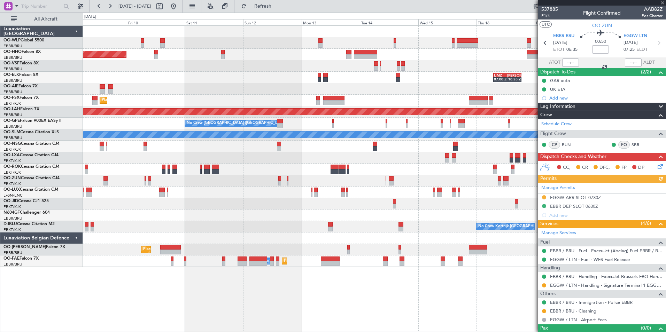
click at [176, 75] on div "Planned Maint Geneva (Cointrin) LIMZ 07:00 Z [PERSON_NAME] 18:35 Z Planned Main…" at bounding box center [374, 146] width 583 height 241
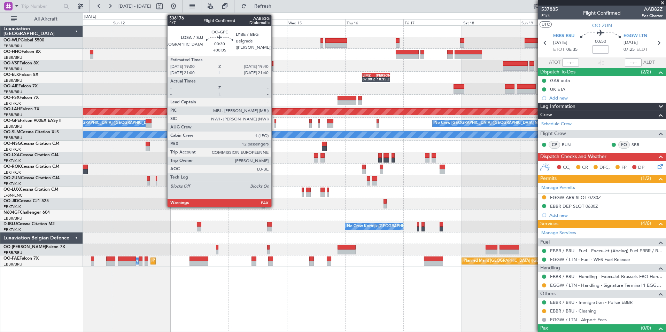
click at [275, 125] on div at bounding box center [276, 125] width 2 height 5
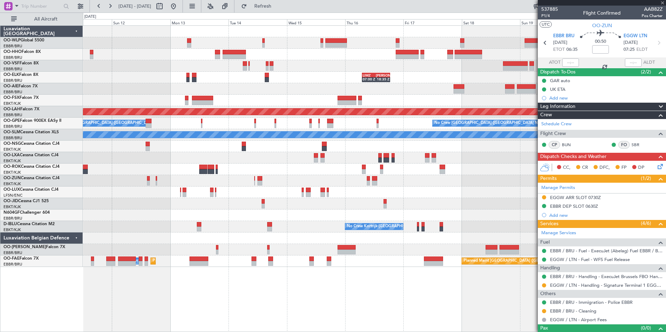
type input "+00:05"
type input "12"
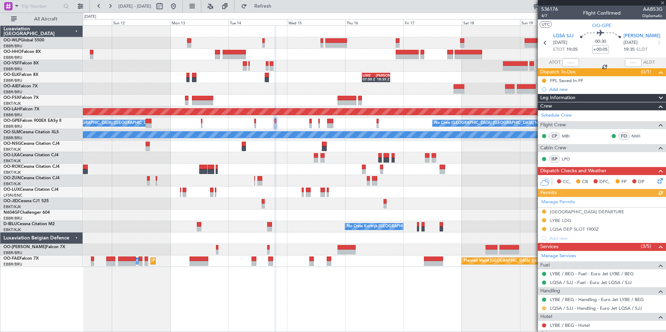
click at [544, 308] on button at bounding box center [544, 309] width 4 height 4
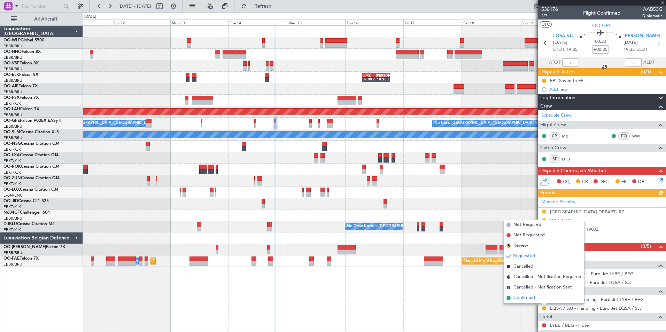
click at [525, 299] on span "Confirmed" at bounding box center [524, 298] width 22 height 7
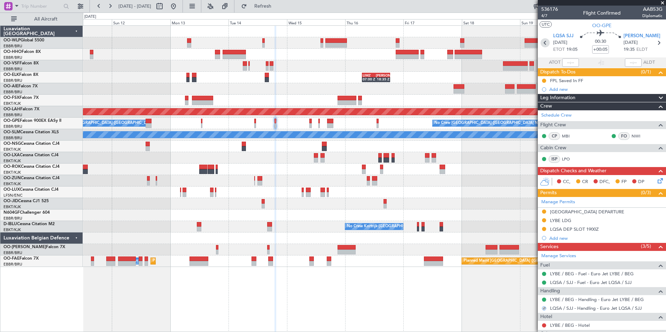
click at [544, 45] on icon at bounding box center [545, 42] width 9 height 9
type input "+00:10"
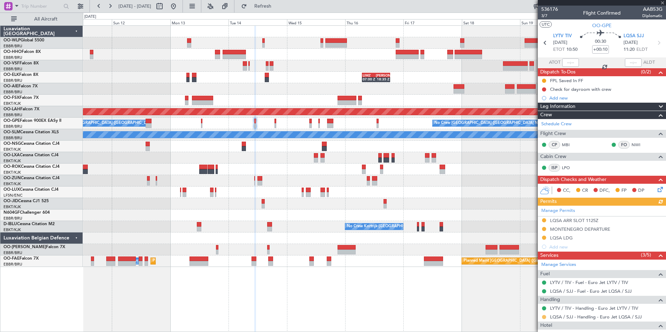
click at [543, 316] on button at bounding box center [544, 317] width 4 height 4
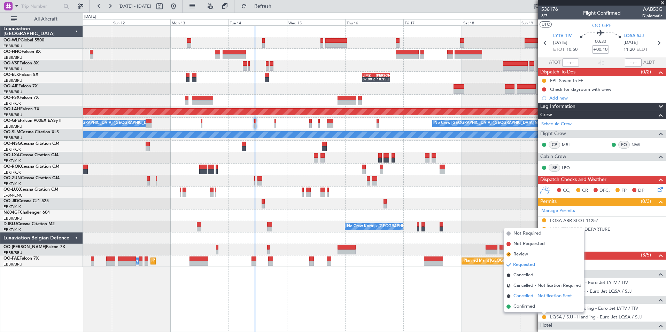
click at [515, 301] on li "S Cancelled - Notification Sent" at bounding box center [544, 296] width 80 height 10
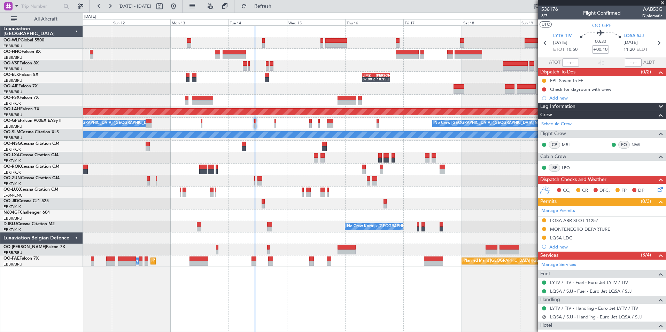
click at [543, 318] on button "S" at bounding box center [544, 317] width 4 height 4
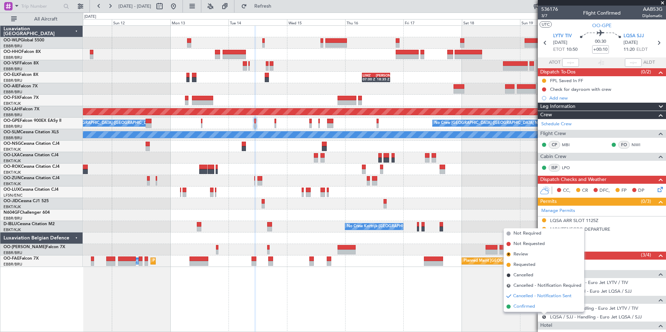
click at [515, 307] on span "Confirmed" at bounding box center [524, 306] width 22 height 7
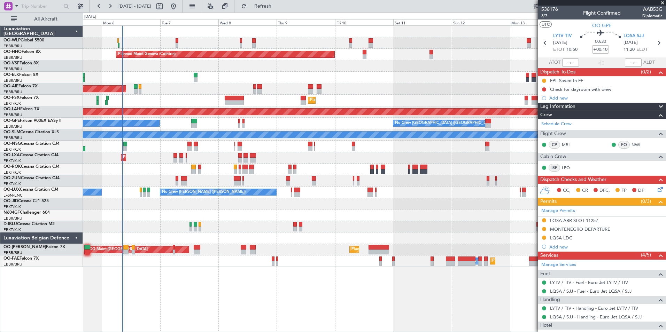
click at [523, 150] on div "Planned Maint Geneva (Cointrin) LIMZ 07:00 Z [PERSON_NAME] 18:35 Z Unplanned Ma…" at bounding box center [374, 146] width 583 height 241
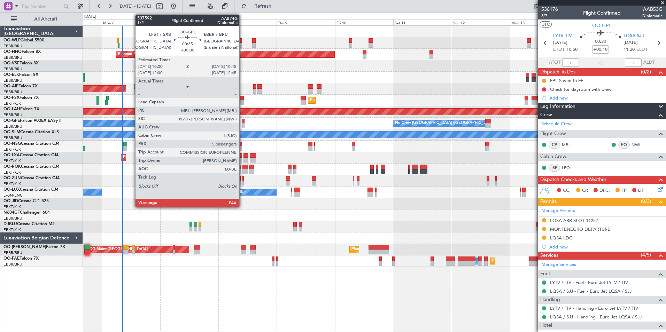
click at [242, 123] on div at bounding box center [243, 121] width 2 height 5
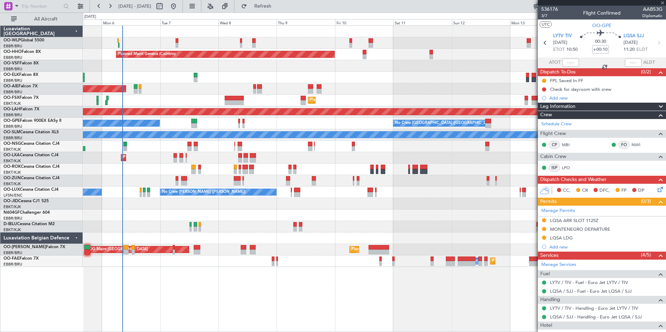
type input "10"
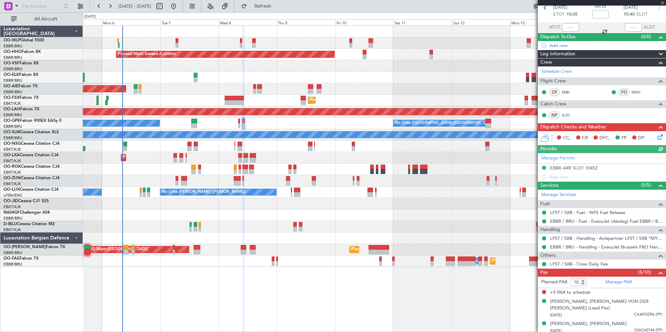
scroll to position [78, 0]
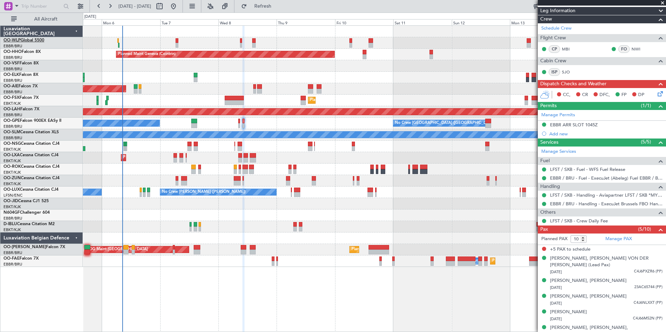
click at [29, 40] on link "OO-WLP Global 5500" at bounding box center [23, 40] width 41 height 4
click at [119, 95] on div "Planned Maint Geneva (Cointrin) Unplanned Maint [GEOGRAPHIC_DATA] ([GEOGRAPHIC_…" at bounding box center [374, 146] width 583 height 241
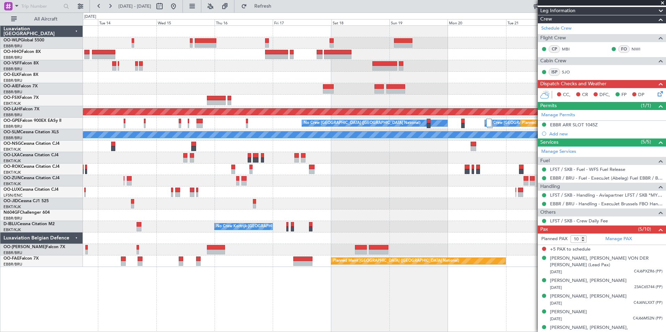
click at [49, 54] on div "Planned Maint [PERSON_NAME]-[GEOGRAPHIC_DATA][PERSON_NAME] ([GEOGRAPHIC_DATA][P…" at bounding box center [333, 173] width 666 height 320
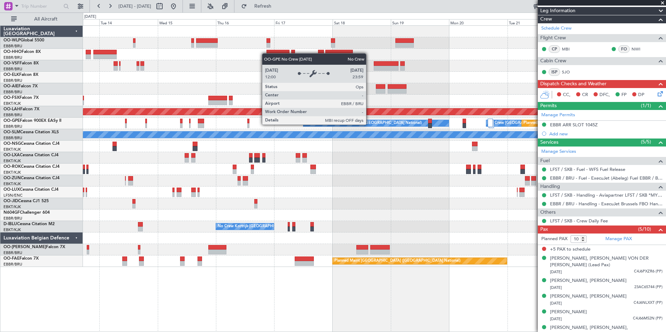
click at [172, 94] on div "Planned Maint [PERSON_NAME]-[GEOGRAPHIC_DATA][PERSON_NAME] ([GEOGRAPHIC_DATA][P…" at bounding box center [374, 146] width 583 height 241
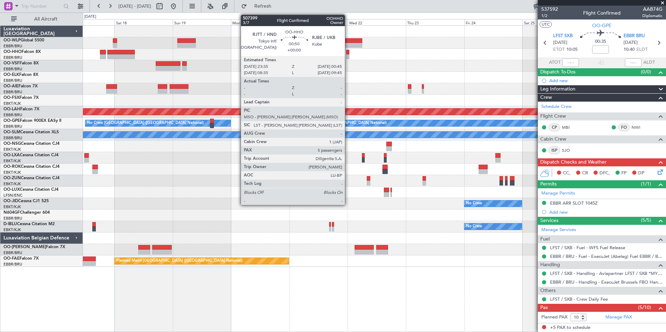
scroll to position [78, 0]
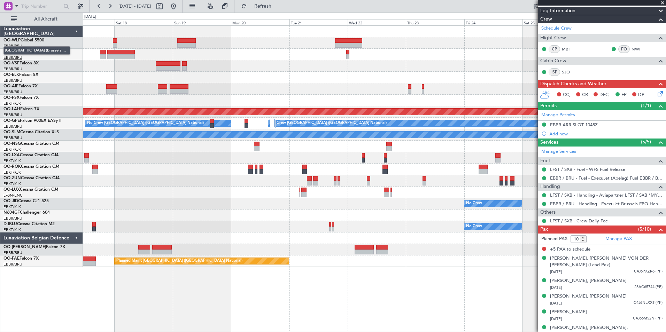
click at [21, 52] on span "[GEOGRAPHIC_DATA] (Brussels National)" at bounding box center [36, 50] width 67 height 9
click at [179, 2] on button at bounding box center [173, 6] width 11 height 11
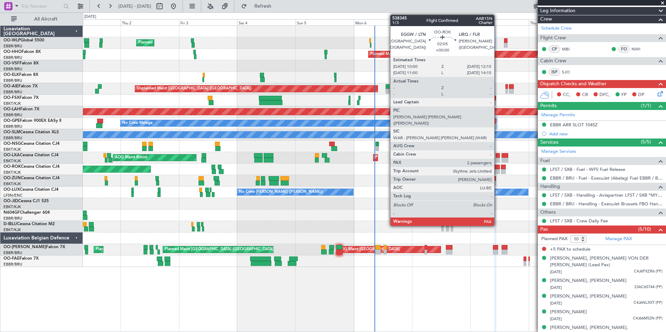
click at [497, 169] on div at bounding box center [497, 167] width 6 height 5
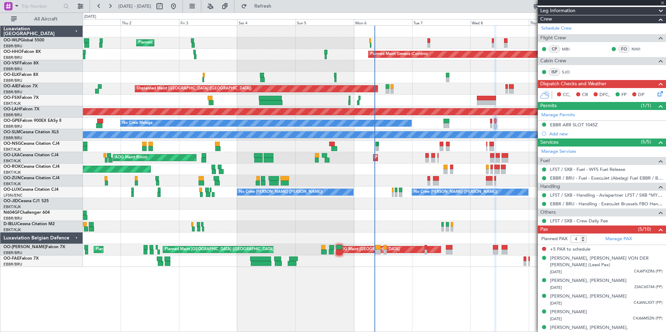
scroll to position [0, 0]
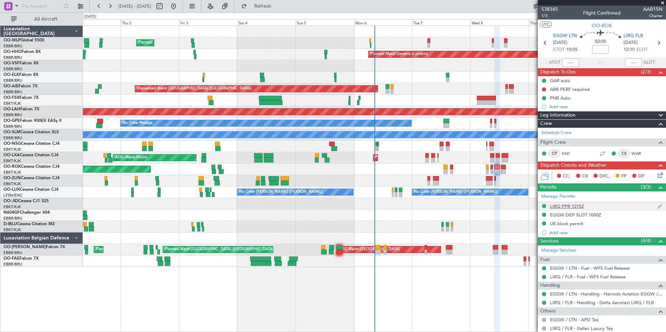
click at [571, 205] on div "LIRQ PPR 1215Z" at bounding box center [567, 206] width 34 height 6
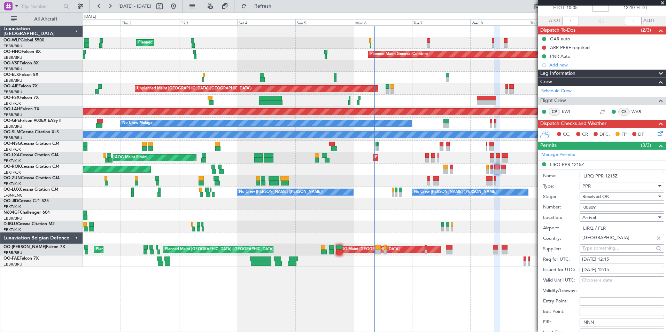
scroll to position [105, 0]
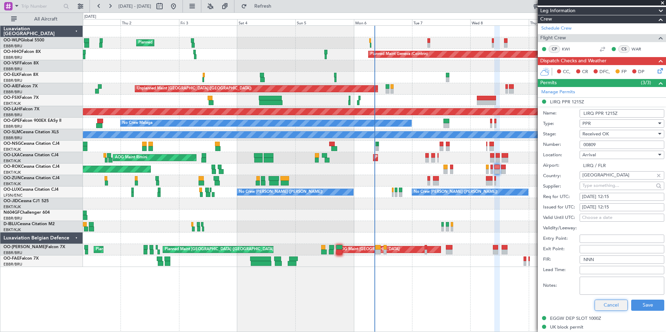
click at [616, 300] on button "Cancel" at bounding box center [611, 305] width 33 height 11
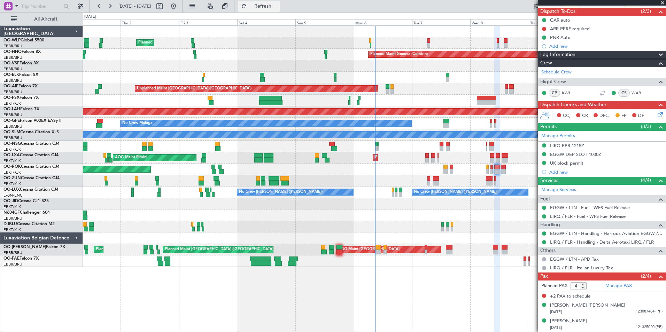
click at [278, 8] on span "Refresh" at bounding box center [262, 6] width 29 height 5
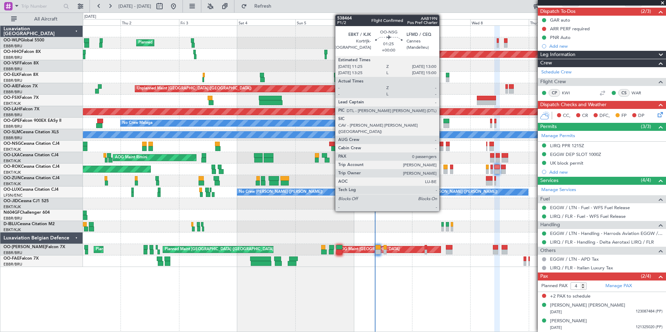
click at [442, 146] on div at bounding box center [442, 148] width 4 height 5
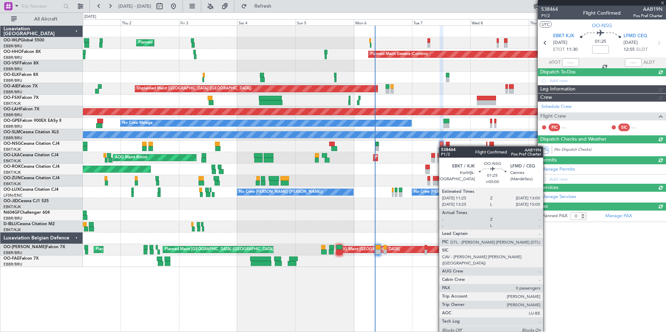
scroll to position [0, 0]
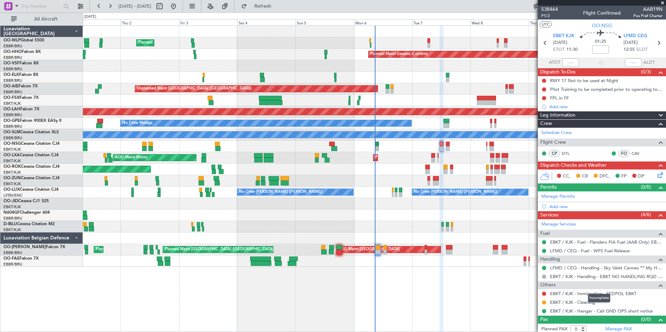
click at [593, 293] on mat-tooltip-component "Incomplete" at bounding box center [599, 298] width 32 height 18
click at [563, 291] on link "EBKT / KJK - Immigration - FEDPOL EBKT" at bounding box center [593, 294] width 86 height 6
click at [550, 17] on span "P1/2" at bounding box center [549, 16] width 17 height 6
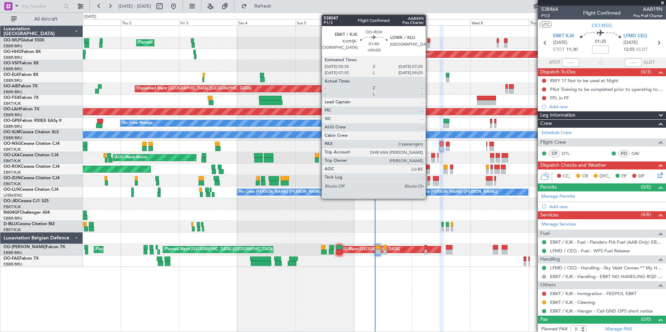
click at [429, 167] on div at bounding box center [427, 167] width 5 height 5
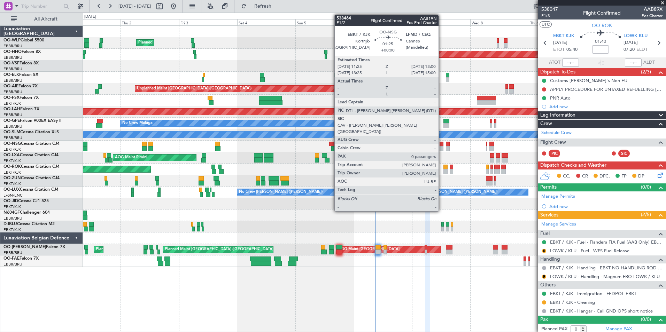
click at [442, 148] on div at bounding box center [442, 148] width 4 height 5
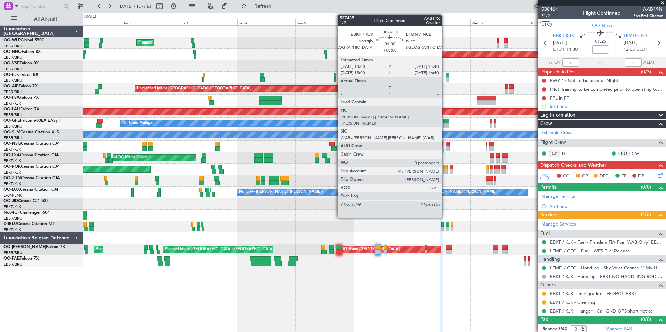
click at [445, 172] on div at bounding box center [445, 171] width 4 height 5
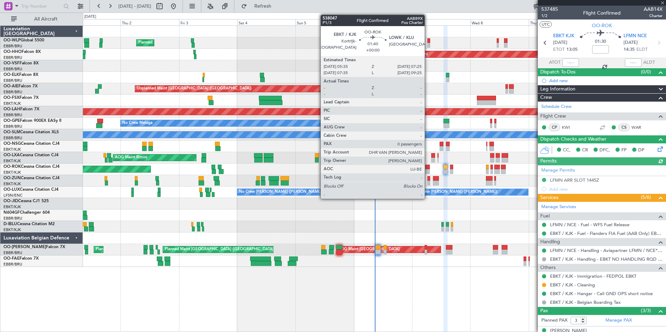
click at [427, 170] on div at bounding box center [427, 171] width 5 height 5
type input "0"
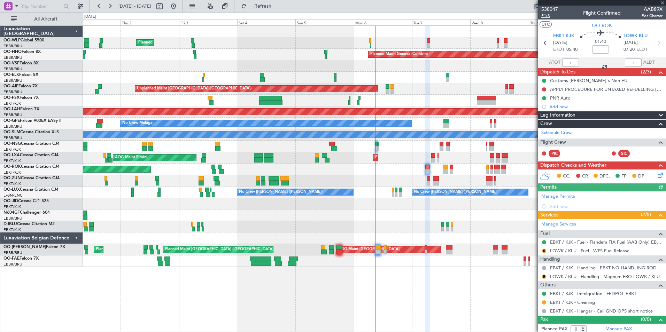
click at [545, 17] on span "P1/3" at bounding box center [549, 16] width 17 height 6
click at [278, 6] on span "Refresh" at bounding box center [262, 6] width 29 height 5
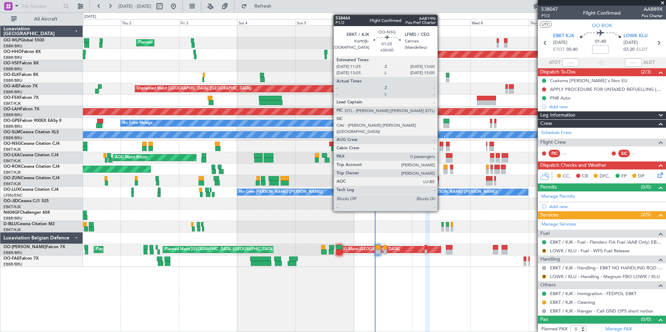
click at [441, 146] on div at bounding box center [442, 148] width 4 height 5
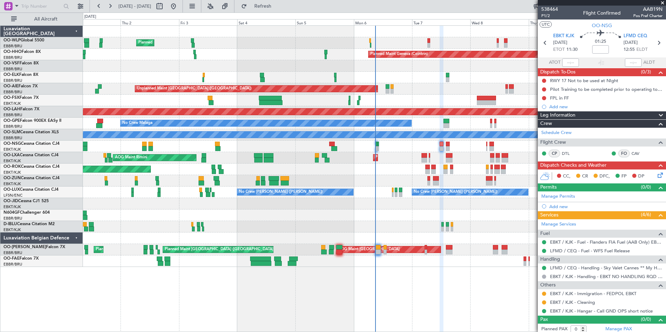
scroll to position [3, 0]
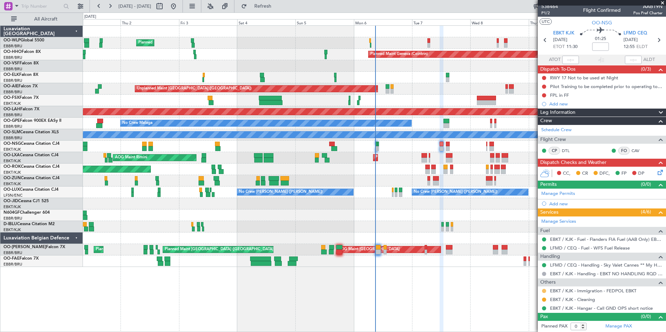
click at [544, 290] on button at bounding box center [544, 291] width 4 height 4
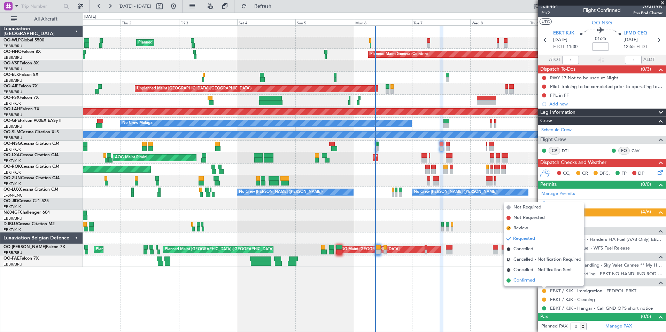
click at [530, 281] on span "Confirmed" at bounding box center [524, 280] width 22 height 7
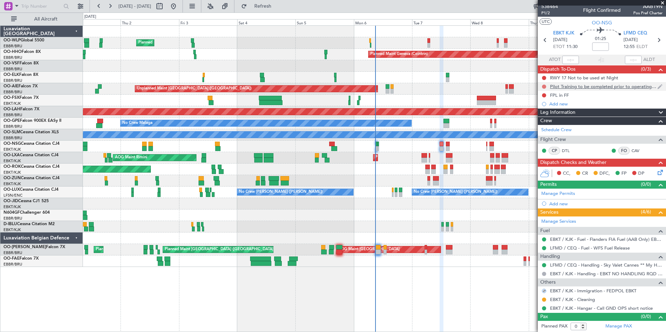
click at [544, 86] on button at bounding box center [544, 87] width 4 height 4
click at [544, 119] on span "Completed" at bounding box center [547, 117] width 23 height 7
click at [543, 77] on button at bounding box center [544, 78] width 4 height 4
click at [542, 108] on span "Completed" at bounding box center [547, 108] width 23 height 7
click at [543, 95] on button at bounding box center [544, 95] width 4 height 4
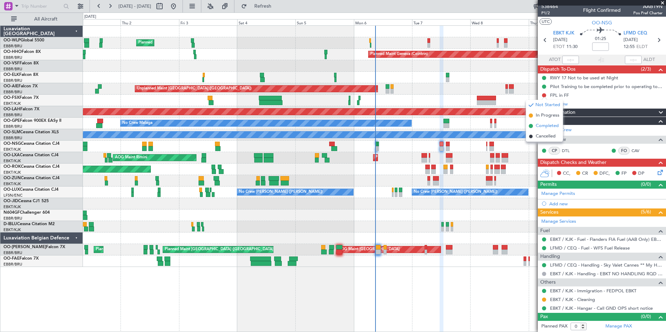
click at [542, 126] on span "Completed" at bounding box center [547, 126] width 23 height 7
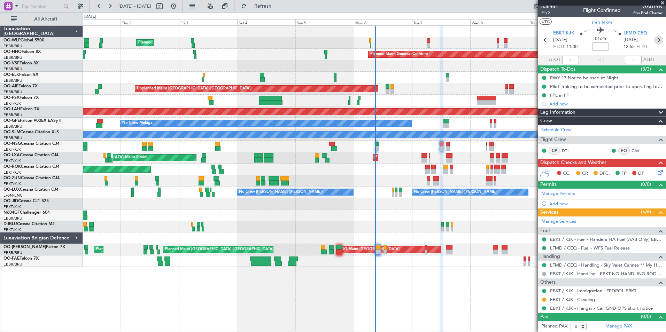
click at [654, 38] on icon at bounding box center [658, 40] width 9 height 9
type input "+00:05"
type input "3"
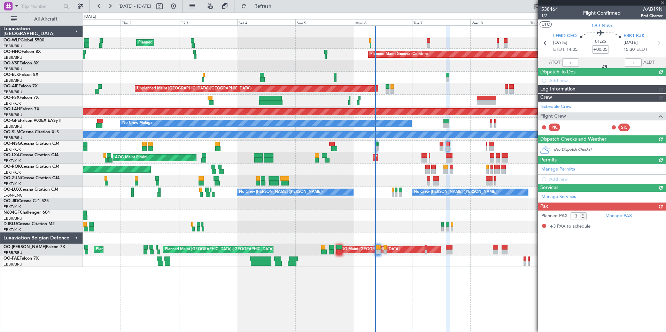
scroll to position [0, 0]
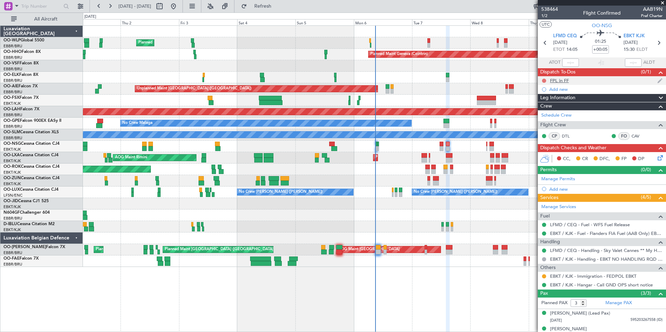
click at [546, 80] on button at bounding box center [544, 81] width 4 height 4
click at [543, 111] on span "Completed" at bounding box center [547, 111] width 23 height 7
click at [545, 276] on button at bounding box center [544, 277] width 4 height 4
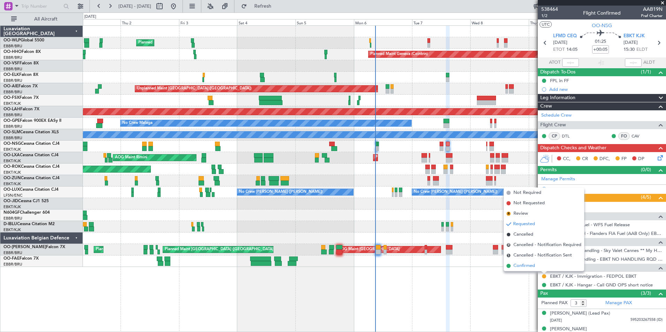
click at [532, 264] on span "Confirmed" at bounding box center [524, 266] width 22 height 7
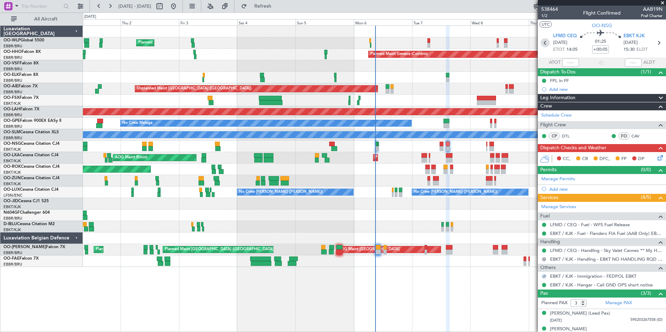
click at [543, 45] on icon at bounding box center [545, 42] width 9 height 9
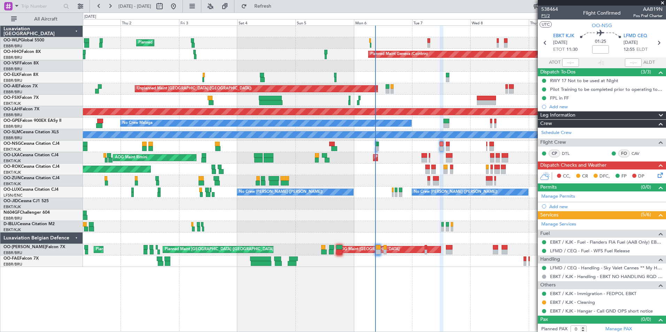
click at [544, 14] on span "P1/2" at bounding box center [549, 16] width 17 height 6
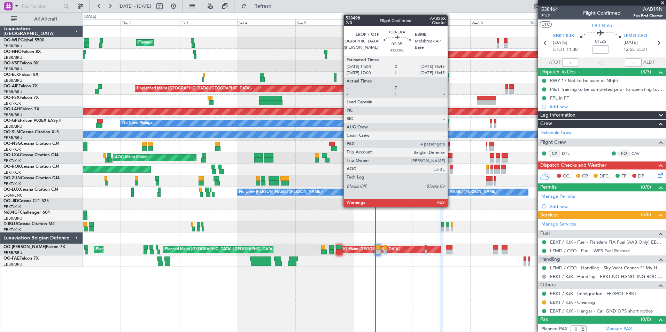
click at [451, 158] on div at bounding box center [449, 160] width 7 height 5
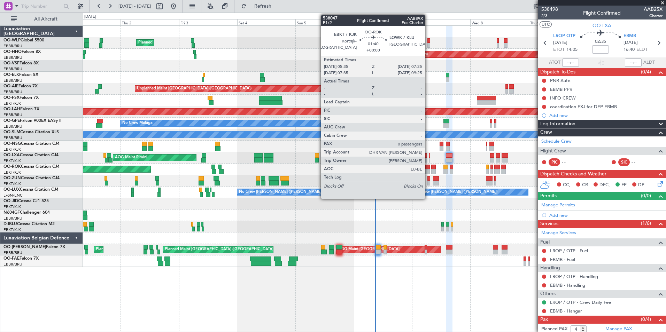
click at [428, 169] on div at bounding box center [427, 167] width 5 height 5
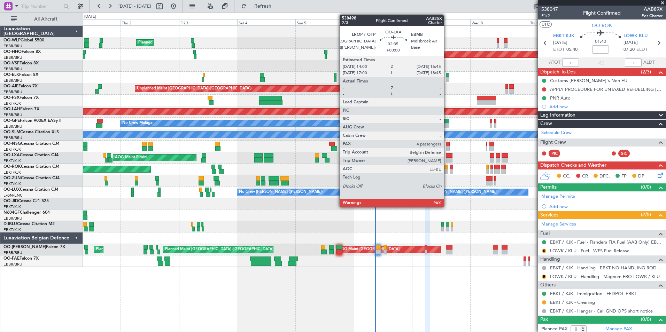
click at [447, 160] on div at bounding box center [449, 160] width 7 height 5
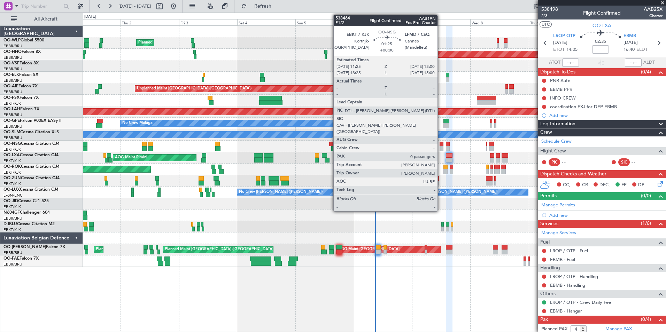
click at [441, 147] on div at bounding box center [442, 148] width 4 height 5
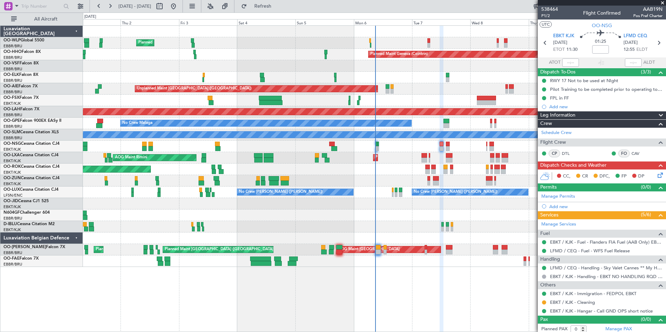
click at [338, 50] on div "Planned Maint Geneva (Cointrin)" at bounding box center [374, 54] width 583 height 11
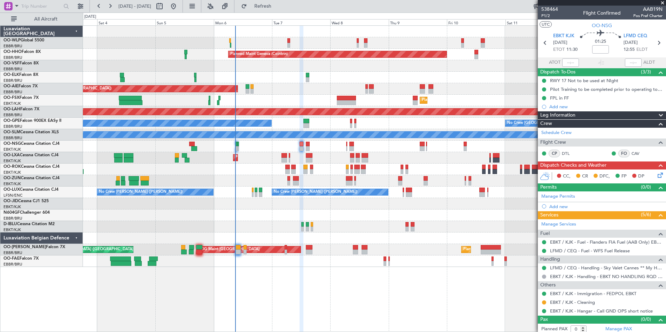
click at [308, 63] on div "Planned Maint Milan (Linate) Planned Maint Geneva (Cointrin) Unplanned Maint Lo…" at bounding box center [374, 146] width 583 height 241
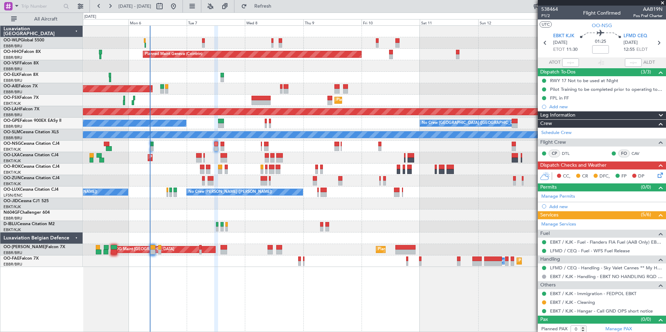
click at [249, 79] on div "Planned Maint Geneva (Cointrin) Unplanned Maint London (Farnborough) Planned Ma…" at bounding box center [374, 146] width 583 height 241
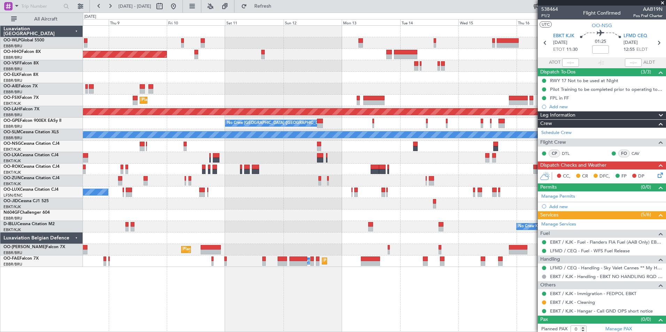
click at [336, 65] on div "Planned Maint Geneva (Cointrin) Unplanned Maint London (Farnborough) Planned Ma…" at bounding box center [374, 146] width 583 height 241
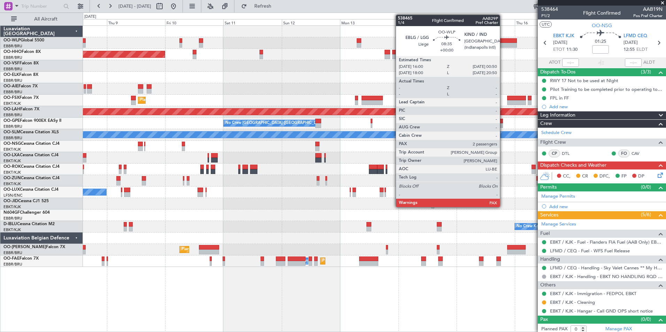
click at [503, 41] on div at bounding box center [506, 40] width 22 height 5
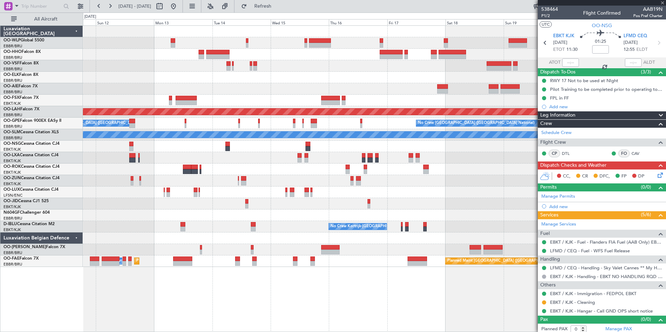
click at [263, 86] on div "Planned Maint Geneva (Cointrin) Planned Maint Kortrijk-Wevelgem Planned Maint A…" at bounding box center [374, 146] width 583 height 241
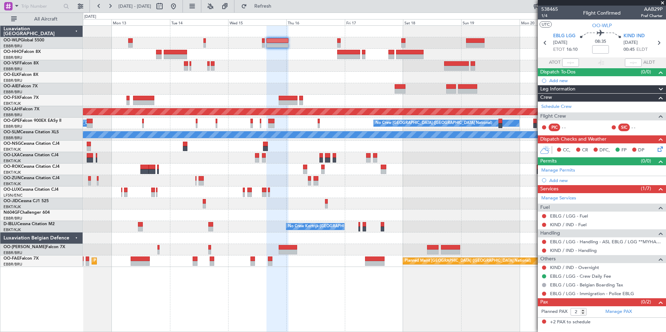
click at [467, 152] on div at bounding box center [374, 146] width 583 height 11
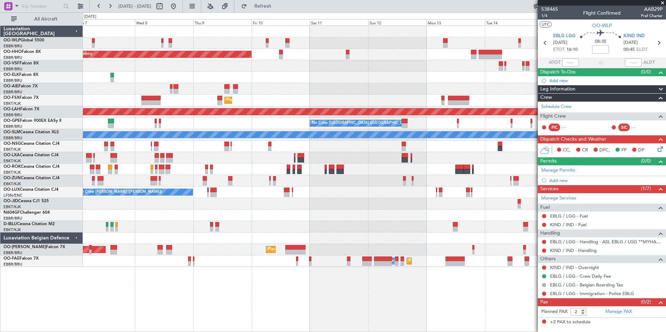
click at [511, 147] on div at bounding box center [374, 146] width 583 height 11
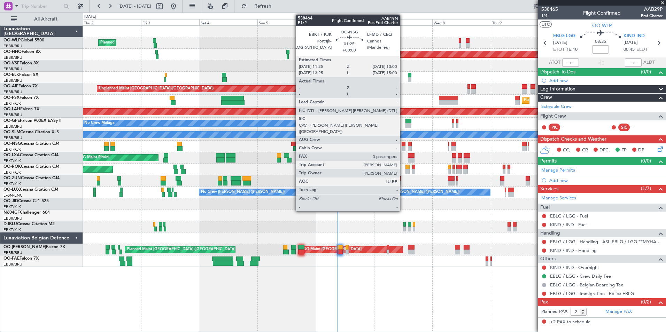
click at [403, 146] on div at bounding box center [404, 148] width 4 height 5
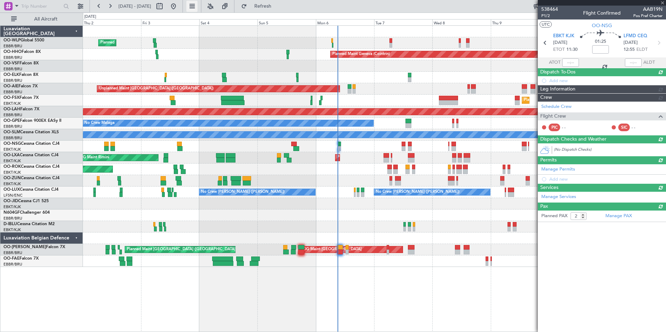
type input "0"
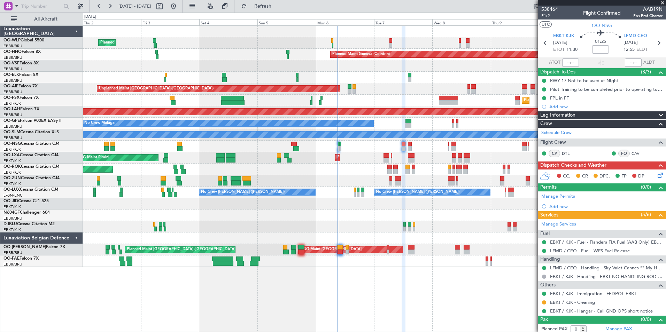
click at [656, 175] on icon at bounding box center [659, 174] width 6 height 6
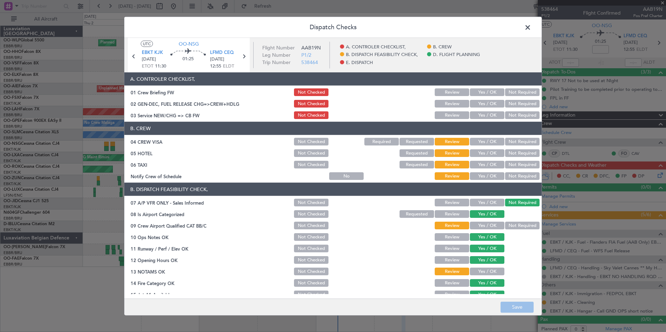
drag, startPoint x: 486, startPoint y: 80, endPoint x: 486, endPoint y: 89, distance: 8.7
click at [486, 81] on header "A. CONTROLER CHECKLIST," at bounding box center [332, 78] width 417 height 13
click at [486, 89] on button "Yes / OK" at bounding box center [487, 92] width 34 height 8
click at [485, 105] on button "Yes / OK" at bounding box center [487, 104] width 34 height 8
click at [483, 113] on section "A. CONTROLER CHECKLIST, 01 Crew Briefing FW Not Checked Review Yes / OK Not Req…" at bounding box center [332, 96] width 417 height 48
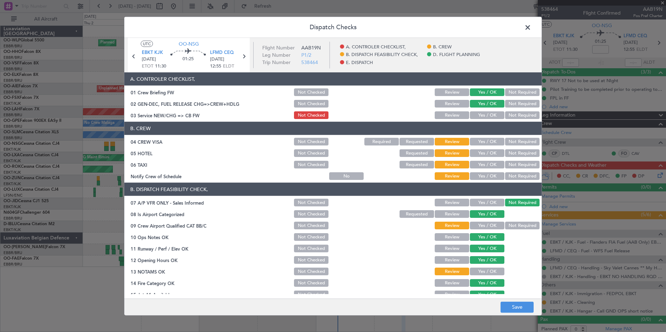
click at [483, 114] on button "Yes / OK" at bounding box center [487, 115] width 34 height 8
drag, startPoint x: 507, startPoint y: 137, endPoint x: 509, endPoint y: 144, distance: 7.5
click at [507, 137] on section "B. CREW 04 CREW VISA Not Checked Required Requested Review Yes / OK Not Require…" at bounding box center [332, 151] width 417 height 59
click at [510, 144] on button "Not Required" at bounding box center [522, 142] width 34 height 8
click at [510, 158] on div "Not Required" at bounding box center [521, 153] width 35 height 10
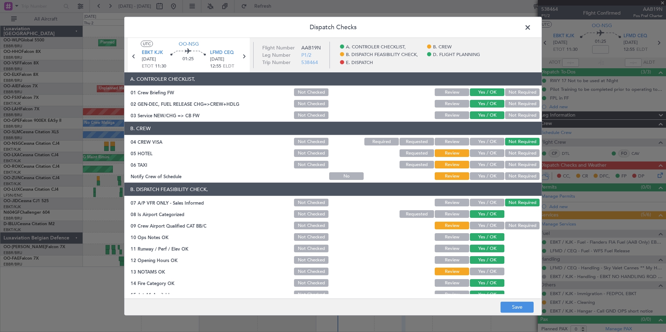
click at [509, 152] on button "Not Required" at bounding box center [522, 153] width 34 height 8
click at [505, 165] on button "Not Required" at bounding box center [522, 165] width 34 height 8
click at [487, 177] on button "Yes / OK" at bounding box center [487, 176] width 34 height 8
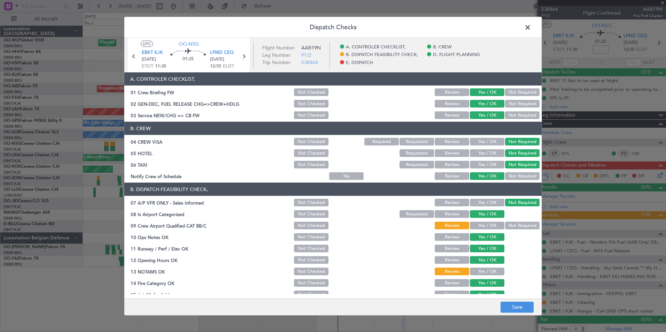
click at [481, 225] on button "Yes / OK" at bounding box center [487, 226] width 34 height 8
click at [489, 271] on button "Yes / OK" at bounding box center [487, 272] width 34 height 8
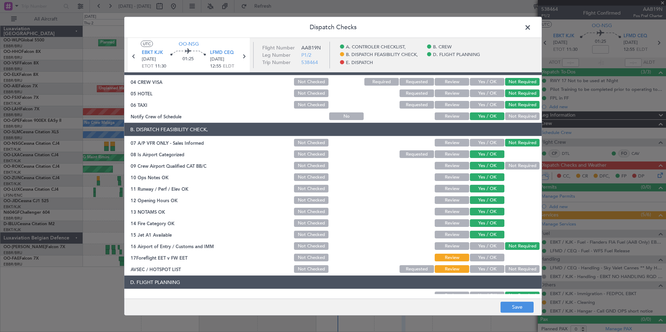
scroll to position [105, 0]
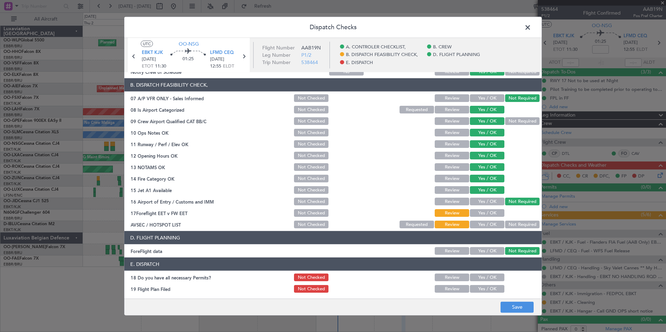
click at [486, 210] on button "Yes / OK" at bounding box center [487, 213] width 34 height 8
click at [511, 224] on button "Not Required" at bounding box center [522, 225] width 34 height 8
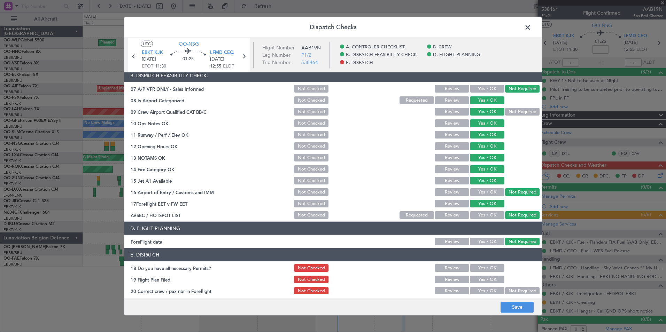
scroll to position [129, 0]
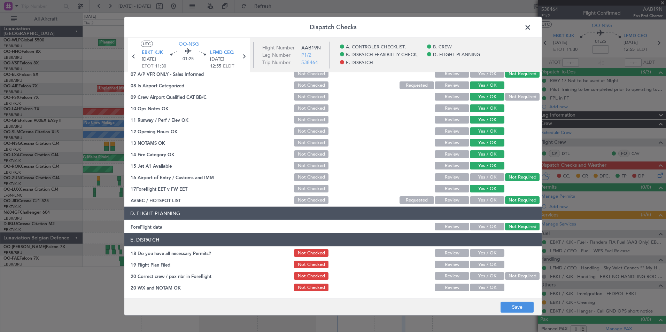
click at [482, 250] on button "Yes / OK" at bounding box center [487, 253] width 34 height 8
click at [478, 268] on button "Yes / OK" at bounding box center [487, 265] width 34 height 8
click at [478, 279] on button "Yes / OK" at bounding box center [487, 276] width 34 height 8
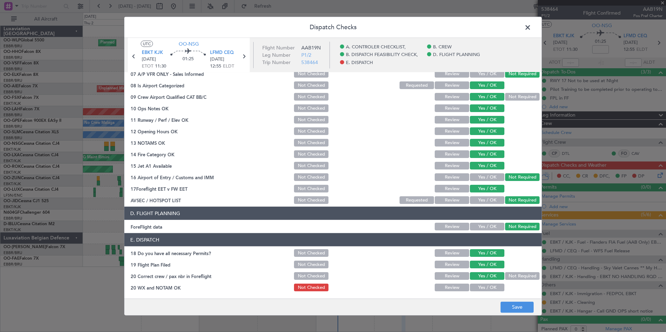
click at [481, 289] on button "Yes / OK" at bounding box center [487, 288] width 34 height 8
click at [521, 316] on div "Dispatch Checks UTC OO-NSG EBKT KJK 07/10/2025 ETOT 11:30 01:25 LFMD CEQ 07/10/…" at bounding box center [333, 166] width 666 height 332
click at [521, 313] on footer "Save" at bounding box center [332, 307] width 417 height 17
click at [516, 314] on footer "Save" at bounding box center [332, 307] width 417 height 17
drag, startPoint x: 517, startPoint y: 311, endPoint x: 517, endPoint y: 306, distance: 4.9
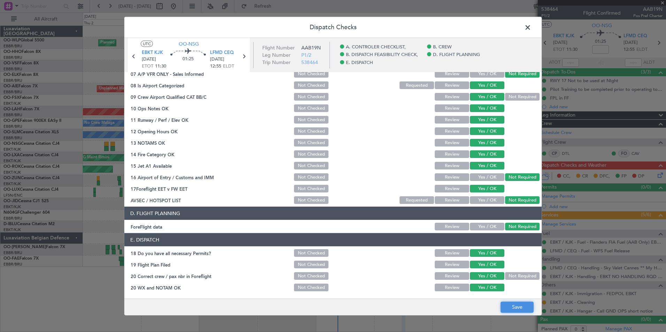
click at [517, 308] on button "Save" at bounding box center [517, 307] width 33 height 11
click at [249, 59] on section "EBKT KJK [DATE] ETOT 11:30 01:25 LFMD CEQ [DATE] 12:55 ELDT" at bounding box center [189, 60] width 122 height 24
click at [245, 57] on icon at bounding box center [243, 56] width 9 height 9
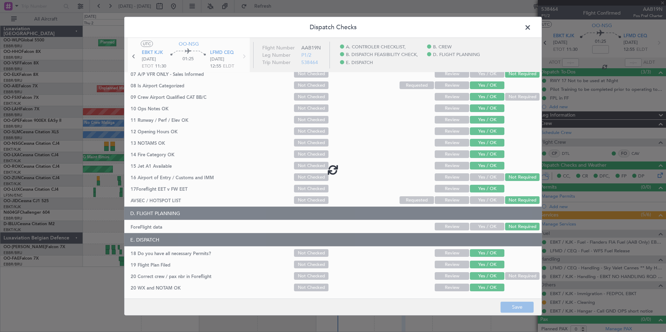
type input "+00:05"
type input "3"
type input "+00:05"
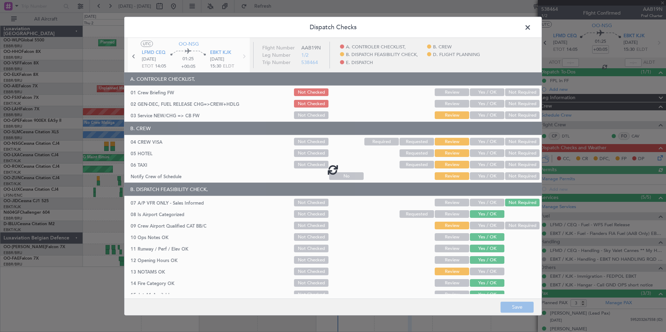
click at [479, 90] on div at bounding box center [332, 170] width 417 height 264
click at [480, 93] on div at bounding box center [332, 170] width 417 height 264
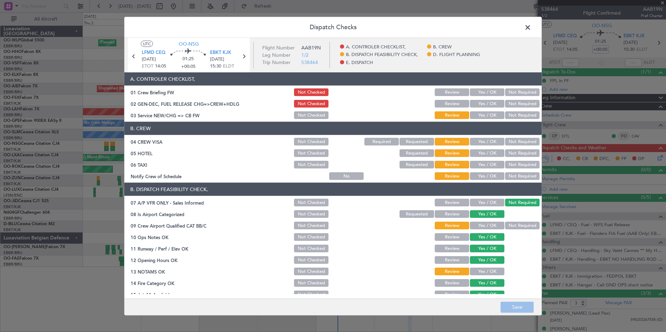
click at [480, 92] on button "Yes / OK" at bounding box center [487, 92] width 34 height 8
click at [482, 101] on button "Yes / OK" at bounding box center [487, 104] width 34 height 8
click at [482, 112] on button "Yes / OK" at bounding box center [487, 115] width 34 height 8
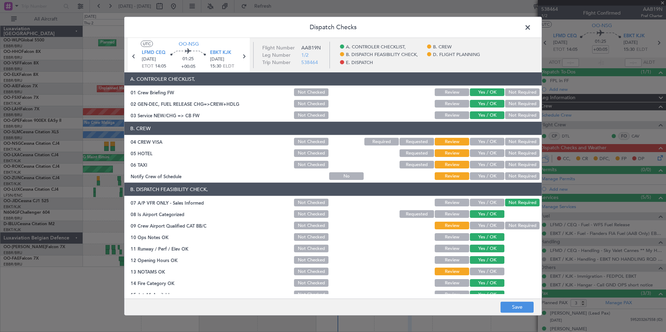
click at [513, 144] on button "Not Required" at bounding box center [522, 142] width 34 height 8
drag, startPoint x: 514, startPoint y: 152, endPoint x: 515, endPoint y: 162, distance: 10.2
click at [514, 152] on button "Not Required" at bounding box center [522, 153] width 34 height 8
click at [515, 164] on button "Not Required" at bounding box center [522, 165] width 34 height 8
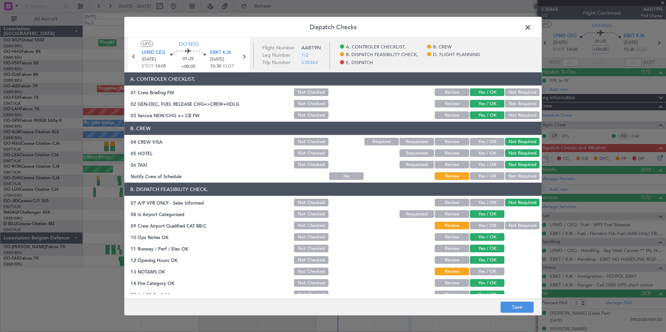
drag, startPoint x: 474, startPoint y: 184, endPoint x: 471, endPoint y: 178, distance: 6.4
click at [472, 181] on article "A. CONTROLER CHECKLIST, 01 Crew Briefing FW Not Checked Review Yes / OK Not Req…" at bounding box center [332, 183] width 417 height 222
drag, startPoint x: 473, startPoint y: 175, endPoint x: 478, endPoint y: 182, distance: 8.5
click at [474, 175] on button "Yes / OK" at bounding box center [487, 176] width 34 height 8
click at [480, 223] on button "Yes / OK" at bounding box center [487, 226] width 34 height 8
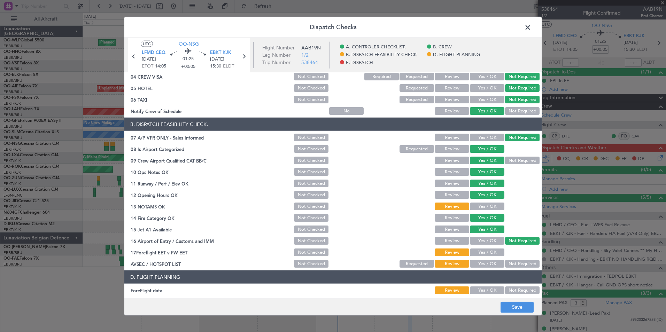
scroll to position [70, 0]
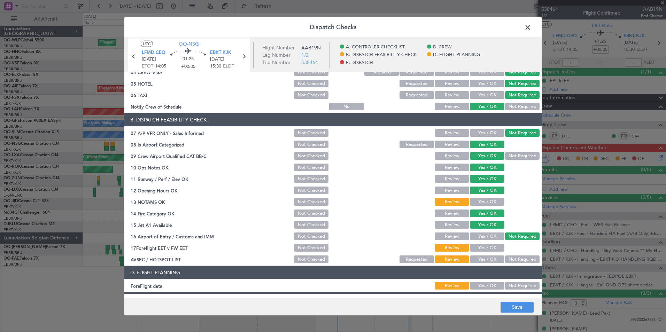
click at [480, 198] on div "Yes / OK" at bounding box center [486, 202] width 35 height 10
click at [480, 200] on button "Yes / OK" at bounding box center [487, 202] width 34 height 8
click at [487, 248] on button "Yes / OK" at bounding box center [487, 248] width 34 height 8
click at [509, 256] on button "Not Required" at bounding box center [522, 260] width 34 height 8
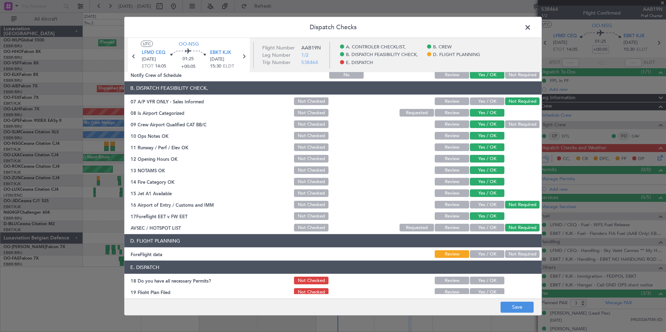
scroll to position [129, 0]
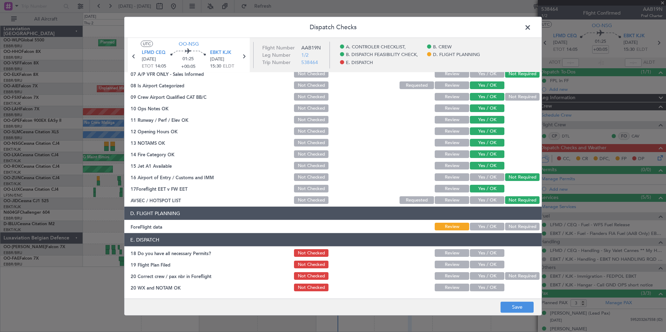
click at [484, 227] on button "Yes / OK" at bounding box center [487, 227] width 34 height 8
click at [486, 253] on button "Yes / OK" at bounding box center [487, 253] width 34 height 8
click at [486, 263] on button "Yes / OK" at bounding box center [487, 265] width 34 height 8
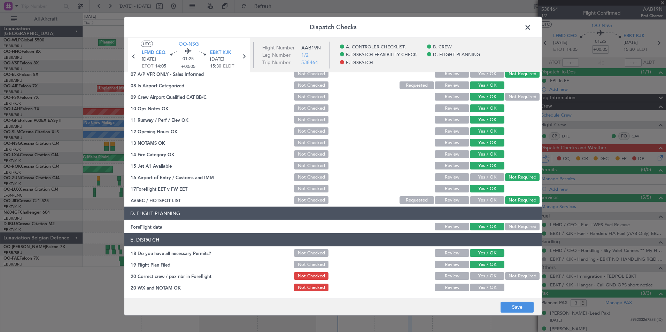
click at [486, 274] on button "Yes / OK" at bounding box center [487, 276] width 34 height 8
click at [488, 284] on button "Yes / OK" at bounding box center [487, 288] width 34 height 8
click at [505, 300] on footer "Save" at bounding box center [332, 307] width 417 height 17
click at [511, 309] on button "Save" at bounding box center [517, 307] width 33 height 11
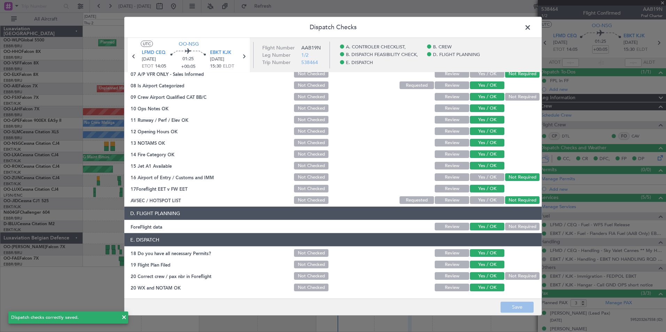
click at [531, 28] on span at bounding box center [531, 29] width 0 height 14
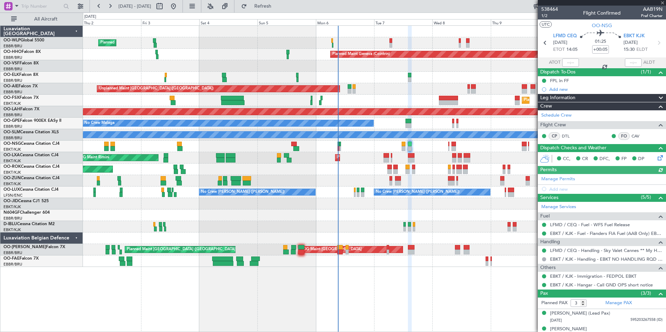
click at [260, 41] on div "Planned Maint Milan (Linate) Planned Maint Geneva (Cointrin) Planned Maint Kort…" at bounding box center [374, 146] width 583 height 241
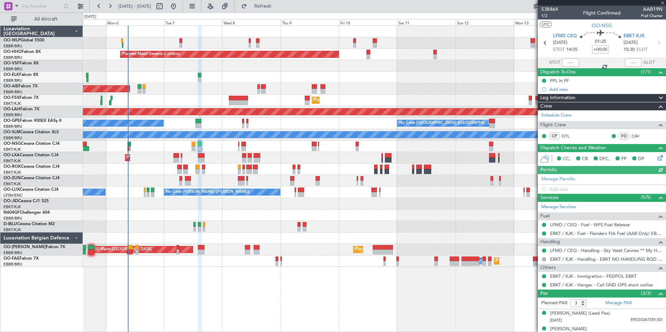
click at [190, 47] on div "Planned Maint Geneva (Cointrin) Unplanned Maint London (Farnborough) Planned Ma…" at bounding box center [374, 146] width 583 height 241
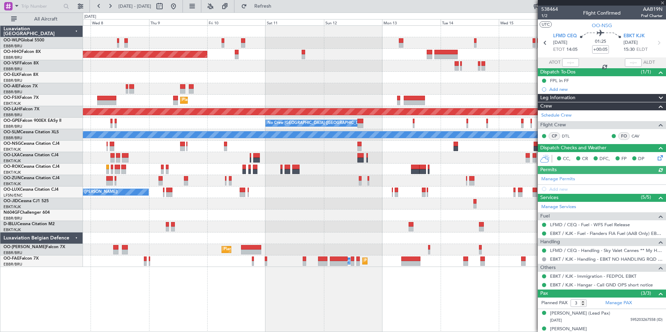
click at [163, 44] on div "Planned Maint Geneva (Cointrin) Unplanned Maint London (Farnborough) Planned Ma…" at bounding box center [374, 146] width 583 height 241
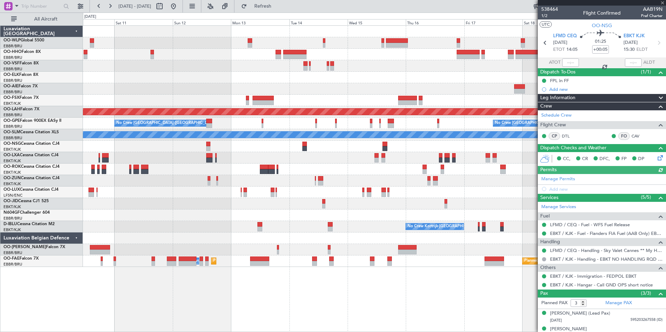
click at [202, 45] on div "Planned Maint Geneva (Cointrin) Planned Maint Kortrijk-Wevelgem Planned Maint A…" at bounding box center [374, 146] width 583 height 241
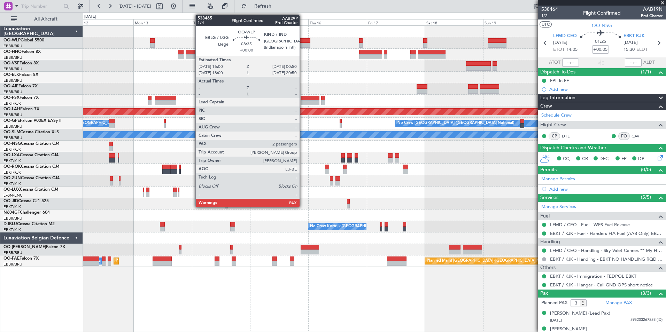
click at [303, 46] on div at bounding box center [299, 45] width 22 height 5
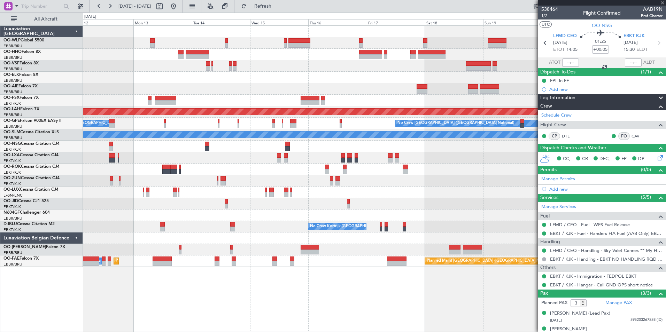
type input "2"
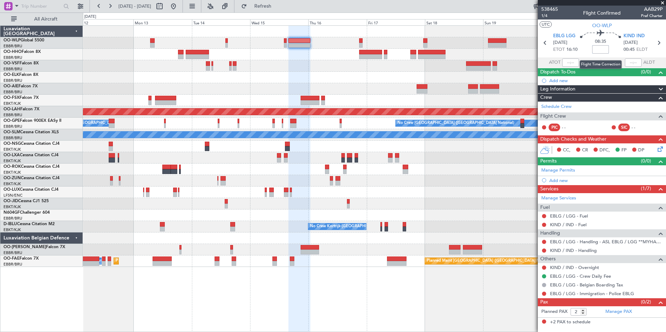
click at [597, 51] on input at bounding box center [600, 49] width 17 height 8
click at [567, 253] on link "KIND / IND - Handling" at bounding box center [573, 251] width 47 height 6
click at [573, 214] on link "EBLG / LGG - Fuel" at bounding box center [569, 216] width 38 height 6
click at [573, 227] on link "KIND / IND - Fuel" at bounding box center [568, 225] width 37 height 6
click at [234, 7] on fb-legs-stacking-toggle at bounding box center [226, 6] width 17 height 13
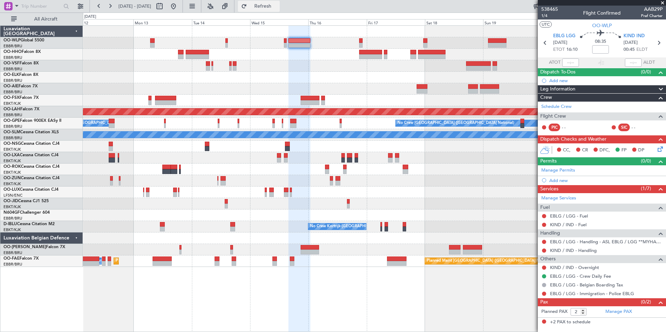
click at [269, 6] on button "Refresh" at bounding box center [259, 6] width 42 height 11
click at [624, 33] on span "KIND IND" at bounding box center [634, 36] width 21 height 7
click at [557, 172] on link "Manage Permits" at bounding box center [558, 170] width 34 height 7
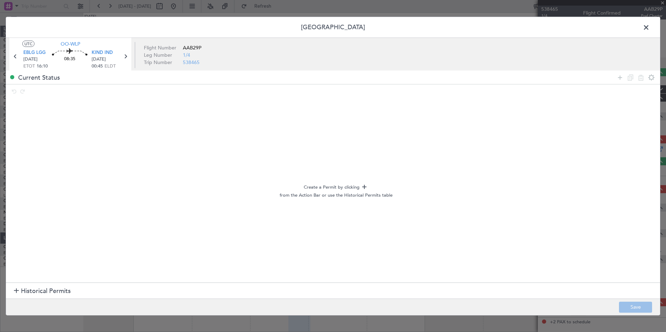
click at [26, 293] on span "Historical Permits" at bounding box center [46, 291] width 50 height 9
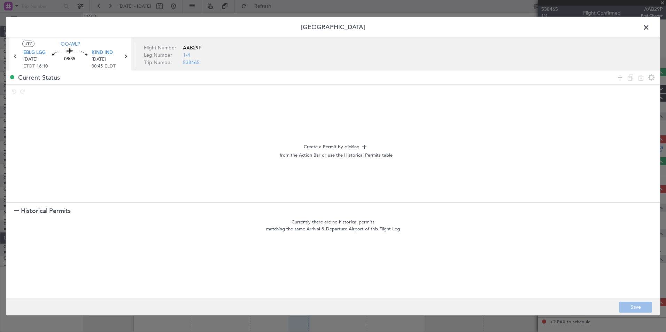
click at [650, 29] on span at bounding box center [650, 29] width 0 height 14
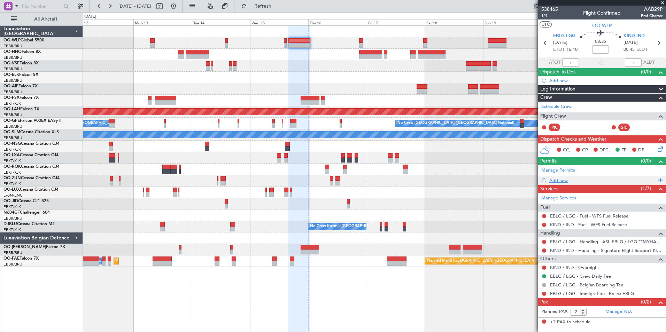
click at [554, 182] on div "Add new" at bounding box center [602, 181] width 107 height 6
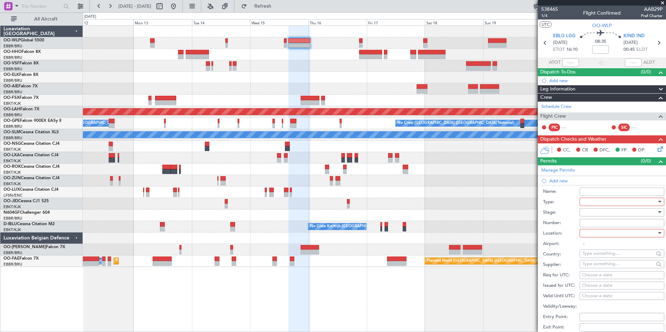
click at [605, 205] on div at bounding box center [619, 202] width 74 height 10
click at [597, 251] on span "CUSTOMS" at bounding box center [619, 254] width 73 height 10
click at [596, 208] on div at bounding box center [619, 212] width 74 height 10
click at [598, 238] on span "Not Requested" at bounding box center [619, 237] width 73 height 10
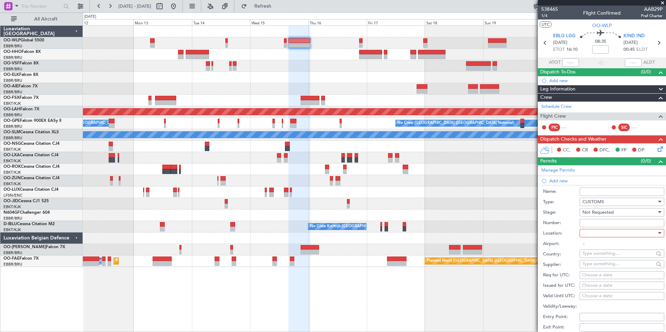
click at [598, 231] on div at bounding box center [619, 233] width 74 height 10
click at [593, 268] on span "Arrival" at bounding box center [619, 268] width 73 height 10
type input "KIND / IND"
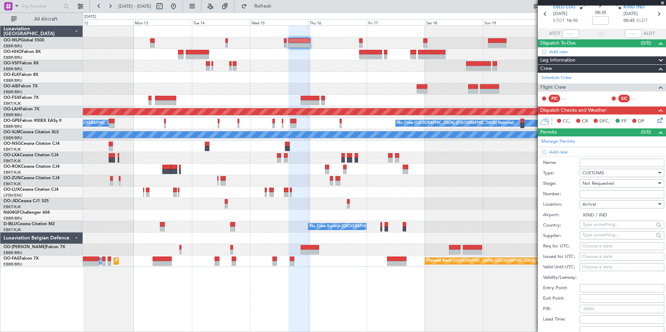
scroll to position [70, 0]
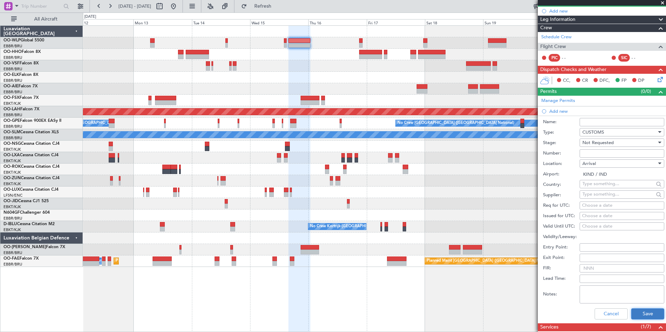
click at [634, 311] on button "Save" at bounding box center [647, 314] width 33 height 11
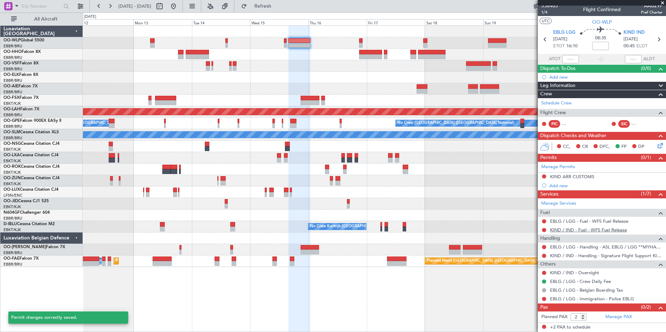
scroll to position [3, 0]
click at [554, 186] on div "Add new" at bounding box center [602, 186] width 107 height 6
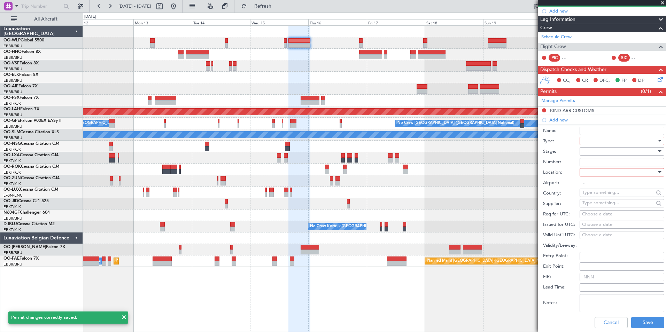
click at [596, 139] on div at bounding box center [619, 141] width 74 height 10
click at [563, 137] on div at bounding box center [333, 166] width 666 height 332
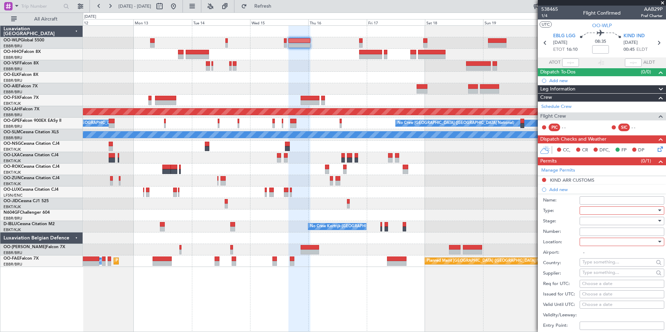
scroll to position [70, 0]
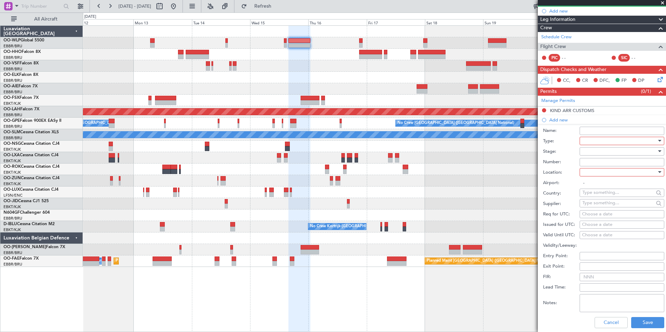
click at [608, 143] on div at bounding box center [619, 141] width 74 height 10
click at [598, 187] on span "EAPIS" at bounding box center [619, 188] width 73 height 10
click at [607, 153] on div at bounding box center [619, 151] width 74 height 10
click at [602, 176] on span "Not Requested" at bounding box center [619, 176] width 73 height 10
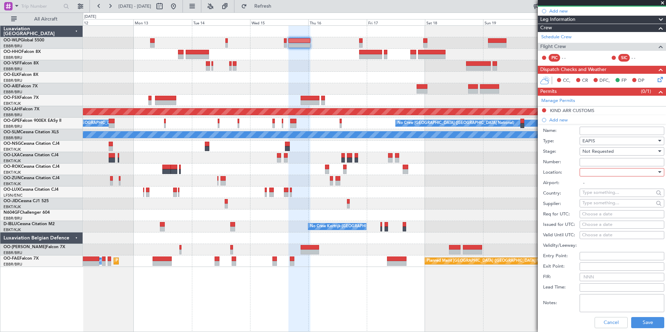
click at [601, 173] on div at bounding box center [619, 172] width 74 height 10
click at [600, 204] on span "Arrival" at bounding box center [619, 207] width 73 height 10
type input "KIND / IND"
click at [638, 319] on button "Save" at bounding box center [647, 322] width 33 height 11
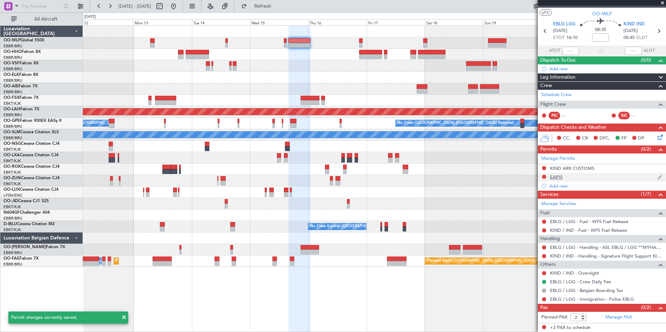
scroll to position [0, 0]
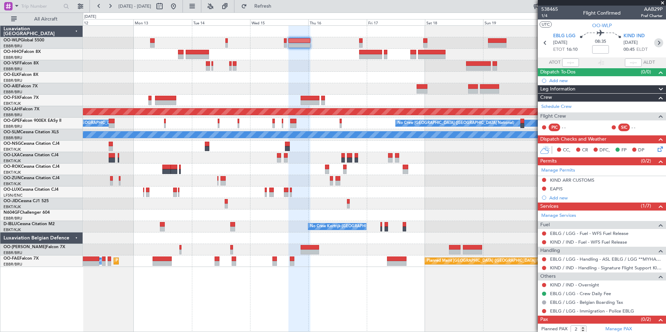
click at [654, 43] on icon at bounding box center [658, 42] width 9 height 9
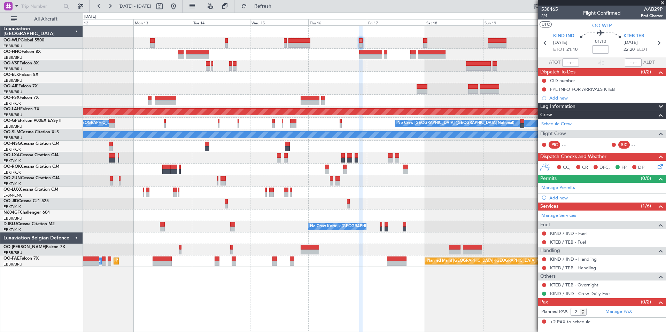
click at [554, 270] on link "KTEB / TEB - Handling" at bounding box center [573, 268] width 46 height 6
click at [557, 262] on link "KIND / IND - Handling" at bounding box center [573, 259] width 47 height 6
click at [557, 233] on link "KIND / IND - Fuel" at bounding box center [568, 234] width 37 height 6
click at [556, 242] on link "KTEB / TEB - Fuel" at bounding box center [568, 242] width 36 height 6
click at [563, 217] on link "Manage Services" at bounding box center [558, 215] width 35 height 7
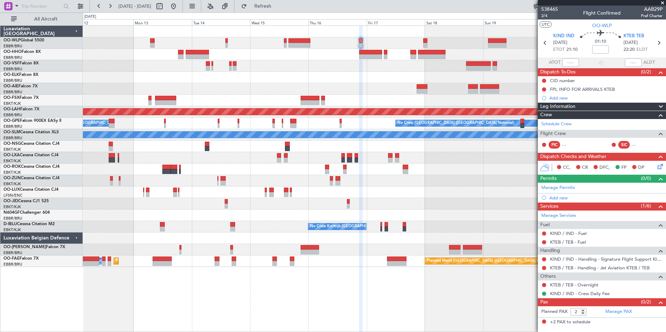
click at [662, 168] on icon at bounding box center [659, 166] width 6 height 6
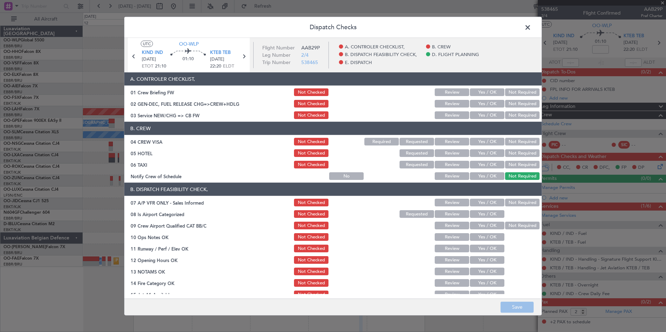
click at [480, 112] on button "Yes / OK" at bounding box center [487, 115] width 34 height 8
click at [518, 141] on button "Not Required" at bounding box center [522, 142] width 34 height 8
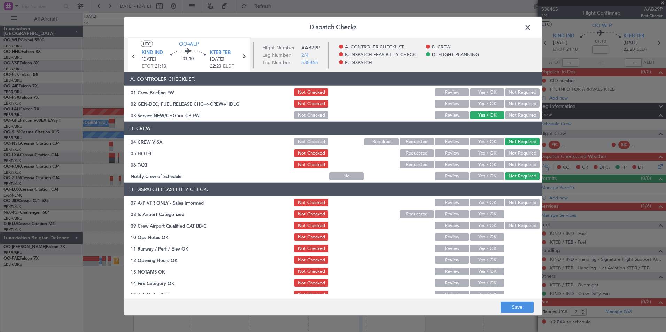
click at [485, 152] on button "Yes / OK" at bounding box center [487, 153] width 34 height 8
click at [515, 166] on button "Not Required" at bounding box center [522, 165] width 34 height 8
click at [487, 176] on button "Yes / OK" at bounding box center [487, 176] width 34 height 8
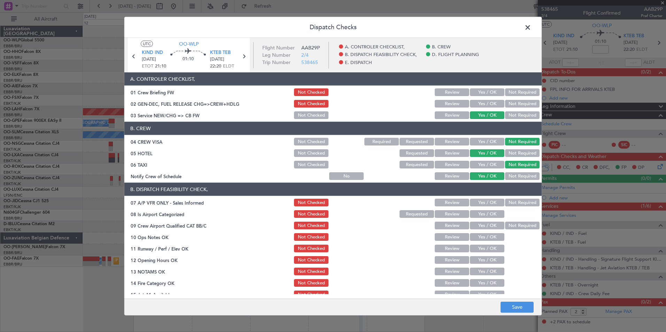
click at [504, 208] on section "B. DISPATCH FEASIBILITY CHECK, 07 A/P VFR ONLY - Sales Informed Not Checked Rev…" at bounding box center [332, 258] width 417 height 151
click at [505, 205] on button "Not Required" at bounding box center [522, 203] width 34 height 8
click at [485, 212] on button "Yes / OK" at bounding box center [487, 214] width 34 height 8
click at [482, 223] on button "Yes / OK" at bounding box center [487, 226] width 34 height 8
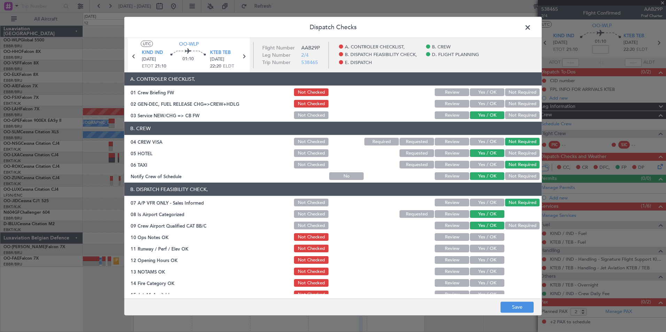
click at [480, 238] on button "Yes / OK" at bounding box center [487, 237] width 34 height 8
drag, startPoint x: 479, startPoint y: 247, endPoint x: 478, endPoint y: 250, distance: 3.6
click at [479, 247] on button "Yes / OK" at bounding box center [487, 249] width 34 height 8
click at [477, 258] on button "Yes / OK" at bounding box center [487, 260] width 34 height 8
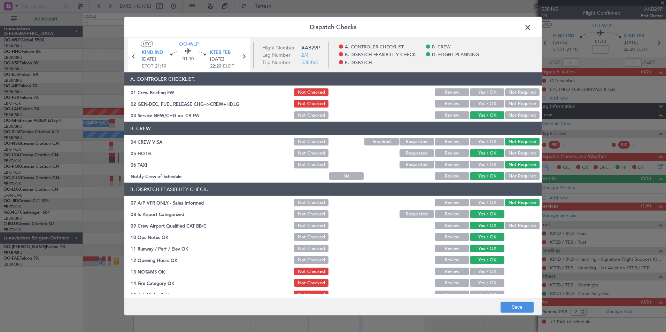
click at [454, 272] on button "Review" at bounding box center [452, 272] width 34 height 8
click at [472, 279] on button "Yes / OK" at bounding box center [487, 283] width 34 height 8
click at [477, 293] on button "Yes / OK" at bounding box center [487, 295] width 34 height 8
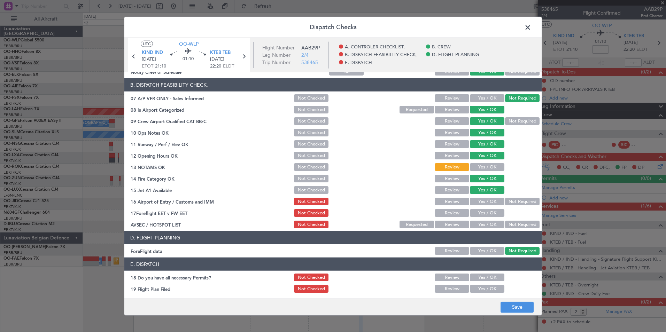
click at [512, 203] on button "Not Required" at bounding box center [522, 202] width 34 height 8
click at [451, 212] on button "Review" at bounding box center [452, 213] width 34 height 8
drag, startPoint x: 515, startPoint y: 225, endPoint x: 511, endPoint y: 232, distance: 7.5
click at [515, 225] on button "Not Required" at bounding box center [522, 225] width 34 height 8
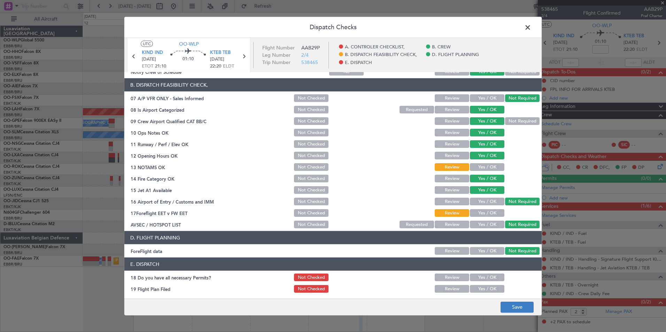
click at [515, 312] on footer "Save" at bounding box center [332, 307] width 417 height 17
click at [517, 306] on button "Save" at bounding box center [517, 307] width 33 height 11
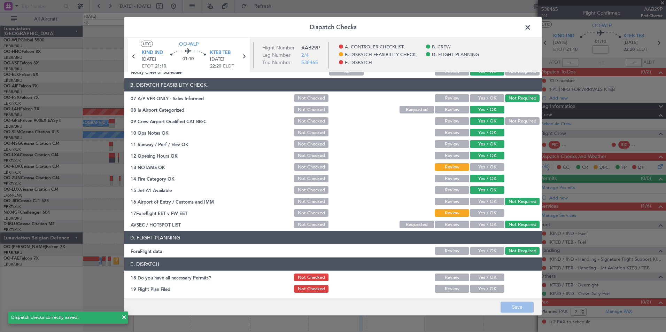
click at [520, 28] on header "Dispatch Checks" at bounding box center [332, 27] width 417 height 21
click at [531, 28] on span at bounding box center [531, 29] width 0 height 14
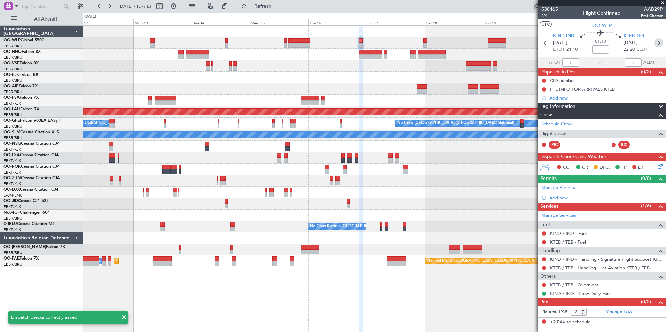
click at [657, 41] on icon at bounding box center [658, 42] width 9 height 9
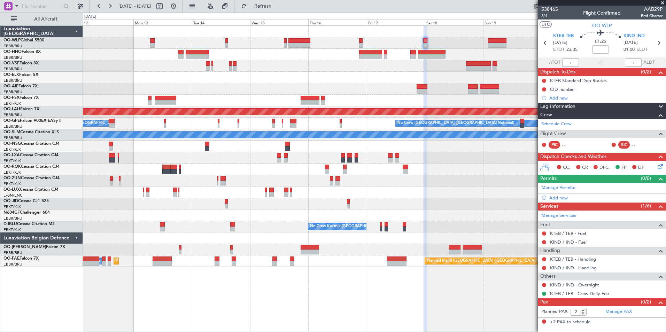
click at [566, 268] on link "KIND / IND - Handling" at bounding box center [573, 268] width 47 height 6
click at [567, 257] on link "KTEB / TEB - Handling" at bounding box center [573, 259] width 46 height 6
click at [565, 242] on link "KIND / IND - Fuel" at bounding box center [568, 242] width 37 height 6
click at [557, 233] on link "KTEB / TEB - Fuel" at bounding box center [568, 234] width 36 height 6
click at [271, 4] on span "Refresh" at bounding box center [262, 6] width 29 height 5
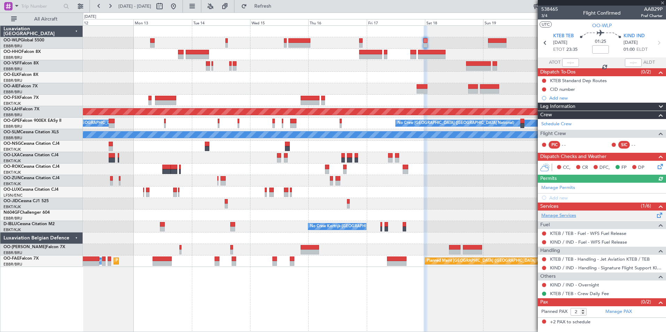
click at [571, 216] on link "Manage Services" at bounding box center [558, 215] width 35 height 7
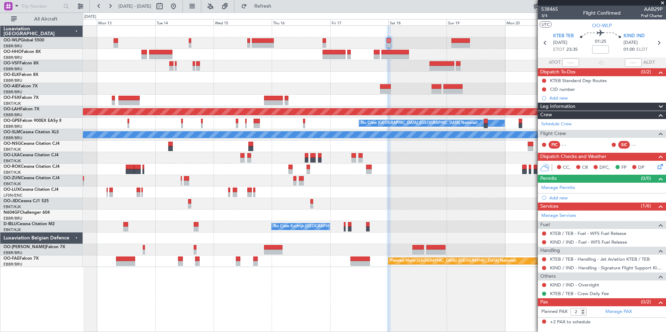
click at [466, 54] on div "Planned Maint [PERSON_NAME]-[GEOGRAPHIC_DATA][PERSON_NAME] ([GEOGRAPHIC_DATA][P…" at bounding box center [374, 146] width 583 height 241
click at [656, 43] on icon at bounding box center [658, 42] width 9 height 9
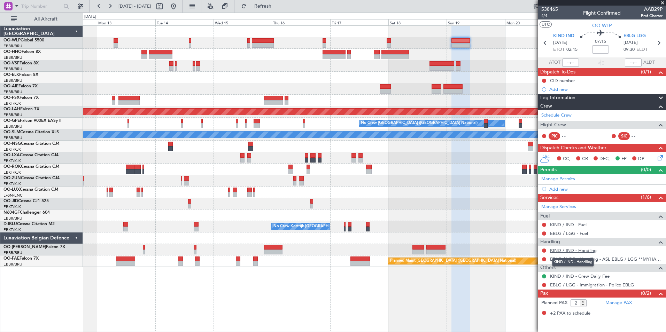
click at [588, 252] on link "KIND / IND - Handling" at bounding box center [573, 251] width 47 height 6
click at [581, 223] on link "KIND / IND - Fuel" at bounding box center [568, 225] width 37 height 6
click at [568, 233] on link "EBLG / LGG - Fuel" at bounding box center [569, 234] width 38 height 6
click at [662, 159] on icon at bounding box center [659, 157] width 6 height 6
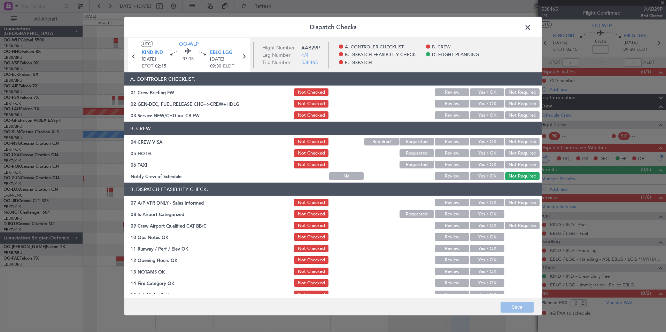
click at [486, 115] on button "Yes / OK" at bounding box center [487, 115] width 34 height 8
click at [512, 140] on button "Not Required" at bounding box center [522, 142] width 34 height 8
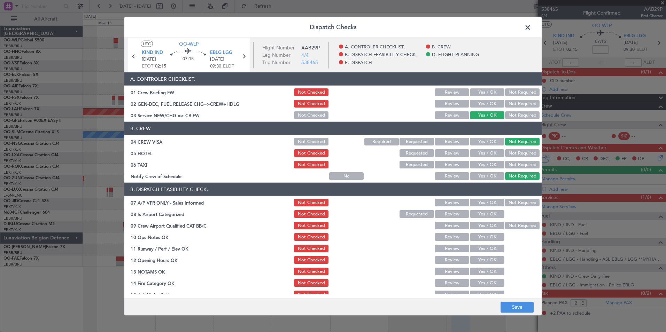
drag, startPoint x: 513, startPoint y: 152, endPoint x: 513, endPoint y: 156, distance: 3.8
click at [514, 152] on button "Not Required" at bounding box center [522, 153] width 34 height 8
click at [505, 164] on button "Not Required" at bounding box center [522, 165] width 34 height 8
click at [479, 174] on button "Yes / OK" at bounding box center [487, 176] width 34 height 8
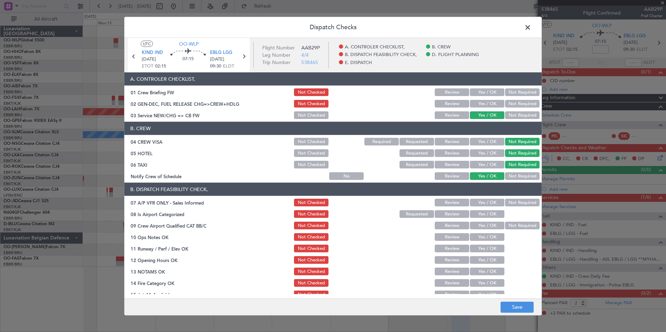
click at [505, 202] on button "Not Required" at bounding box center [522, 203] width 34 height 8
click at [484, 211] on button "Yes / OK" at bounding box center [487, 214] width 34 height 8
click at [483, 223] on button "Yes / OK" at bounding box center [487, 226] width 34 height 8
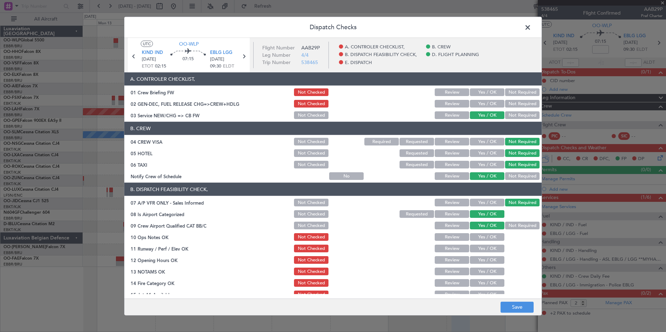
click at [481, 238] on button "Yes / OK" at bounding box center [487, 237] width 34 height 8
click at [480, 249] on button "Yes / OK" at bounding box center [487, 249] width 34 height 8
drag, startPoint x: 480, startPoint y: 256, endPoint x: 481, endPoint y: 266, distance: 9.9
click at [480, 257] on button "Yes / OK" at bounding box center [487, 260] width 34 height 8
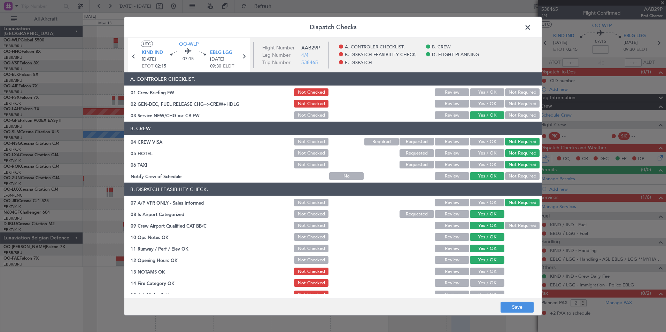
click at [481, 272] on button "Yes / OK" at bounding box center [487, 272] width 34 height 8
click at [446, 270] on button "Review" at bounding box center [452, 272] width 34 height 8
drag, startPoint x: 481, startPoint y: 282, endPoint x: 482, endPoint y: 286, distance: 4.3
click at [482, 282] on button "Yes / OK" at bounding box center [487, 283] width 34 height 8
click at [482, 290] on div "Yes / OK" at bounding box center [486, 295] width 35 height 10
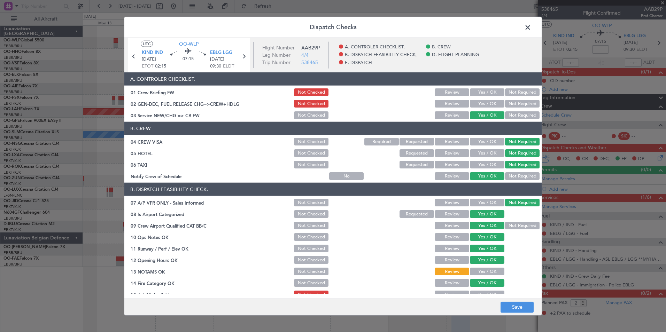
click at [483, 294] on button "Yes / OK" at bounding box center [487, 295] width 34 height 8
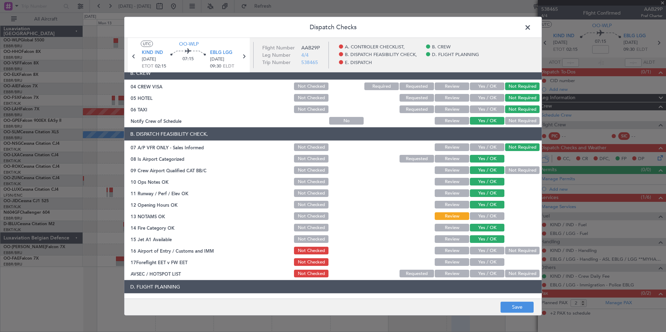
scroll to position [129, 0]
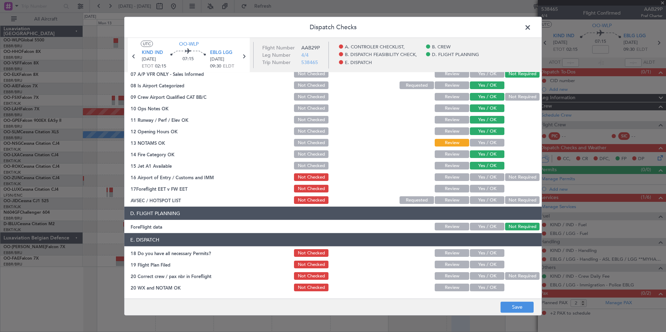
click at [513, 177] on button "Not Required" at bounding box center [522, 177] width 34 height 8
click at [448, 191] on button "Review" at bounding box center [452, 189] width 34 height 8
click at [527, 204] on div "Not Required" at bounding box center [521, 200] width 35 height 10
click at [519, 201] on button "Not Required" at bounding box center [522, 200] width 34 height 8
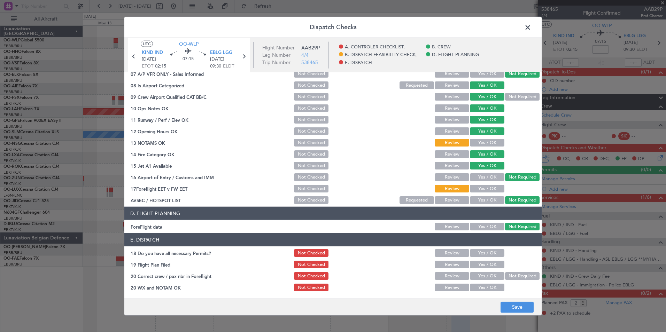
click at [517, 316] on div "Dispatch Checks UTC OO-WLP KIND IND [DATE] ETOT 02:15 07:15 EBLG LGG [DATE] 09:…" at bounding box center [333, 166] width 418 height 299
click at [520, 311] on button "Save" at bounding box center [517, 307] width 33 height 11
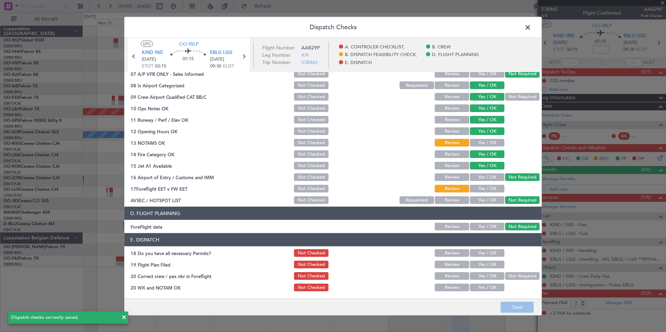
click at [531, 28] on span at bounding box center [531, 29] width 0 height 14
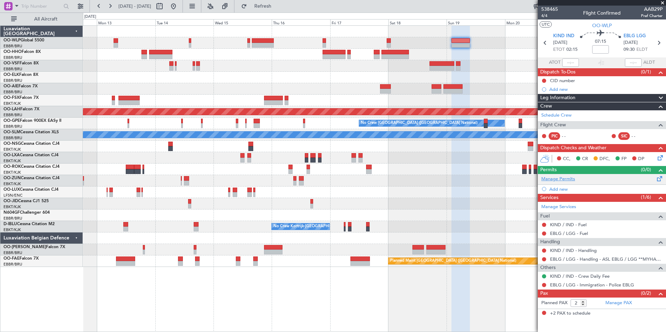
click at [559, 182] on link "Manage Permits" at bounding box center [558, 179] width 34 height 7
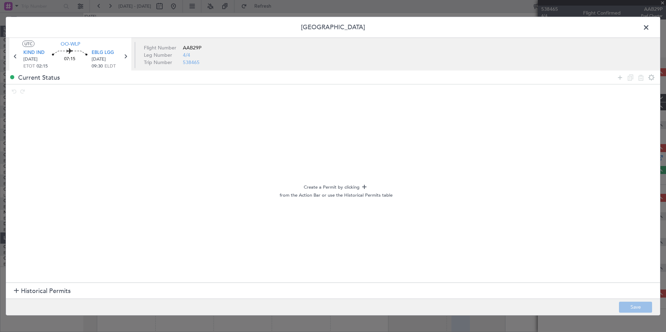
click at [30, 291] on span "Historical Permits" at bounding box center [46, 291] width 50 height 9
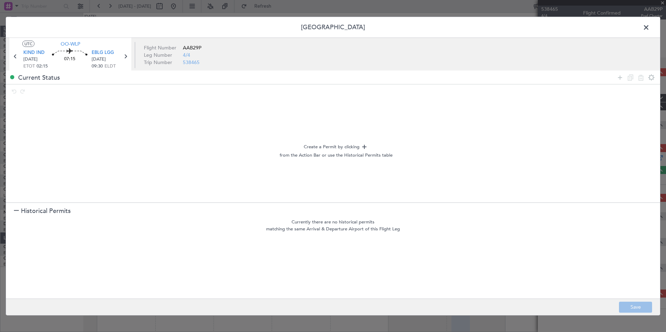
click at [650, 30] on span at bounding box center [650, 29] width 0 height 14
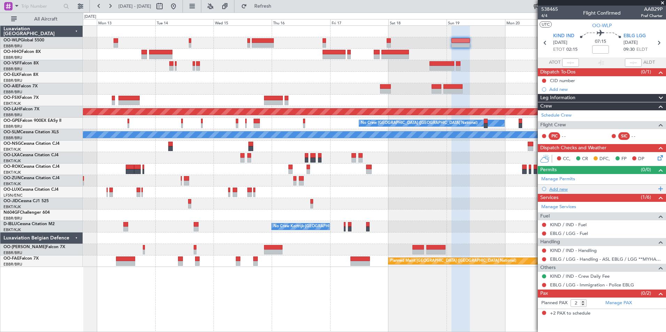
click at [559, 186] on div "Add new" at bounding box center [602, 189] width 107 height 6
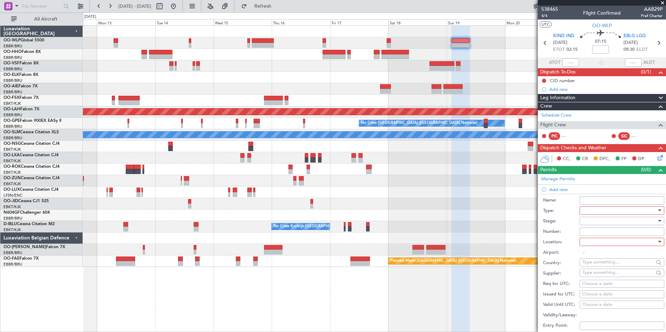
click at [586, 207] on div at bounding box center [619, 211] width 74 height 10
click at [599, 261] on span "CUSTOMS" at bounding box center [619, 263] width 73 height 10
click at [598, 222] on div at bounding box center [619, 221] width 74 height 10
click at [601, 244] on span "Not Requested" at bounding box center [619, 245] width 73 height 10
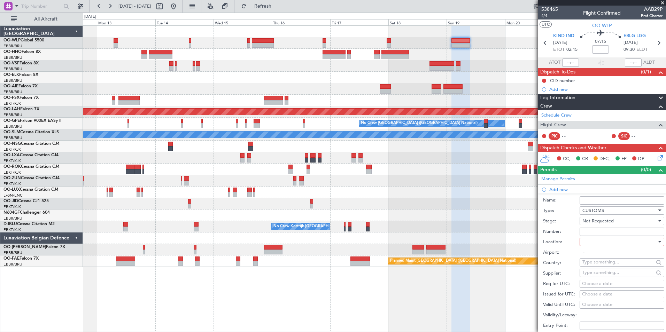
click at [598, 241] on div at bounding box center [619, 242] width 74 height 10
click at [593, 257] on span "Departure" at bounding box center [619, 256] width 73 height 10
type input "KIND / IND"
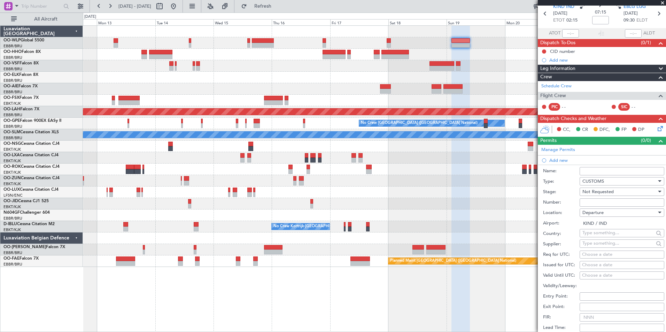
scroll to position [70, 0]
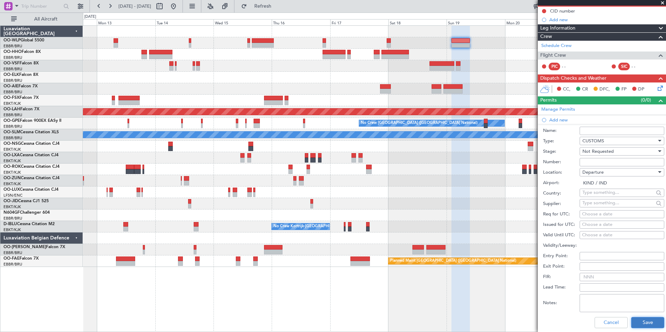
click at [638, 322] on button "Save" at bounding box center [647, 322] width 33 height 11
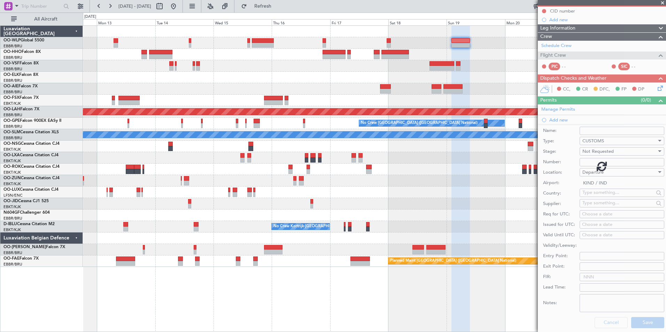
scroll to position [0, 0]
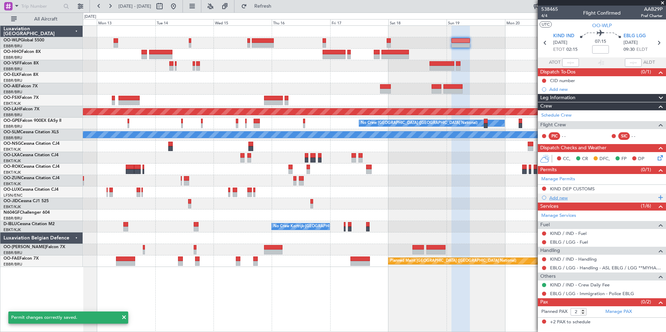
click at [556, 196] on div "Add new" at bounding box center [602, 198] width 107 height 6
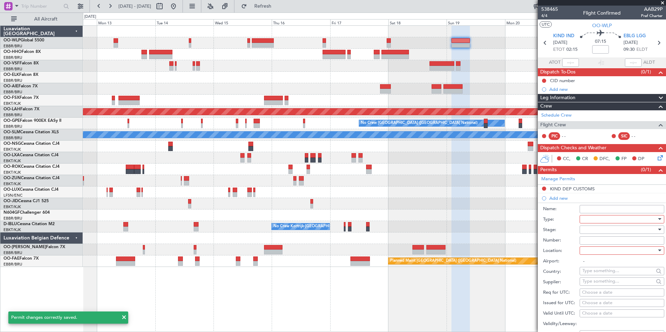
click at [588, 217] on div at bounding box center [619, 219] width 74 height 10
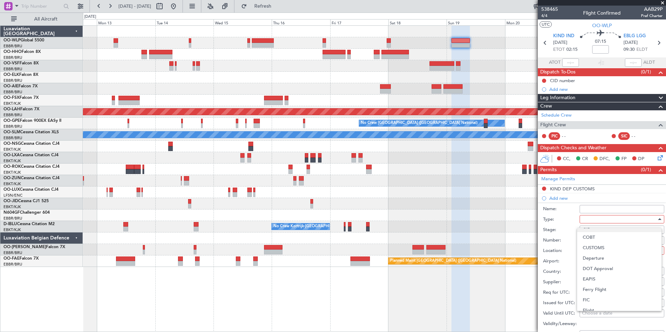
scroll to position [70, 0]
click at [593, 265] on span "EAPIS" at bounding box center [619, 268] width 73 height 10
click at [592, 230] on div at bounding box center [619, 230] width 74 height 10
click at [600, 251] on span "Not Requested" at bounding box center [619, 254] width 73 height 10
click at [600, 252] on div at bounding box center [619, 251] width 74 height 10
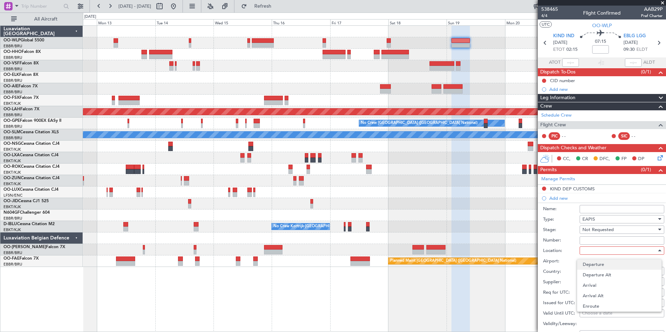
click at [595, 264] on span "Departure" at bounding box center [619, 265] width 73 height 10
type input "KIND / IND"
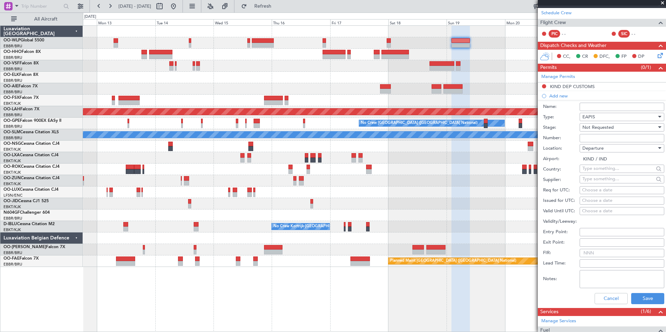
scroll to position [105, 0]
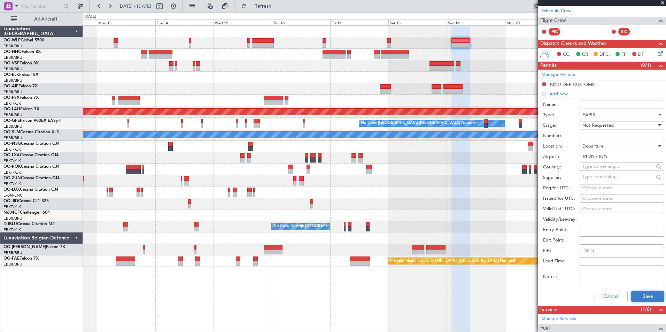
click at [635, 296] on button "Save" at bounding box center [647, 296] width 33 height 11
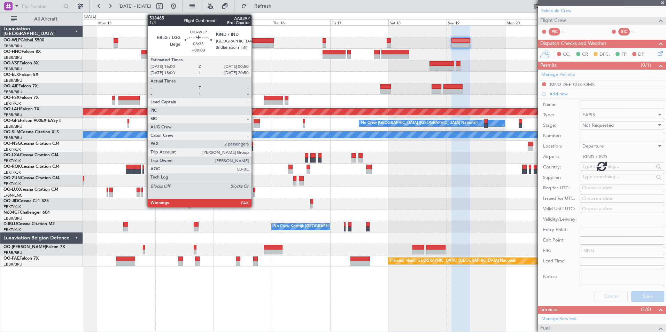
scroll to position [3, 0]
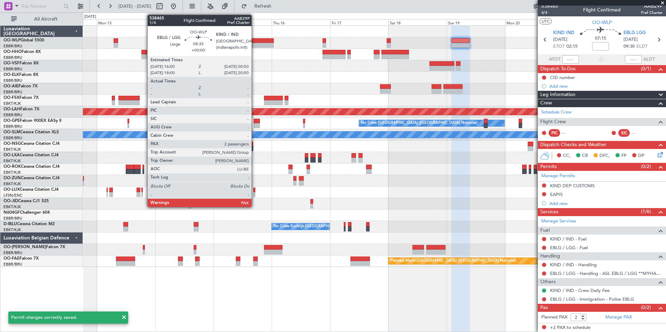
click at [255, 44] on div at bounding box center [263, 45] width 22 height 5
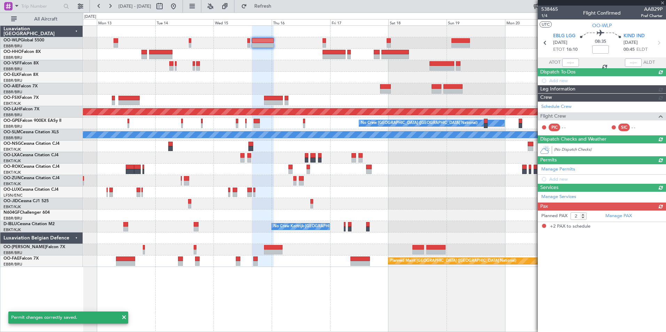
scroll to position [0, 0]
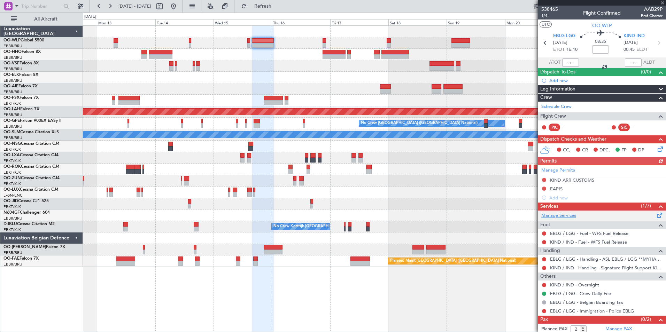
click at [562, 214] on link "Manage Services" at bounding box center [558, 215] width 35 height 7
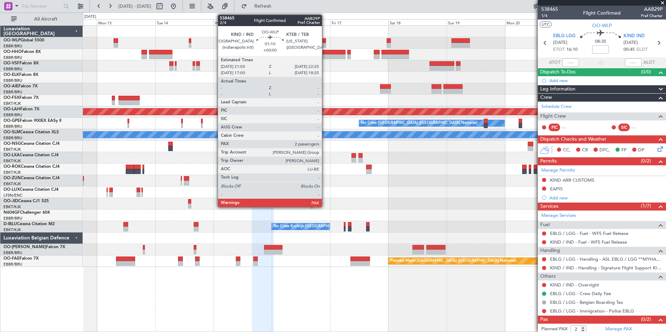
click at [666, 168] on html "[DATE] - [DATE] Refresh Quick Links All Aircraft Planned [GEOGRAPHIC_DATA][PERS…" at bounding box center [333, 166] width 666 height 332
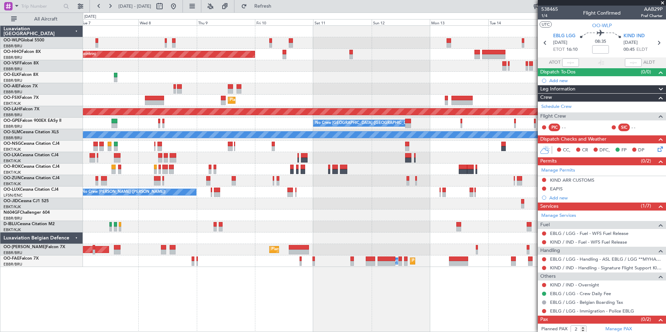
click at [289, 69] on div at bounding box center [374, 65] width 583 height 11
click at [262, 63] on div at bounding box center [374, 65] width 583 height 11
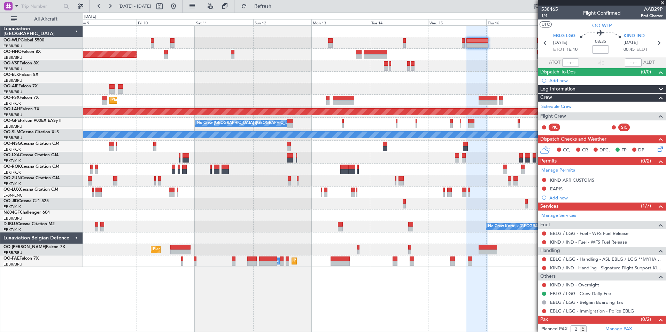
click at [307, 68] on div at bounding box center [374, 65] width 583 height 11
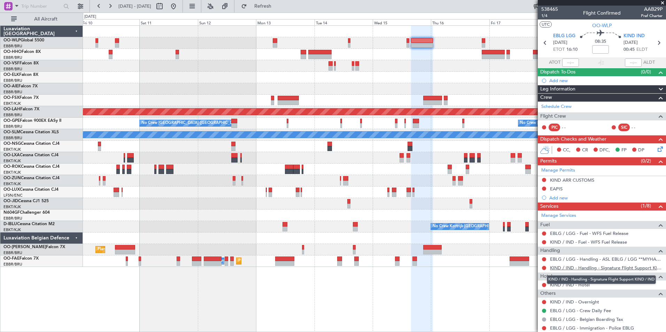
click at [564, 270] on link "KIND / IND - Handling - Signature Flight Support KIND / IND" at bounding box center [606, 268] width 113 height 6
click at [655, 41] on icon at bounding box center [658, 42] width 9 height 9
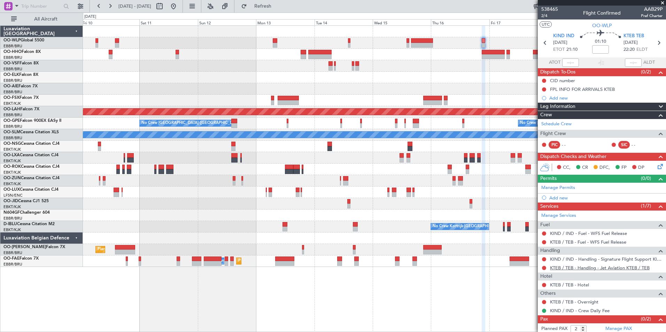
click at [568, 265] on link "KTEB / TEB - Handling - Jet Aviation KTEB / TEB" at bounding box center [600, 268] width 100 height 6
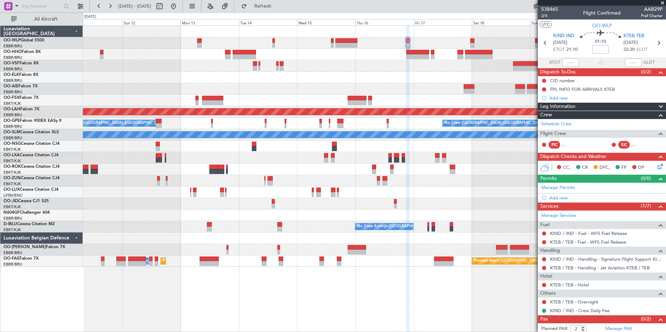
click at [247, 59] on div "Planned Maint Geneva (Cointrin) Planned Maint [GEOGRAPHIC_DATA]-[GEOGRAPHIC_DAT…" at bounding box center [374, 146] width 583 height 241
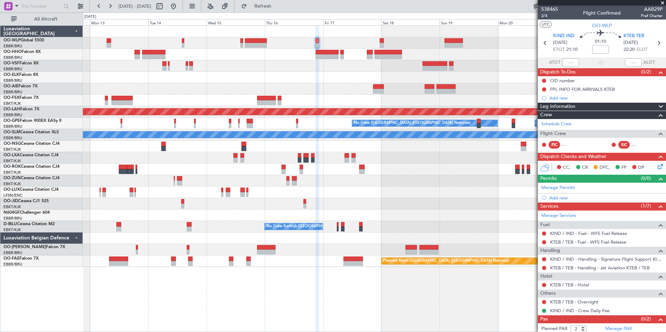
click at [344, 83] on div at bounding box center [374, 77] width 583 height 11
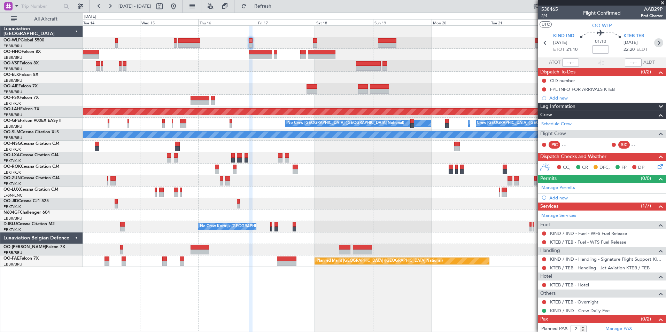
click at [659, 44] on icon at bounding box center [658, 42] width 9 height 9
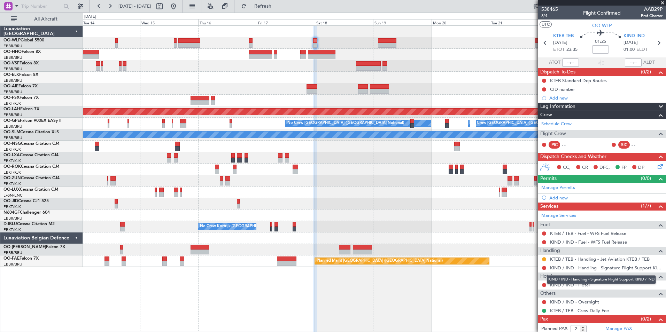
click at [580, 268] on link "KIND / IND - Handling - Signature Flight Support KIND / IND" at bounding box center [606, 268] width 113 height 6
click at [278, 4] on span "Refresh" at bounding box center [262, 6] width 29 height 5
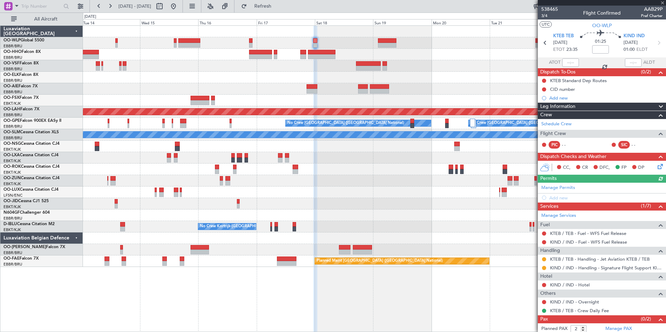
click at [656, 163] on icon at bounding box center [659, 166] width 6 height 6
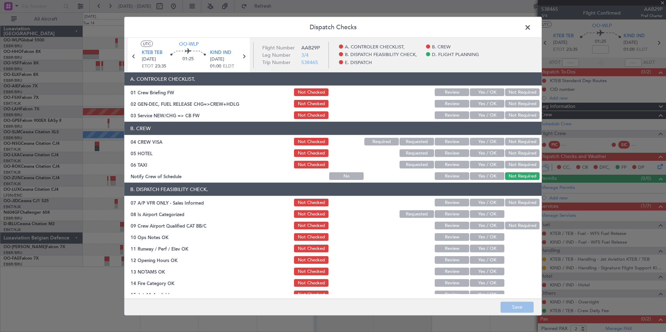
click at [481, 114] on button "Yes / OK" at bounding box center [487, 115] width 34 height 8
click at [513, 139] on button "Not Required" at bounding box center [522, 142] width 34 height 8
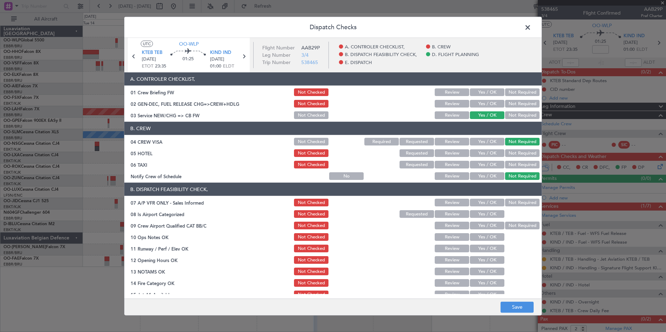
click at [483, 154] on button "Yes / OK" at bounding box center [487, 153] width 34 height 8
click at [508, 163] on button "Not Required" at bounding box center [522, 165] width 34 height 8
click at [478, 173] on button "Yes / OK" at bounding box center [487, 176] width 34 height 8
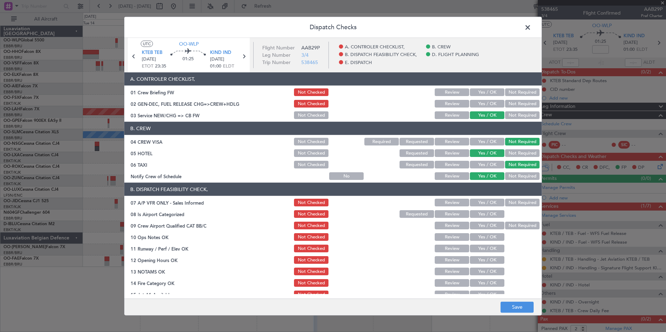
click at [516, 201] on button "Not Required" at bounding box center [522, 203] width 34 height 8
click at [484, 212] on button "Yes / OK" at bounding box center [487, 214] width 34 height 8
click at [482, 225] on button "Yes / OK" at bounding box center [487, 226] width 34 height 8
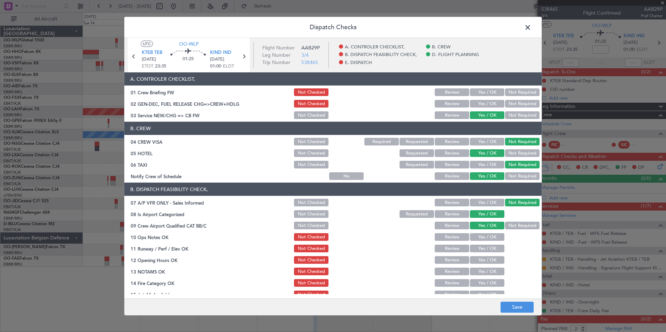
click at [481, 241] on div "Yes / OK" at bounding box center [486, 237] width 35 height 10
click at [479, 238] on button "Yes / OK" at bounding box center [487, 237] width 34 height 8
click at [478, 248] on button "Yes / OK" at bounding box center [487, 249] width 34 height 8
click at [479, 260] on button "Yes / OK" at bounding box center [487, 260] width 34 height 8
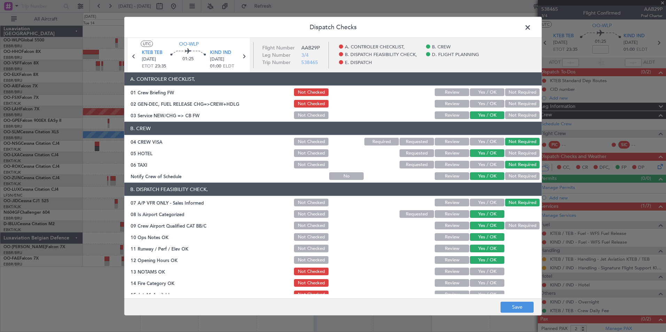
click at [449, 266] on section "B. DISPATCH FEASIBILITY CHECK, 07 A/P VFR ONLY - Sales Informed Not Checked Rev…" at bounding box center [332, 258] width 417 height 151
click at [453, 268] on div "Review" at bounding box center [451, 272] width 35 height 10
click at [458, 271] on button "Review" at bounding box center [452, 272] width 34 height 8
click at [492, 287] on button "Yes / OK" at bounding box center [487, 283] width 34 height 8
click at [486, 292] on button "Yes / OK" at bounding box center [487, 295] width 34 height 8
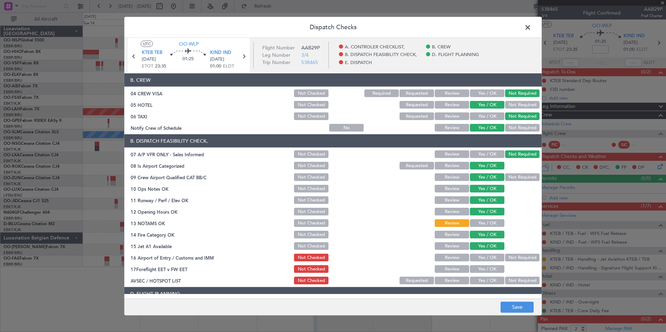
scroll to position [105, 0]
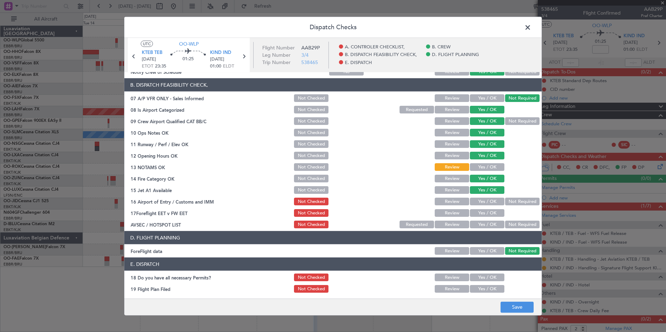
click at [515, 202] on button "Not Required" at bounding box center [522, 202] width 34 height 8
click at [448, 209] on section "B. DISPATCH FEASIBILITY CHECK, 07 A/P VFR ONLY - Sales Informed Not Checked Rev…" at bounding box center [332, 153] width 417 height 151
click at [448, 212] on button "Review" at bounding box center [452, 213] width 34 height 8
click at [520, 226] on button "Not Required" at bounding box center [522, 225] width 34 height 8
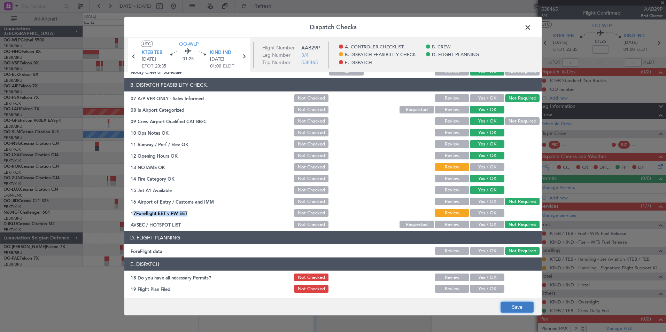
click at [514, 306] on button "Save" at bounding box center [517, 307] width 33 height 11
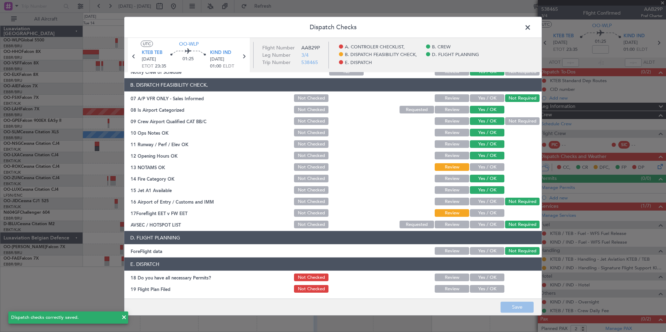
click at [531, 30] on span at bounding box center [531, 29] width 0 height 14
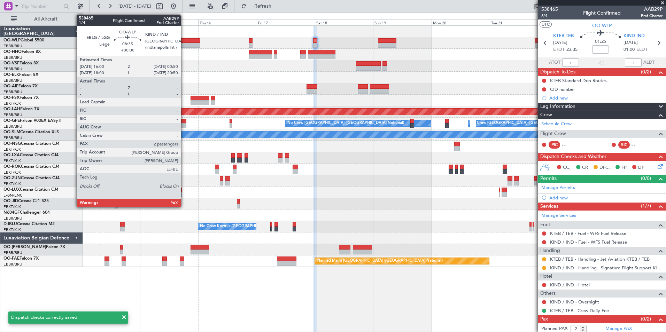
click at [185, 41] on div at bounding box center [189, 40] width 22 height 5
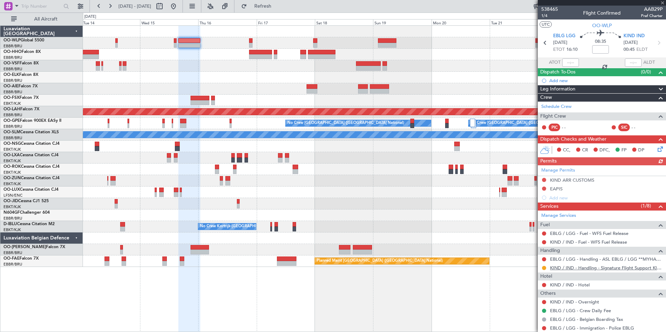
click at [573, 268] on link "KIND / IND - Handling - Signature Flight Support KIND / IND" at bounding box center [606, 268] width 113 height 6
click at [587, 270] on link "KIND / IND - Handling - Signature Flight Support KIND / IND" at bounding box center [606, 268] width 113 height 6
click at [308, 74] on div at bounding box center [374, 77] width 583 height 11
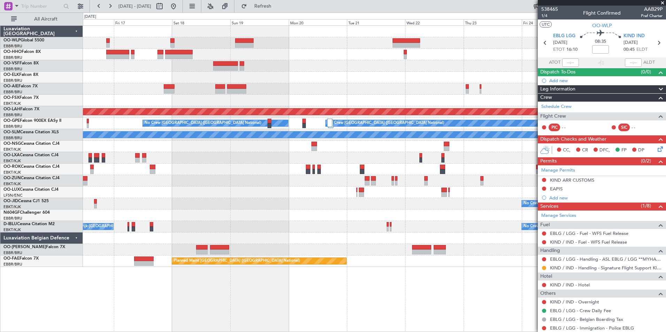
click at [555, 117] on fb-app "[DATE] - [DATE] Refresh Quick Links All Aircraft - - FIMP 17:00 Z EBLG 05:10 Z …" at bounding box center [333, 168] width 666 height 327
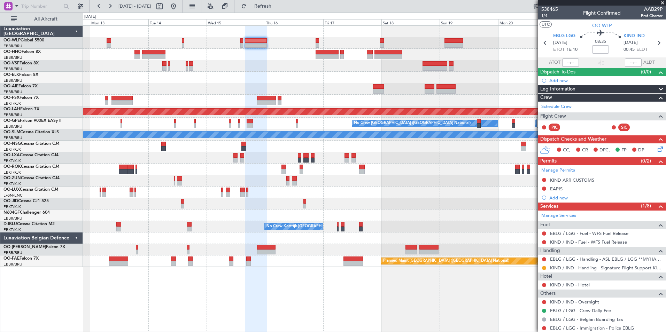
click at [367, 135] on div "Planned Maint [PERSON_NAME]-[GEOGRAPHIC_DATA][PERSON_NAME] ([GEOGRAPHIC_DATA][P…" at bounding box center [374, 146] width 583 height 241
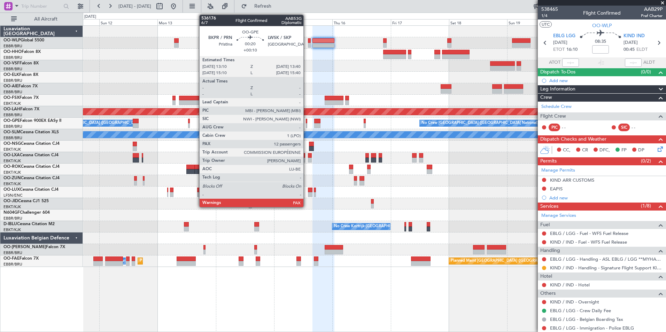
click at [307, 122] on div at bounding box center [306, 121] width 1 height 5
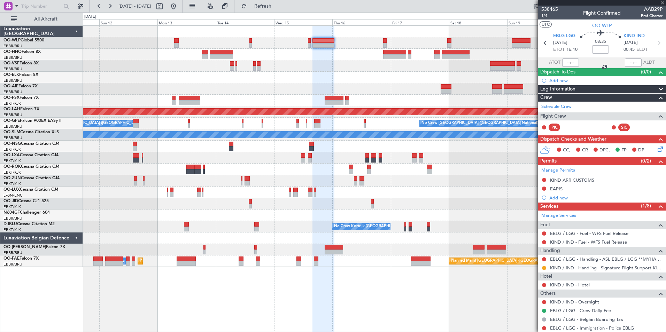
type input "+00:10"
type input "12"
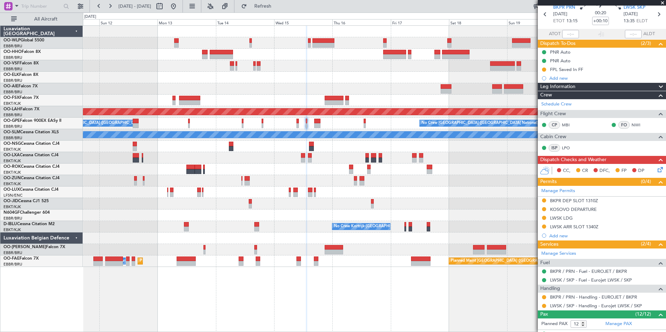
scroll to position [35, 0]
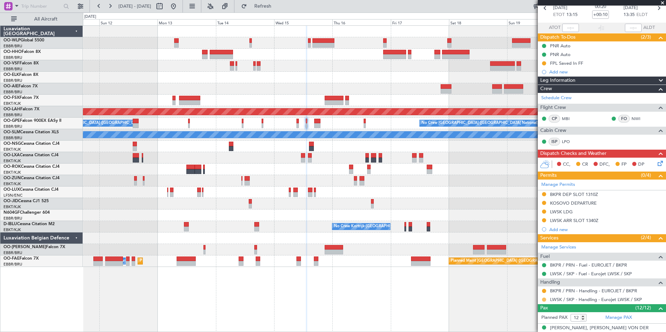
click at [543, 300] on button at bounding box center [544, 300] width 4 height 4
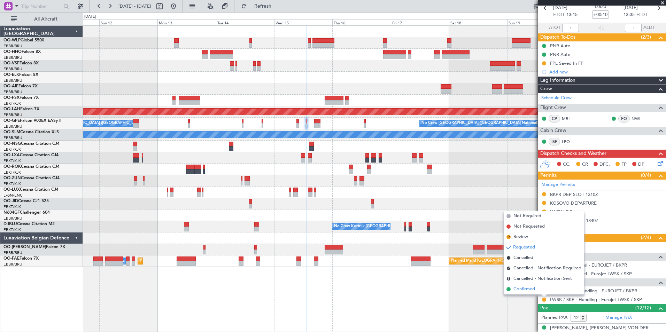
click at [517, 290] on span "Confirmed" at bounding box center [524, 289] width 22 height 7
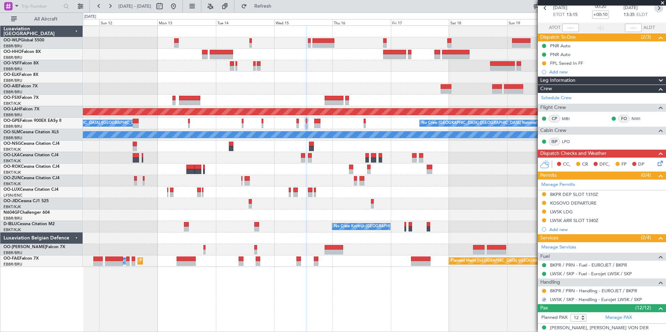
click at [656, 9] on icon at bounding box center [658, 7] width 9 height 9
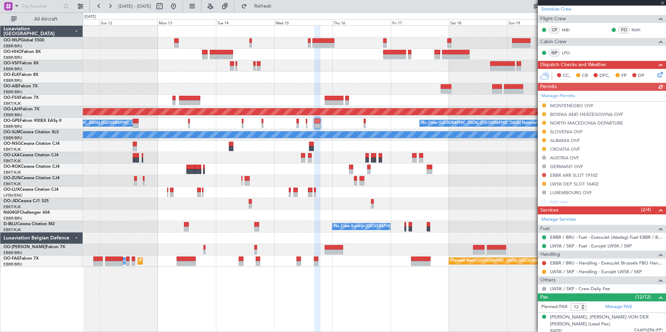
scroll to position [139, 0]
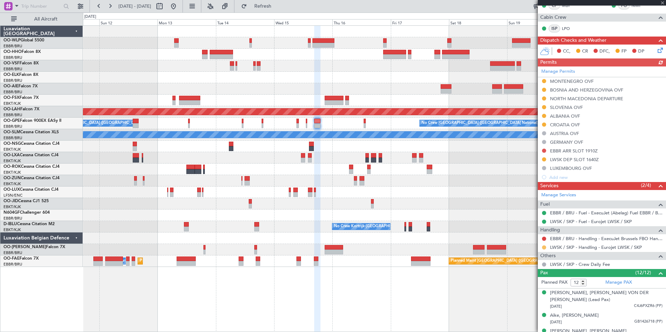
click at [542, 248] on button at bounding box center [544, 248] width 4 height 4
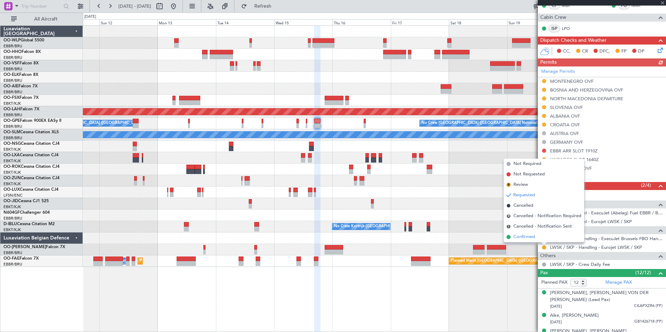
click at [527, 234] on span "Confirmed" at bounding box center [524, 237] width 22 height 7
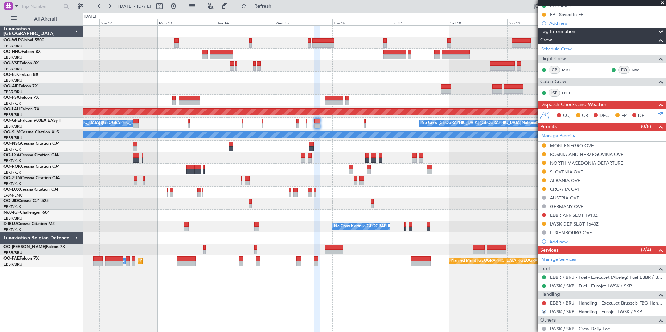
scroll to position [0, 0]
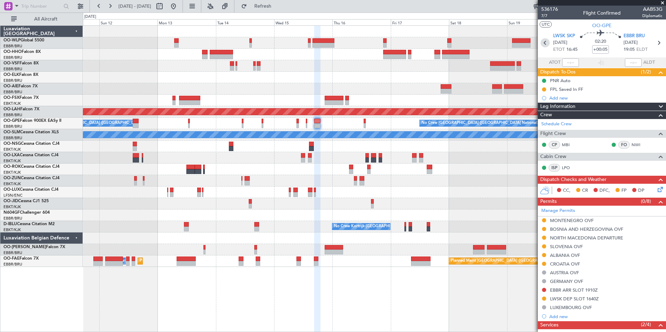
click at [544, 44] on icon at bounding box center [545, 42] width 9 height 9
type input "+00:10"
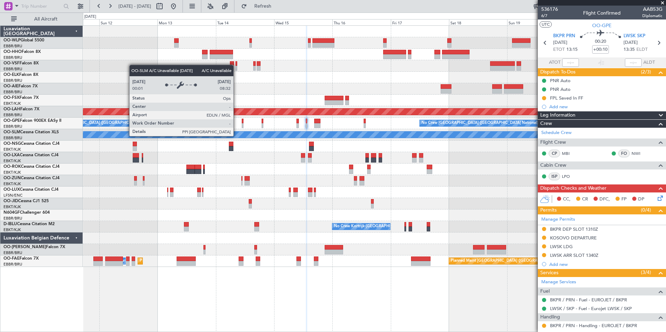
click at [500, 156] on div "Planned Maint Geneva (Cointrin) Planned Maint Kortrijk-Wevelgem Planned Maint A…" at bounding box center [374, 146] width 583 height 241
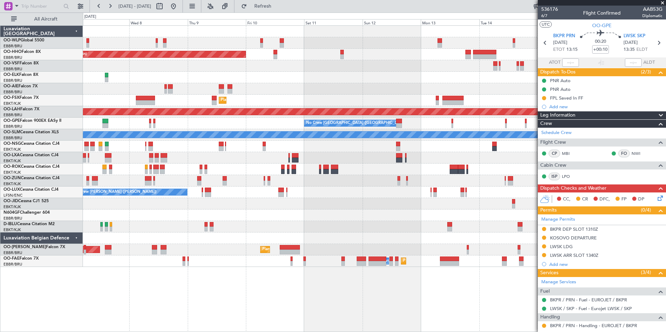
click at [537, 180] on div "Planned Maint Geneva (Cointrin) Unplanned Maint London (Farnborough) Planned Ma…" at bounding box center [374, 146] width 583 height 241
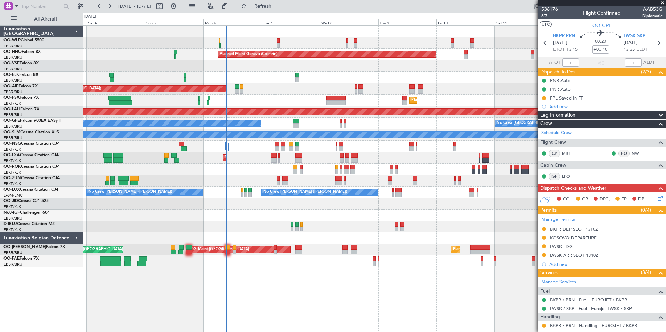
click at [317, 172] on div "AOG Maint Kortrijk-[GEOGRAPHIC_DATA]" at bounding box center [374, 169] width 583 height 11
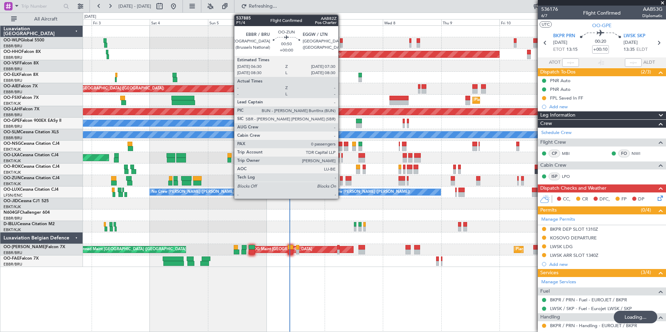
click at [341, 184] on div at bounding box center [341, 183] width 2 height 5
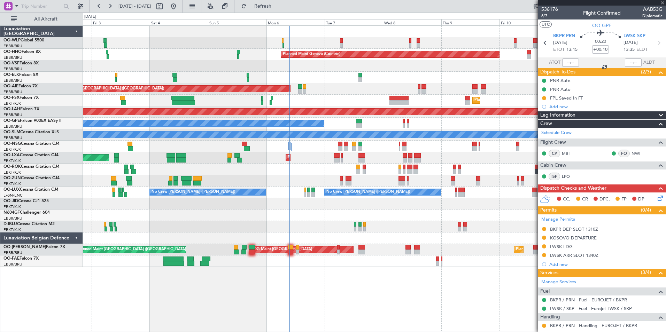
type input "0"
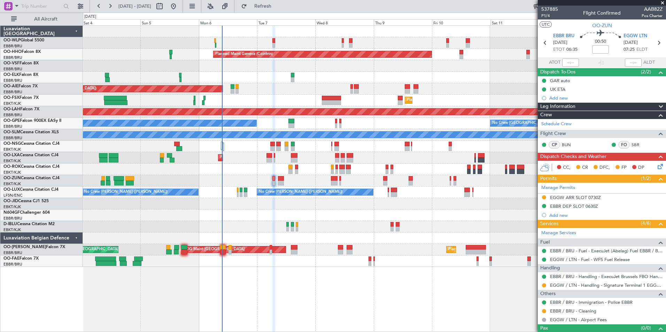
click at [382, 71] on div at bounding box center [374, 65] width 583 height 11
click at [350, 97] on div "Planned Maint Kortrijk-[GEOGRAPHIC_DATA]" at bounding box center [374, 100] width 583 height 11
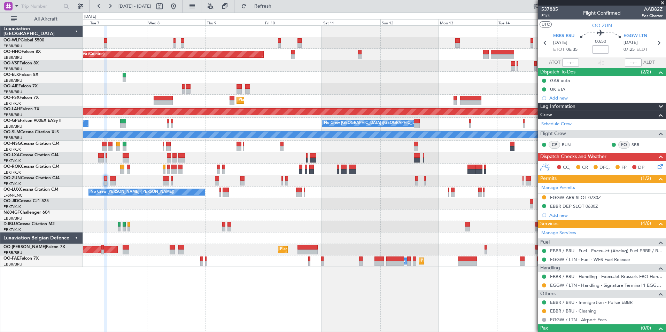
click at [305, 96] on div "Planned Maint Geneva (Cointrin) Unplanned Maint London (Farnborough) Planned Ma…" at bounding box center [374, 146] width 583 height 241
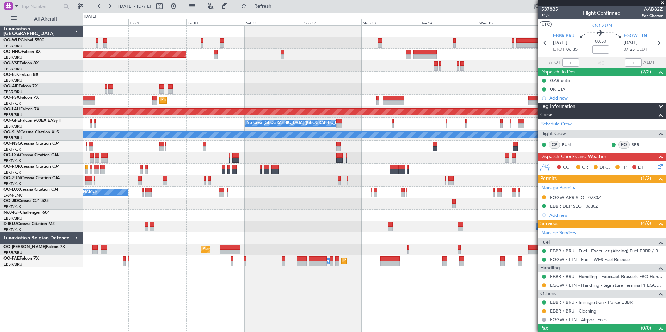
click at [364, 86] on div "Unplanned Maint [GEOGRAPHIC_DATA] ([GEOGRAPHIC_DATA])" at bounding box center [374, 88] width 583 height 11
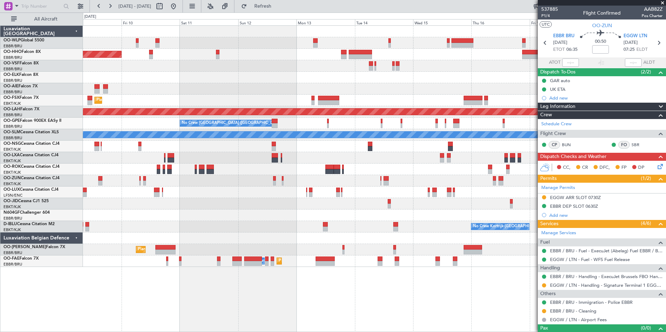
click at [384, 79] on div at bounding box center [374, 77] width 583 height 11
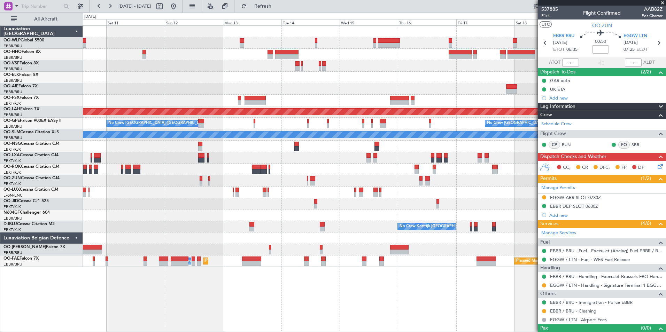
click at [430, 78] on div at bounding box center [374, 77] width 583 height 11
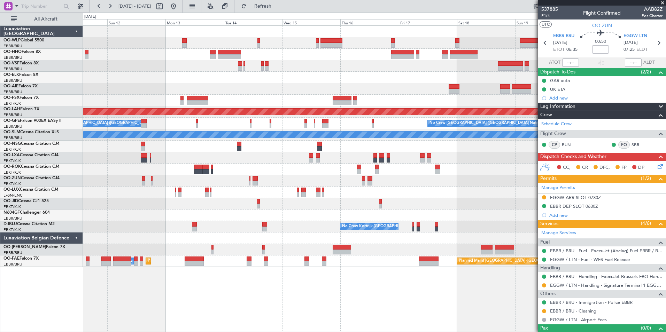
click at [423, 50] on div "Planned Maint Geneva (Cointrin) Planned Maint Kortrijk-Wevelgem Planned Maint A…" at bounding box center [374, 146] width 583 height 241
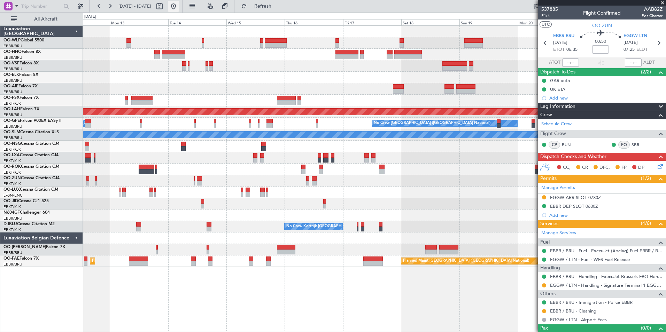
click at [179, 7] on button at bounding box center [173, 6] width 11 height 11
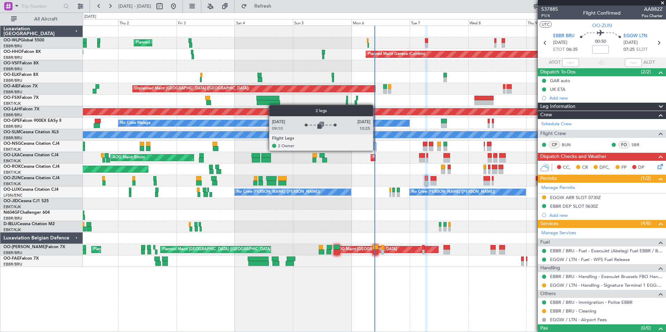
click at [376, 150] on div at bounding box center [375, 147] width 2 height 8
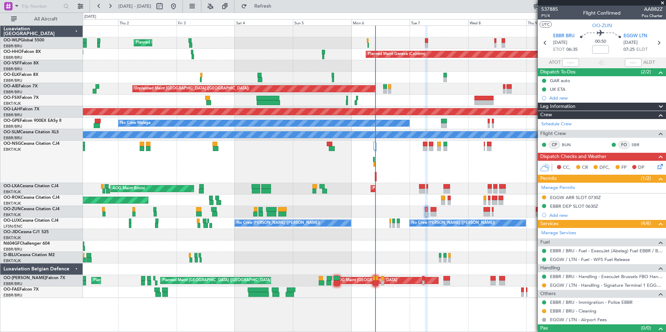
click at [371, 104] on div "Planned Maint Milan (Linate) Planned Maint Geneva ([GEOGRAPHIC_DATA]) Planned M…" at bounding box center [374, 162] width 583 height 272
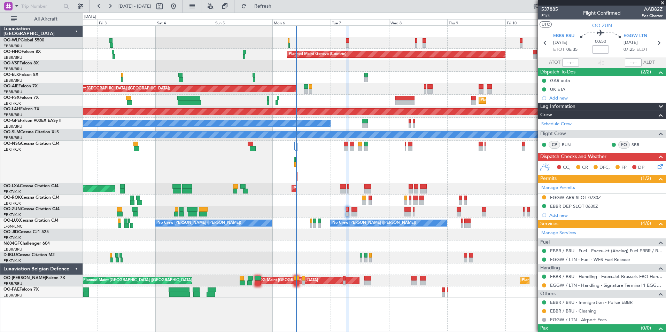
click at [270, 97] on div "Planned Maint Kortrijk-[GEOGRAPHIC_DATA]" at bounding box center [374, 100] width 583 height 11
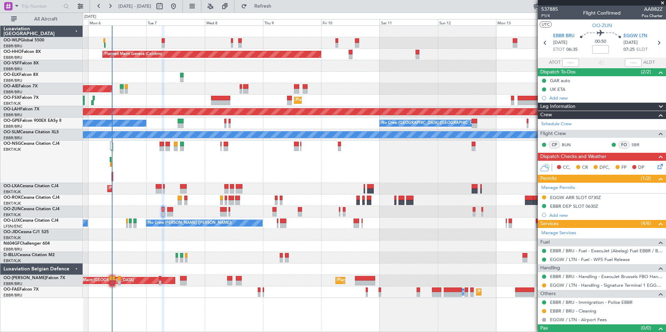
click at [255, 93] on div "Unplanned Maint [GEOGRAPHIC_DATA] ([GEOGRAPHIC_DATA])" at bounding box center [374, 88] width 583 height 11
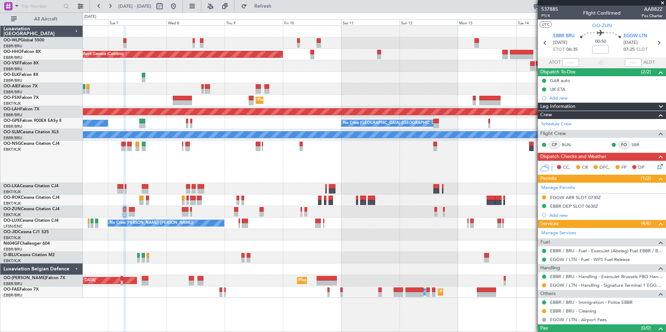
click at [187, 92] on div "Unplanned Maint [GEOGRAPHIC_DATA] ([GEOGRAPHIC_DATA])" at bounding box center [374, 88] width 583 height 11
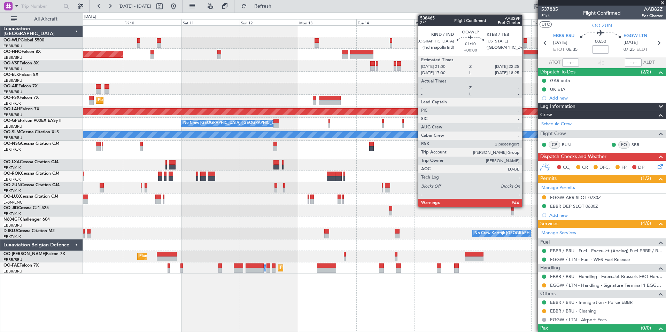
click at [525, 42] on div at bounding box center [525, 40] width 3 height 5
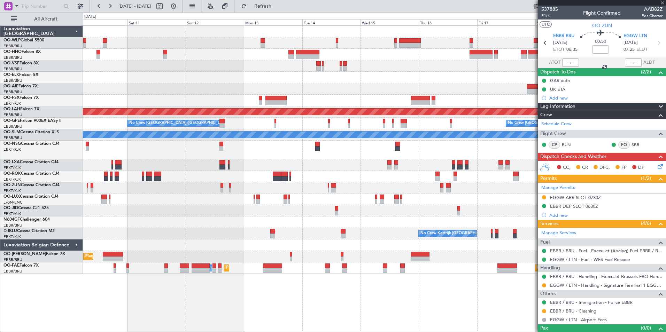
click at [377, 78] on div "Planned Maint Geneva (Cointrin) Planned Maint [GEOGRAPHIC_DATA]-[GEOGRAPHIC_DAT…" at bounding box center [374, 150] width 583 height 248
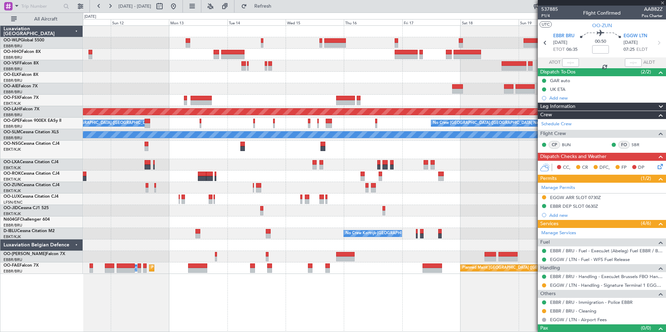
type input "2"
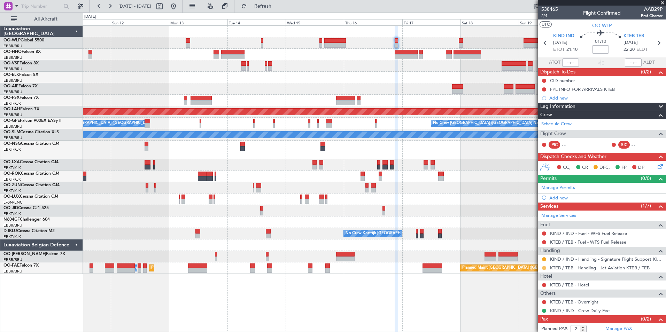
click at [542, 268] on button at bounding box center [544, 268] width 4 height 4
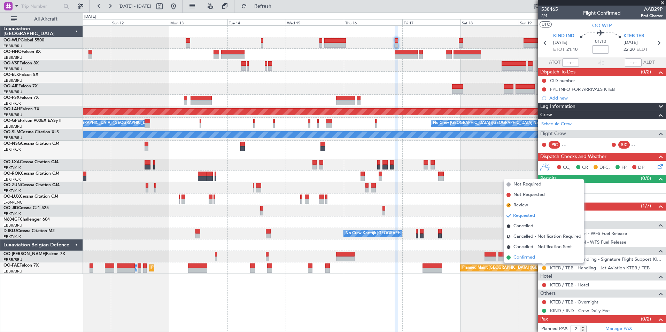
click at [521, 257] on span "Confirmed" at bounding box center [524, 257] width 22 height 7
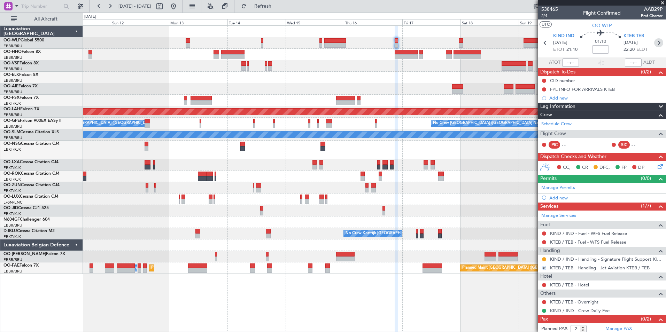
click at [656, 43] on icon at bounding box center [658, 42] width 9 height 9
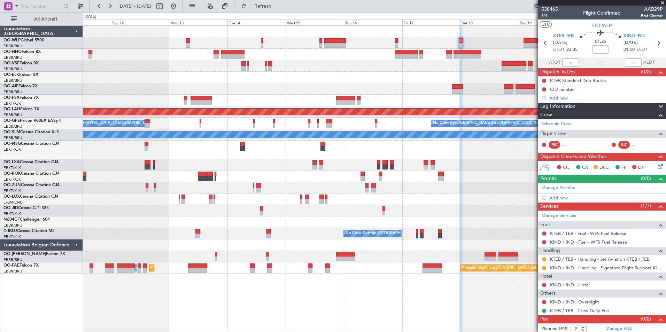
click at [544, 261] on mat-tooltip-component "Requested" at bounding box center [543, 270] width 31 height 18
click at [544, 258] on button at bounding box center [544, 259] width 4 height 4
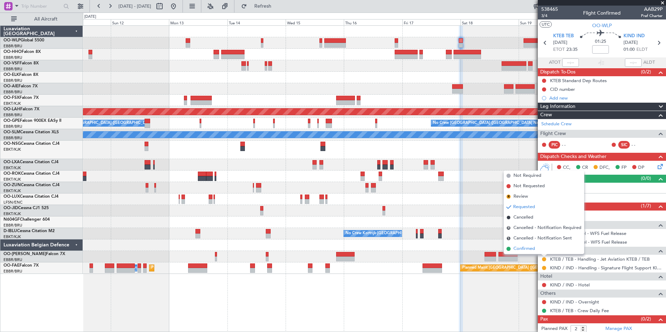
click at [516, 246] on span "Confirmed" at bounding box center [524, 249] width 22 height 7
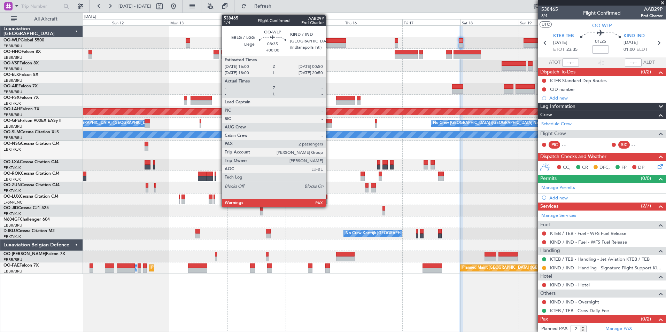
click at [329, 42] on div at bounding box center [335, 40] width 22 height 5
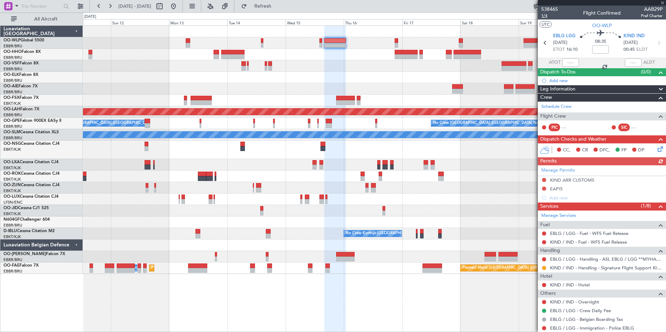
click at [544, 15] on span "1/4" at bounding box center [549, 16] width 17 height 6
click at [601, 47] on input at bounding box center [600, 49] width 17 height 8
type input "+00:05"
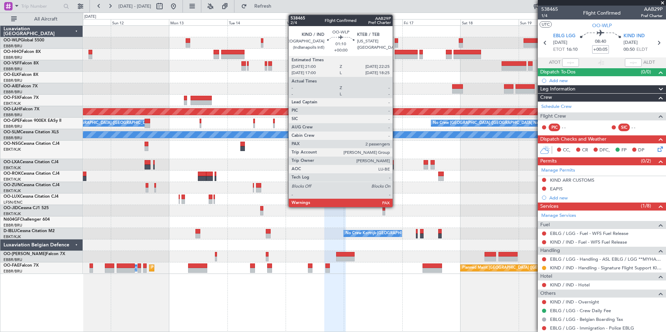
click at [396, 44] on div at bounding box center [396, 45] width 3 height 5
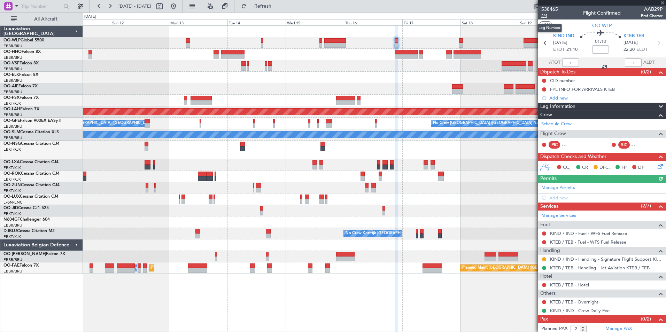
click at [545, 15] on span "2/4" at bounding box center [549, 16] width 17 height 6
click at [654, 45] on icon at bounding box center [658, 42] width 9 height 9
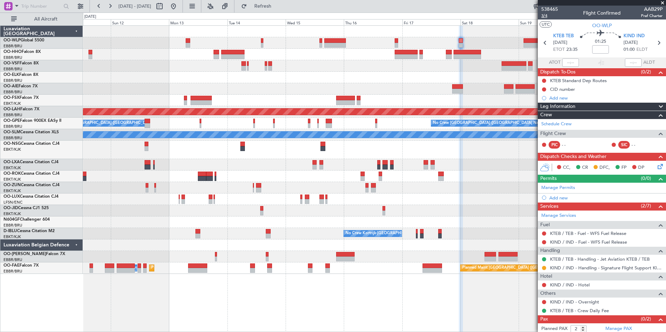
click at [546, 17] on span "3/4" at bounding box center [549, 16] width 17 height 6
click at [654, 45] on icon at bounding box center [658, 42] width 9 height 9
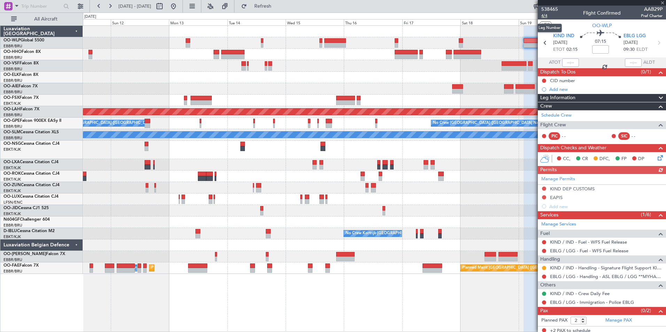
click at [542, 15] on span "4/4" at bounding box center [549, 16] width 17 height 6
click at [544, 195] on button at bounding box center [544, 197] width 4 height 4
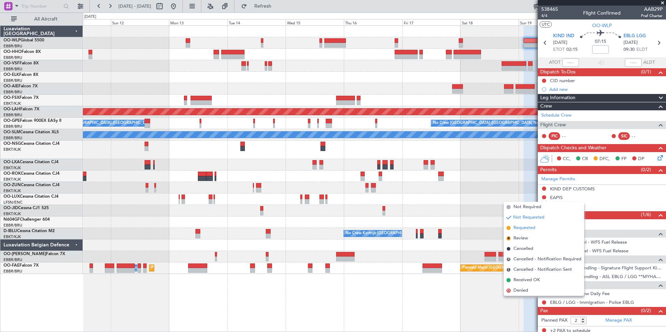
click at [524, 227] on span "Requested" at bounding box center [524, 228] width 22 height 7
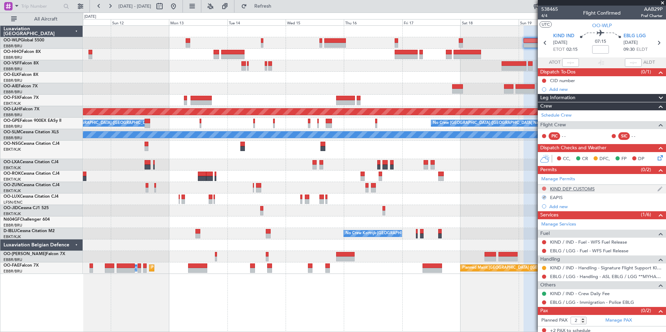
click at [544, 188] on button at bounding box center [544, 189] width 4 height 4
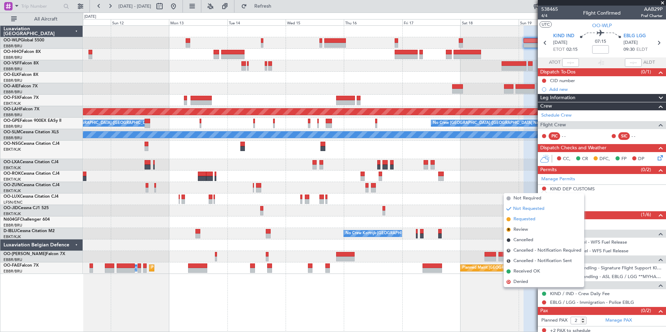
click at [528, 220] on span "Requested" at bounding box center [524, 219] width 22 height 7
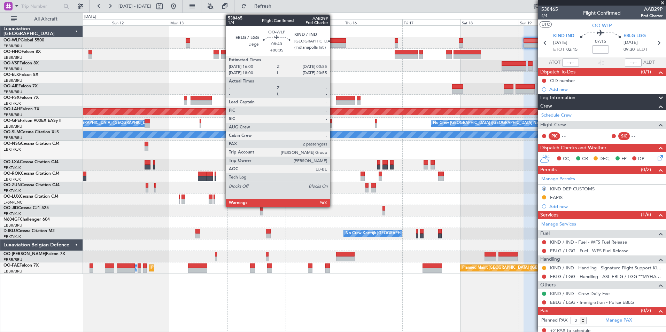
click at [333, 42] on div at bounding box center [335, 40] width 22 height 5
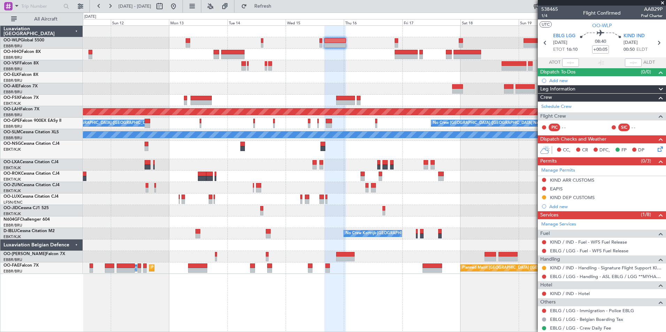
click at [183, 10] on fb-range-datepicker "[DATE] - [DATE]" at bounding box center [136, 6] width 93 height 13
click at [179, 8] on button at bounding box center [173, 6] width 11 height 11
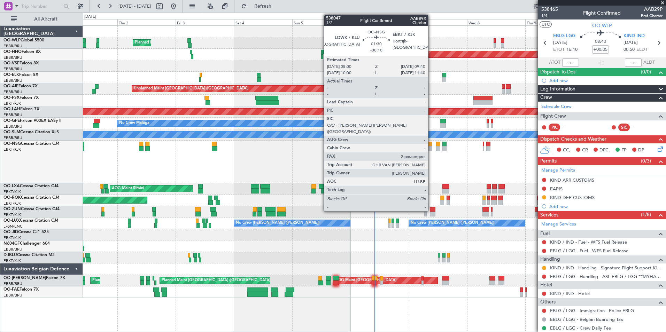
click at [431, 147] on div at bounding box center [430, 148] width 4 height 5
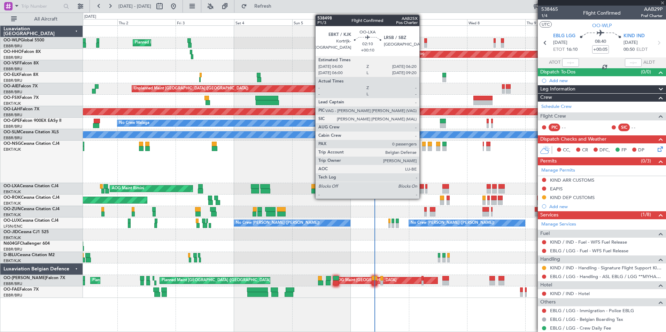
type input "-00:10"
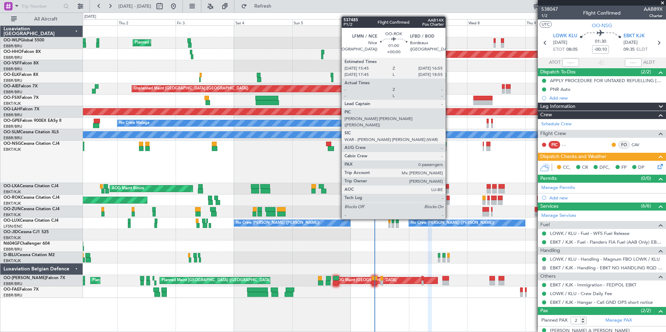
click at [449, 200] on div at bounding box center [448, 198] width 3 height 5
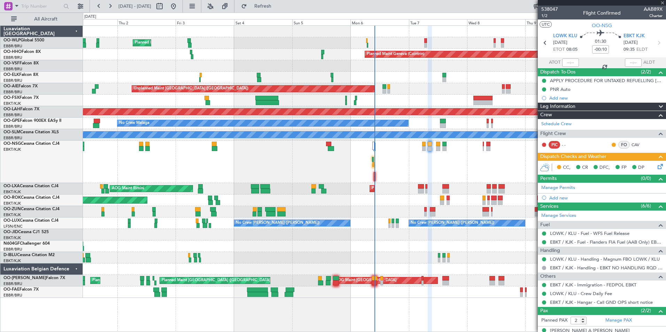
type input "0"
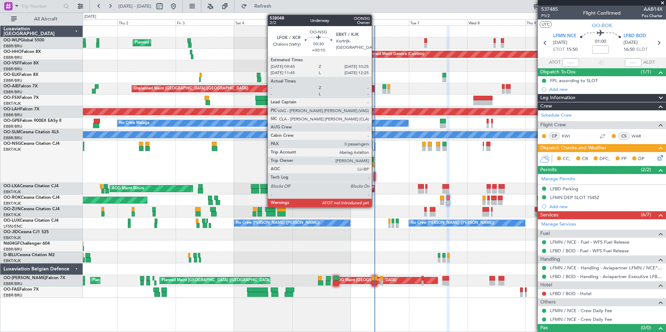
click at [375, 174] on div at bounding box center [375, 174] width 2 height 5
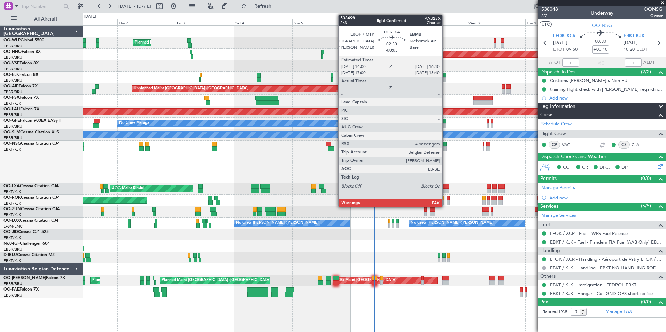
click at [446, 188] on div at bounding box center [445, 186] width 7 height 5
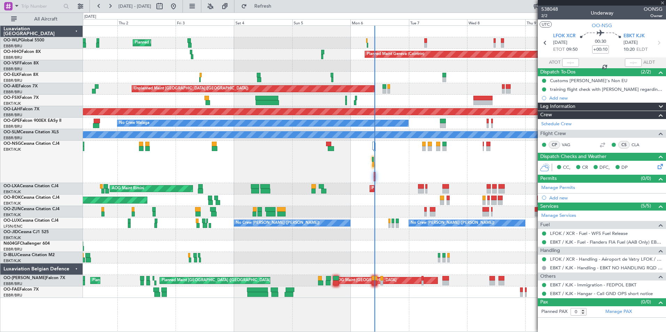
type input "-00:05"
type input "4"
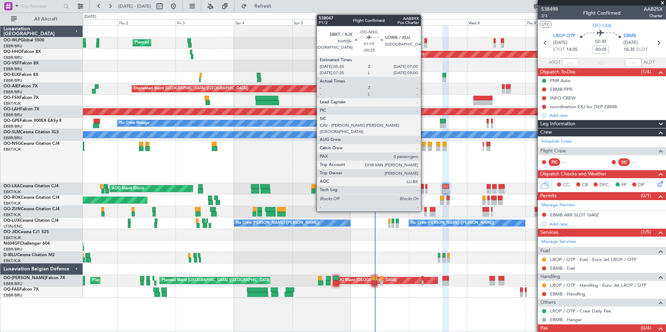
click at [424, 147] on div at bounding box center [423, 148] width 3 height 5
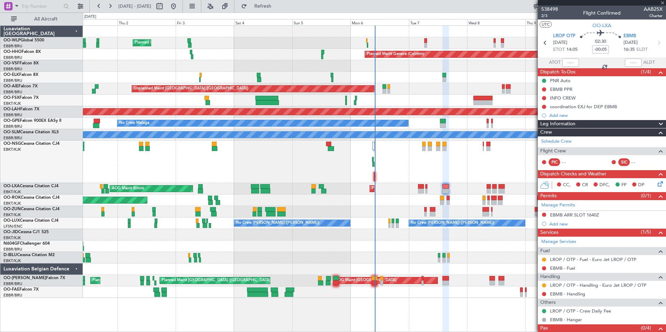
type input "-00:25"
type input "0"
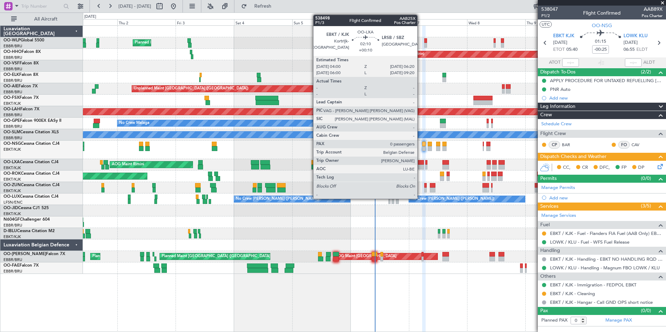
click at [420, 167] on div at bounding box center [421, 167] width 6 height 5
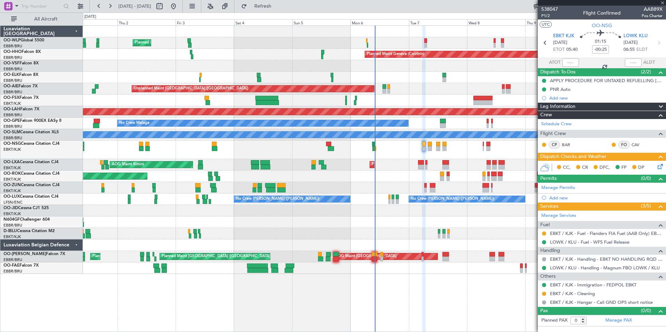
type input "+00:10"
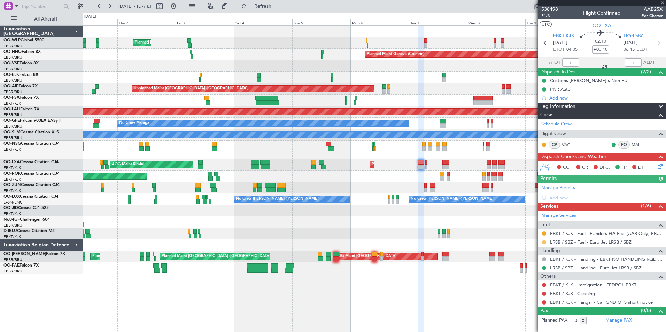
click at [543, 244] on button at bounding box center [544, 242] width 4 height 4
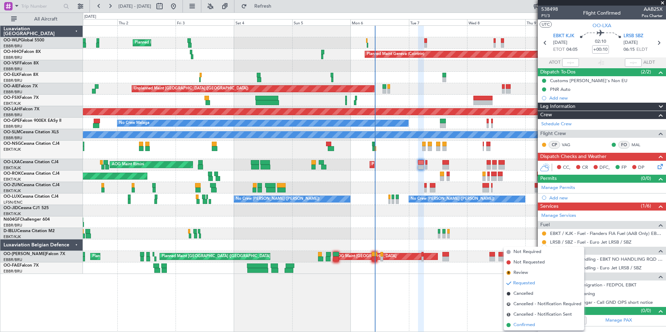
click at [524, 327] on span "Confirmed" at bounding box center [524, 325] width 22 height 7
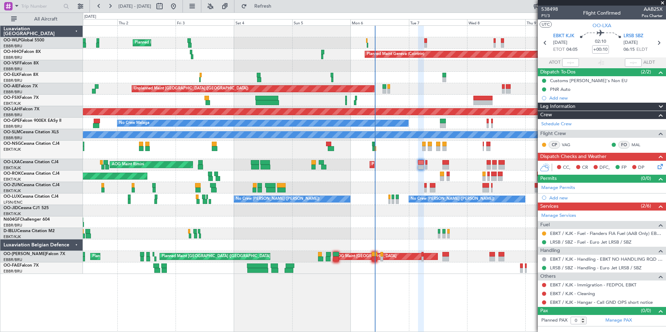
click at [652, 40] on div "LRSB SBZ [DATE] 06:15 ELDT" at bounding box center [639, 43] width 31 height 21
click at [659, 42] on icon at bounding box center [658, 42] width 9 height 9
type input "4"
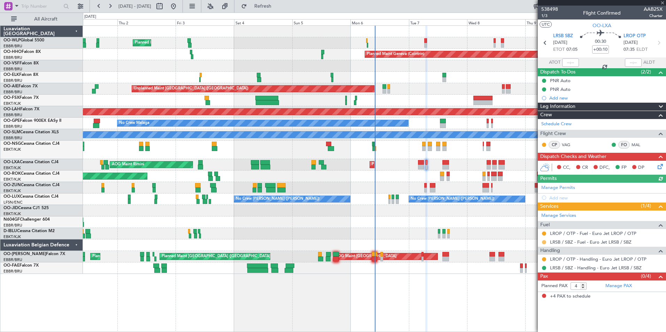
click at [544, 240] on button at bounding box center [544, 242] width 4 height 4
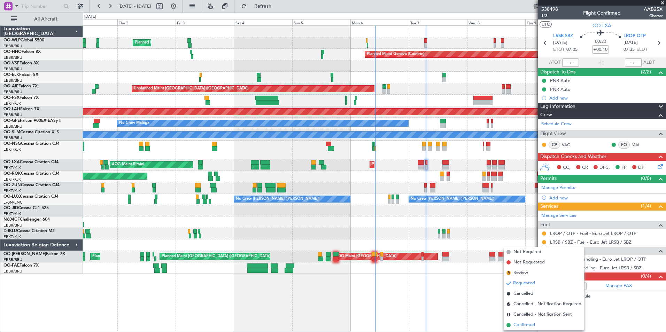
click at [523, 326] on span "Confirmed" at bounding box center [524, 325] width 22 height 7
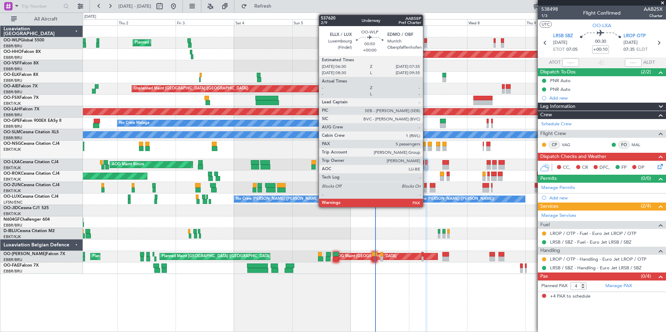
click at [426, 46] on div at bounding box center [425, 45] width 3 height 5
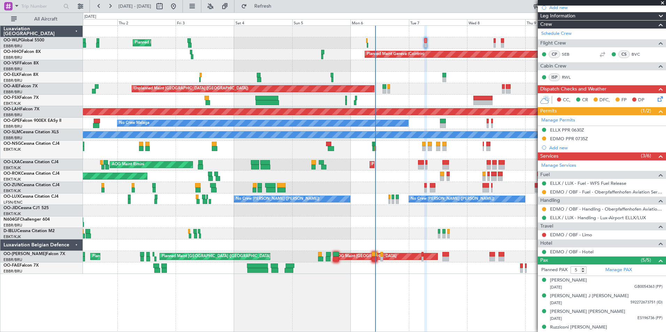
scroll to position [113, 0]
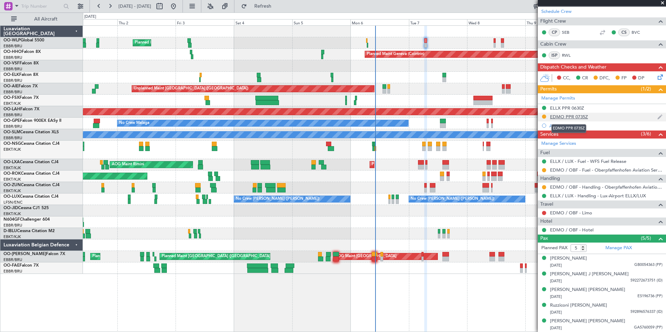
click at [572, 118] on div "EDMO PPR 0735Z" at bounding box center [569, 117] width 38 height 6
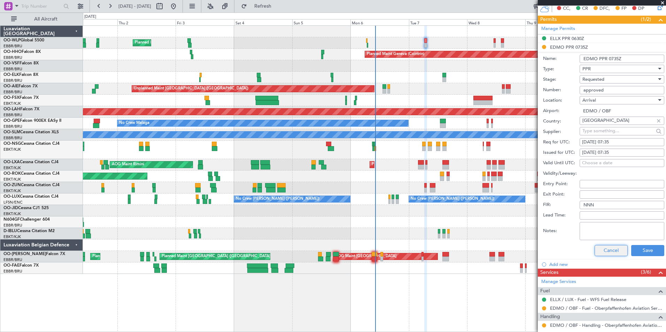
click at [603, 247] on button "Cancel" at bounding box center [611, 250] width 33 height 11
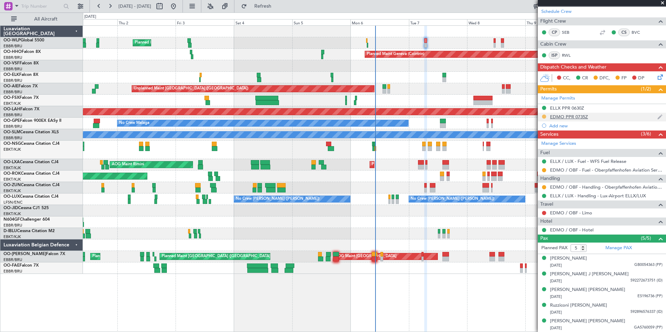
click at [543, 116] on button at bounding box center [544, 117] width 4 height 4
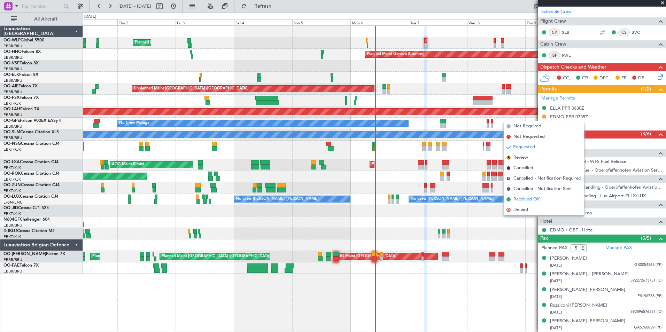
click at [534, 198] on span "Received OK" at bounding box center [526, 199] width 26 height 7
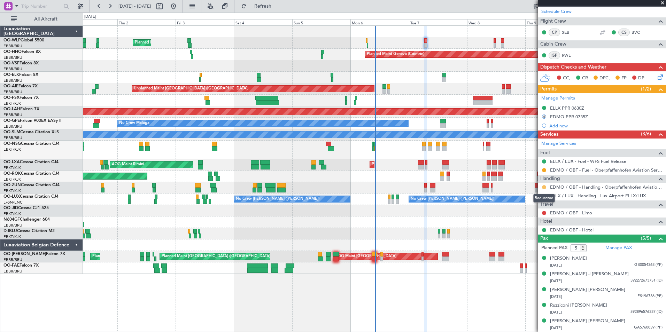
click at [545, 186] on button at bounding box center [544, 187] width 4 height 4
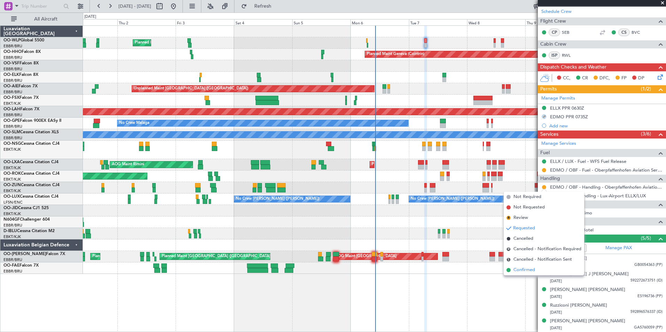
click at [522, 269] on span "Confirmed" at bounding box center [524, 270] width 22 height 7
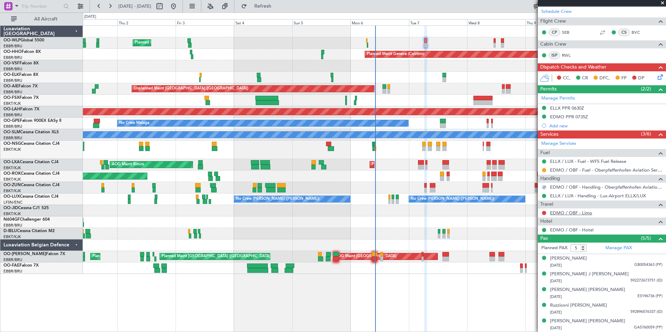
click at [571, 213] on link "EDMO / OBF - Limo" at bounding box center [571, 213] width 42 height 6
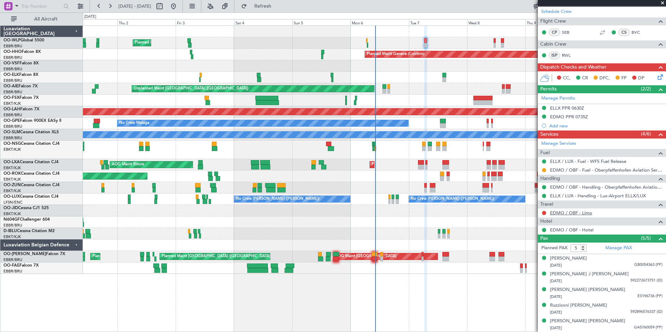
click at [569, 212] on link "EDMO / OBF - Limo" at bounding box center [571, 213] width 42 height 6
click at [278, 4] on span "Refresh" at bounding box center [262, 6] width 29 height 5
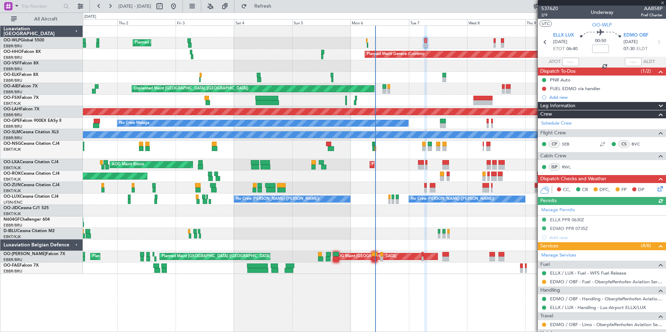
scroll to position [0, 0]
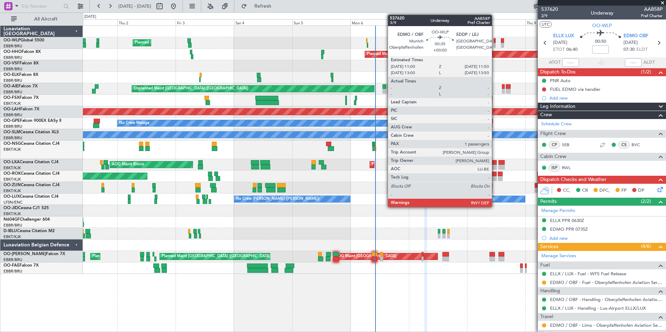
click at [495, 44] on div at bounding box center [495, 45] width 2 height 5
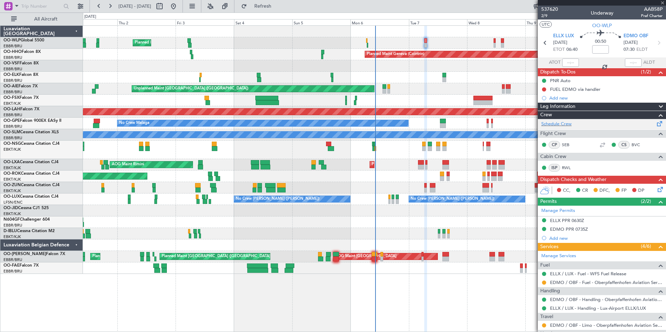
type input "1"
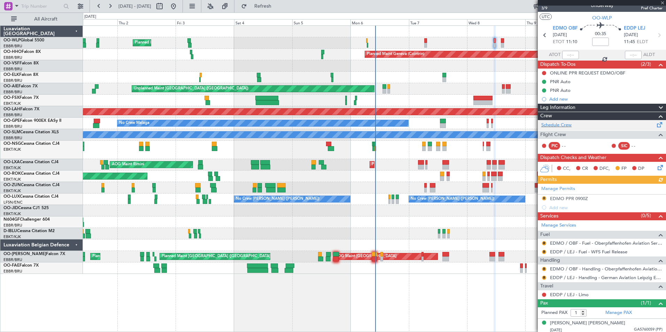
scroll to position [10, 0]
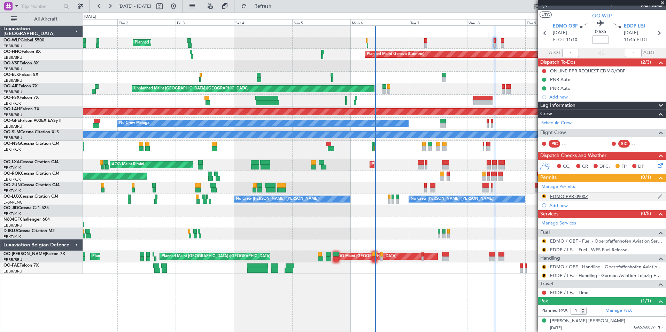
click at [576, 198] on div "EDMO PPR 0900Z" at bounding box center [569, 197] width 38 height 6
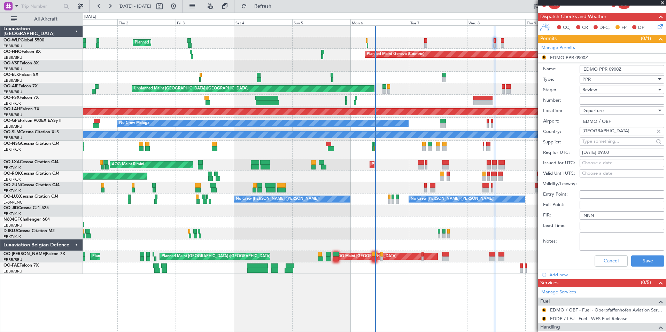
scroll to position [149, 0]
click at [612, 153] on div "08/10/2025 09:00" at bounding box center [622, 152] width 80 height 7
select select "10"
select select "2025"
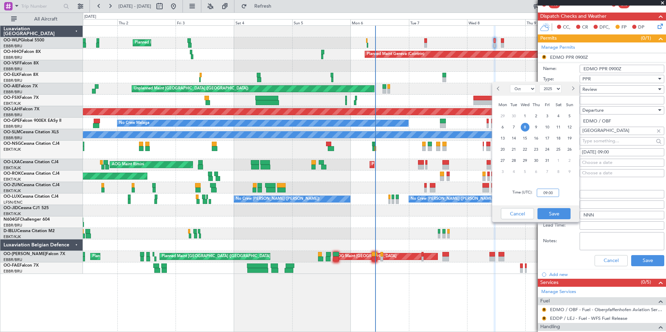
click at [547, 193] on input "09:00" at bounding box center [548, 193] width 22 height 8
type input "11:00"
click at [549, 211] on button "Save" at bounding box center [554, 213] width 33 height 11
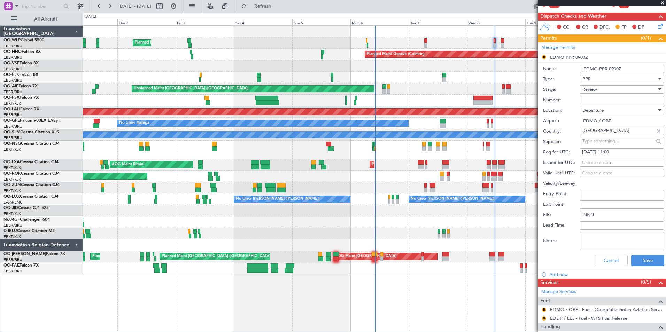
click at [595, 86] on span "Review" at bounding box center [589, 89] width 15 height 6
click at [599, 131] on span "Requested" at bounding box center [619, 135] width 73 height 10
click at [634, 260] on button "Save" at bounding box center [647, 260] width 33 height 11
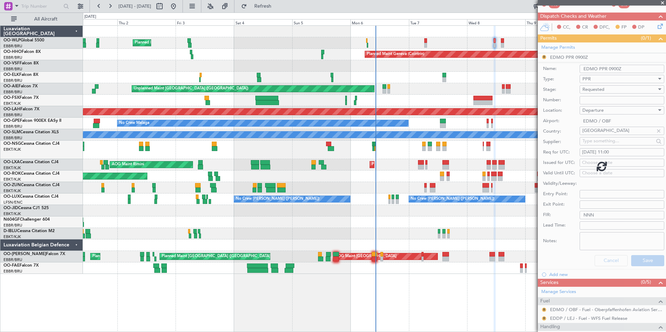
scroll to position [10, 0]
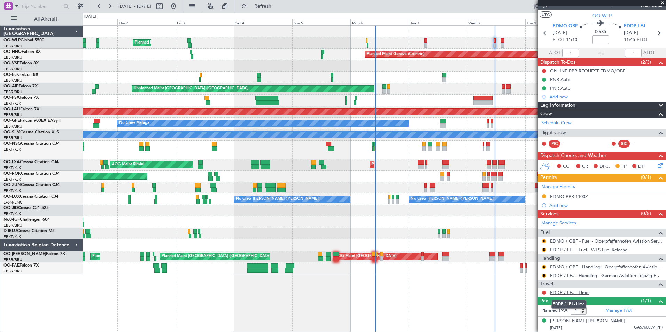
click at [559, 294] on link "EDDP / LEJ - Limo" at bounding box center [569, 293] width 39 height 6
click at [544, 70] on button at bounding box center [544, 71] width 4 height 4
click at [550, 99] on span "Completed" at bounding box center [547, 101] width 23 height 7
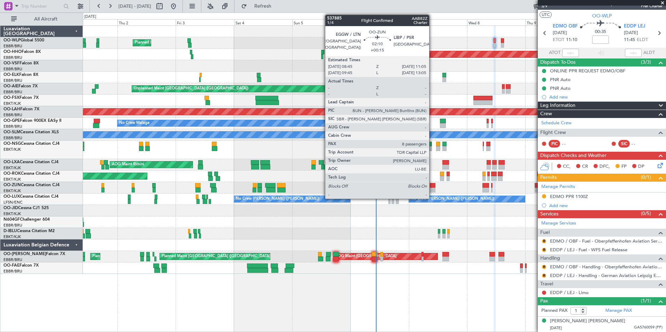
click at [432, 191] on div at bounding box center [433, 190] width 6 height 5
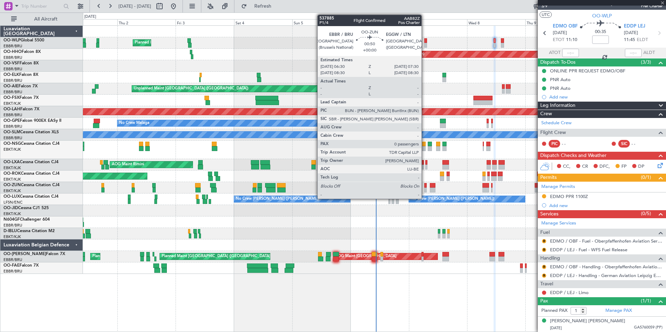
click at [425, 191] on div at bounding box center [425, 190] width 2 height 5
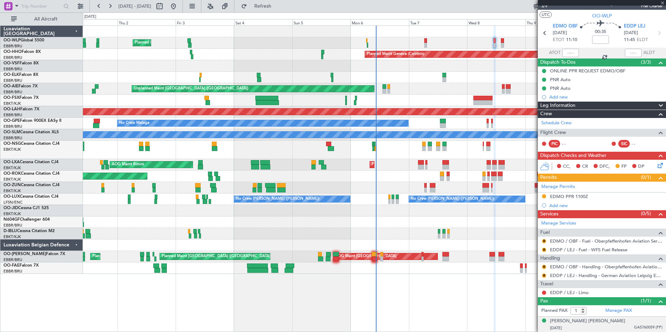
type input "0"
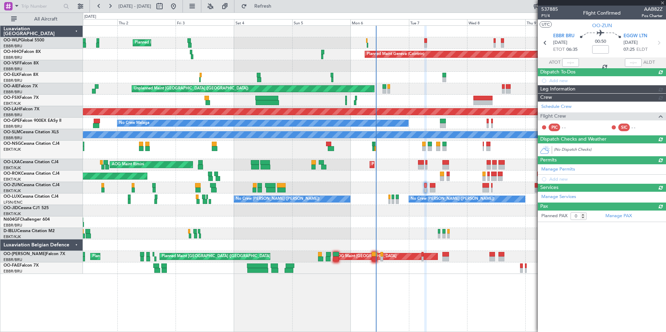
scroll to position [0, 0]
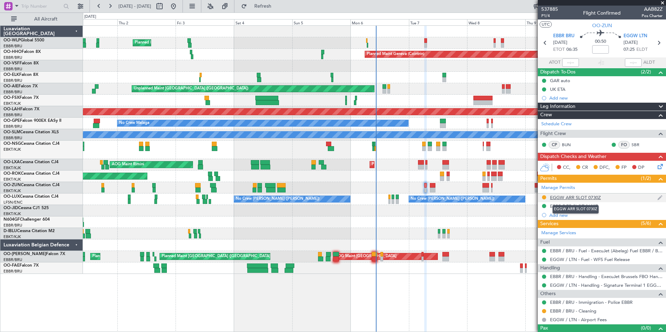
click at [574, 198] on div "EGGW ARR SLOT 0730Z" at bounding box center [575, 198] width 51 height 6
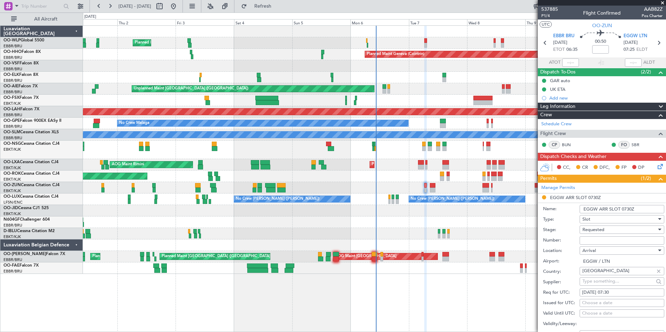
scroll to position [70, 0]
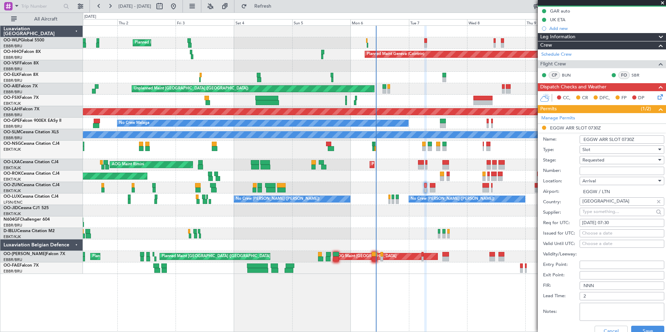
click at [586, 170] on input "Number:" at bounding box center [622, 171] width 85 height 8
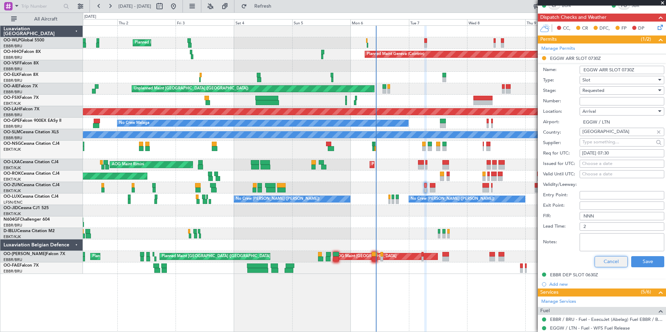
click at [604, 260] on button "Cancel" at bounding box center [611, 261] width 33 height 11
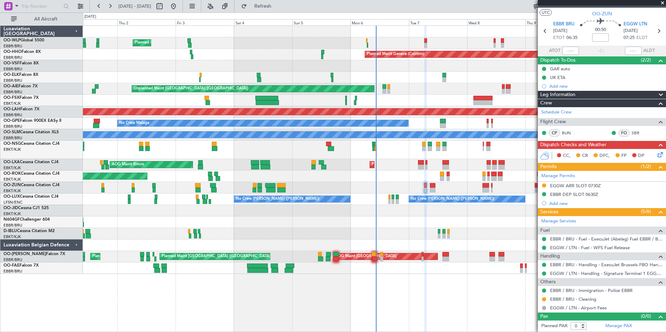
scroll to position [11, 0]
click at [450, 308] on div "Planned Maint Milan (Linate) Planned Maint Geneva (Cointrin) Planned Maint Kort…" at bounding box center [374, 178] width 583 height 307
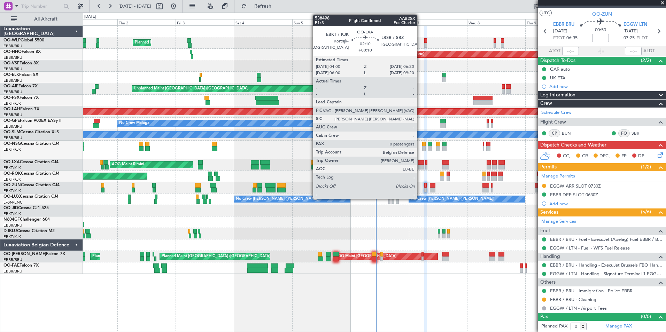
click at [420, 165] on div at bounding box center [421, 167] width 6 height 5
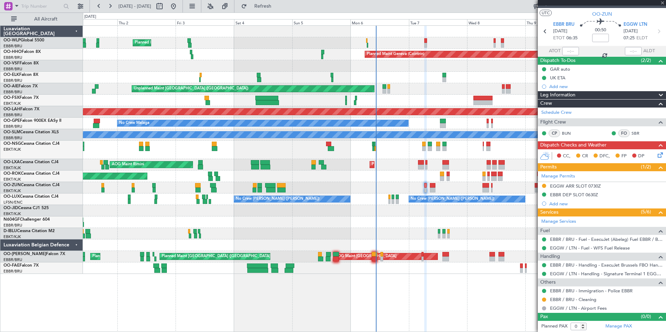
type input "+00:10"
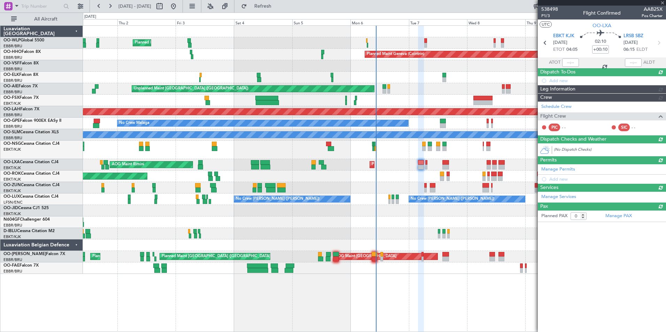
scroll to position [0, 0]
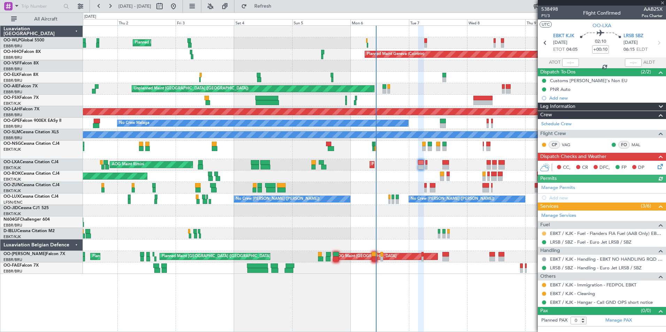
click at [545, 235] on button at bounding box center [544, 234] width 4 height 4
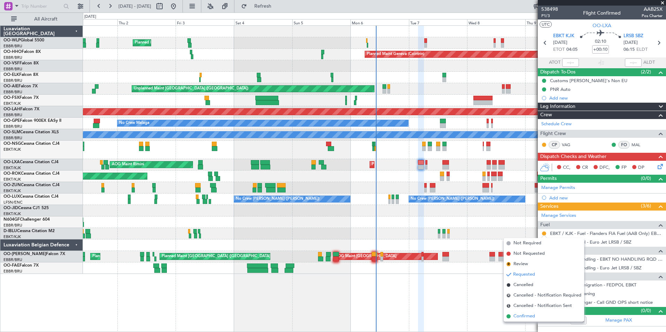
click at [528, 317] on span "Confirmed" at bounding box center [524, 316] width 22 height 7
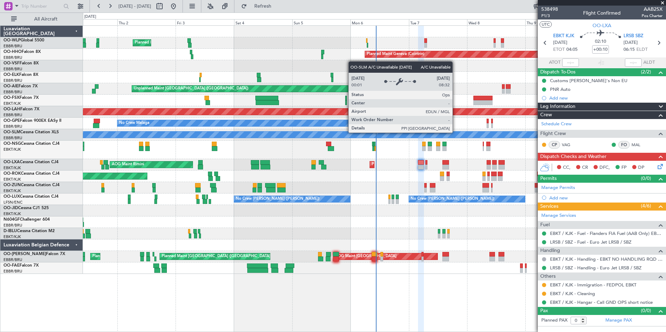
click at [325, 154] on div "Planned Maint Milan (Linate) Planned Maint Geneva (Cointrin) Planned Maint Kort…" at bounding box center [374, 150] width 583 height 248
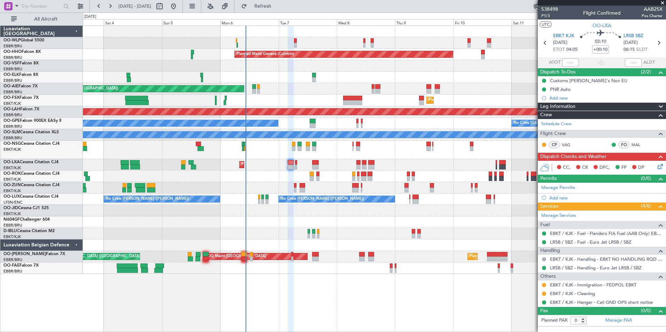
click at [312, 166] on div "Planned Maint Milan (Linate) Planned Maint Geneva ([GEOGRAPHIC_DATA]) Unplanned…" at bounding box center [374, 150] width 583 height 248
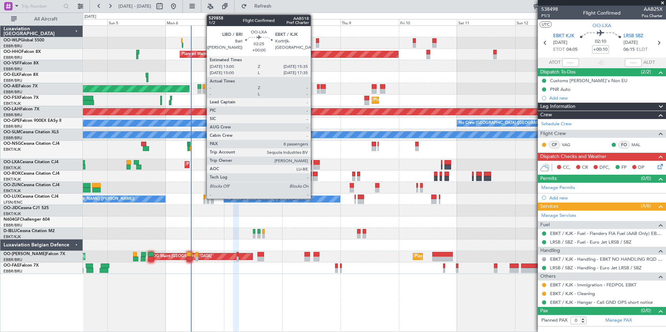
click at [337, 172] on div "Planned Maint Milan (Linate) Planned Maint Geneva (Cointrin) Unplanned Maint Lo…" at bounding box center [374, 150] width 583 height 248
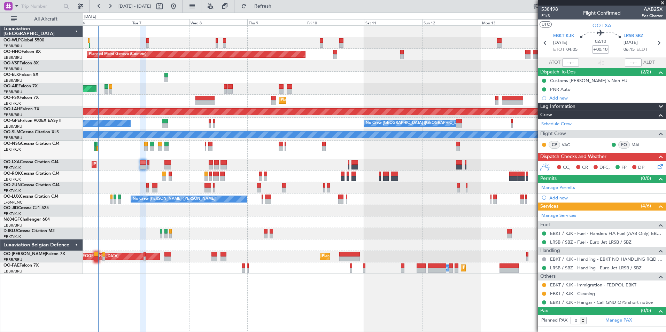
click at [414, 183] on div "Planned Maint Geneva (Cointrin) Unplanned Maint [GEOGRAPHIC_DATA] ([GEOGRAPHIC_…" at bounding box center [374, 150] width 583 height 248
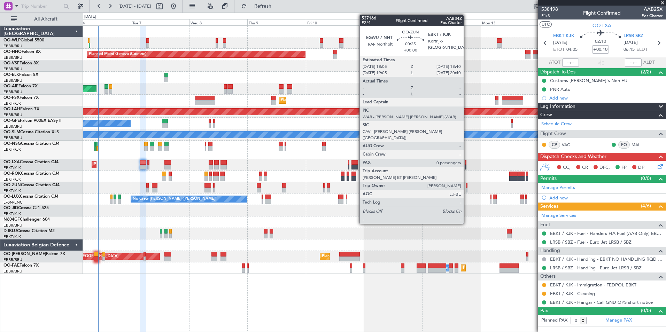
click at [467, 189] on div at bounding box center [467, 190] width 2 height 5
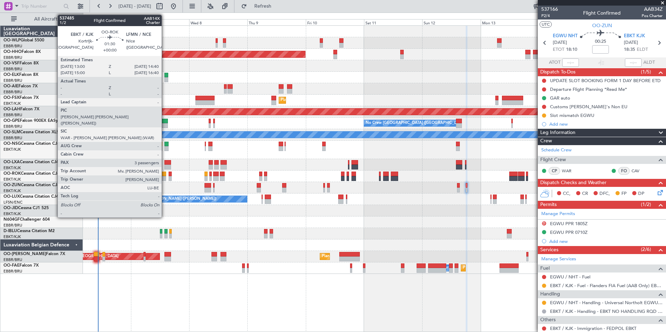
click at [165, 177] on div at bounding box center [164, 178] width 4 height 5
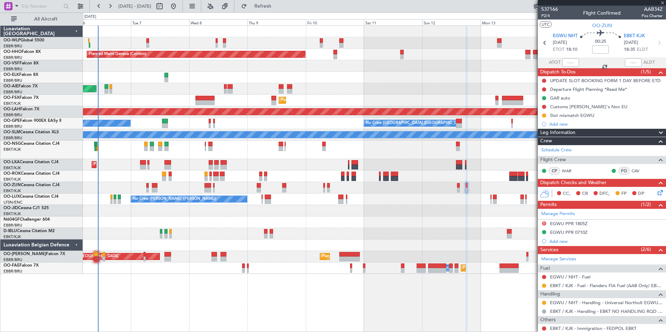
type input "3"
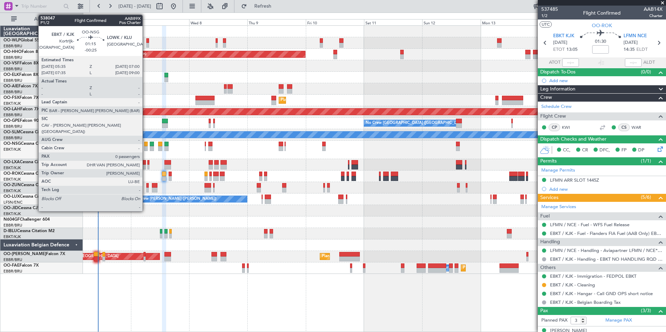
click at [146, 148] on div at bounding box center [145, 148] width 3 height 5
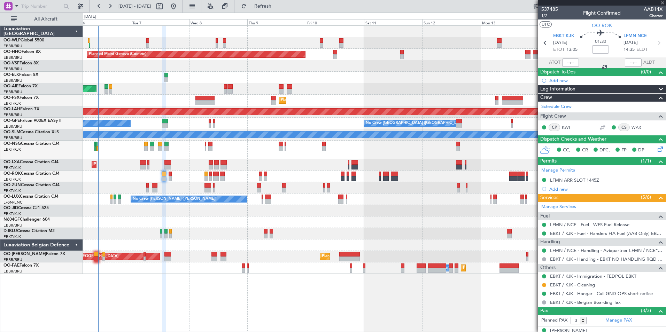
type input "-00:25"
type input "0"
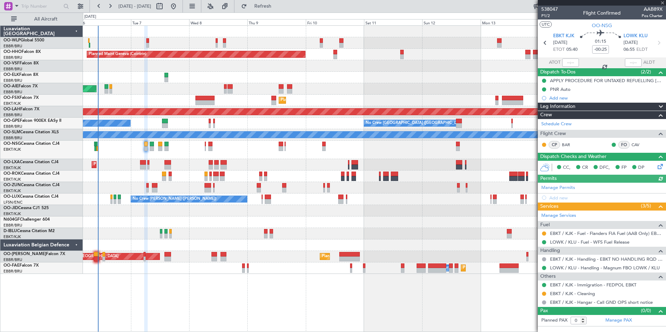
click at [602, 267] on div "EBKT / KJK - Handling - EBKT NO HANDLING RQD FOR CJ" at bounding box center [602, 267] width 0 height 0
click at [573, 266] on link "LOWK / KLU - Handling - Magnum FBO LOWK / KLU" at bounding box center [605, 268] width 110 height 6
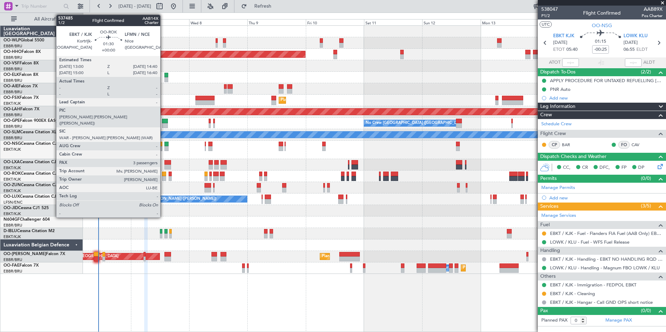
click at [163, 179] on div at bounding box center [164, 178] width 4 height 5
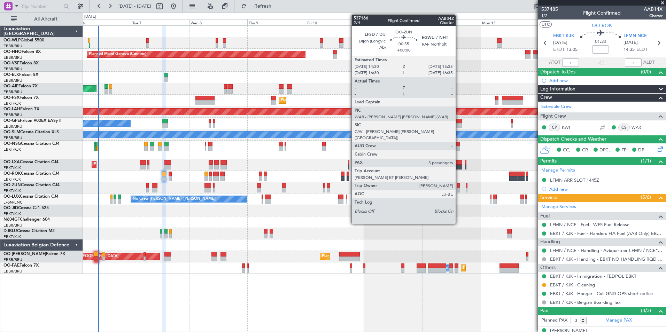
click at [459, 189] on div at bounding box center [458, 190] width 3 height 5
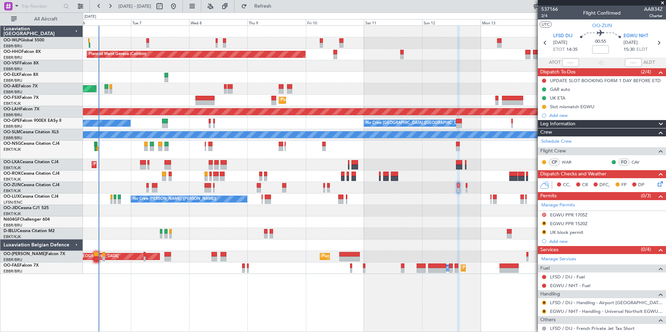
click at [450, 54] on div "Planned Maint Geneva (Cointrin)" at bounding box center [374, 54] width 583 height 11
click at [573, 314] on div "R EGWU / NHT - Handling - Universal Northolt EGWU / NHT" at bounding box center [602, 311] width 128 height 9
click at [572, 311] on link "EGWU / NHT - Handling - Universal Northolt EGWU / NHT" at bounding box center [606, 312] width 113 height 6
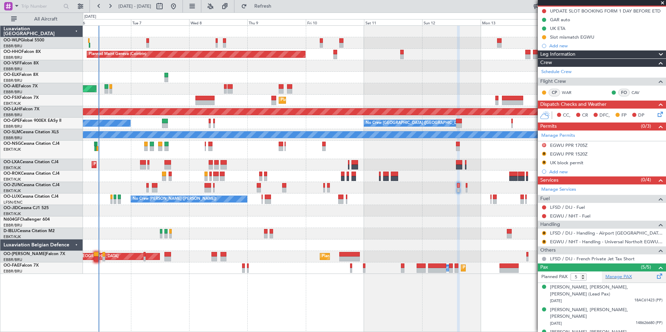
scroll to position [99, 0]
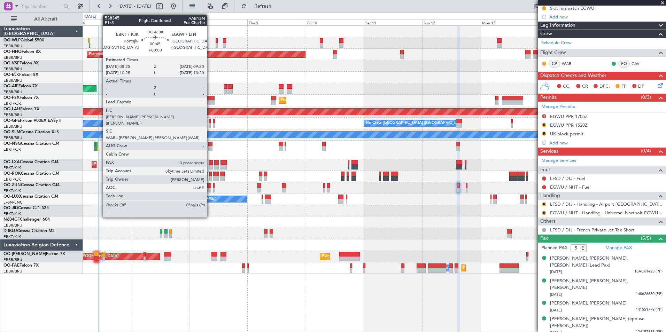
click at [210, 175] on div at bounding box center [210, 174] width 2 height 5
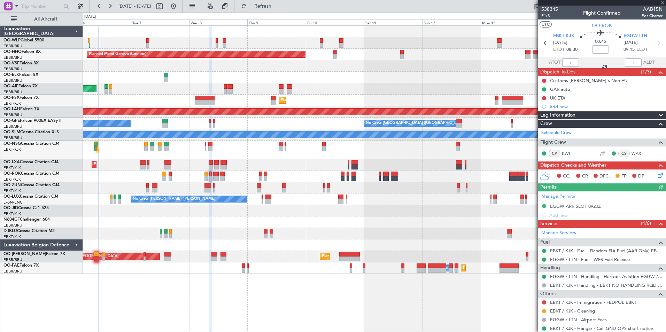
scroll to position [20, 0]
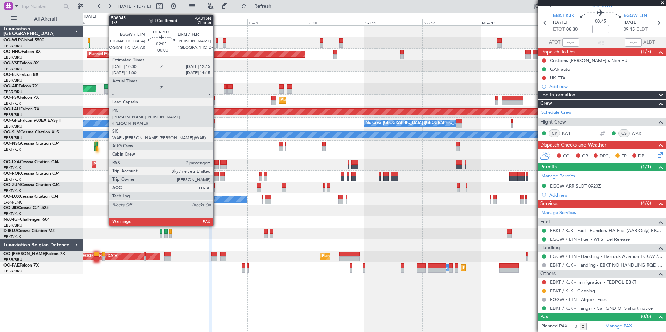
click at [216, 176] on div at bounding box center [216, 174] width 6 height 5
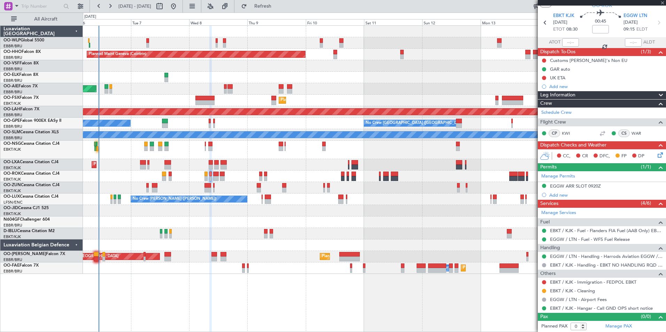
type input "4"
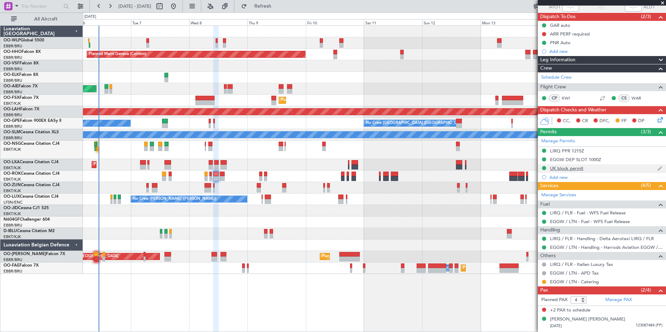
scroll to position [69, 0]
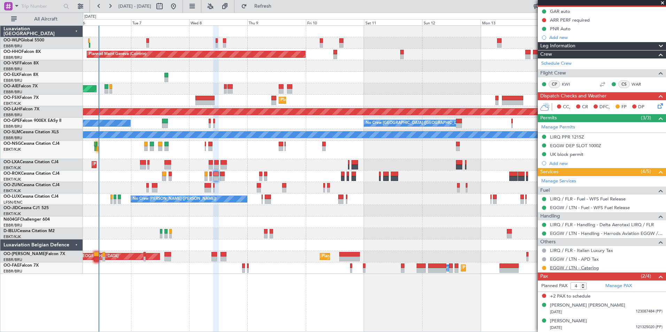
click at [563, 266] on link "EGGW / LTN - Catering" at bounding box center [574, 268] width 49 height 6
click at [378, 250] on div at bounding box center [374, 245] width 583 height 11
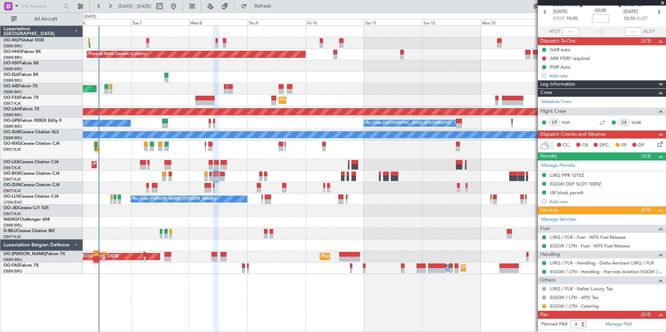
scroll to position [0, 0]
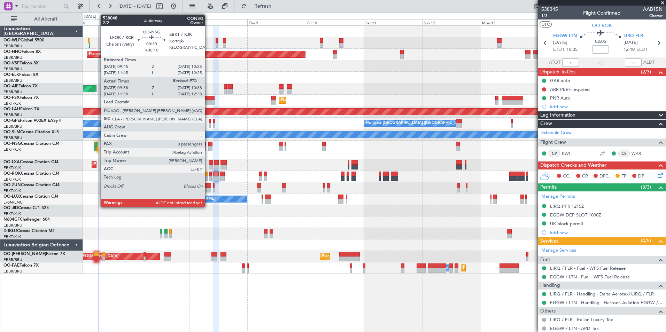
click at [97, 147] on div at bounding box center [97, 148] width 2 height 5
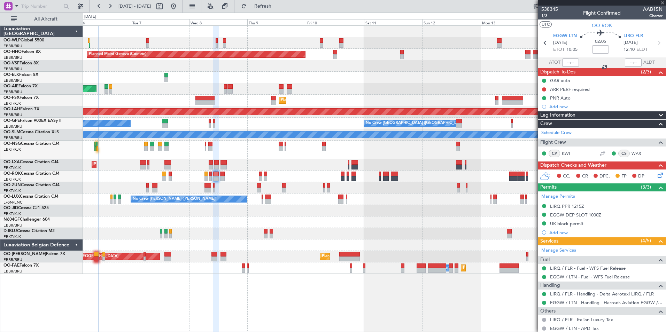
type input "+00:10"
type input "10:03"
type input "0"
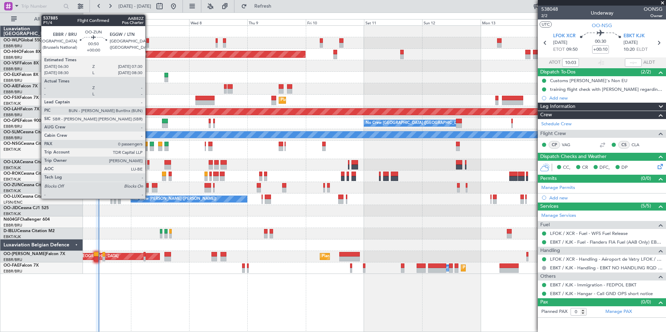
click at [148, 188] on div at bounding box center [147, 190] width 2 height 5
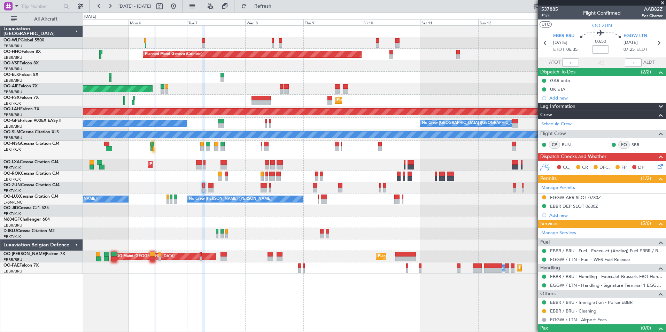
click at [362, 82] on div at bounding box center [374, 77] width 583 height 11
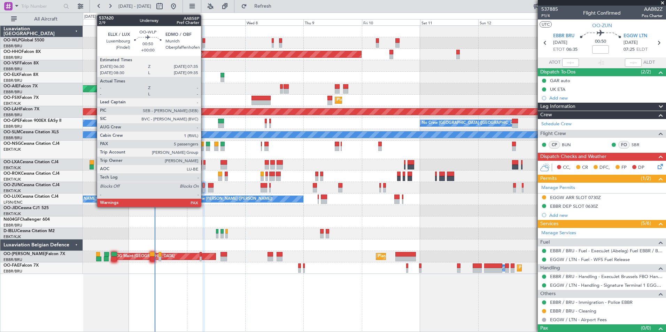
click at [204, 43] on div at bounding box center [203, 45] width 3 height 5
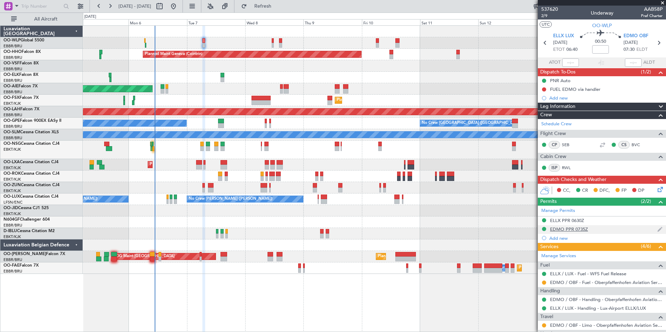
scroll to position [113, 0]
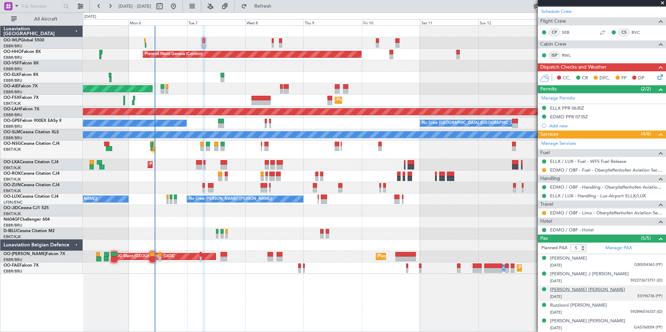
click at [576, 291] on div "[PERSON_NAME] [PERSON_NAME]" at bounding box center [587, 290] width 75 height 7
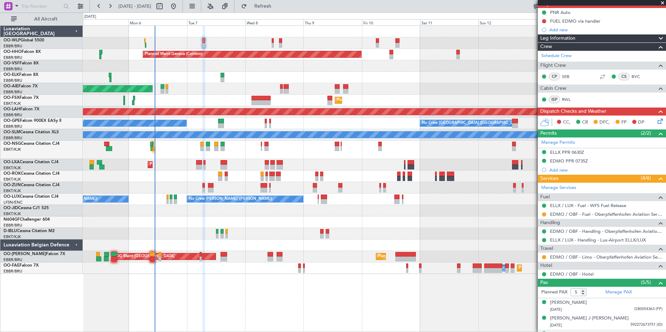
scroll to position [0, 0]
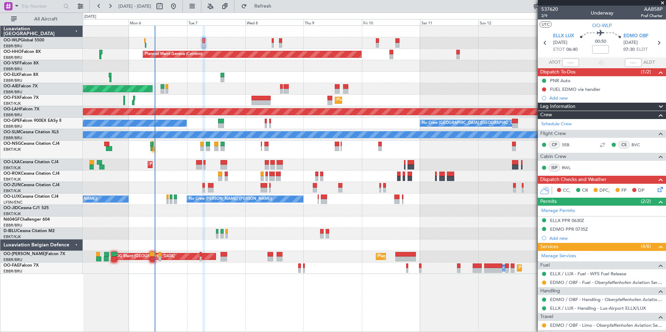
click at [662, 5] on span at bounding box center [662, 3] width 7 height 6
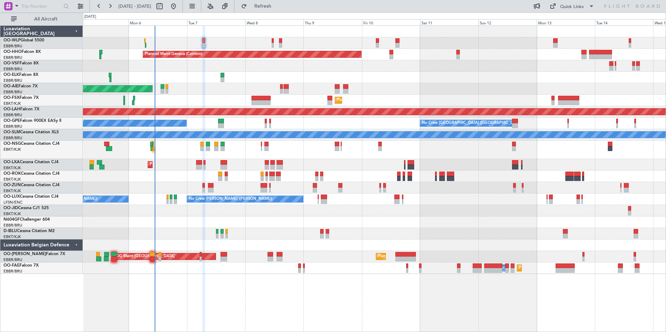
type input "0"
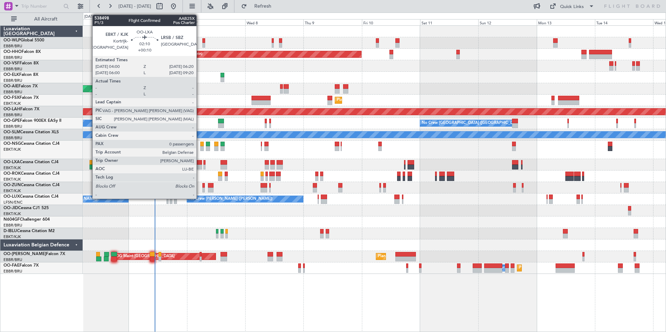
click at [200, 165] on div at bounding box center [199, 167] width 6 height 5
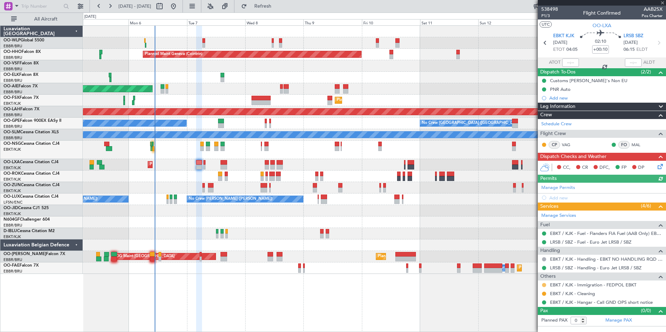
click at [543, 283] on button at bounding box center [544, 285] width 4 height 4
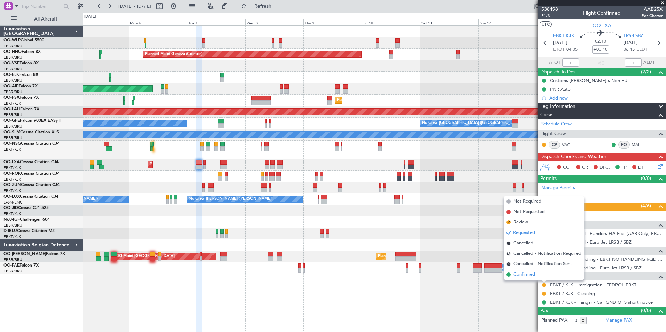
click at [530, 274] on span "Confirmed" at bounding box center [524, 274] width 22 height 7
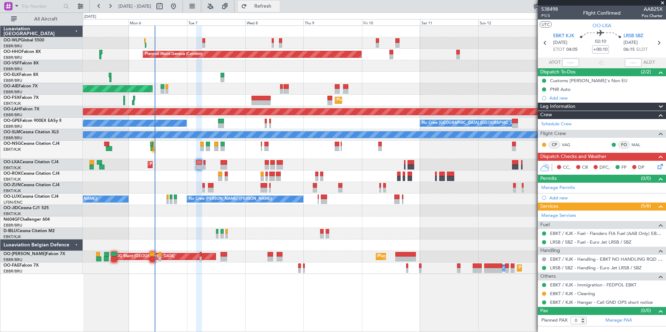
click at [270, 6] on button "Refresh" at bounding box center [259, 6] width 42 height 11
click at [659, 41] on icon at bounding box center [658, 42] width 9 height 9
type input "4"
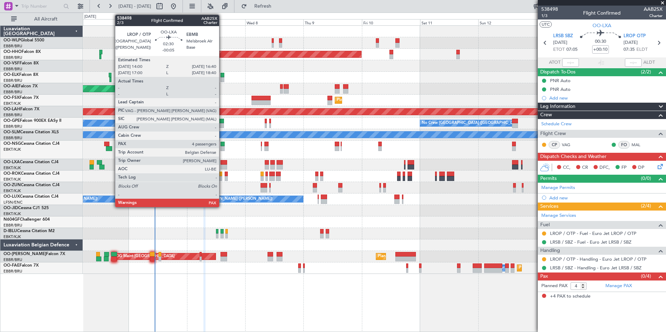
click at [222, 165] on div at bounding box center [224, 167] width 7 height 5
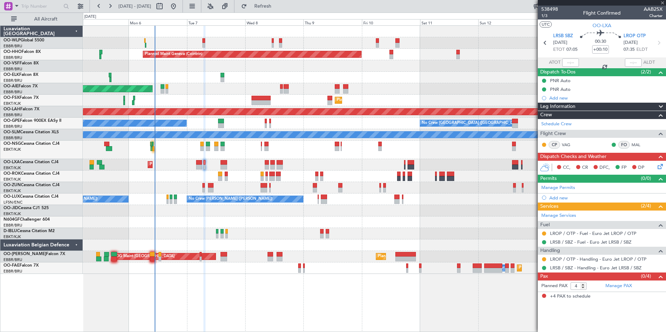
type input "-00:05"
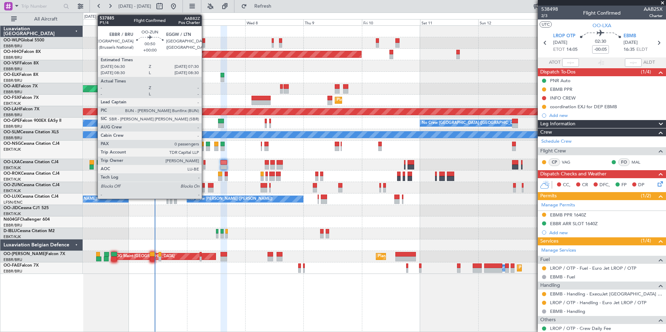
click at [205, 188] on div at bounding box center [203, 190] width 2 height 5
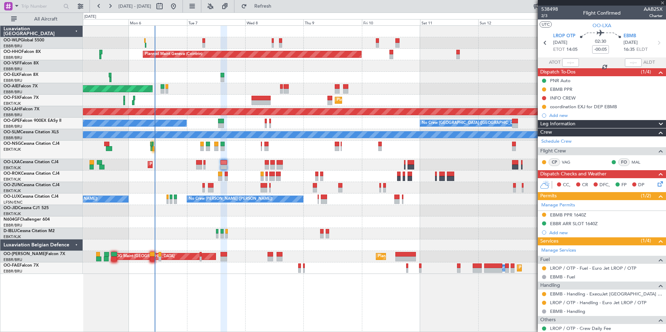
type input "0"
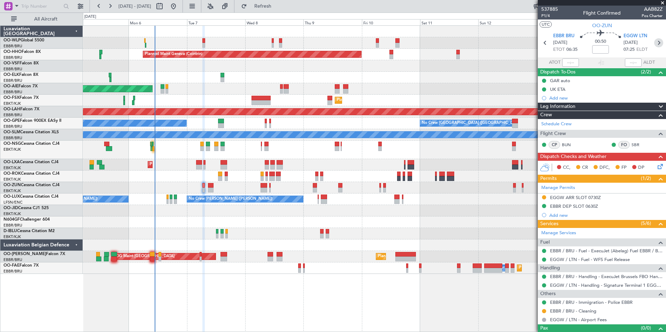
click at [654, 44] on icon at bounding box center [658, 42] width 9 height 9
type input "+00:15"
type input "8"
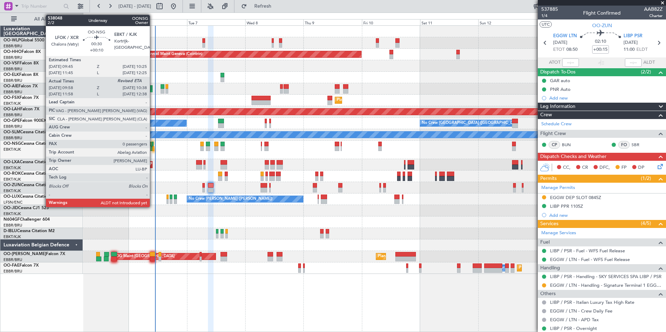
click at [153, 150] on div at bounding box center [154, 148] width 2 height 5
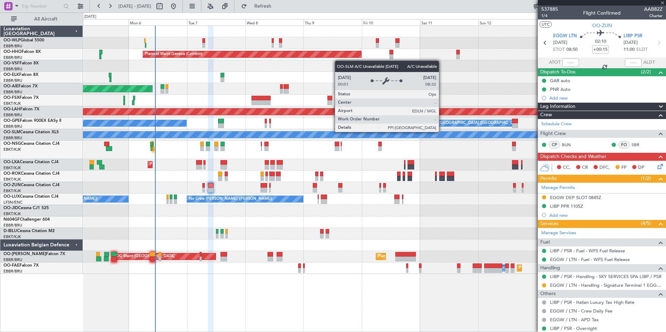
type input "+00:10"
type input "10:03"
type input "0"
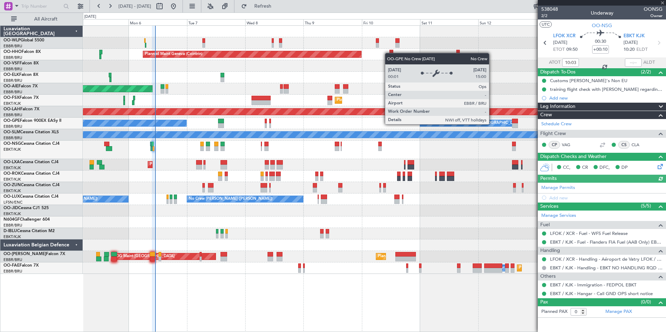
click at [630, 63] on div at bounding box center [633, 63] width 17 height 8
click at [633, 62] on input "text" at bounding box center [633, 63] width 17 height 8
click at [523, 46] on div at bounding box center [374, 42] width 583 height 11
type input "10:36"
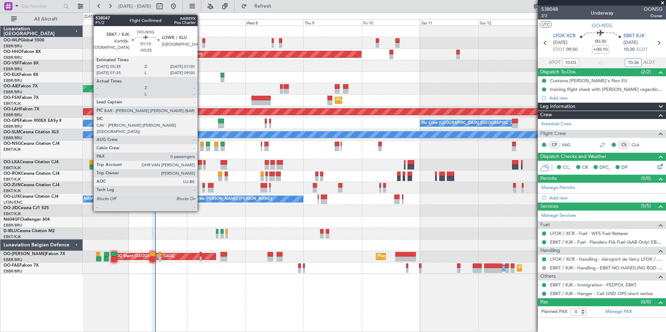
click at [201, 150] on div at bounding box center [201, 148] width 3 height 5
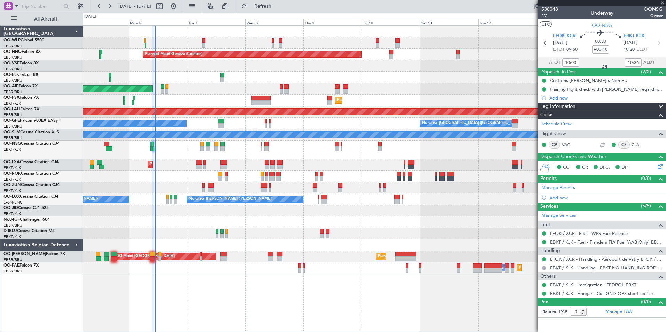
type input "-00:25"
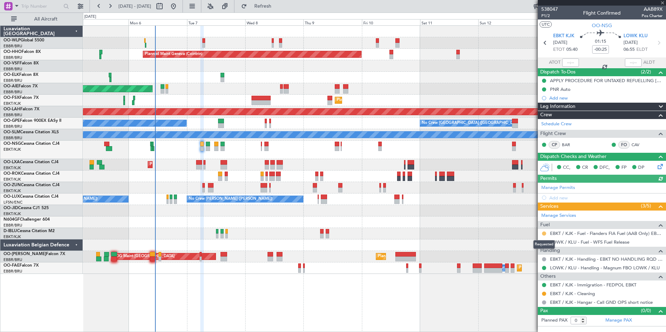
click at [546, 234] on button at bounding box center [544, 234] width 4 height 4
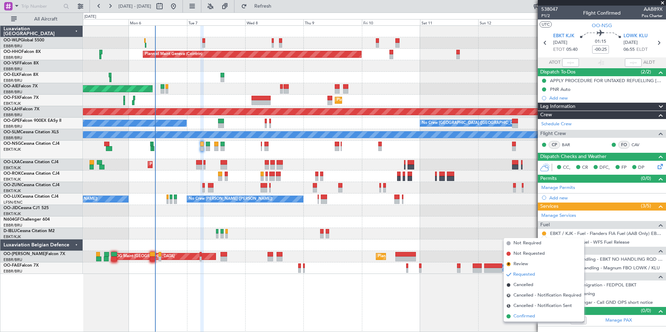
click at [530, 317] on span "Confirmed" at bounding box center [524, 316] width 22 height 7
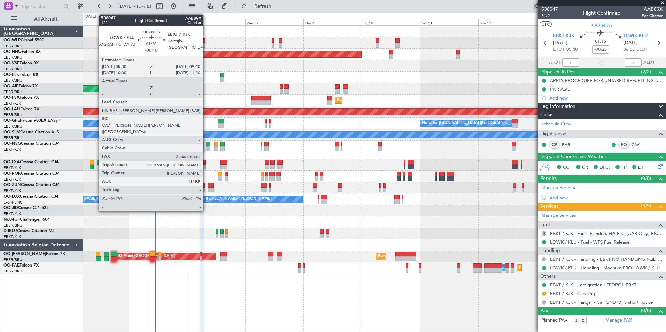
click at [206, 146] on div at bounding box center [208, 144] width 4 height 5
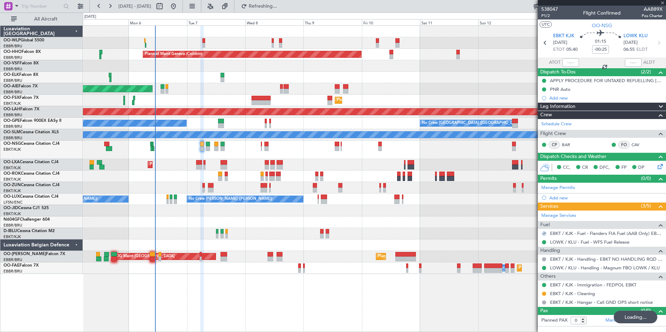
type input "-00:10"
type input "2"
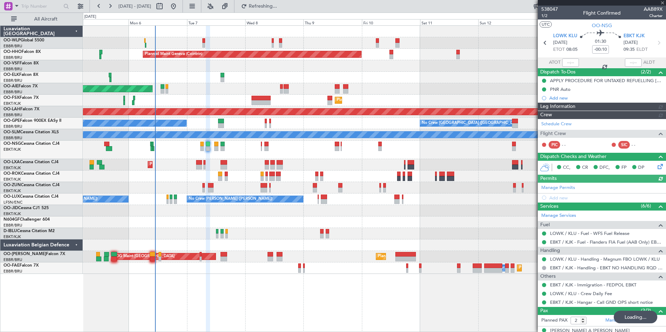
type input "-00:25"
type input "0"
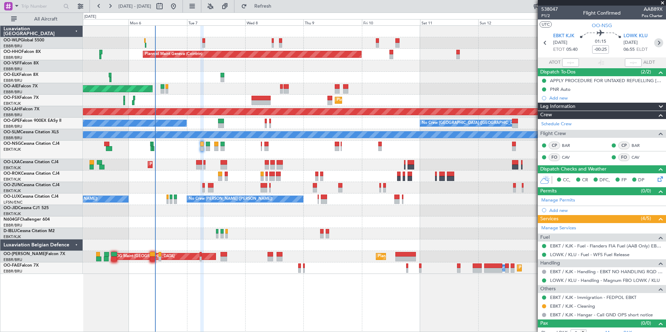
click at [655, 44] on icon at bounding box center [658, 42] width 9 height 9
type input "-00:10"
type input "2"
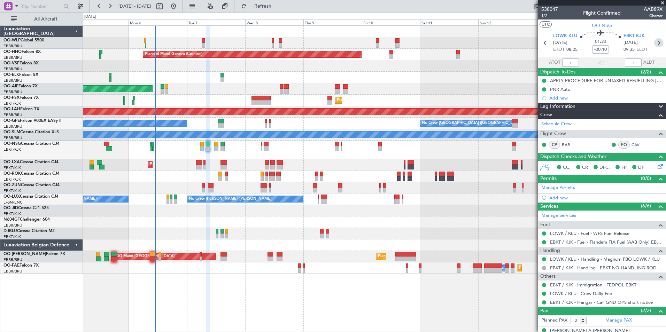
click at [655, 44] on icon at bounding box center [658, 42] width 9 height 9
type input "0"
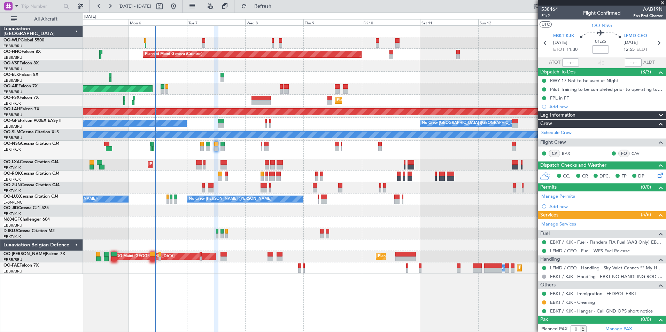
click at [655, 47] on section "EBKT KJK 07/10/2025 ETOT 11:30 01:25 LFMD CEQ 07/10/2025 12:55 ELDT" at bounding box center [602, 44] width 128 height 28
click at [655, 45] on icon at bounding box center [658, 42] width 9 height 9
type input "+00:05"
type input "3"
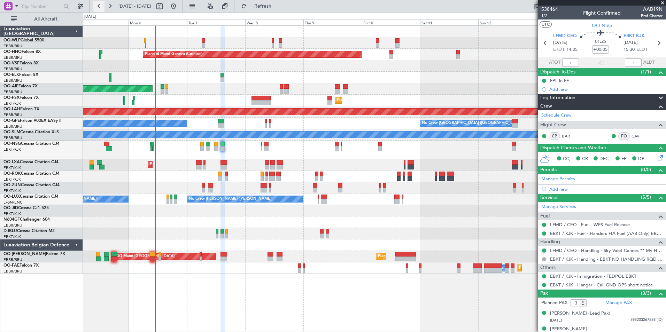
click at [99, 9] on button at bounding box center [98, 6] width 11 height 11
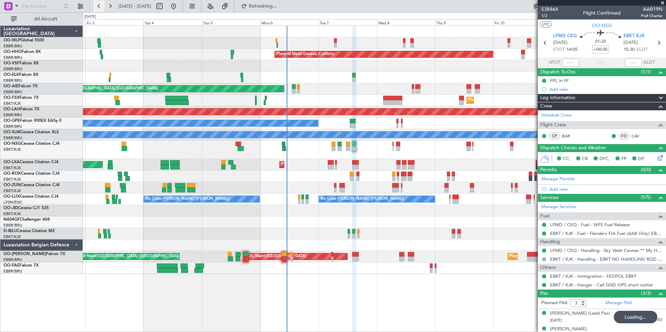
click at [99, 9] on button at bounding box center [98, 6] width 11 height 11
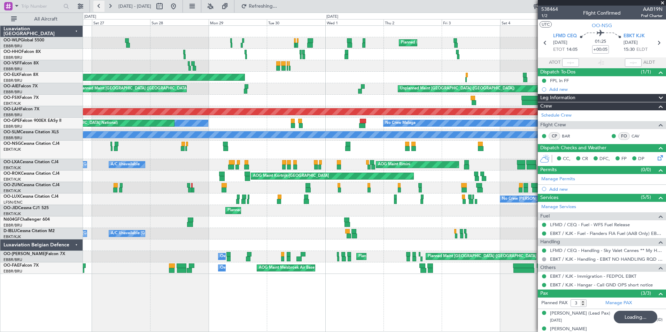
click at [99, 9] on button at bounding box center [98, 6] width 11 height 11
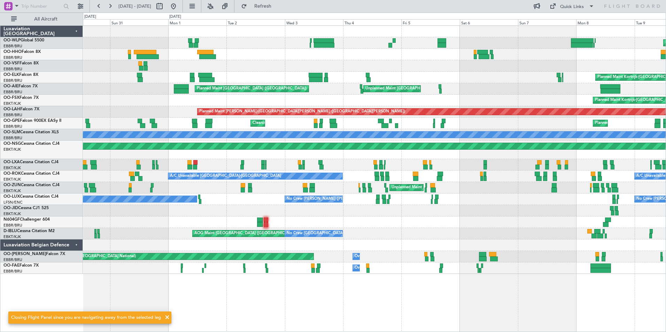
click at [429, 106] on div "Planned Maint Kortrijk-Wevelgem Planned Maint Kortrijk-Wevelgem" at bounding box center [374, 100] width 583 height 11
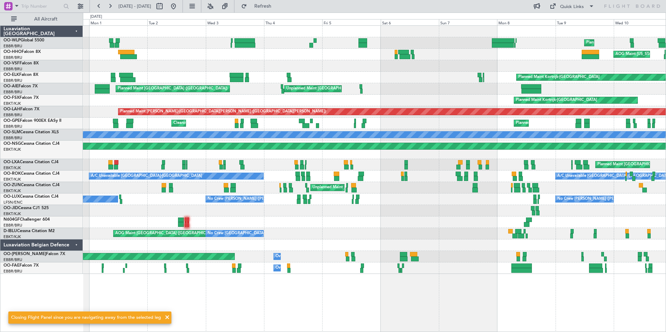
click at [452, 102] on div "Planned Maint Kortrijk-[GEOGRAPHIC_DATA]" at bounding box center [374, 100] width 583 height 11
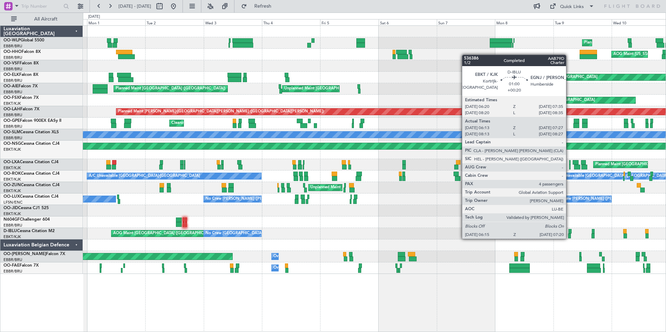
click at [569, 238] on div at bounding box center [569, 236] width 3 height 5
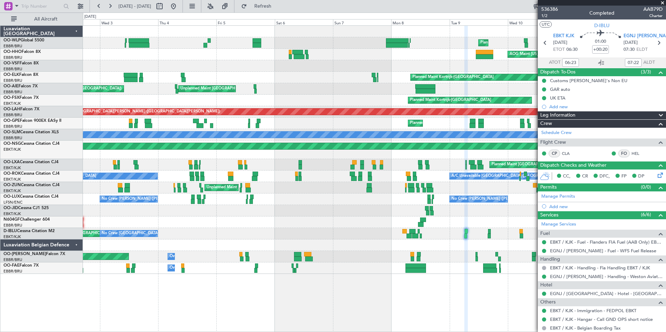
click at [376, 238] on div "Planned Maint Liege AOG Maint New York (Teterboro) Planned Maint Geneva (Cointr…" at bounding box center [374, 150] width 583 height 248
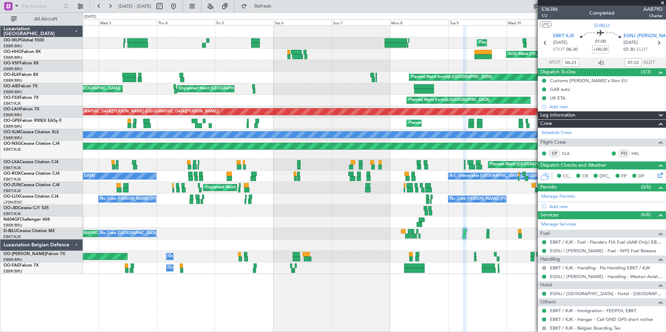
click at [451, 277] on div "Planned Maint Liege AOG Maint New York (Teterboro) Planned Maint Geneva (Cointr…" at bounding box center [374, 178] width 583 height 307
click at [179, 7] on button at bounding box center [173, 6] width 11 height 11
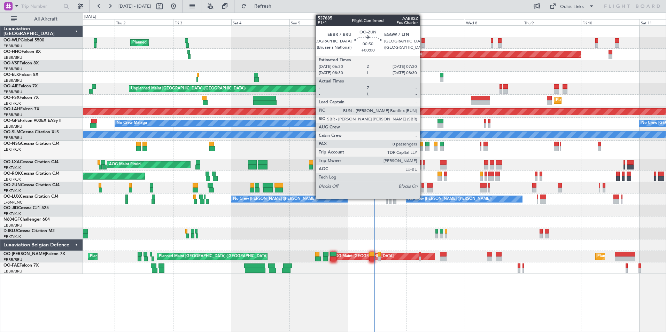
click at [423, 186] on div at bounding box center [423, 185] width 2 height 5
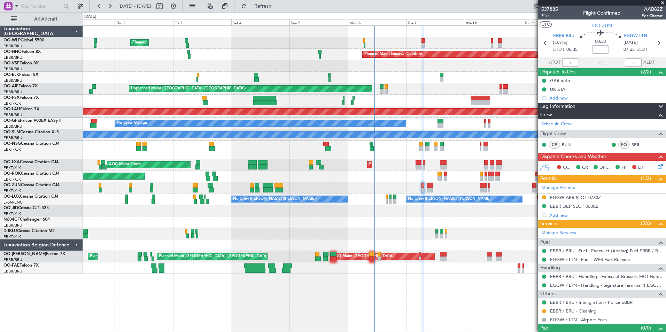
click at [360, 218] on div at bounding box center [374, 222] width 583 height 11
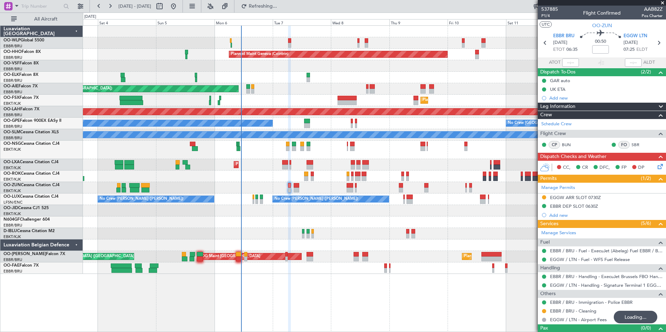
click at [404, 196] on div "Planned Maint Milan (Linate) Planned Maint Geneva (Cointrin) Unplanned Maint Lo…" at bounding box center [374, 150] width 583 height 248
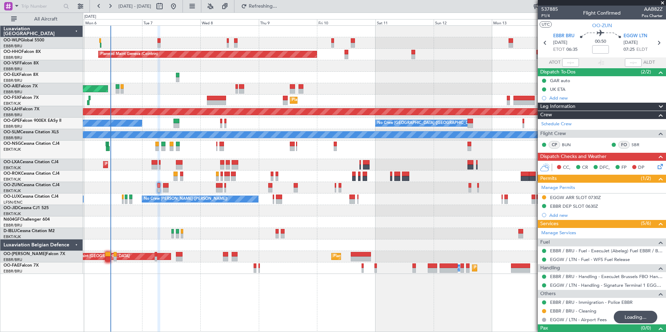
click at [417, 194] on div "Planned Maint Geneva (Cointrin) Unplanned Maint London (Farnborough) Planned Ma…" at bounding box center [374, 150] width 583 height 248
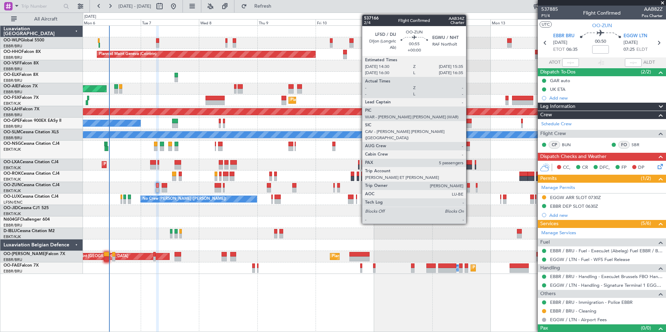
click at [469, 189] on div at bounding box center [468, 190] width 3 height 5
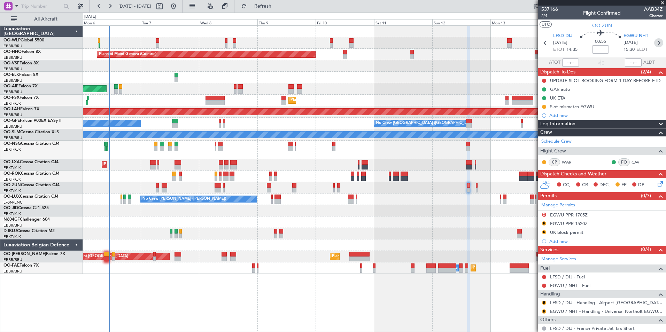
click at [654, 42] on icon at bounding box center [658, 42] width 9 height 9
type input "0"
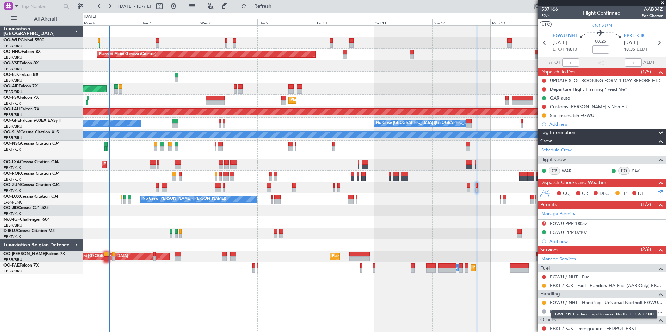
click at [569, 303] on link "EGWU / NHT - Handling - Universal Northolt EGWU / NHT" at bounding box center [606, 303] width 113 height 6
click at [179, 3] on button at bounding box center [173, 6] width 11 height 11
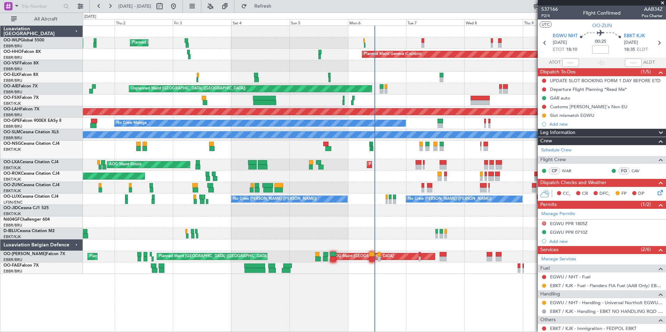
click at [306, 155] on div at bounding box center [374, 150] width 583 height 18
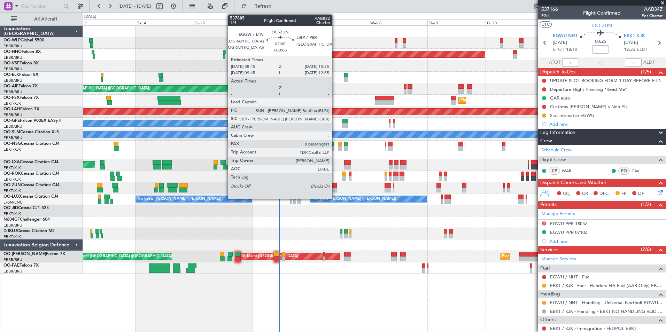
click at [335, 189] on div at bounding box center [335, 190] width 6 height 5
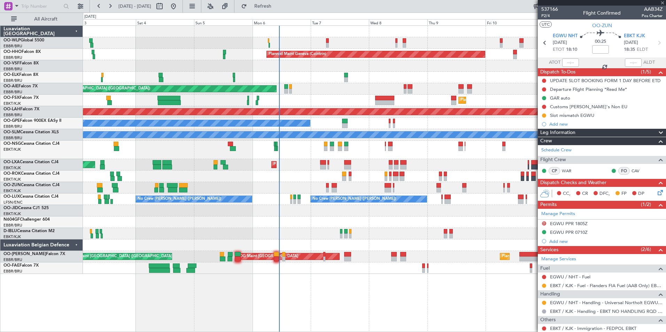
type input "+00:05"
type input "8"
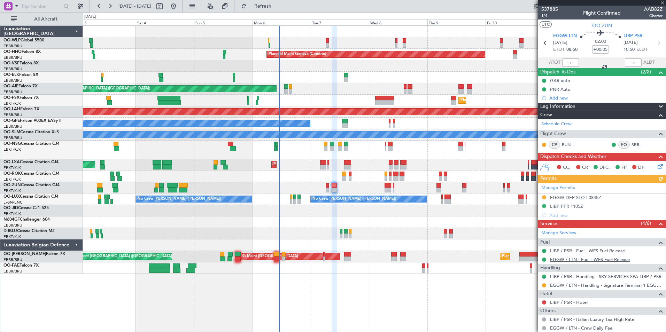
scroll to position [105, 0]
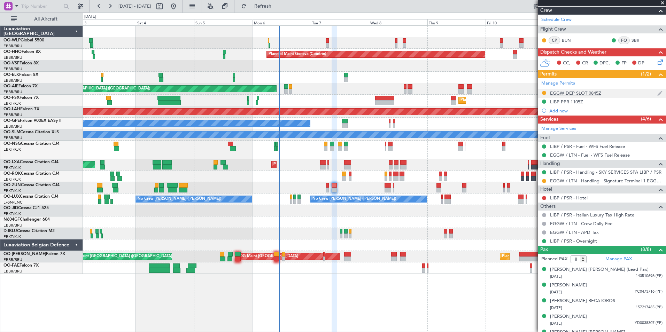
click at [562, 93] on div "EGGW DEP SLOT 0845Z" at bounding box center [575, 93] width 51 height 6
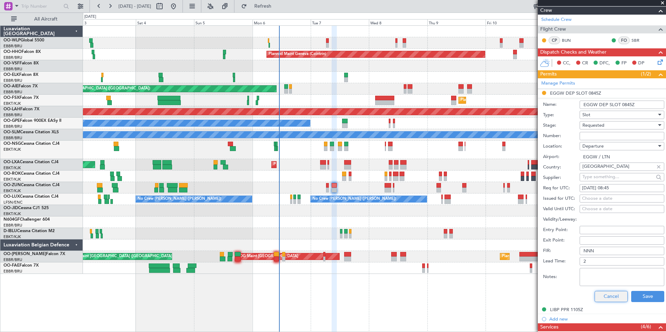
click at [605, 298] on button "Cancel" at bounding box center [611, 296] width 33 height 11
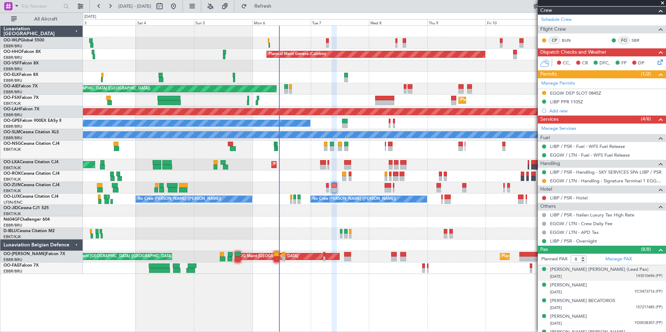
scroll to position [0, 0]
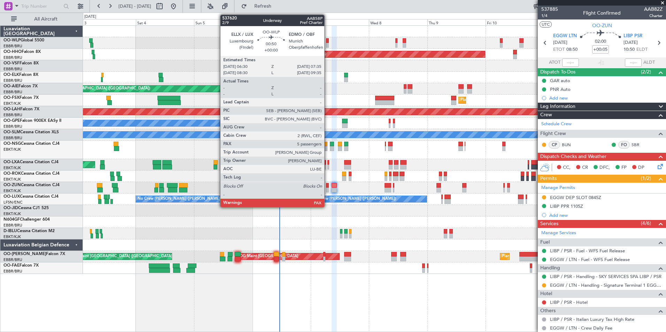
click at [327, 42] on div at bounding box center [327, 40] width 3 height 5
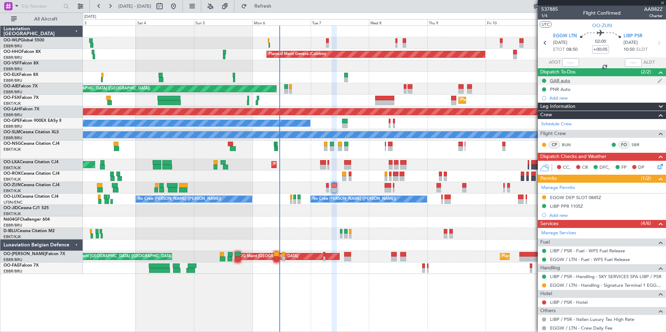
type input "5"
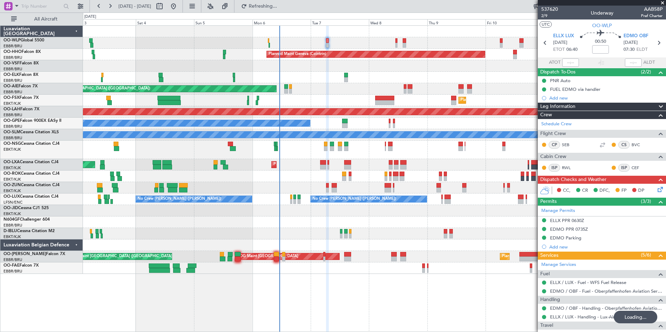
type input "-00:10"
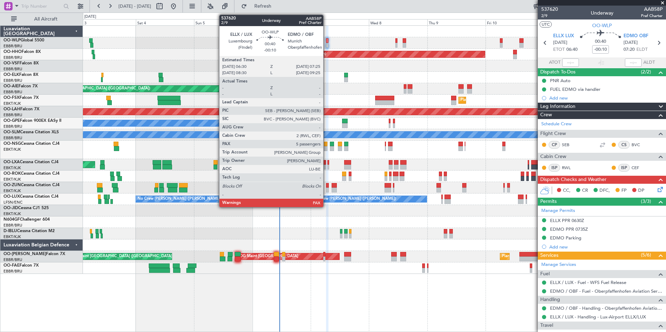
click at [326, 40] on div at bounding box center [327, 40] width 2 height 5
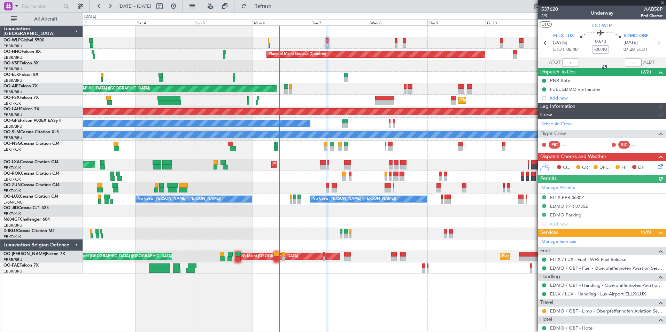
scroll to position [98, 0]
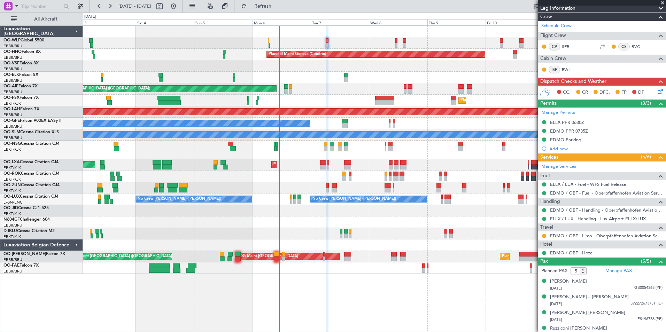
click at [451, 181] on div "AOG Maint Kortrijk-[GEOGRAPHIC_DATA]" at bounding box center [374, 176] width 583 height 11
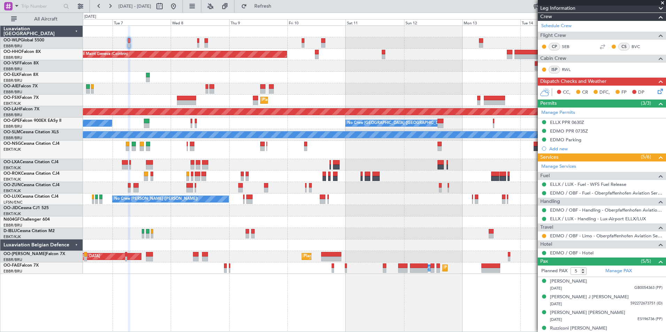
click at [268, 175] on div at bounding box center [374, 176] width 583 height 11
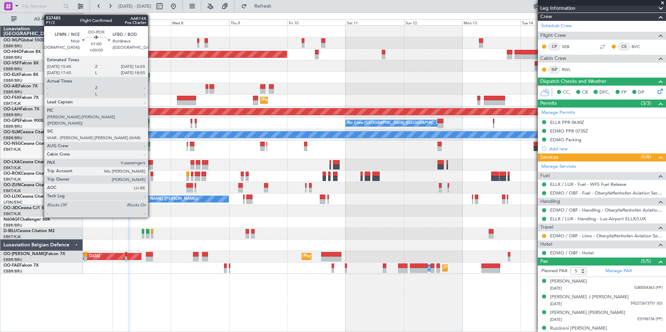
click at [151, 177] on div at bounding box center [151, 178] width 3 height 5
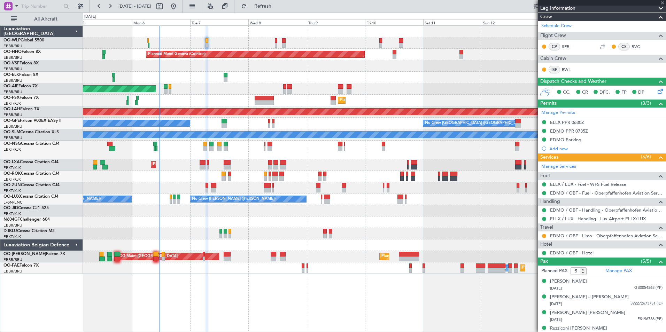
click at [247, 153] on div at bounding box center [374, 150] width 583 height 18
type input "0"
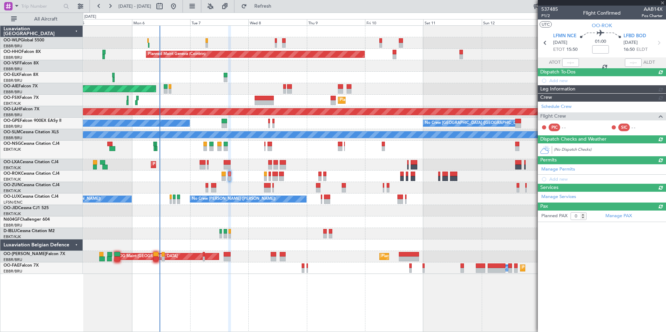
scroll to position [0, 0]
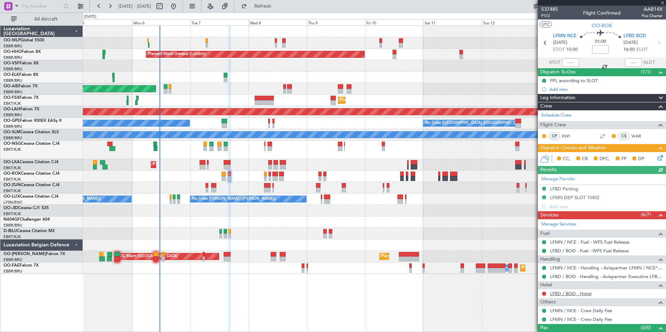
click at [575, 296] on link "LFBD / BOD - Hotel" at bounding box center [570, 294] width 41 height 6
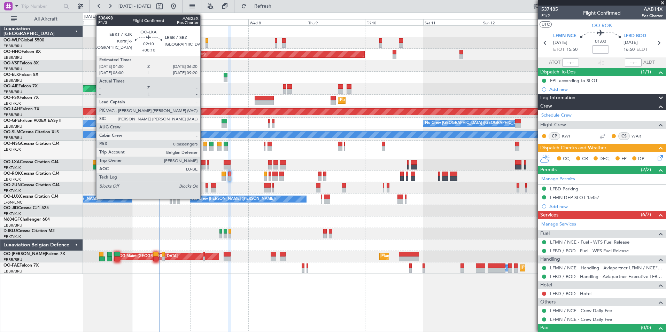
click at [203, 169] on div at bounding box center [203, 167] width 6 height 5
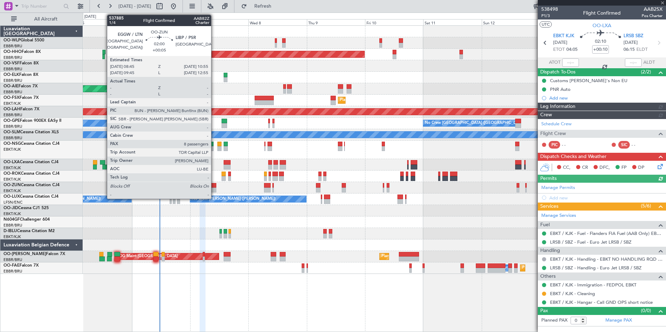
click at [214, 187] on div at bounding box center [214, 185] width 6 height 5
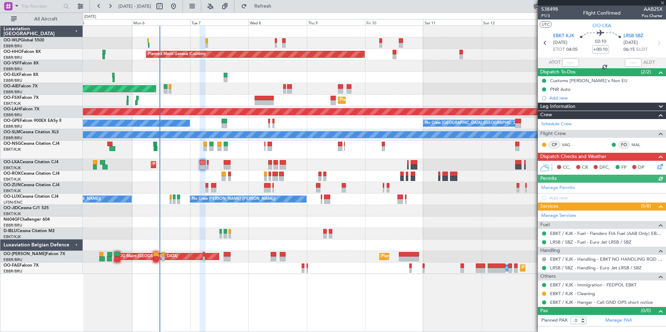
type input "+00:05"
type input "8"
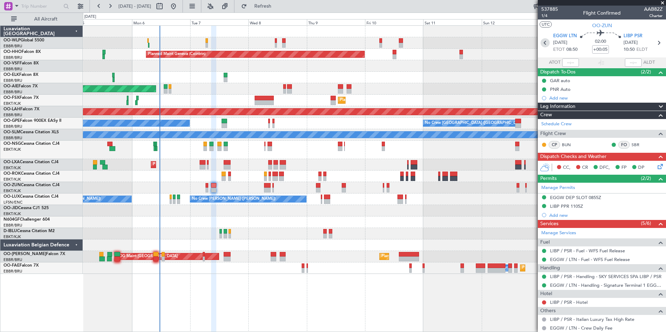
click at [543, 46] on icon at bounding box center [545, 42] width 9 height 9
type input "0"
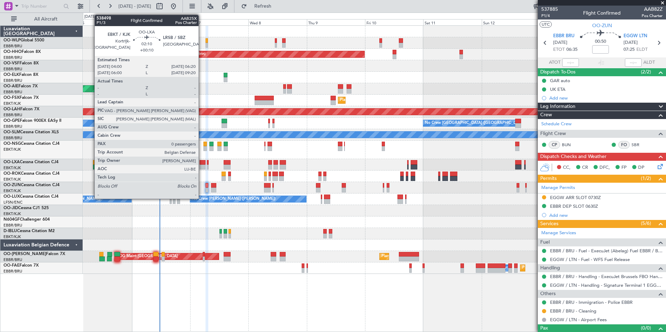
click at [202, 166] on div at bounding box center [203, 167] width 6 height 5
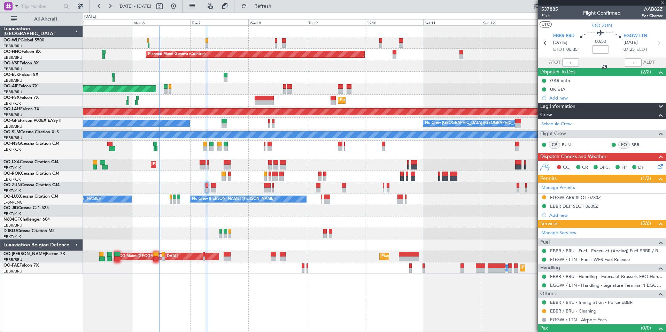
type input "+00:10"
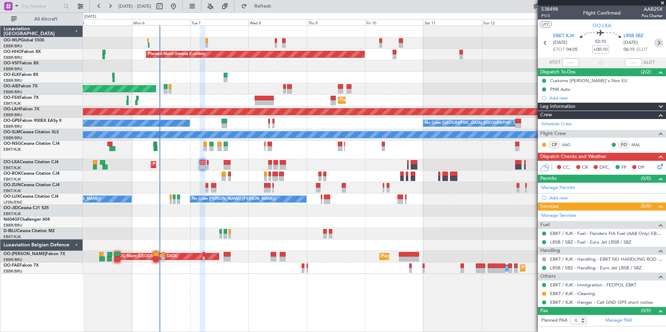
click at [658, 46] on icon at bounding box center [658, 42] width 9 height 9
type input "4"
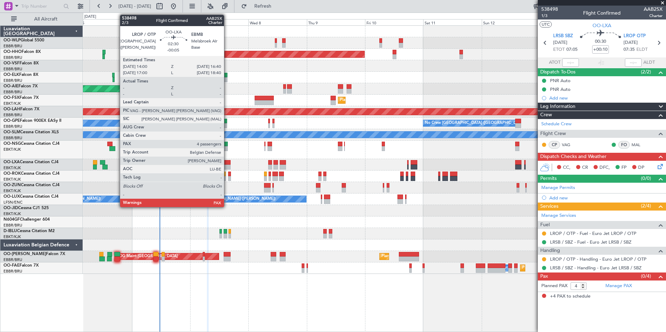
click at [227, 163] on div at bounding box center [227, 162] width 7 height 5
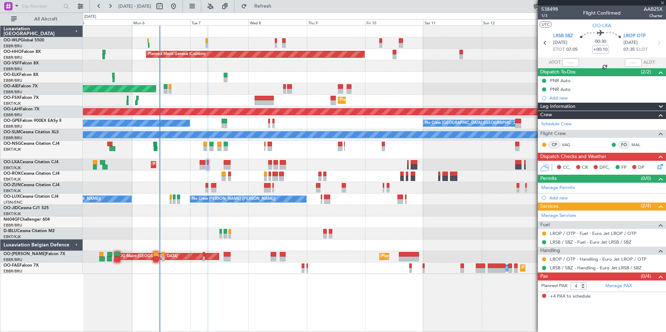
type input "-00:05"
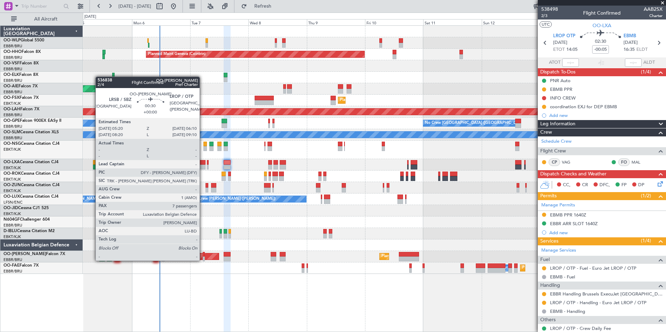
click at [203, 260] on div at bounding box center [204, 259] width 2 height 5
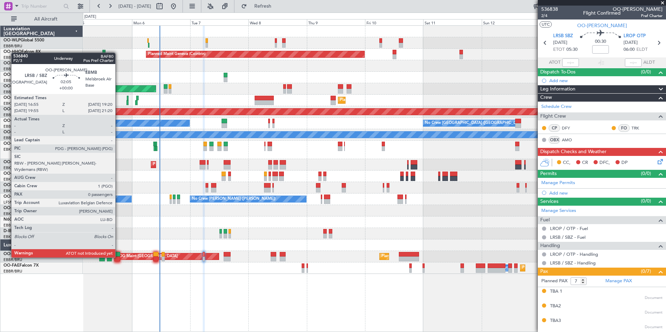
click at [118, 257] on div at bounding box center [117, 259] width 6 height 5
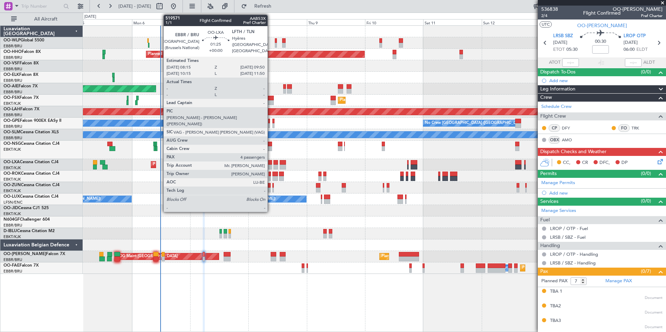
click at [271, 164] on div at bounding box center [270, 162] width 4 height 5
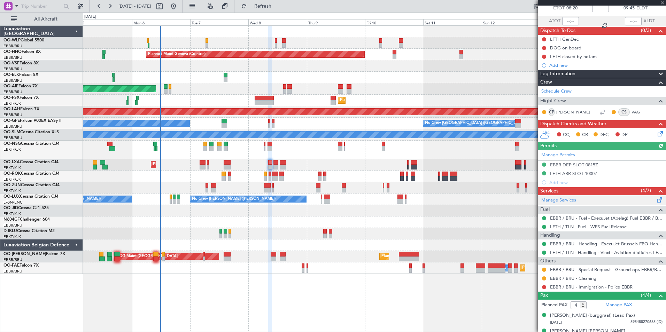
scroll to position [90, 0]
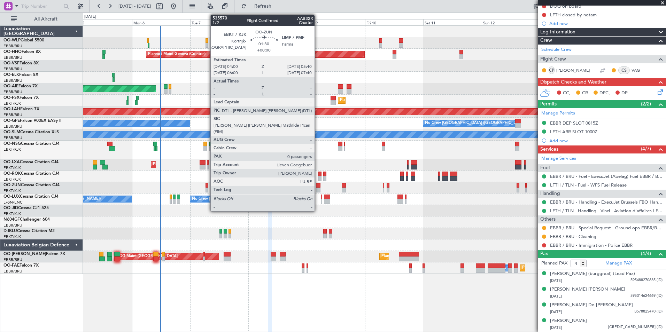
click at [318, 185] on div at bounding box center [318, 185] width 4 height 5
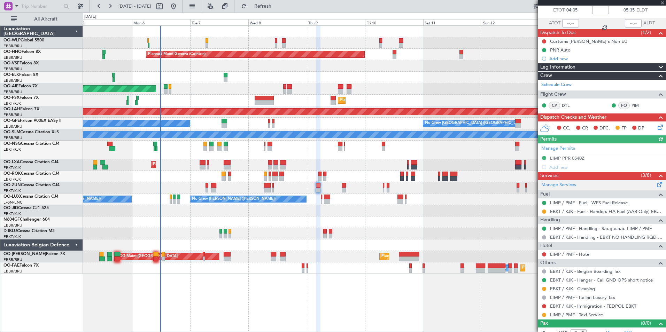
scroll to position [46, 0]
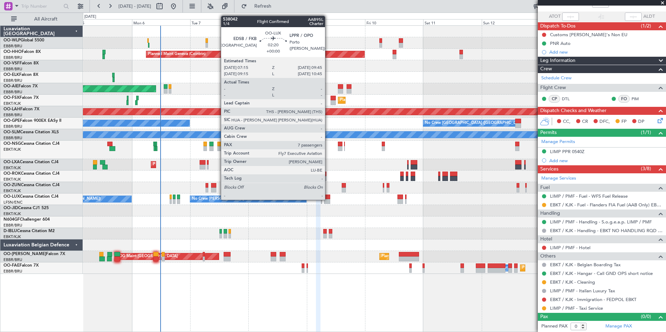
click at [328, 200] on div at bounding box center [327, 201] width 6 height 5
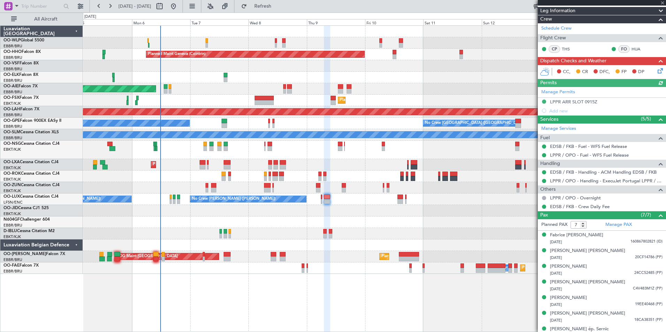
scroll to position [113, 0]
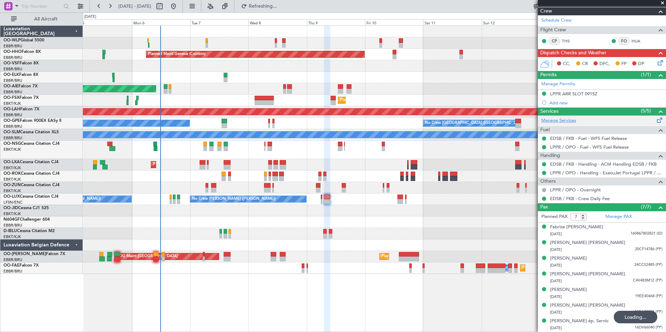
click at [561, 120] on link "Manage Services" at bounding box center [558, 120] width 35 height 7
click at [558, 171] on link "LPPR / OPO - Handling - ExecuJet Portugal LPPR / OPO" at bounding box center [606, 173] width 113 height 6
click at [270, 8] on button "Refresh" at bounding box center [259, 6] width 42 height 11
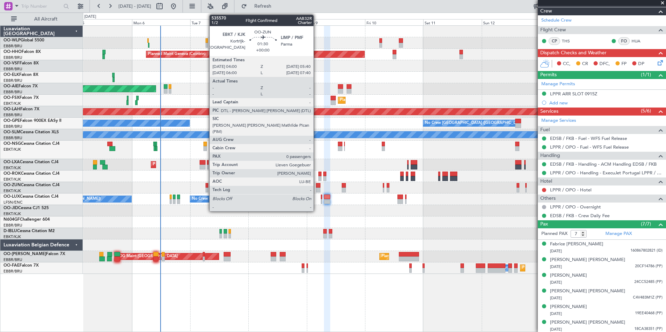
click at [317, 185] on div at bounding box center [318, 185] width 4 height 5
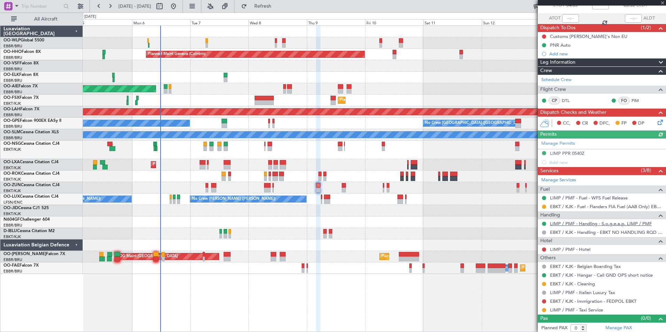
scroll to position [46, 0]
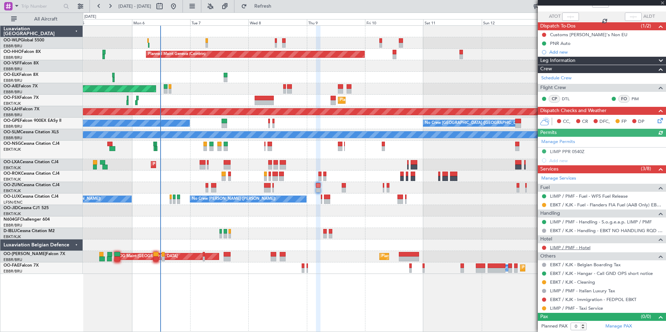
click at [569, 247] on link "LIMP / PMF - Hotel" at bounding box center [570, 248] width 40 height 6
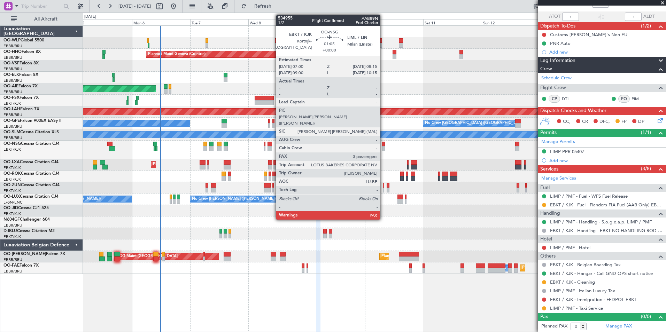
click at [383, 144] on div at bounding box center [383, 144] width 3 height 5
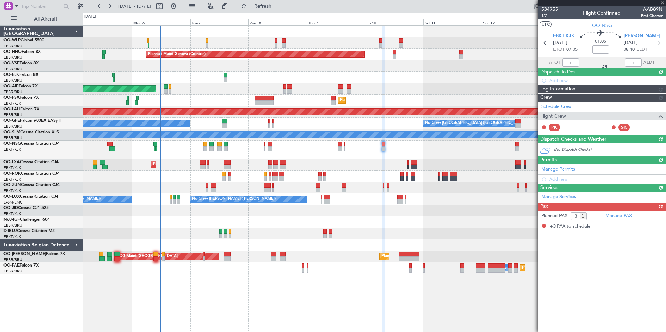
scroll to position [0, 0]
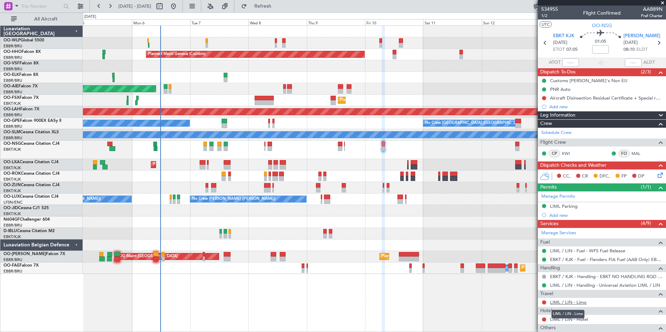
click at [572, 304] on link "LIML / LIN - Limo" at bounding box center [568, 303] width 37 height 6
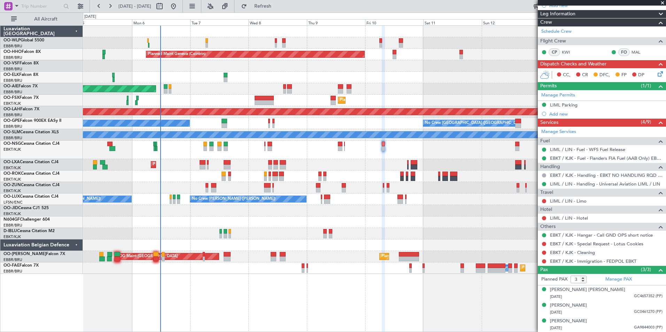
click at [408, 170] on div "Planned Maint Kortrijk-Wevelgem AOG Maint Rimini" at bounding box center [374, 164] width 583 height 11
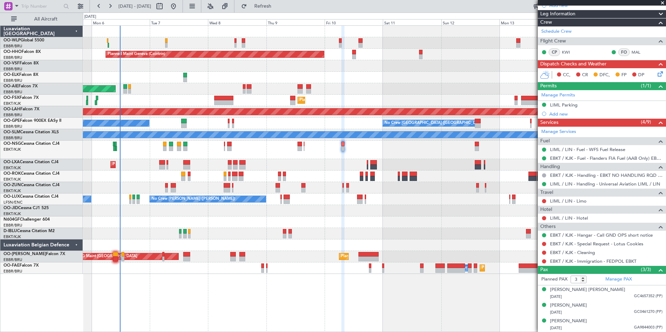
click at [561, 216] on mat-tooltip-component "LIML / LIN - Limo" at bounding box center [568, 213] width 43 height 18
click at [561, 212] on div "Hotel" at bounding box center [602, 210] width 128 height 8
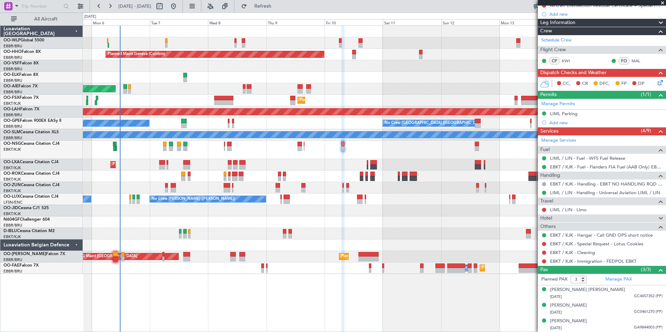
click at [561, 215] on div "Hotel" at bounding box center [602, 219] width 128 height 8
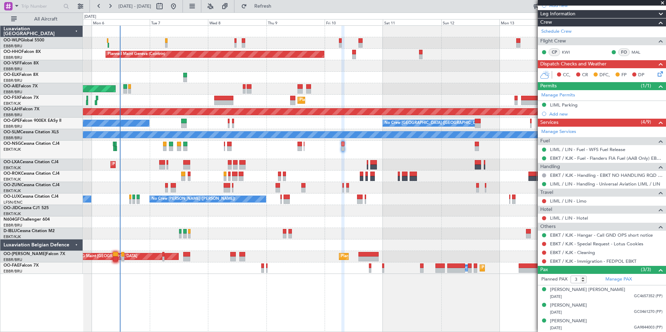
click at [561, 215] on link "LIML / LIN - Hotel" at bounding box center [569, 218] width 38 height 6
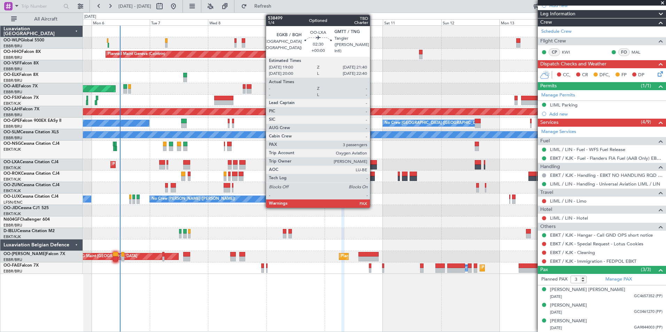
click at [373, 167] on div at bounding box center [373, 167] width 7 height 5
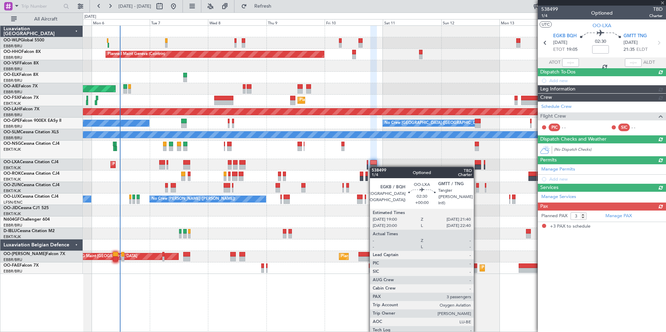
scroll to position [0, 0]
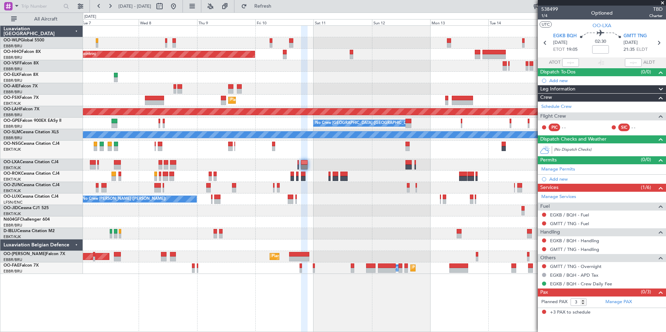
click at [372, 193] on div at bounding box center [374, 187] width 583 height 11
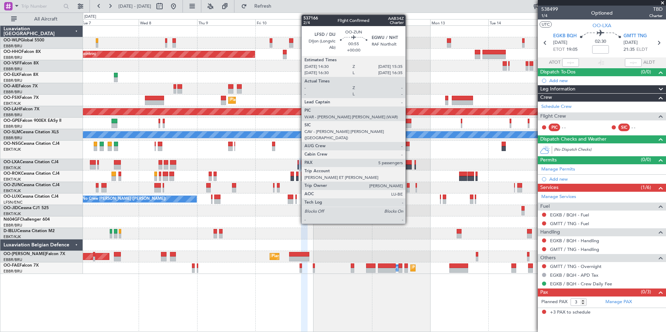
click at [409, 191] on div at bounding box center [408, 190] width 3 height 5
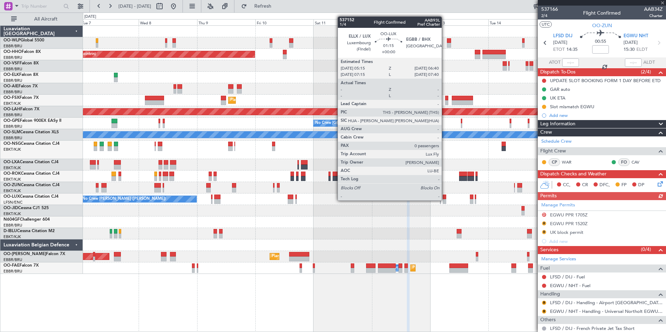
click at [445, 200] on div at bounding box center [444, 201] width 3 height 5
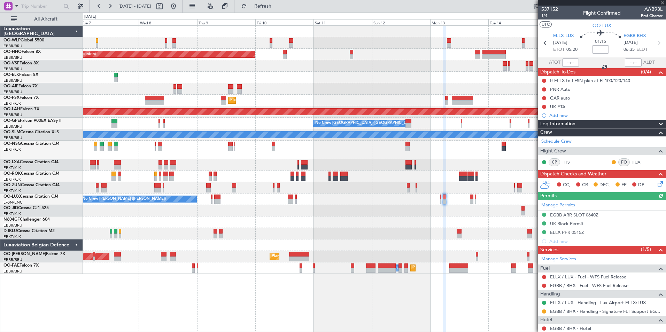
scroll to position [20, 0]
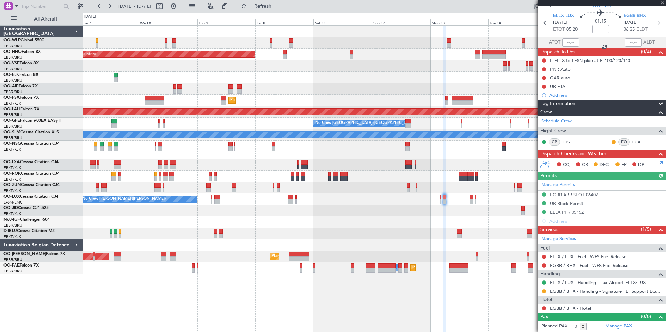
click at [564, 309] on link "EGBB / BHX - Hotel" at bounding box center [570, 309] width 41 height 6
click at [179, 5] on button at bounding box center [173, 6] width 11 height 11
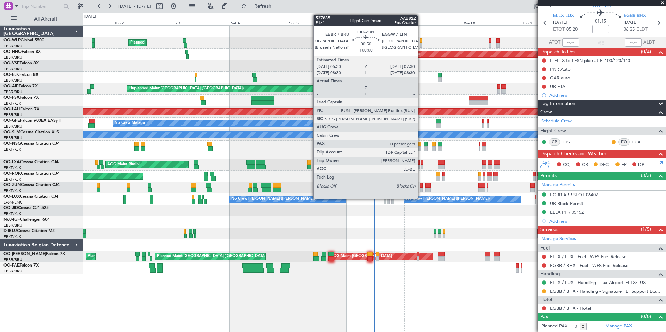
click at [421, 187] on div at bounding box center [421, 185] width 2 height 5
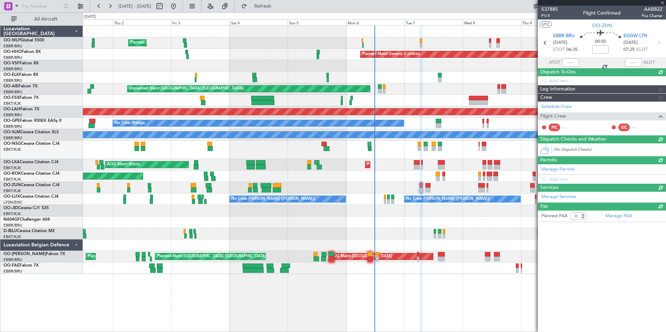
scroll to position [0, 0]
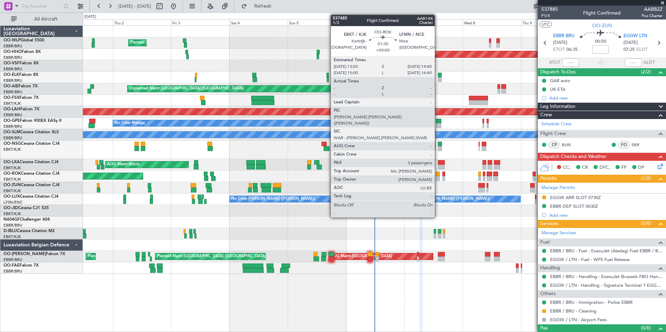
click at [438, 176] on div at bounding box center [438, 174] width 4 height 5
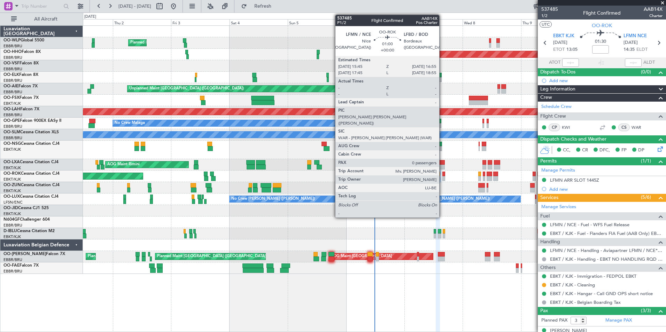
click at [442, 175] on div at bounding box center [443, 174] width 3 height 5
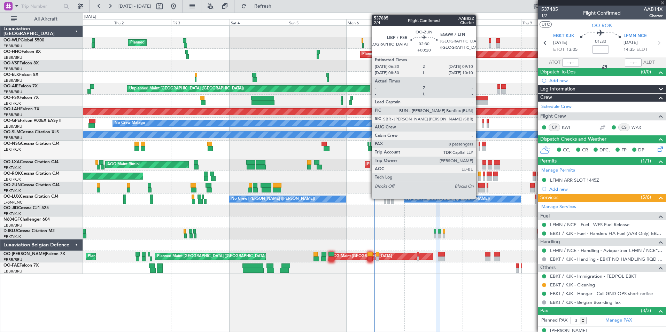
type input "0"
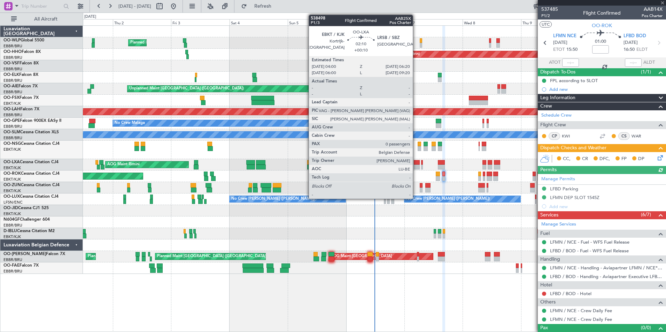
click at [416, 165] on div at bounding box center [417, 167] width 6 height 5
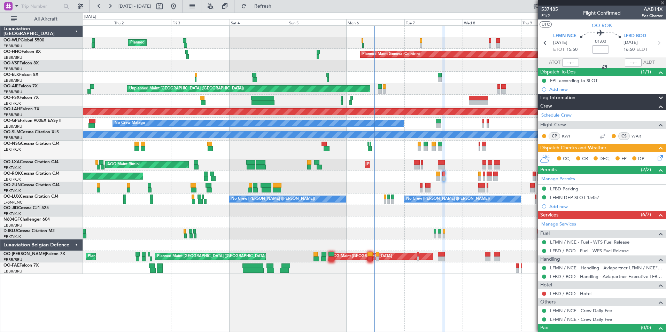
type input "+00:10"
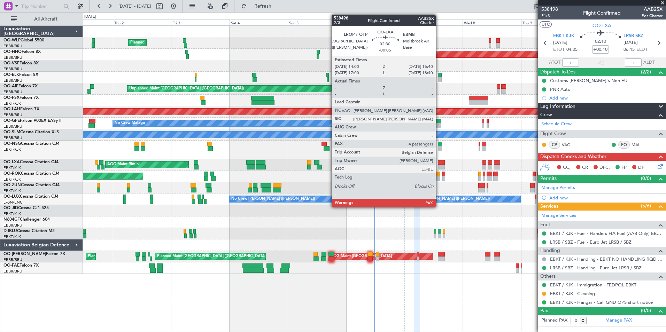
click at [439, 164] on div at bounding box center [441, 162] width 7 height 5
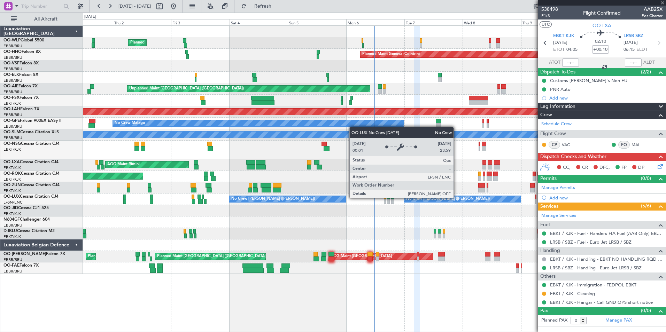
type input "-00:05"
type input "4"
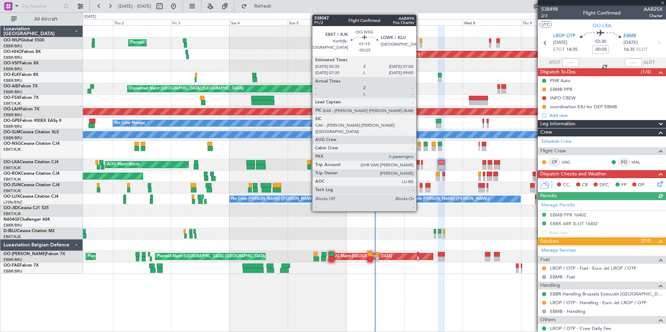
click at [419, 148] on div at bounding box center [419, 148] width 3 height 5
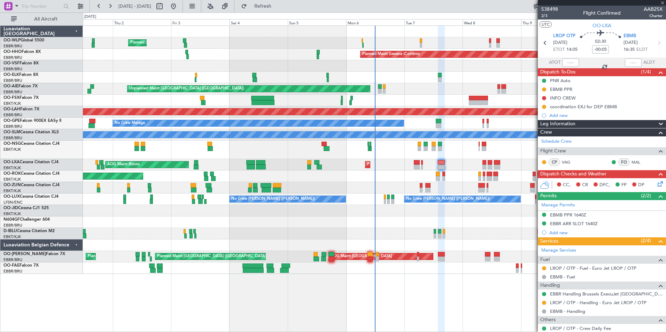
type input "-00:25"
type input "0"
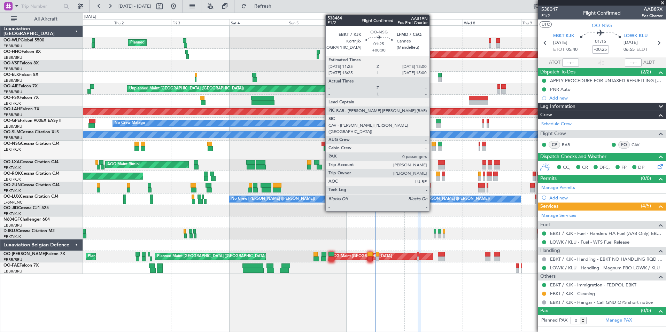
click at [433, 147] on div at bounding box center [434, 148] width 4 height 5
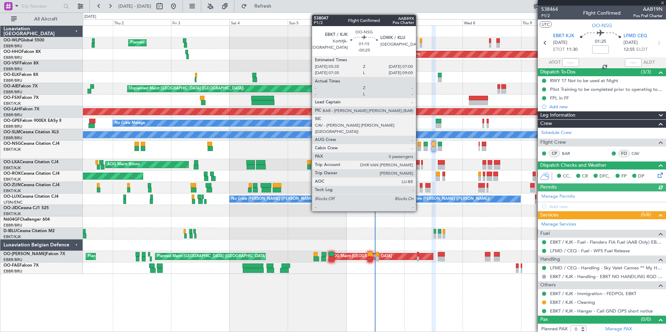
click at [419, 147] on div at bounding box center [419, 148] width 3 height 5
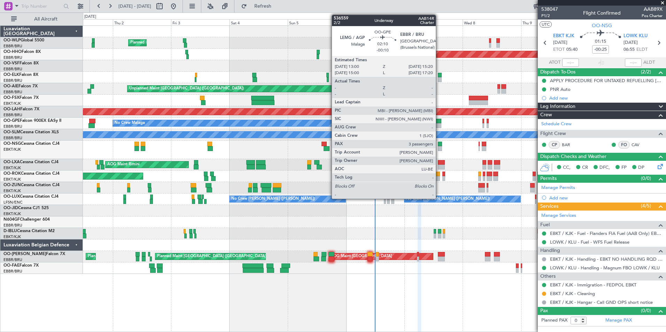
click at [439, 123] on div at bounding box center [439, 121] width 6 height 5
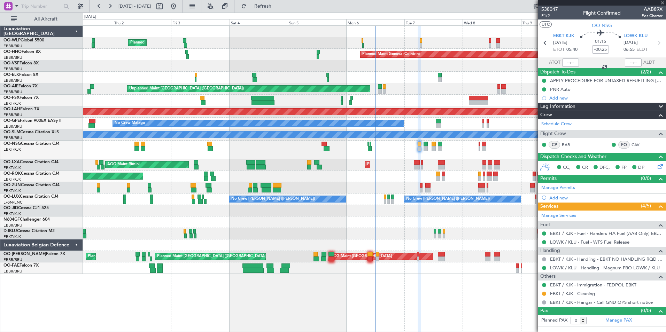
type input "-00:10"
type input "3"
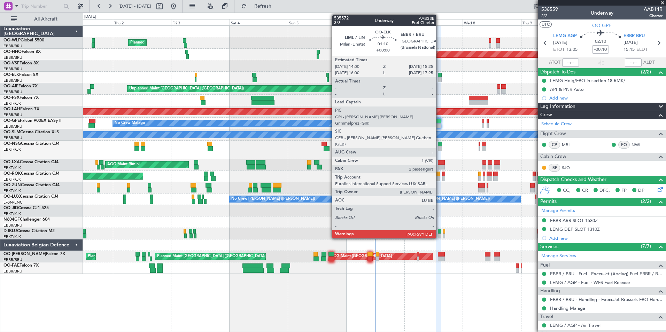
click at [439, 78] on div at bounding box center [439, 79] width 3 height 5
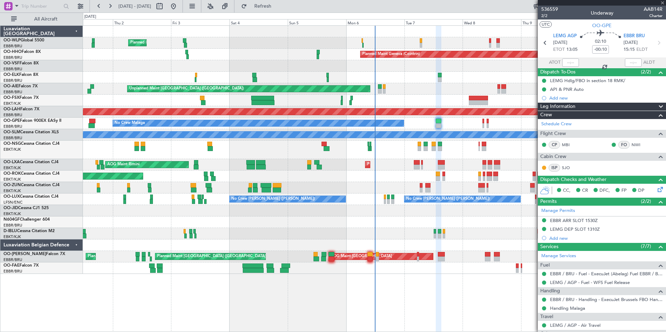
type input "2"
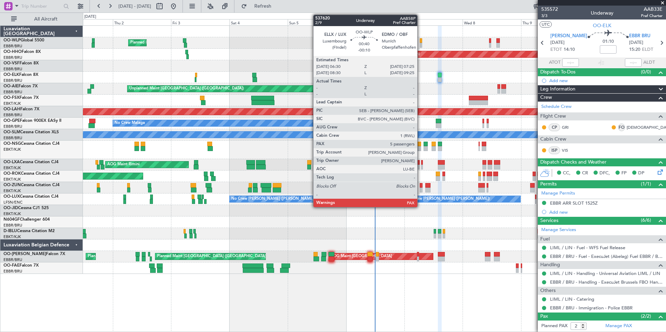
click at [420, 41] on div at bounding box center [421, 40] width 2 height 5
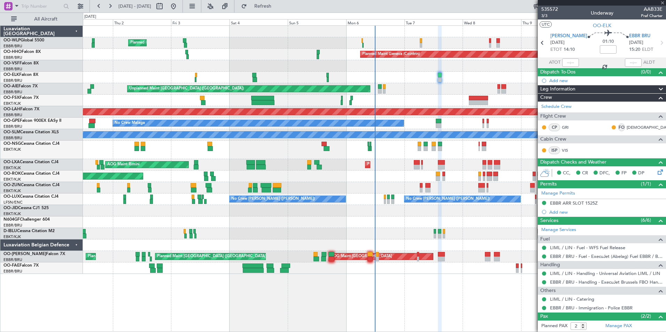
type input "-00:10"
type input "5"
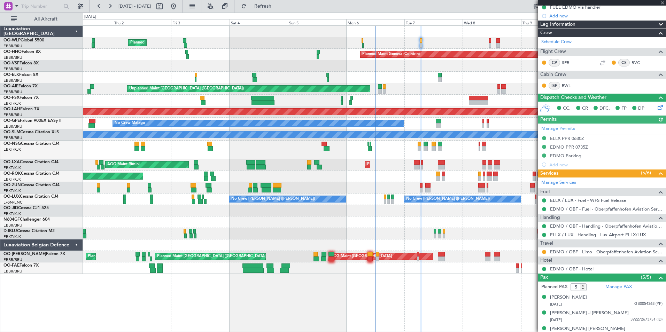
scroll to position [105, 0]
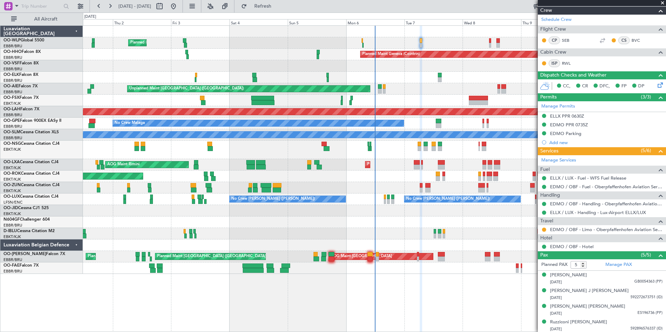
click at [391, 75] on div "Planned Maint Kortrijk-[GEOGRAPHIC_DATA]" at bounding box center [374, 77] width 583 height 11
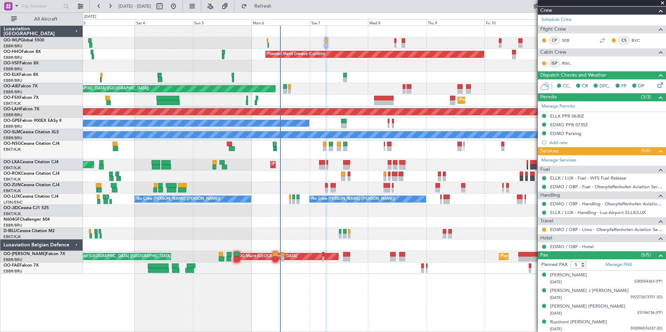
click at [352, 86] on div "Planned Maint Milan (Linate) Planned Maint Geneva ([GEOGRAPHIC_DATA]) Unplanned…" at bounding box center [374, 150] width 583 height 248
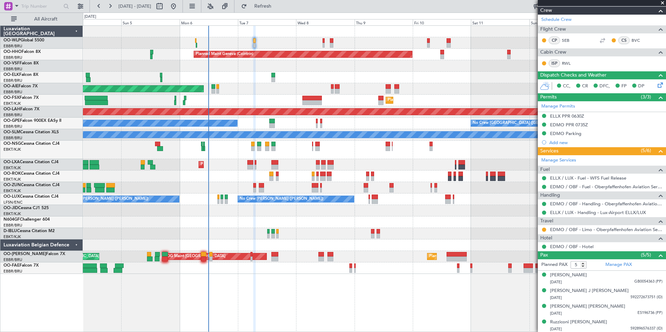
click at [283, 90] on div "Unplanned Maint [GEOGRAPHIC_DATA] ([GEOGRAPHIC_DATA])" at bounding box center [374, 88] width 583 height 11
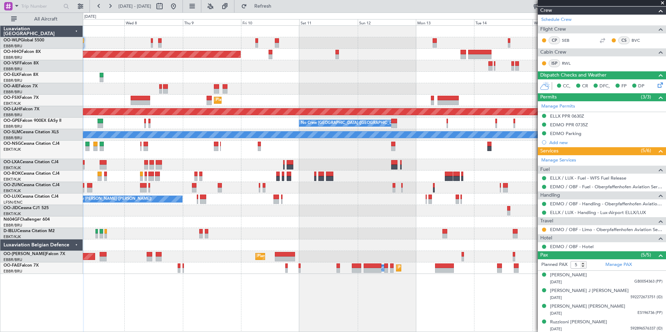
click at [304, 95] on div "Planned Maint Geneva (Cointrin) Unplanned Maint [GEOGRAPHIC_DATA] ([GEOGRAPHIC_…" at bounding box center [374, 150] width 583 height 248
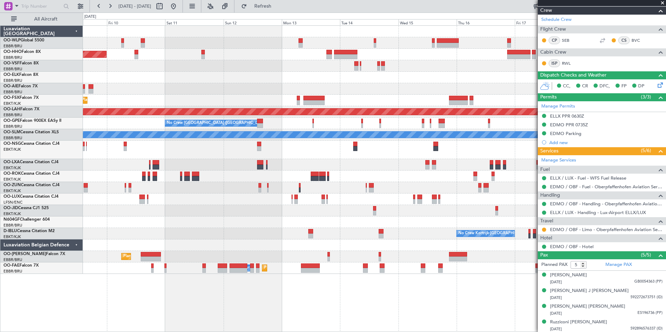
click at [257, 87] on div at bounding box center [374, 88] width 583 height 11
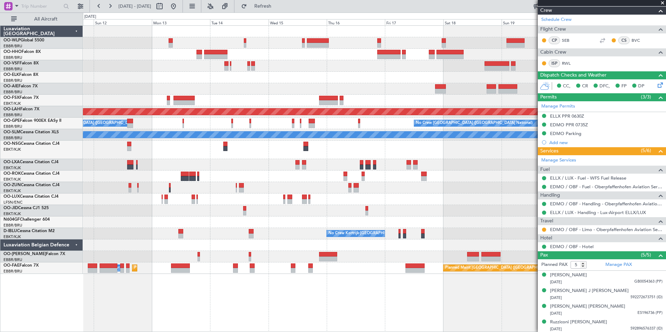
click at [290, 64] on div at bounding box center [374, 65] width 583 height 11
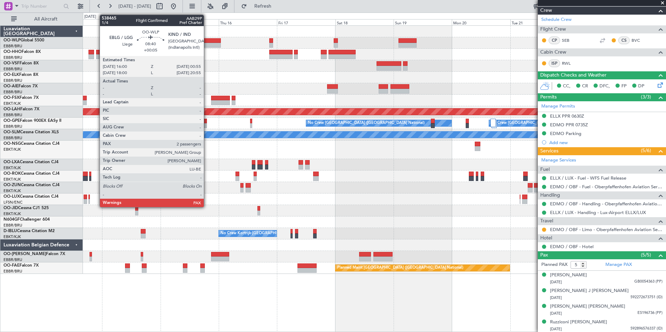
click at [207, 44] on div at bounding box center [210, 45] width 22 height 5
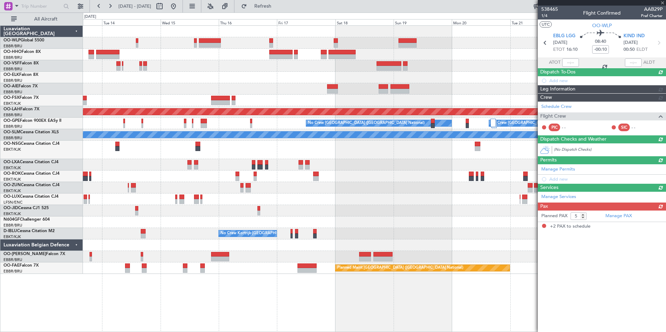
type input "+00:05"
type input "2"
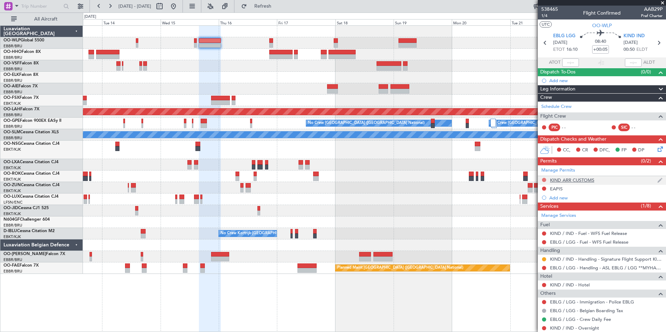
click at [542, 180] on button at bounding box center [544, 180] width 4 height 4
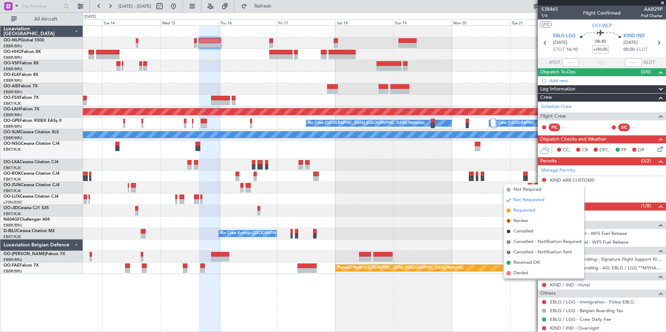
click at [531, 214] on span "Requested" at bounding box center [524, 210] width 22 height 7
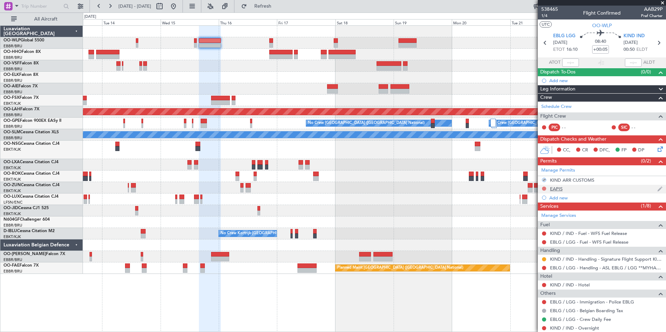
click at [544, 189] on button at bounding box center [544, 189] width 4 height 4
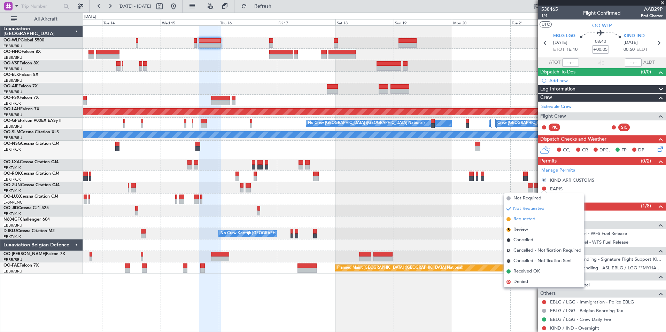
click at [534, 218] on span "Requested" at bounding box center [524, 219] width 22 height 7
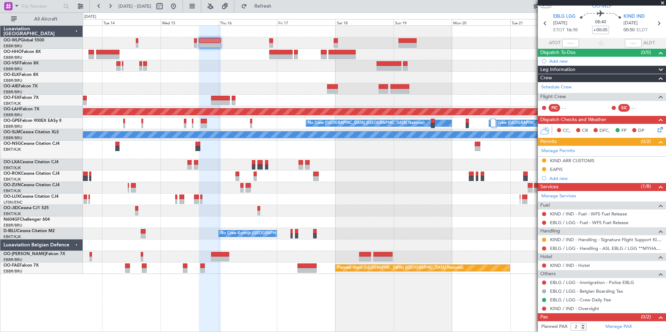
scroll to position [29, 0]
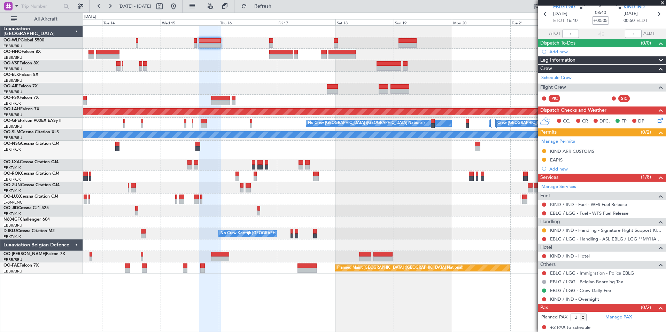
click at [271, 97] on div "Planned Maint [PERSON_NAME]-[GEOGRAPHIC_DATA][PERSON_NAME] ([GEOGRAPHIC_DATA][P…" at bounding box center [374, 150] width 583 height 248
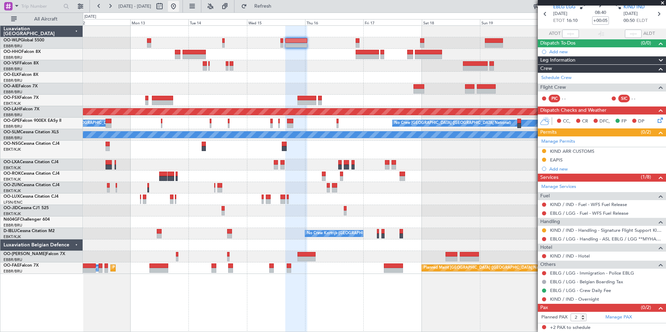
click at [179, 3] on button at bounding box center [173, 6] width 11 height 11
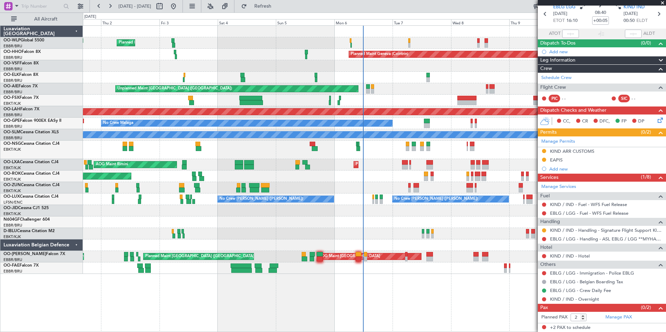
click at [396, 83] on div "Planned Maint Milan (Linate) Planned Maint Geneva ([GEOGRAPHIC_DATA]) Planned M…" at bounding box center [374, 150] width 583 height 248
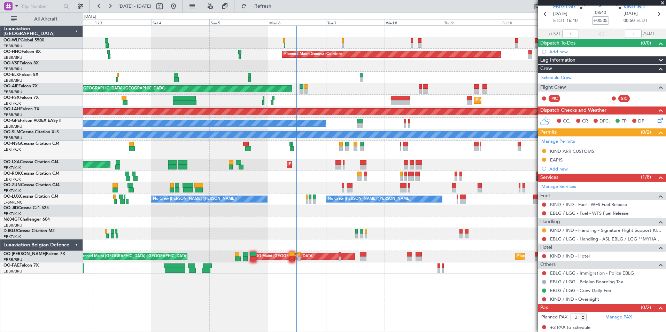
click at [363, 96] on div "Planned Maint Kortrijk-[GEOGRAPHIC_DATA]" at bounding box center [374, 100] width 583 height 11
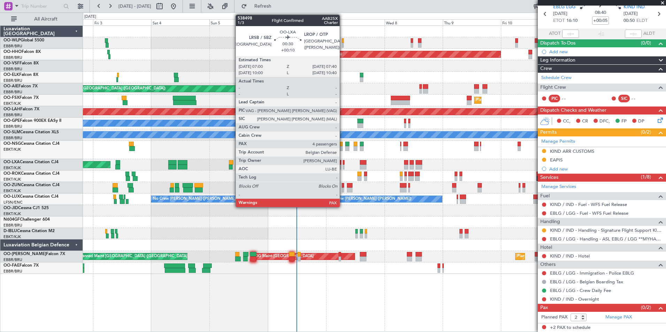
click at [343, 165] on div at bounding box center [344, 167] width 2 height 5
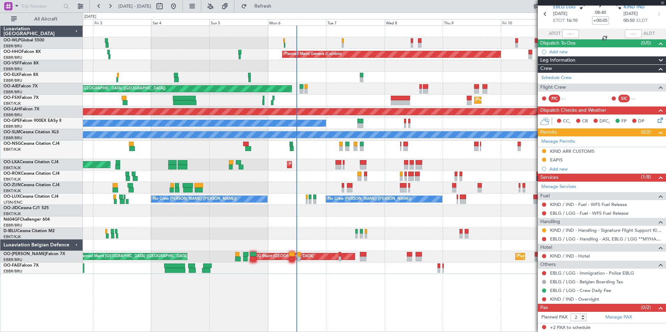
type input "+00:10"
type input "4"
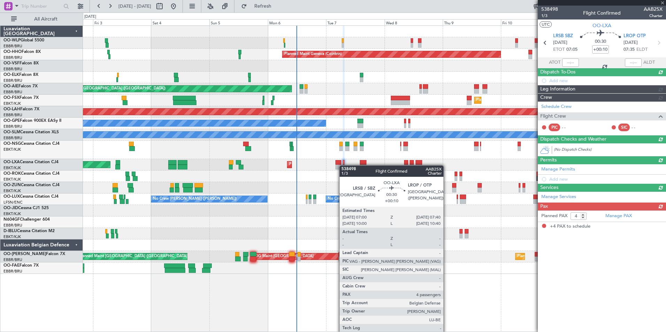
scroll to position [0, 0]
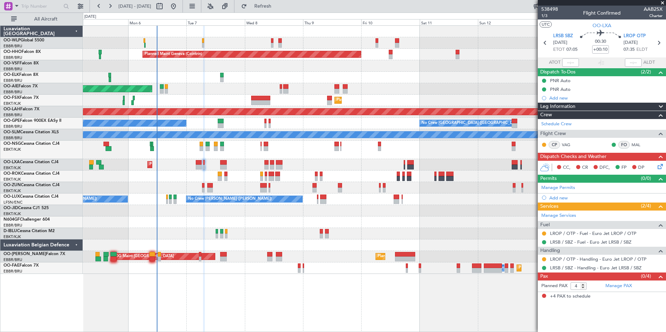
click at [299, 93] on div "Unplanned Maint [GEOGRAPHIC_DATA] ([GEOGRAPHIC_DATA])" at bounding box center [374, 88] width 583 height 11
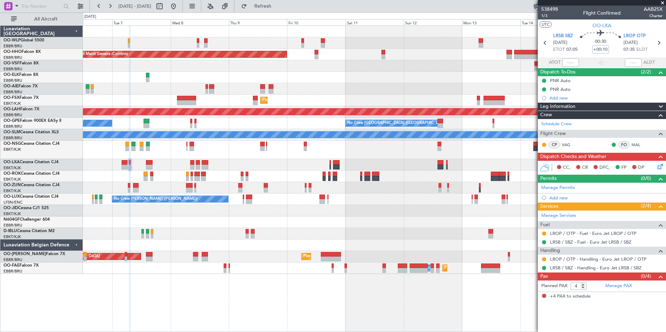
click at [381, 211] on div at bounding box center [374, 210] width 583 height 11
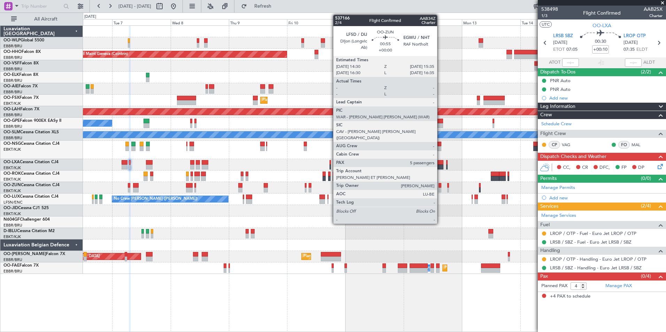
click at [440, 190] on div at bounding box center [440, 190] width 3 height 5
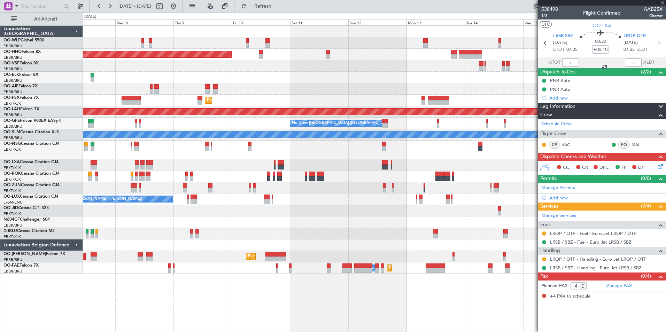
click at [386, 194] on div "Planned Maint Geneva (Cointrin) Unplanned Maint [GEOGRAPHIC_DATA] ([GEOGRAPHIC_…" at bounding box center [374, 150] width 583 height 248
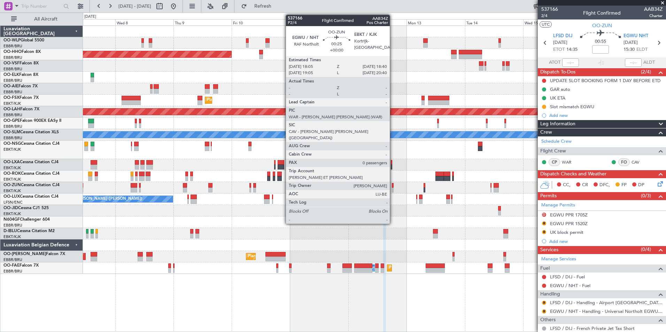
click at [393, 188] on div at bounding box center [393, 190] width 2 height 5
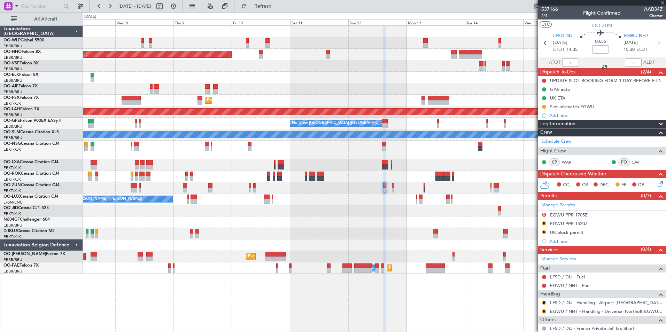
type input "0"
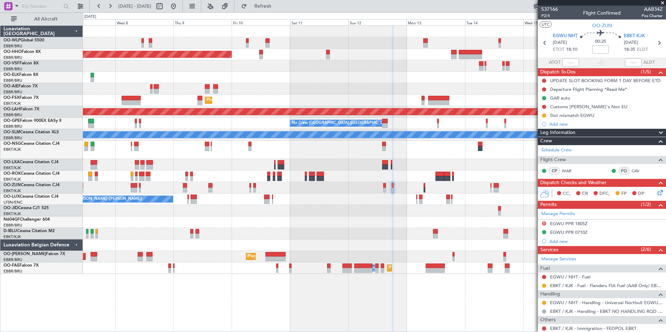
click at [365, 184] on div at bounding box center [374, 187] width 583 height 11
click at [472, 93] on div "Unplanned Maint [GEOGRAPHIC_DATA] ([GEOGRAPHIC_DATA])" at bounding box center [374, 88] width 583 height 11
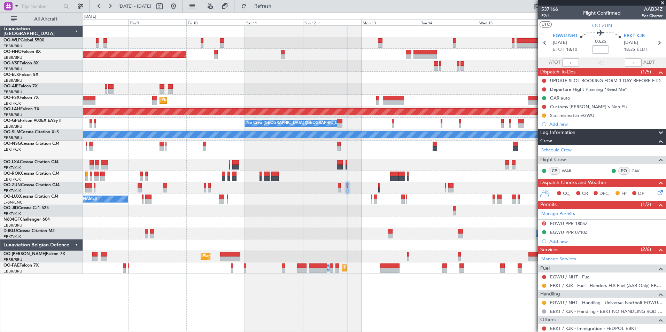
click at [433, 84] on div "Unplanned Maint [GEOGRAPHIC_DATA] ([GEOGRAPHIC_DATA])" at bounding box center [374, 88] width 583 height 11
